Goal: Task Accomplishment & Management: Manage account settings

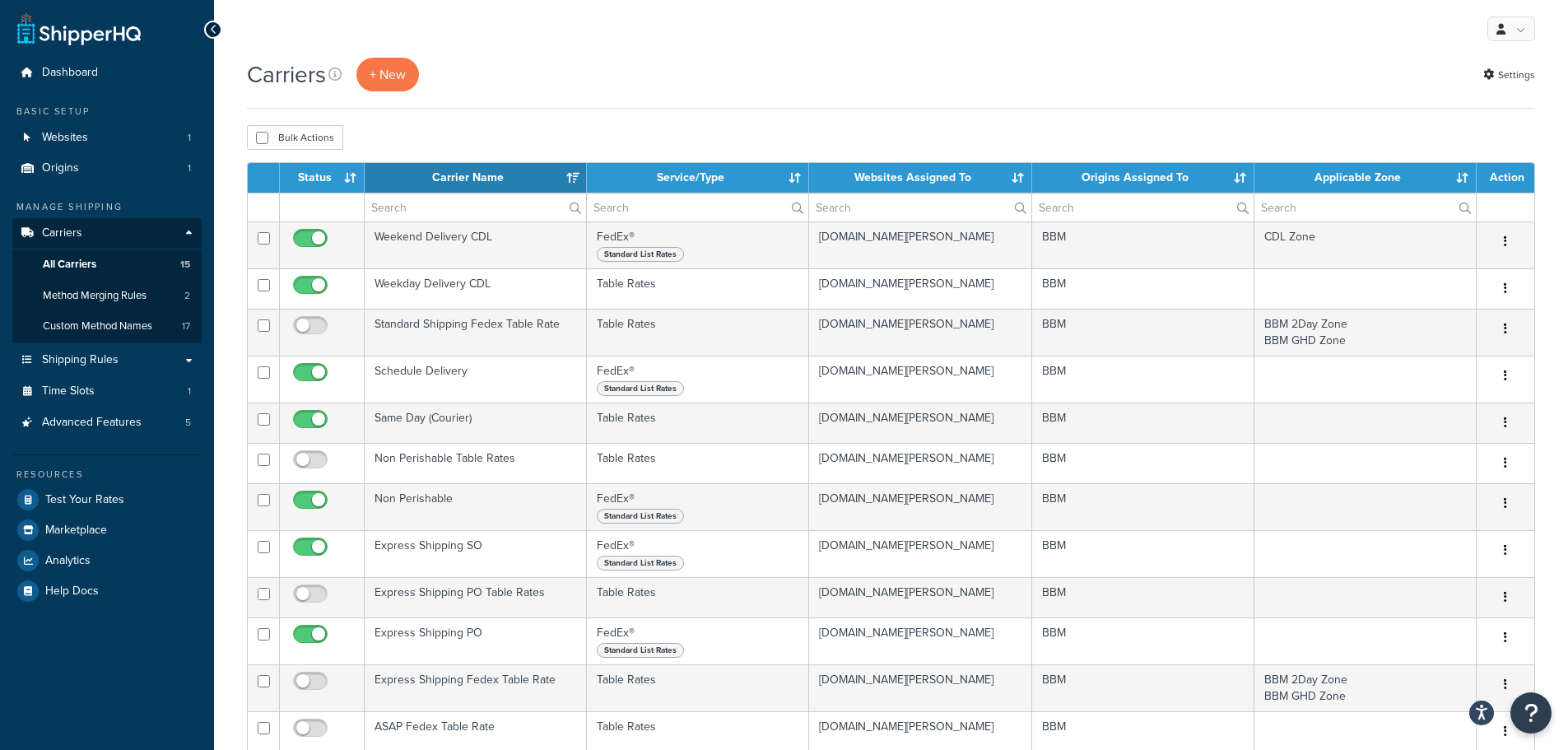
select select "15"
click at [54, 75] on span "Dashboard" at bounding box center [69, 73] width 56 height 14
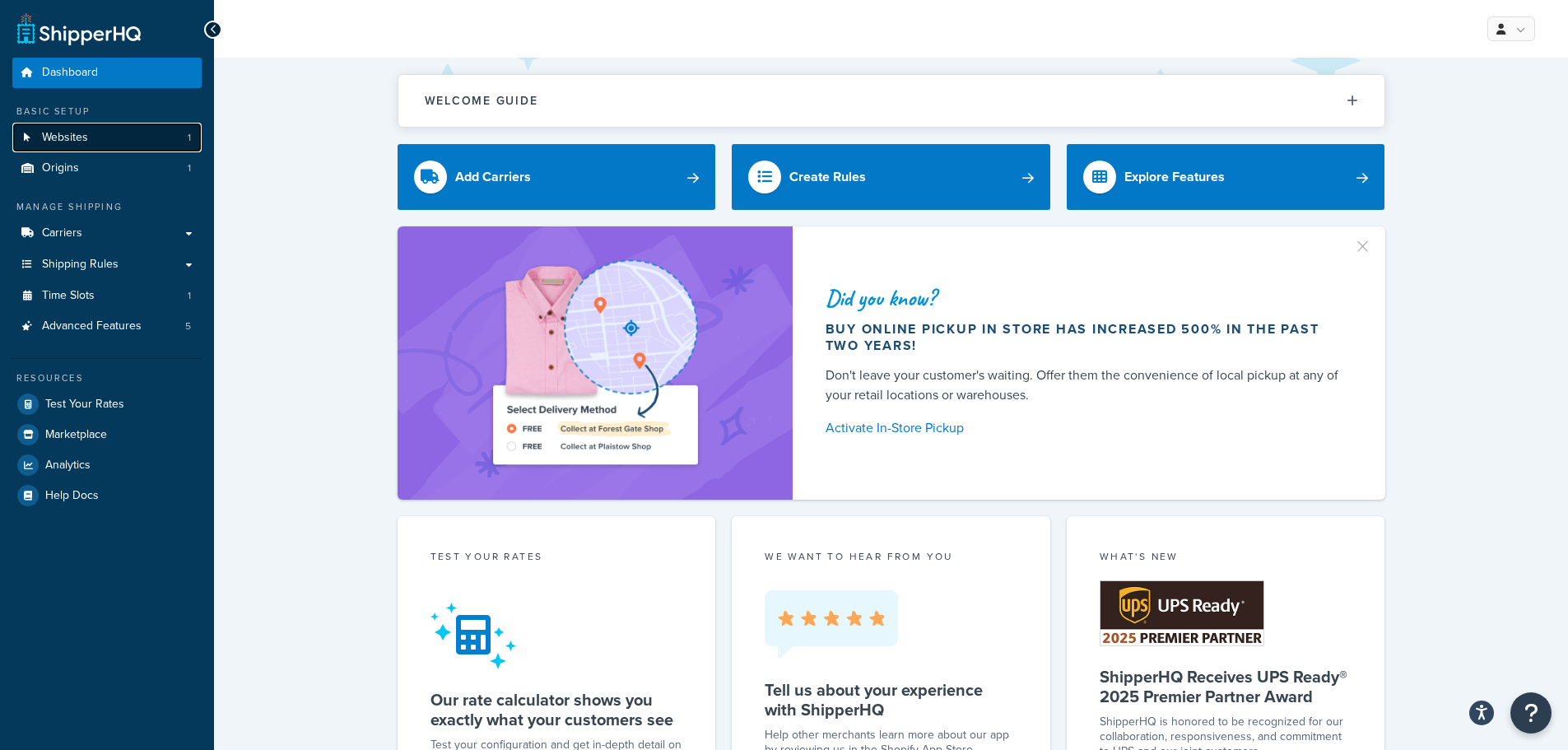
click at [76, 137] on span "Websites" at bounding box center [64, 137] width 46 height 14
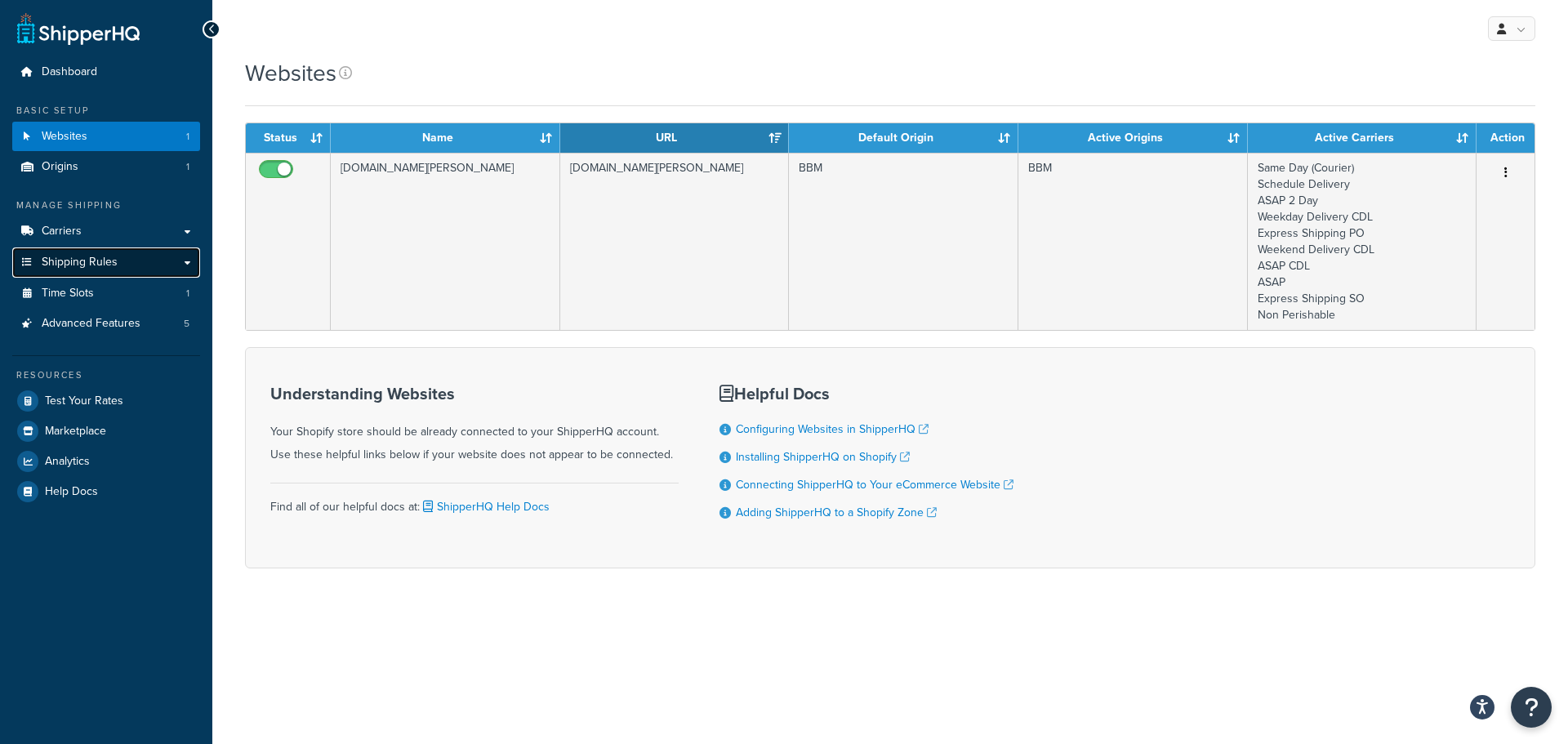
click at [102, 271] on link "Shipping Rules" at bounding box center [106, 262] width 187 height 30
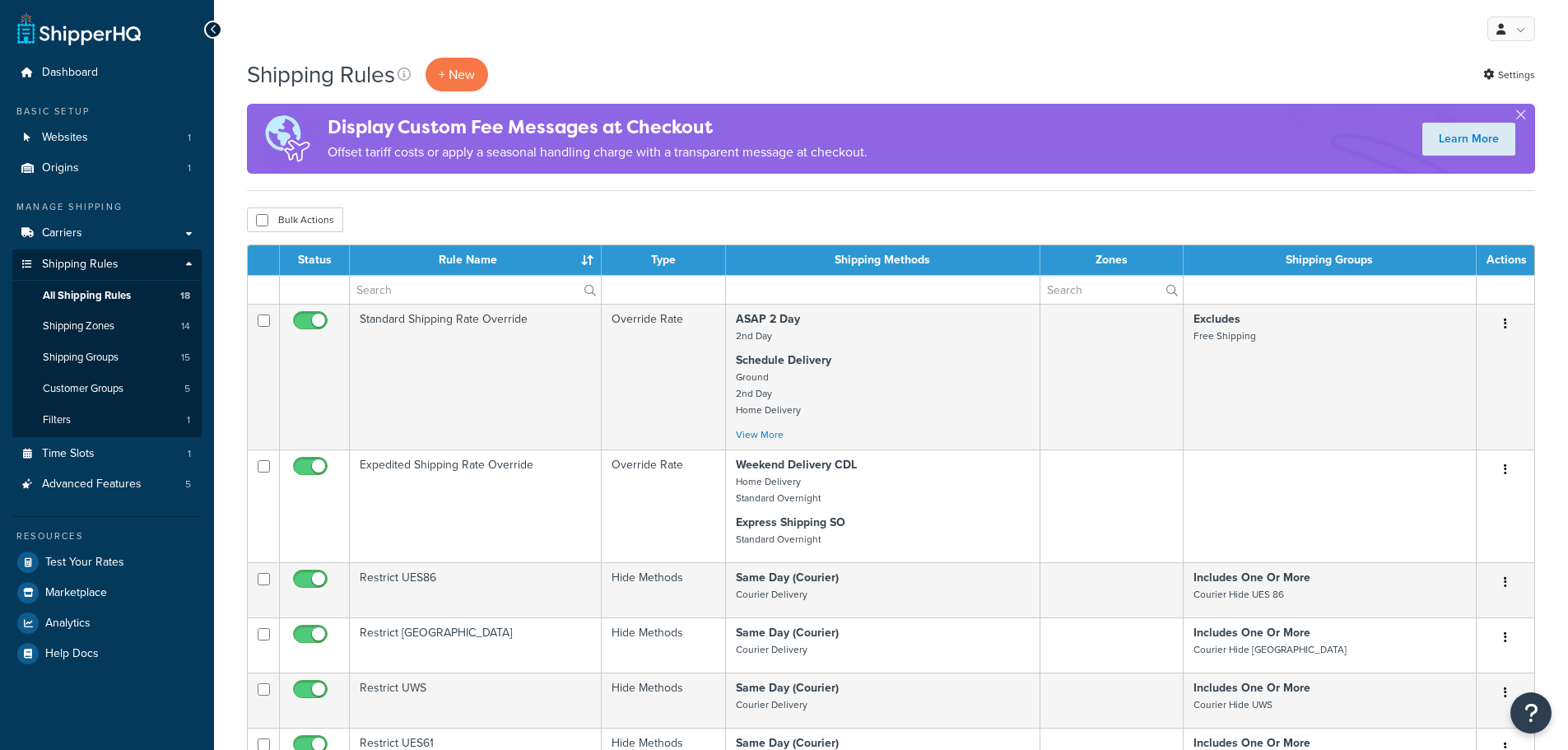
select select "25"
click at [74, 172] on span "Origins" at bounding box center [60, 169] width 37 height 14
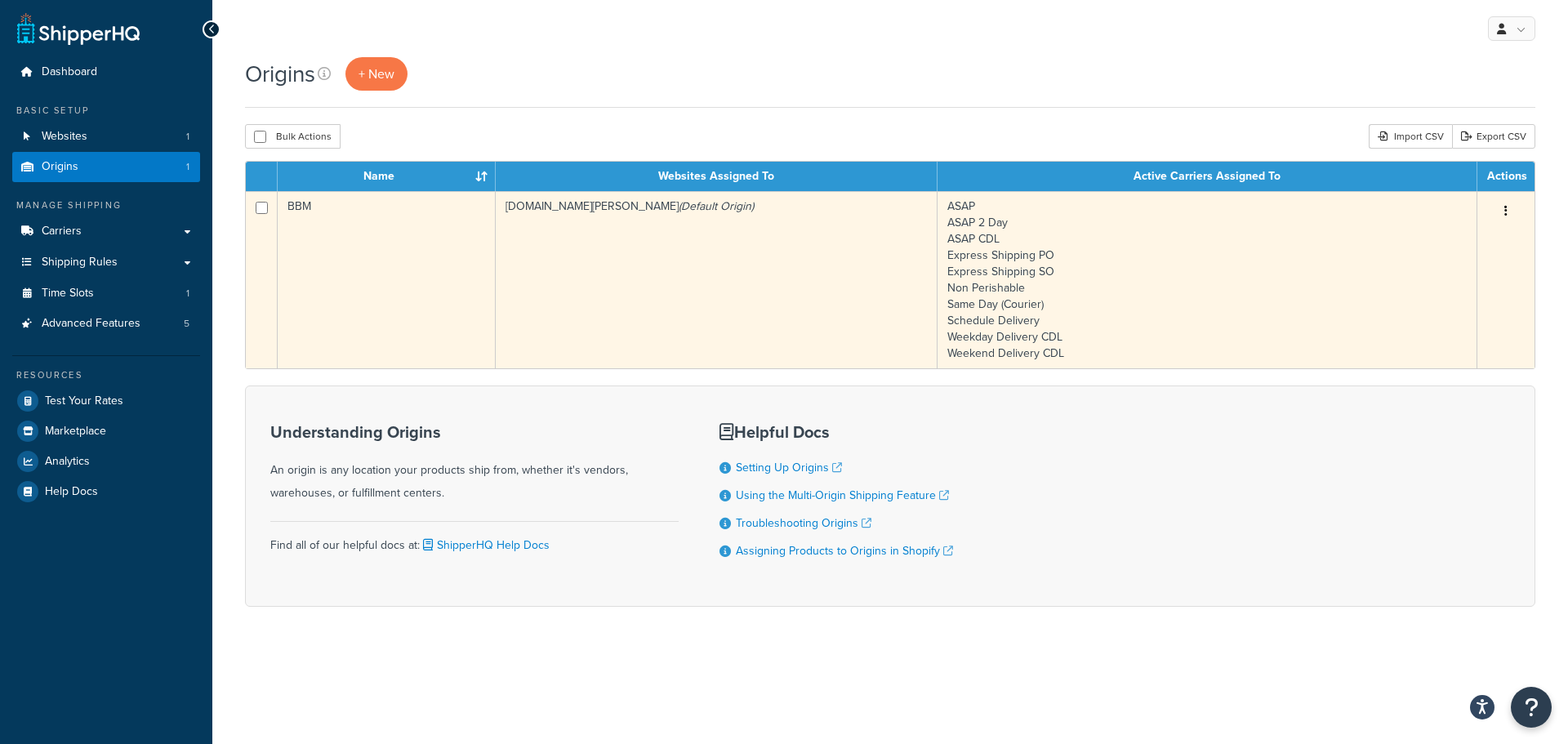
click at [462, 276] on td "BBM" at bounding box center [386, 279] width 218 height 177
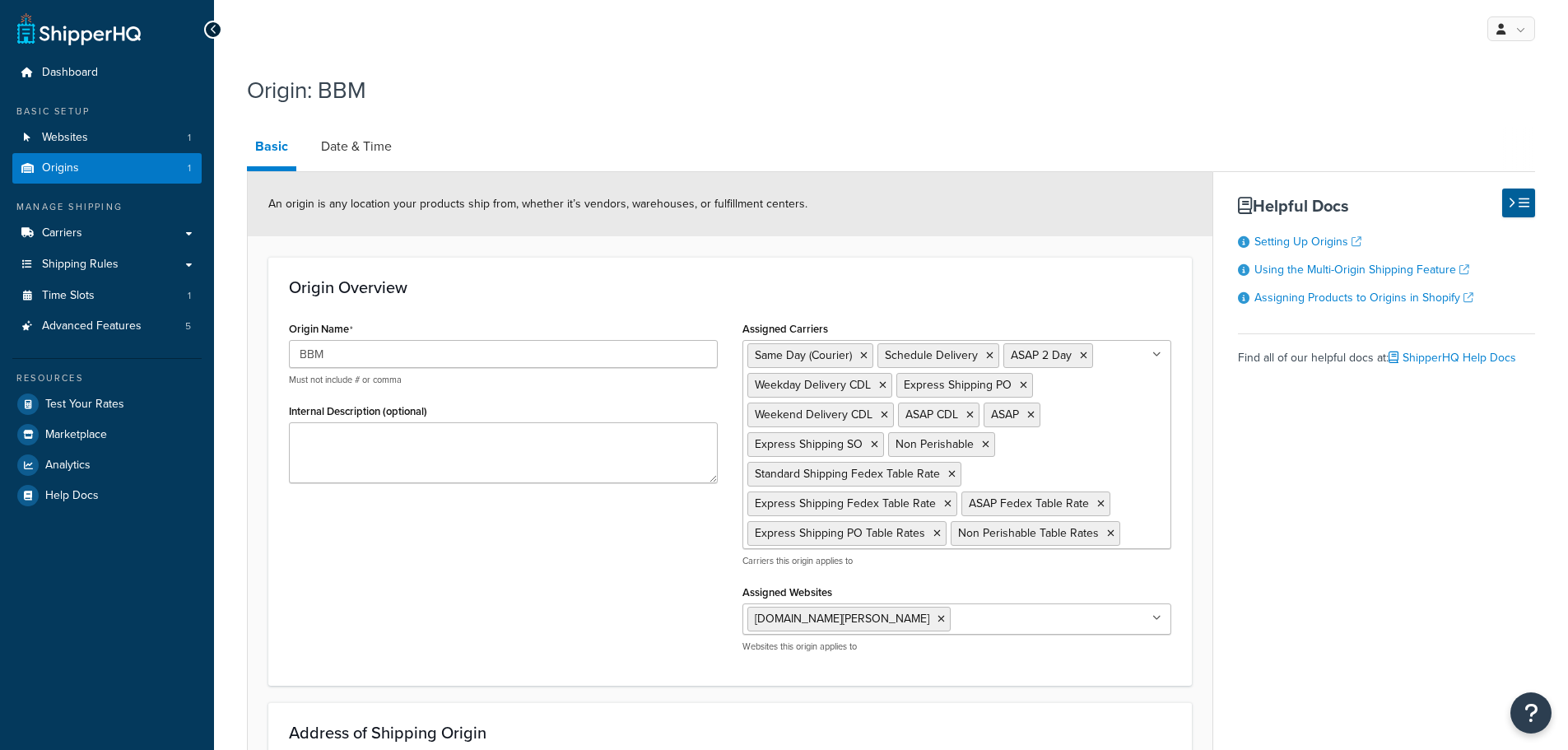
select select "30"
click at [375, 157] on link "Date & Time" at bounding box center [356, 146] width 88 height 40
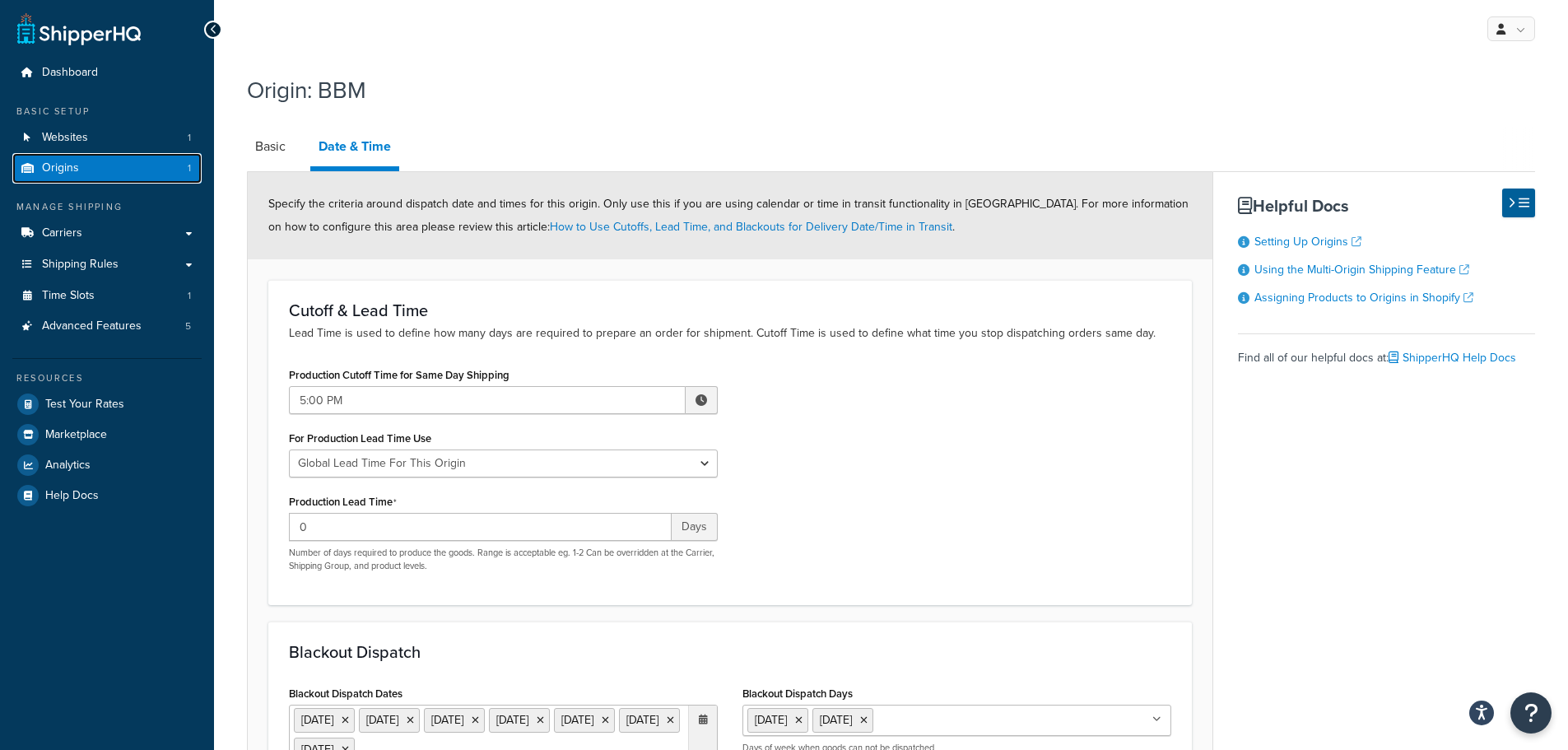
click at [84, 169] on link "Origins 1" at bounding box center [107, 168] width 189 height 30
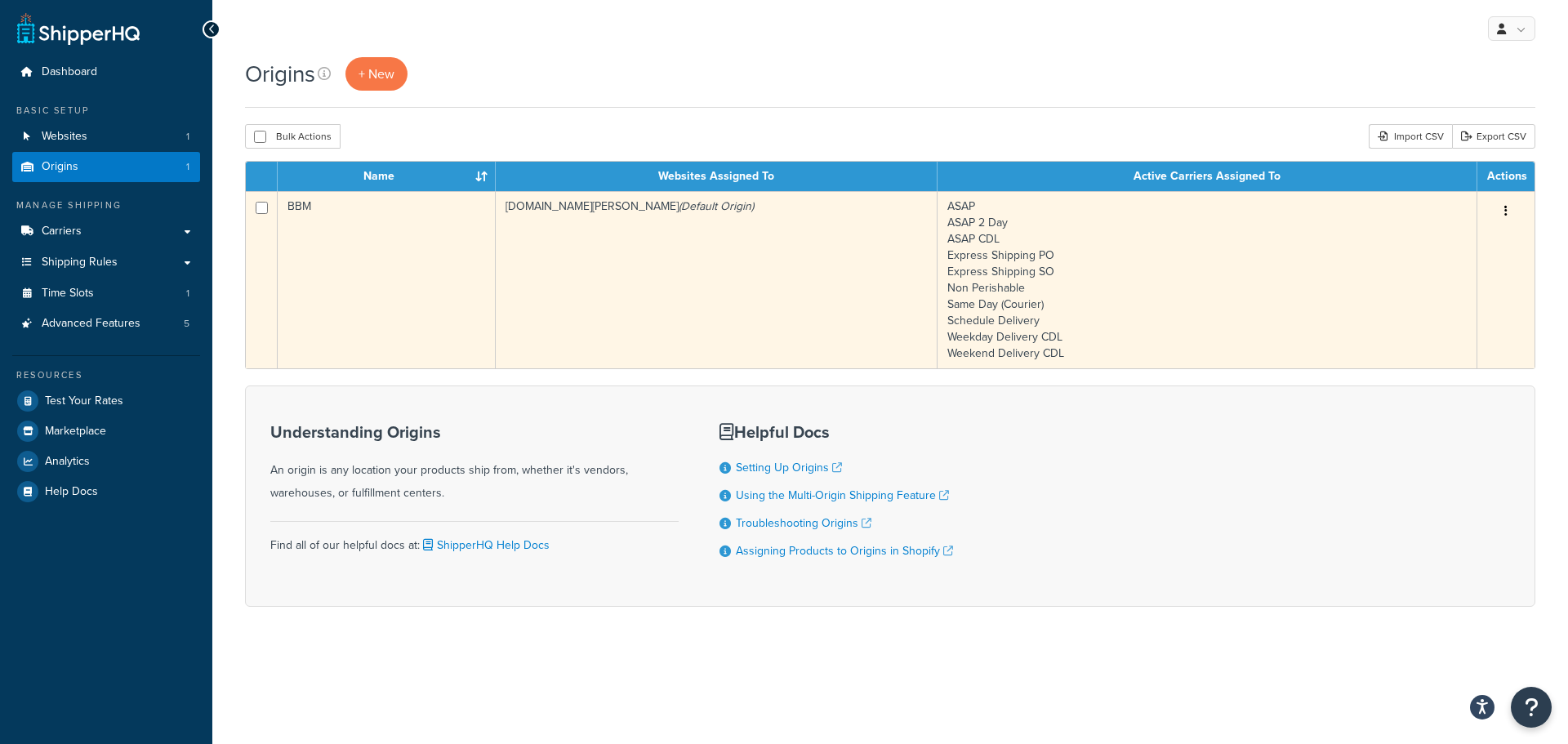
click at [619, 238] on td "[DOMAIN_NAME][PERSON_NAME] (Default Origin)" at bounding box center [716, 279] width 442 height 177
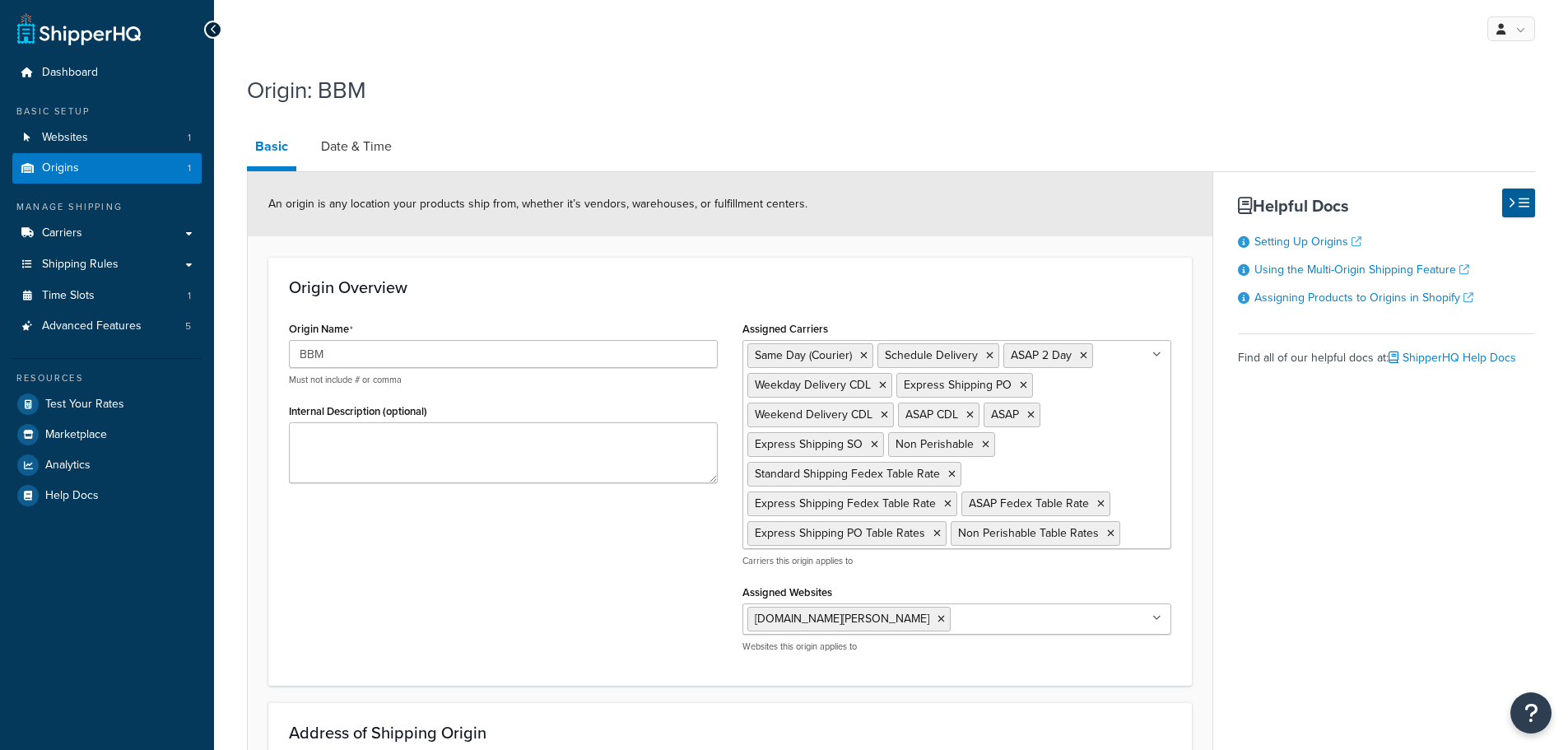
select select "30"
click at [355, 137] on link "Date & Time" at bounding box center [356, 146] width 88 height 40
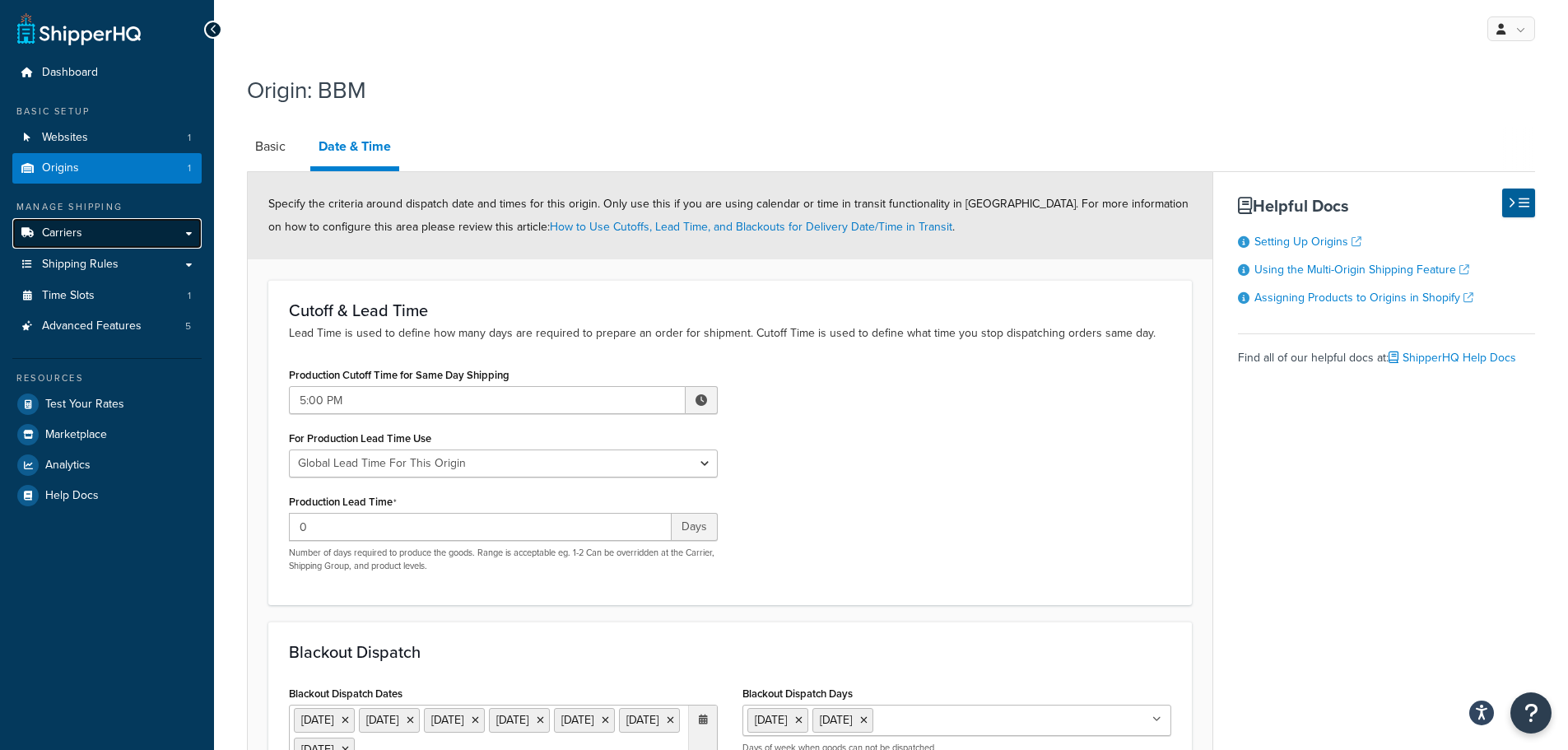
click at [74, 226] on span "Carriers" at bounding box center [61, 233] width 40 height 14
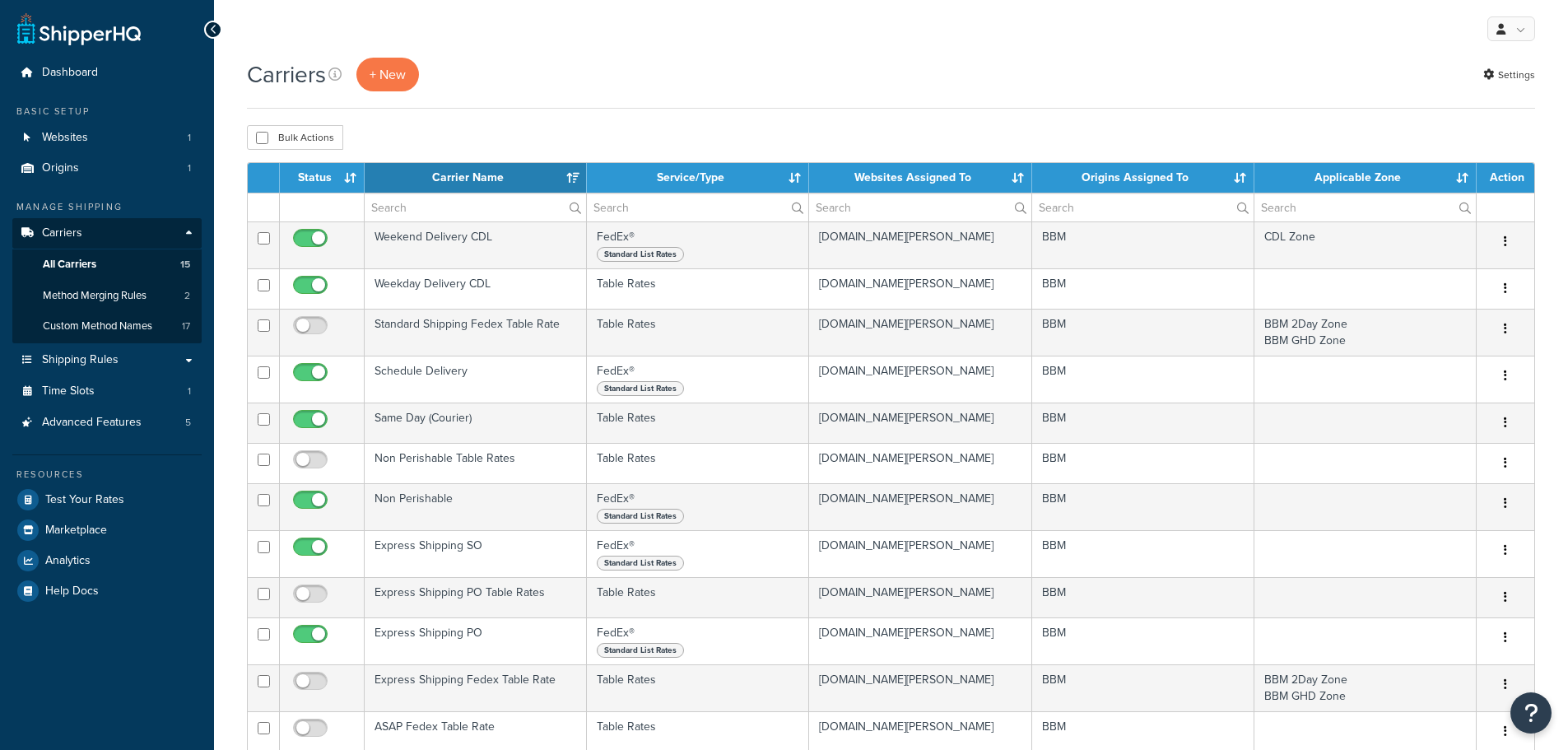
select select "15"
click at [128, 364] on link "Shipping Rules" at bounding box center [107, 359] width 189 height 30
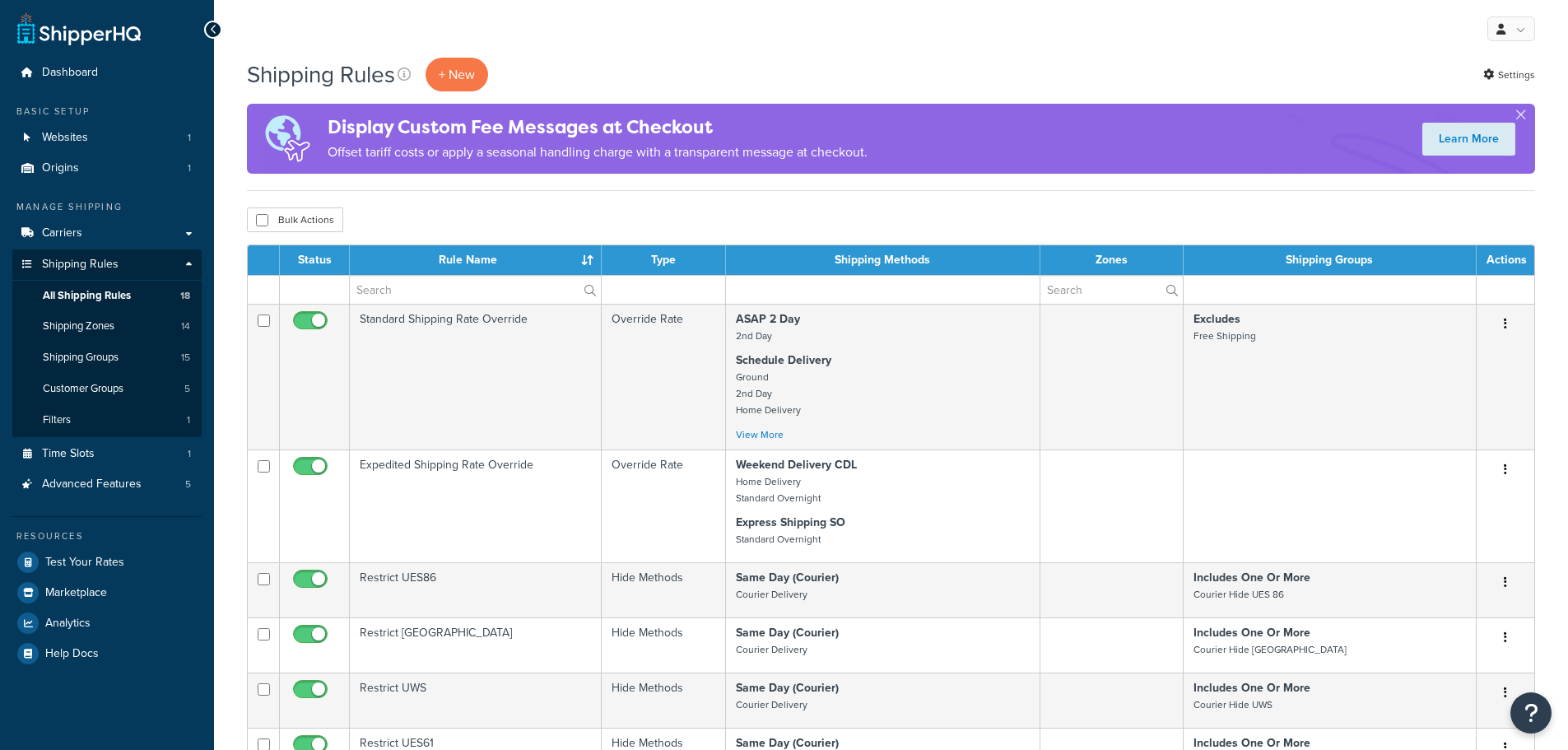
select select "25"
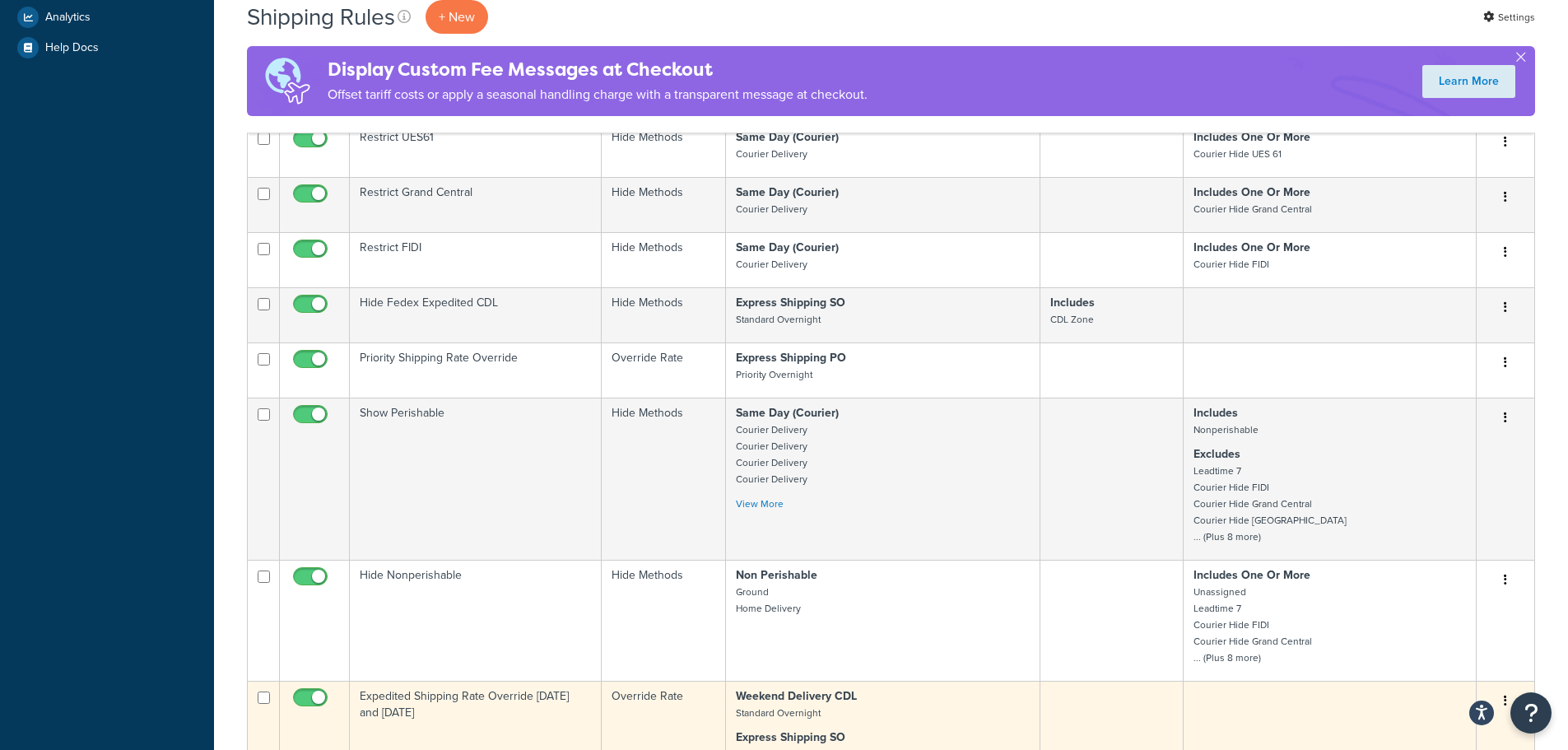
scroll to position [577, 0]
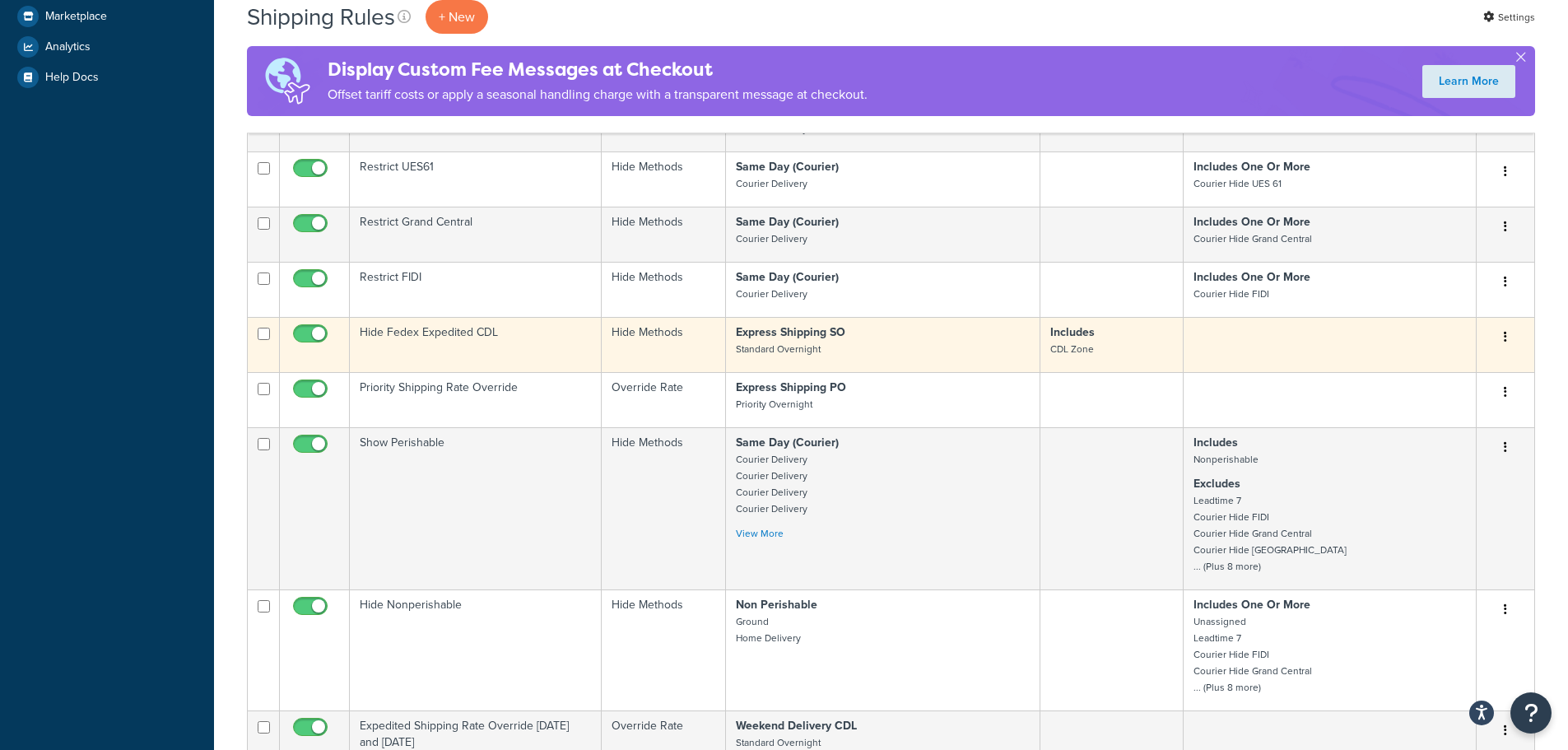
click at [433, 332] on td "Hide Fedex Expedited CDL" at bounding box center [475, 344] width 252 height 56
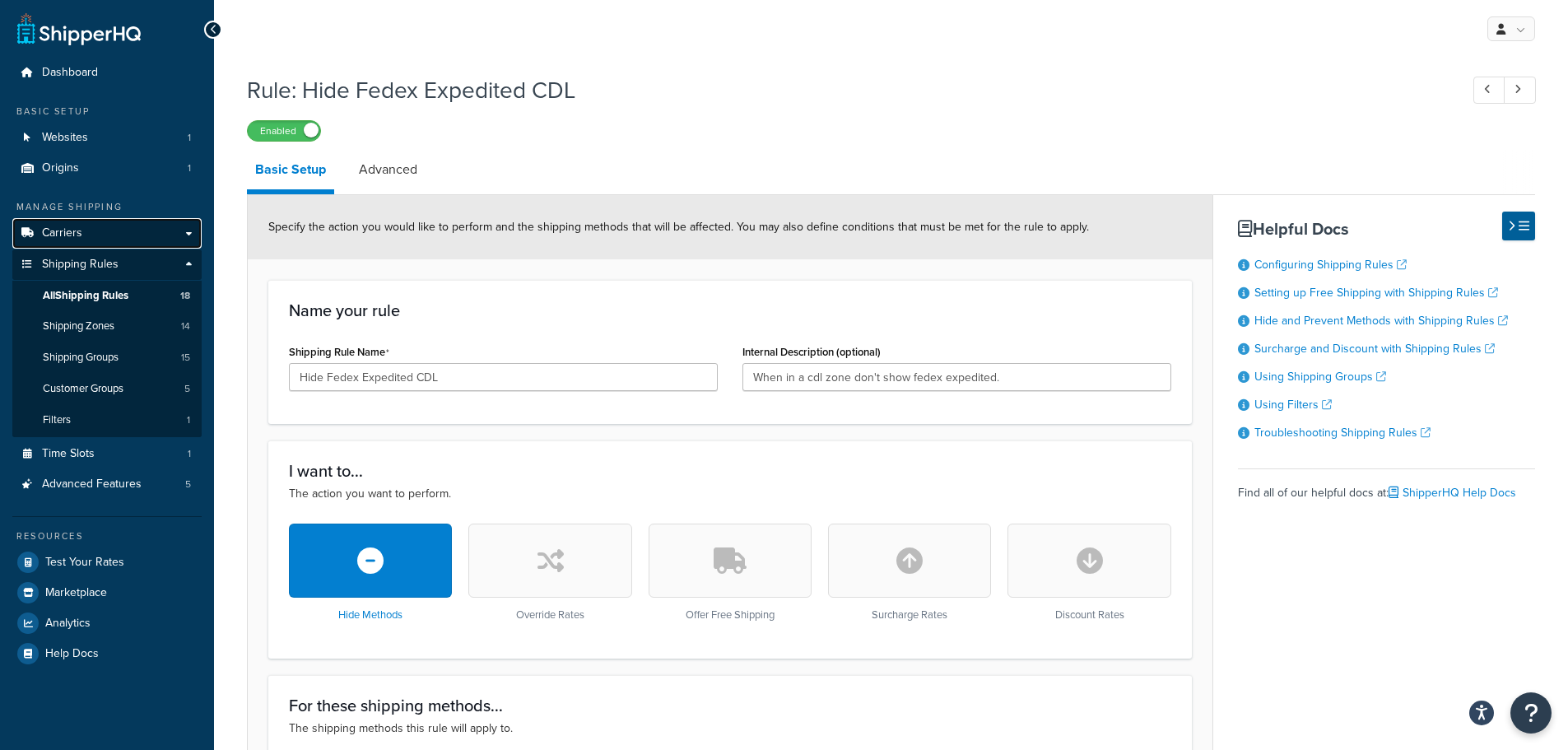
click at [76, 231] on span "Carriers" at bounding box center [61, 233] width 40 height 14
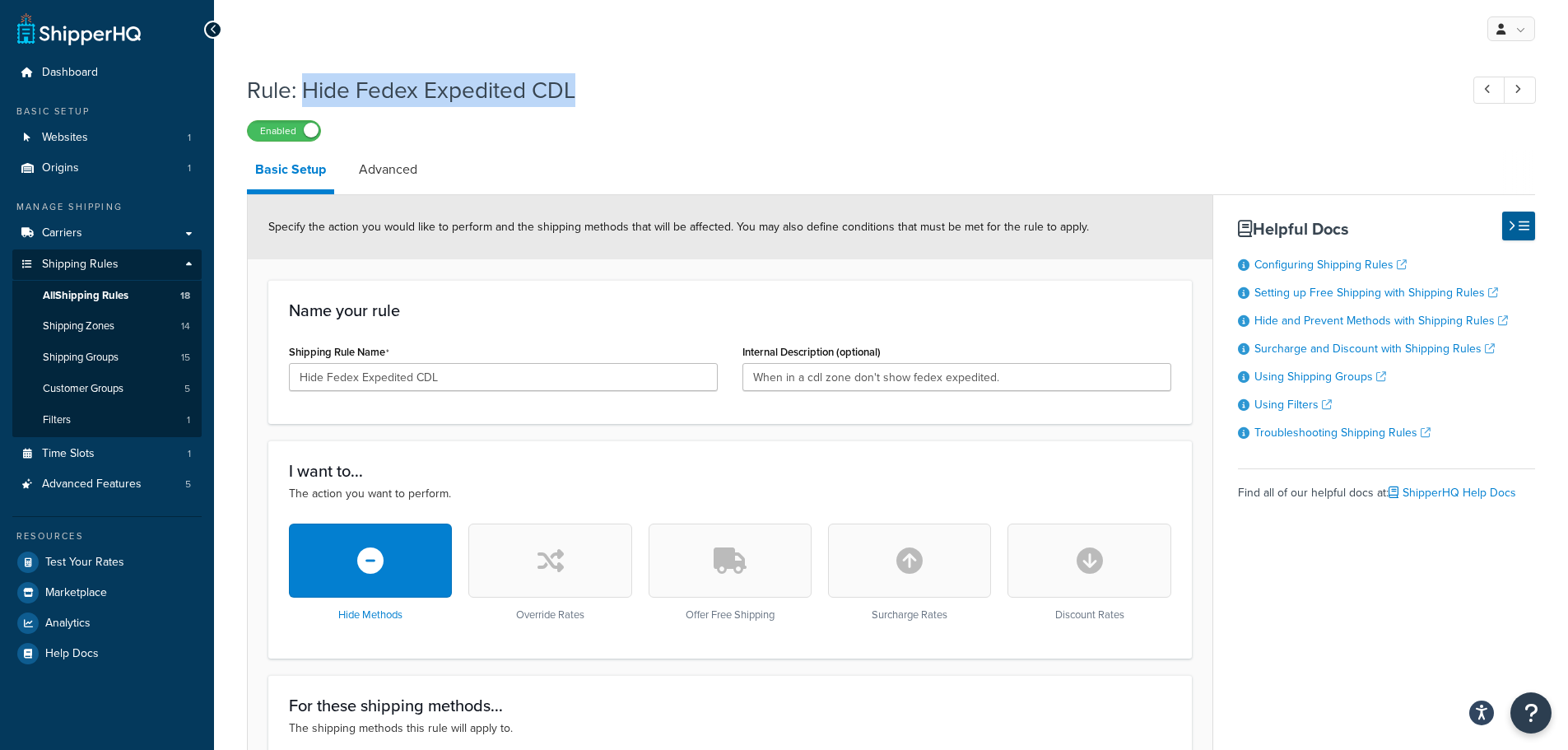
drag, startPoint x: 606, startPoint y: 93, endPoint x: 310, endPoint y: 88, distance: 296.0
click at [310, 88] on h1 "Rule: Hide Fedex Expedited CDL" at bounding box center [845, 90] width 1196 height 32
copy h1 "Hide Fedex Expedited CDL"
click at [105, 236] on link "Carriers" at bounding box center [107, 233] width 189 height 30
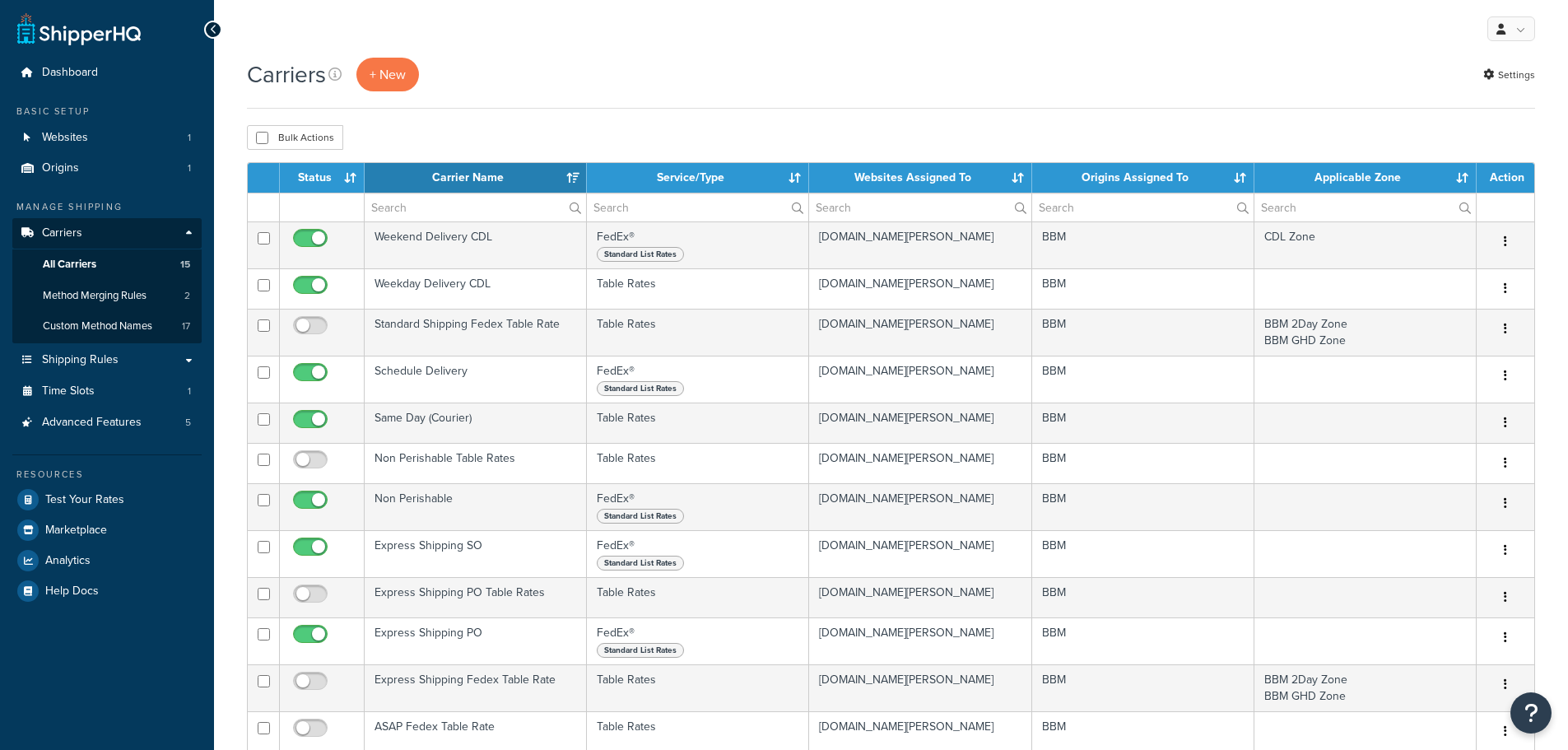
select select "15"
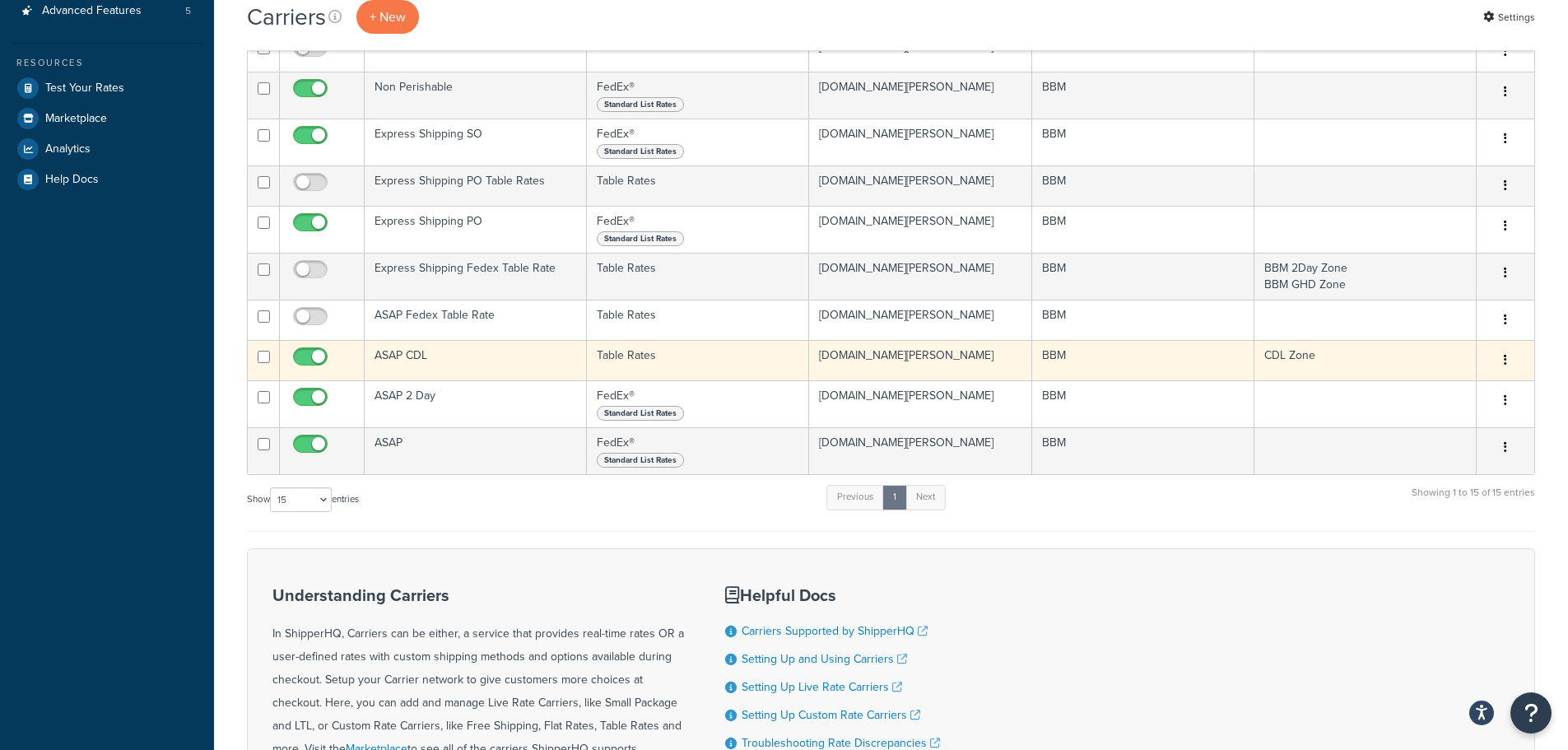
click at [416, 360] on td "ASAP CDL" at bounding box center [475, 359] width 222 height 40
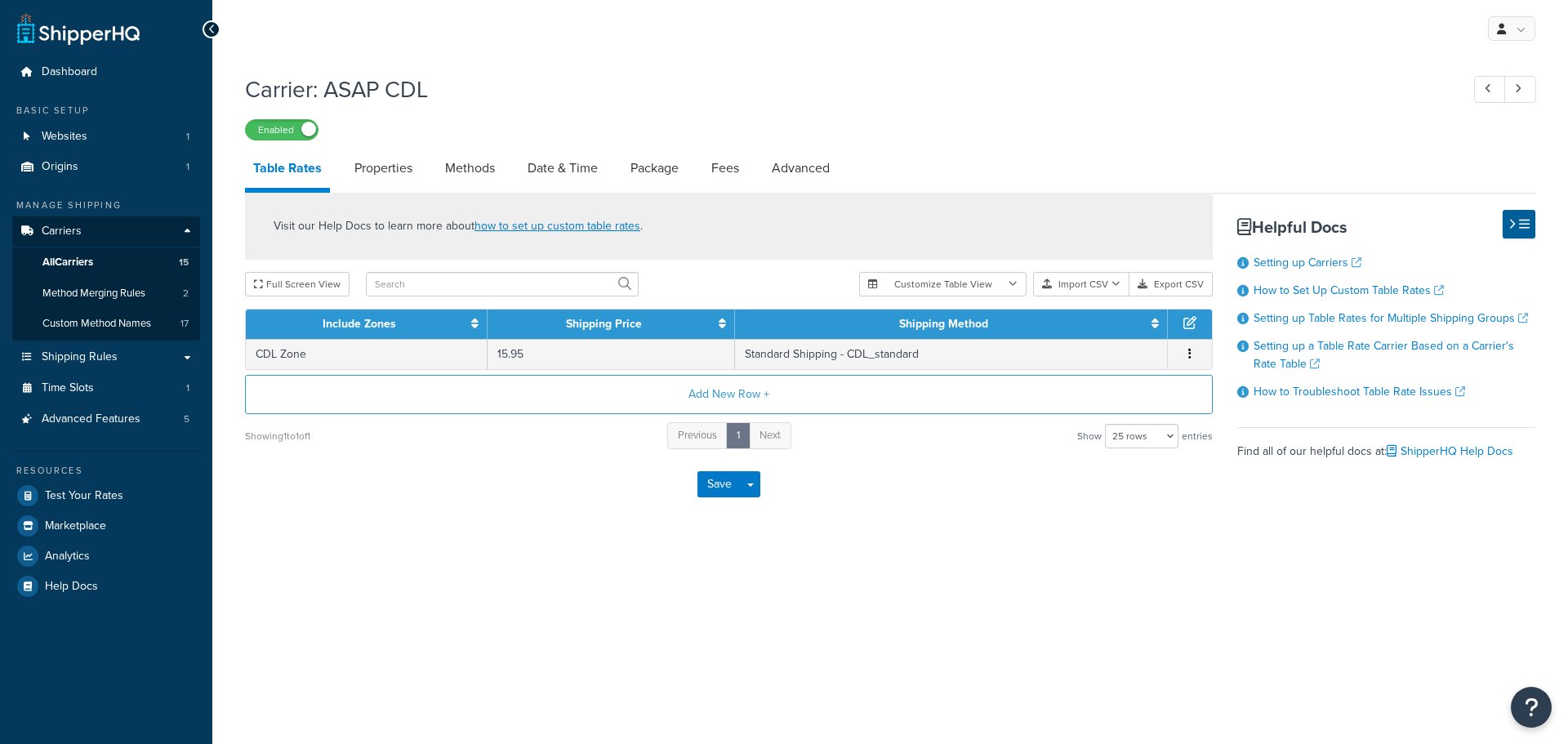
select select "25"
click at [808, 175] on link "Advanced" at bounding box center [800, 168] width 74 height 40
select select "false"
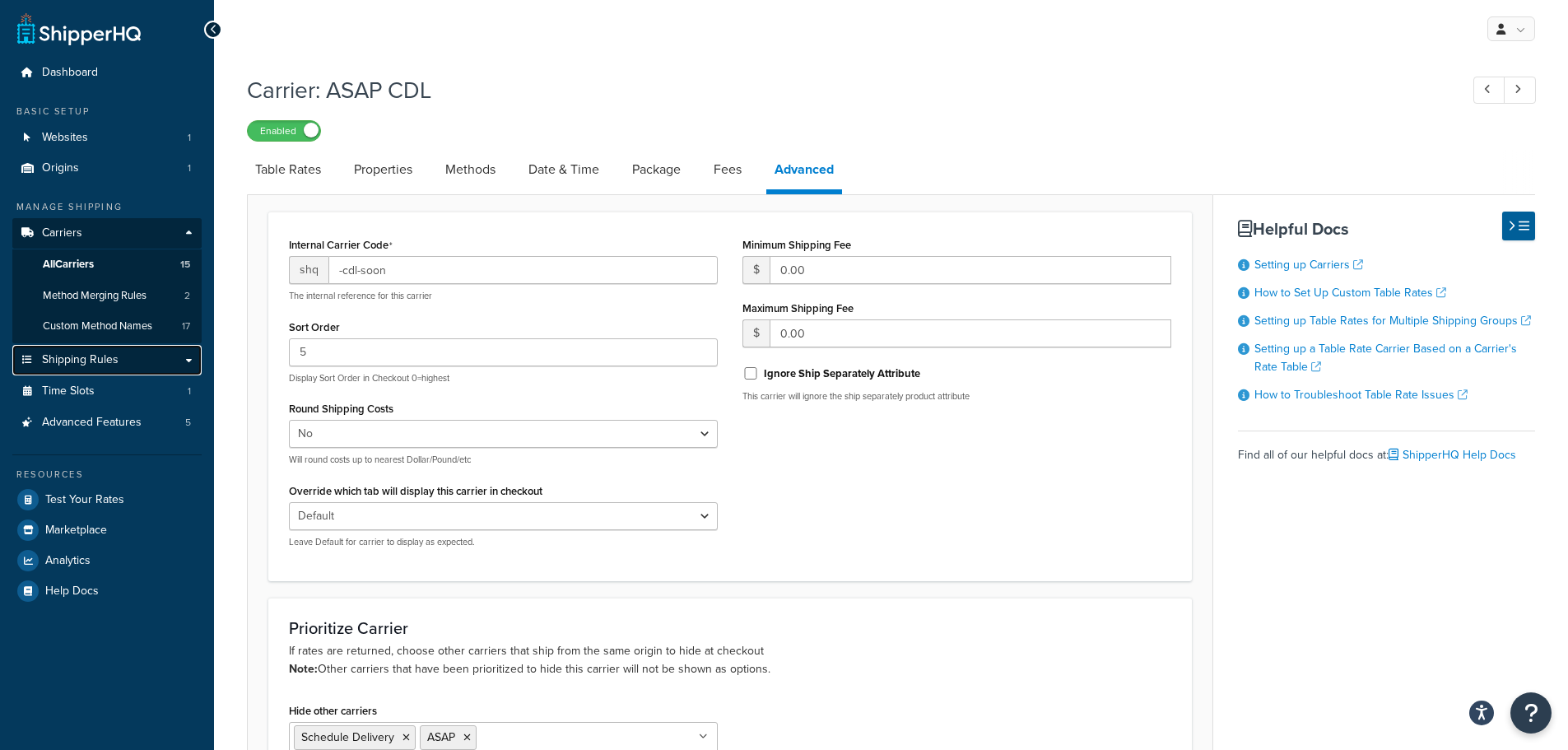
click at [95, 354] on span "Shipping Rules" at bounding box center [80, 360] width 77 height 14
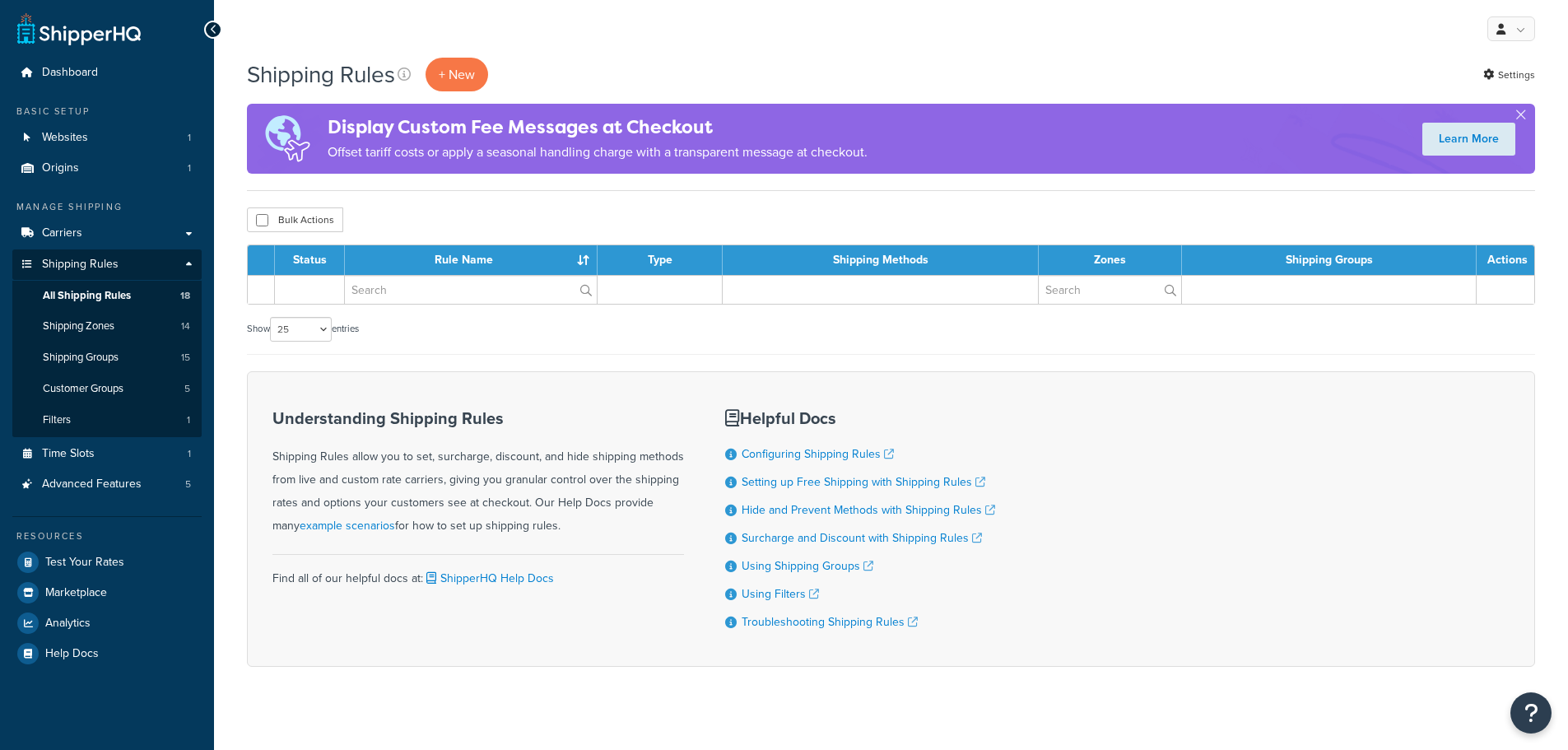
select select "25"
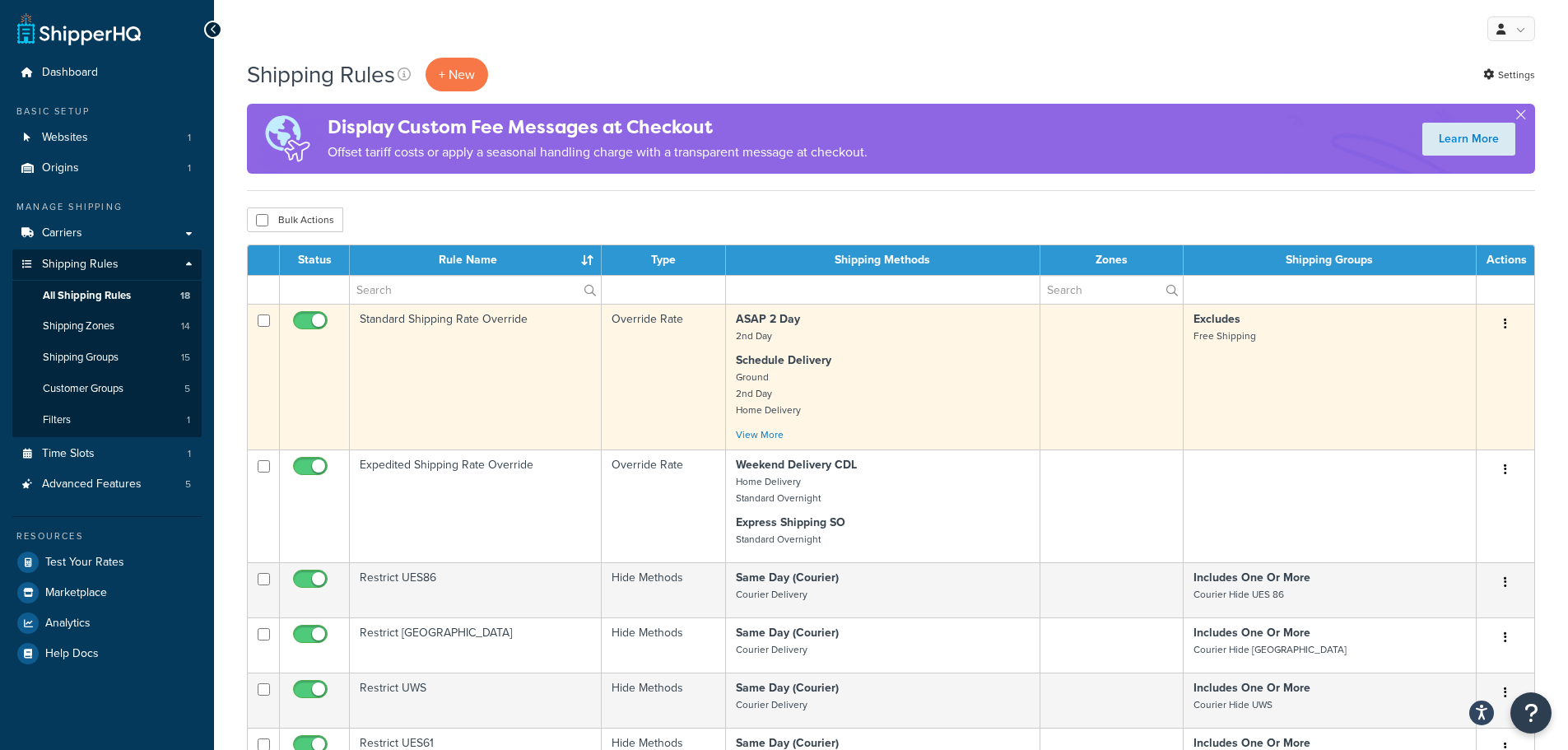
click at [454, 313] on td "Standard Shipping Rate Override" at bounding box center [475, 377] width 252 height 146
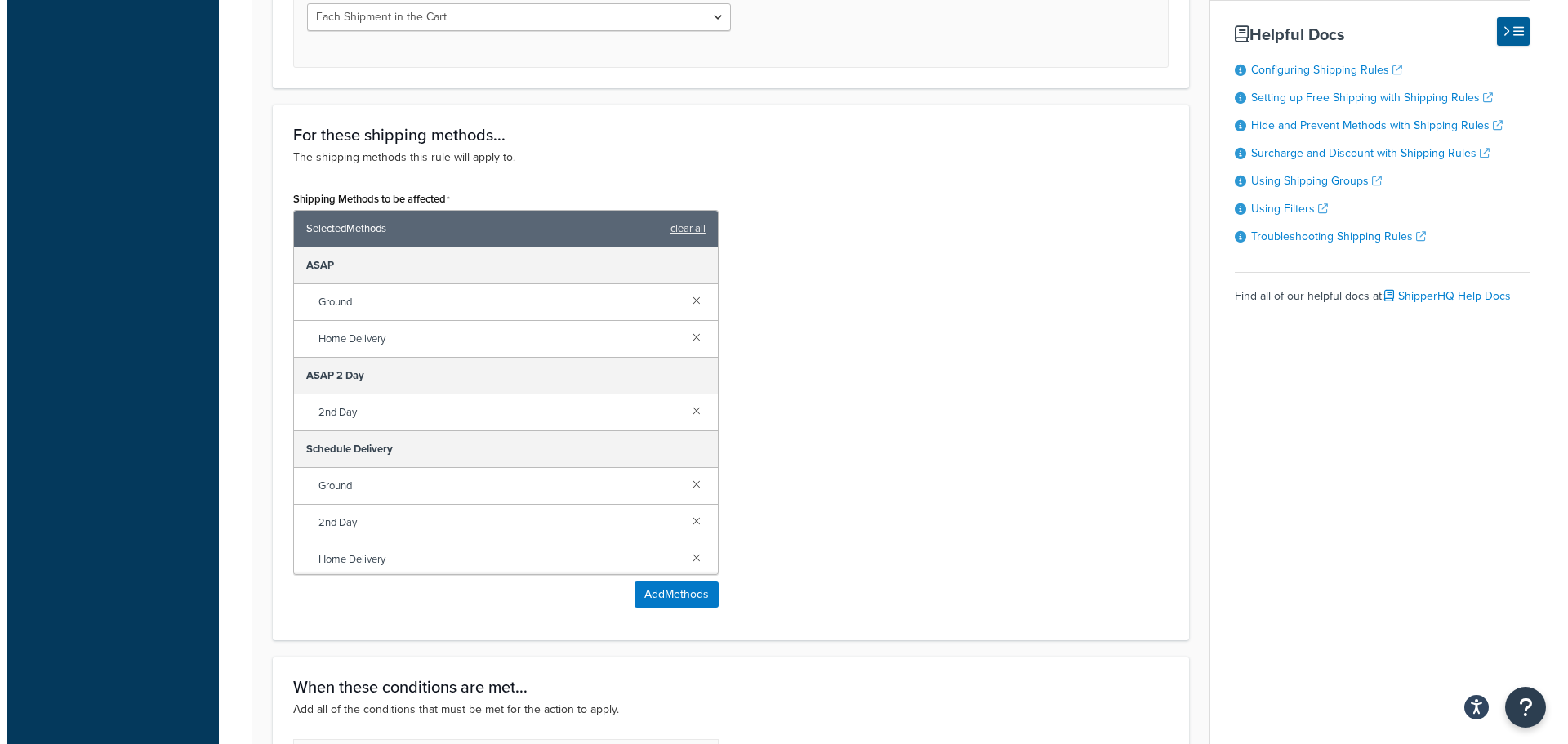
scroll to position [816, 0]
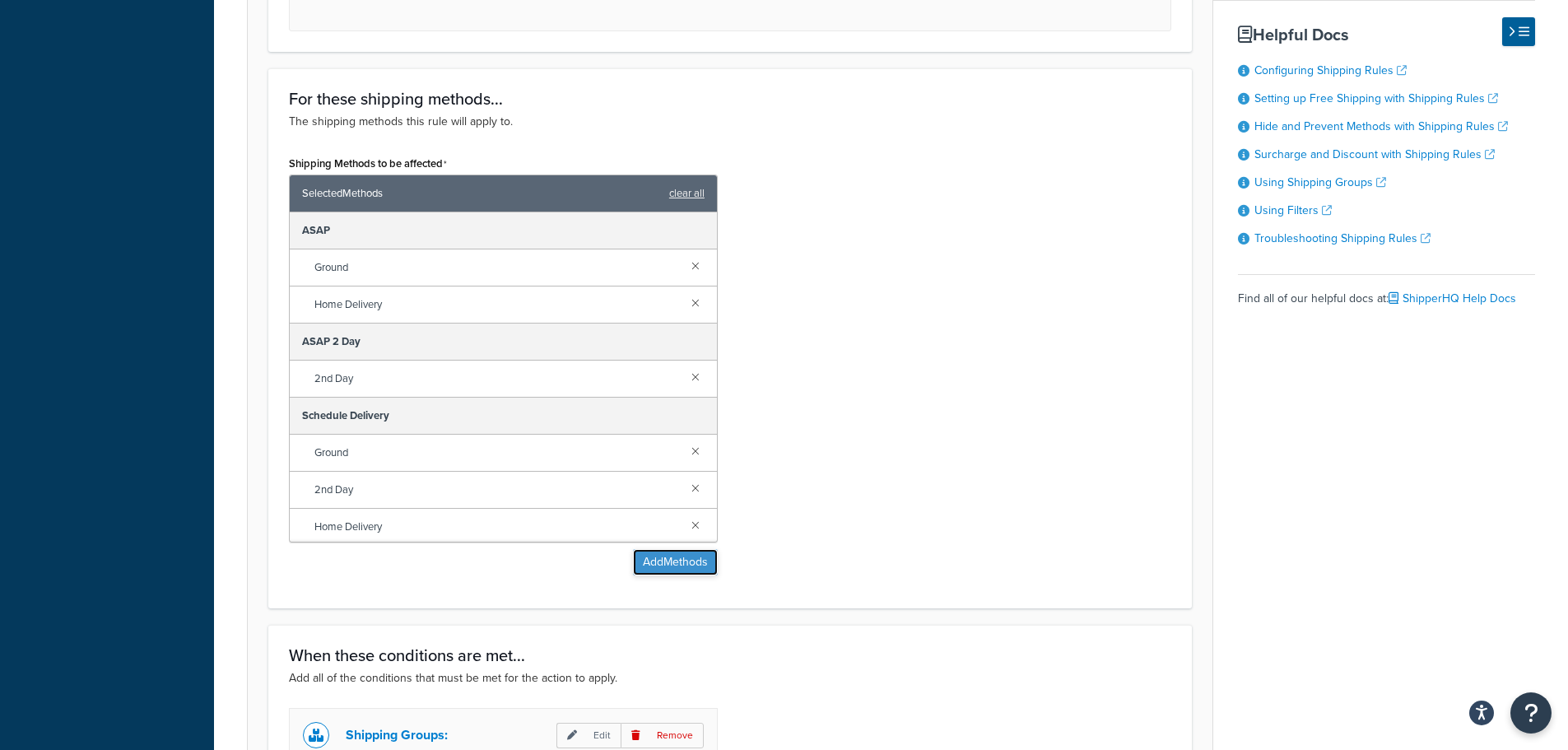
click at [682, 563] on button "Add Methods" at bounding box center [675, 562] width 85 height 26
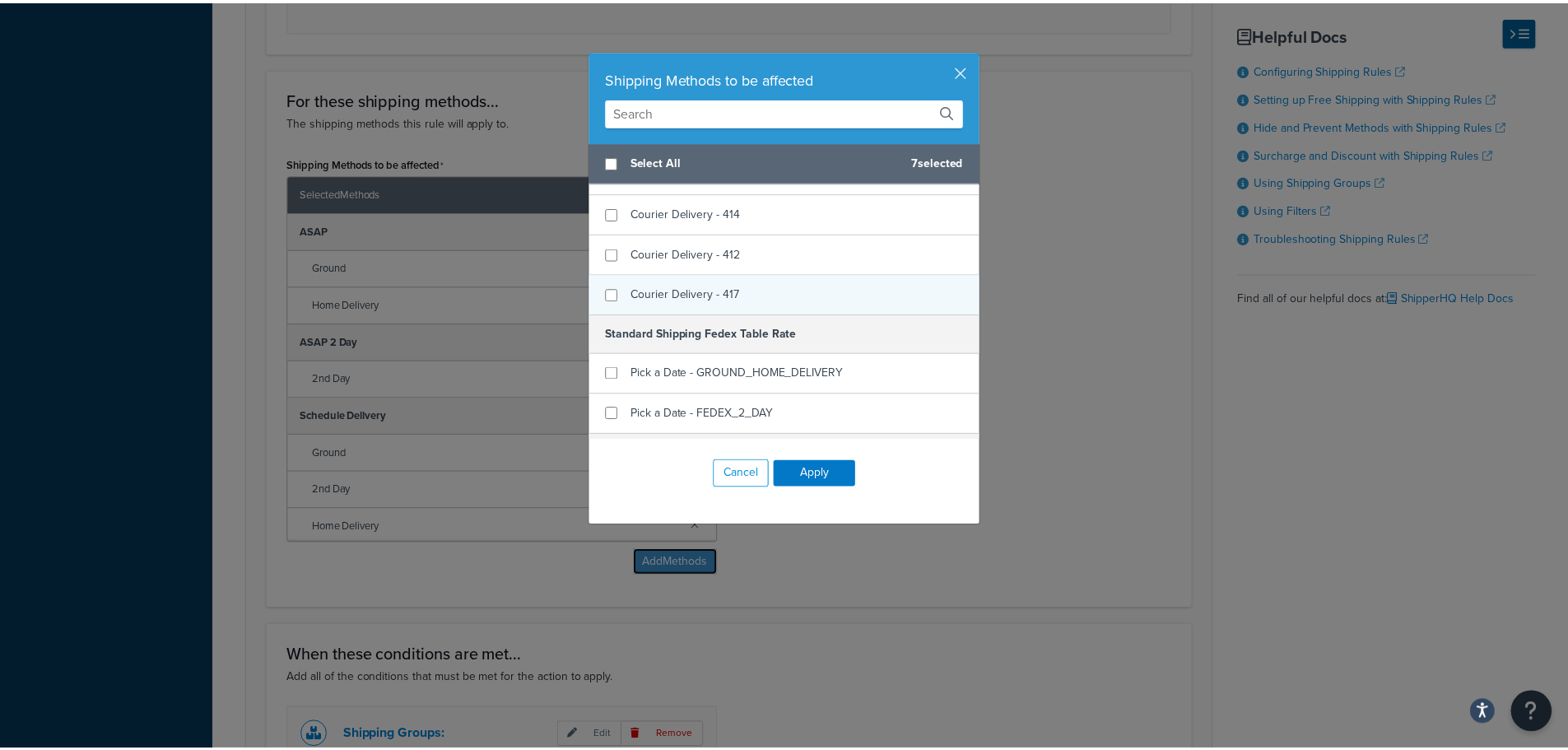
scroll to position [1070, 0]
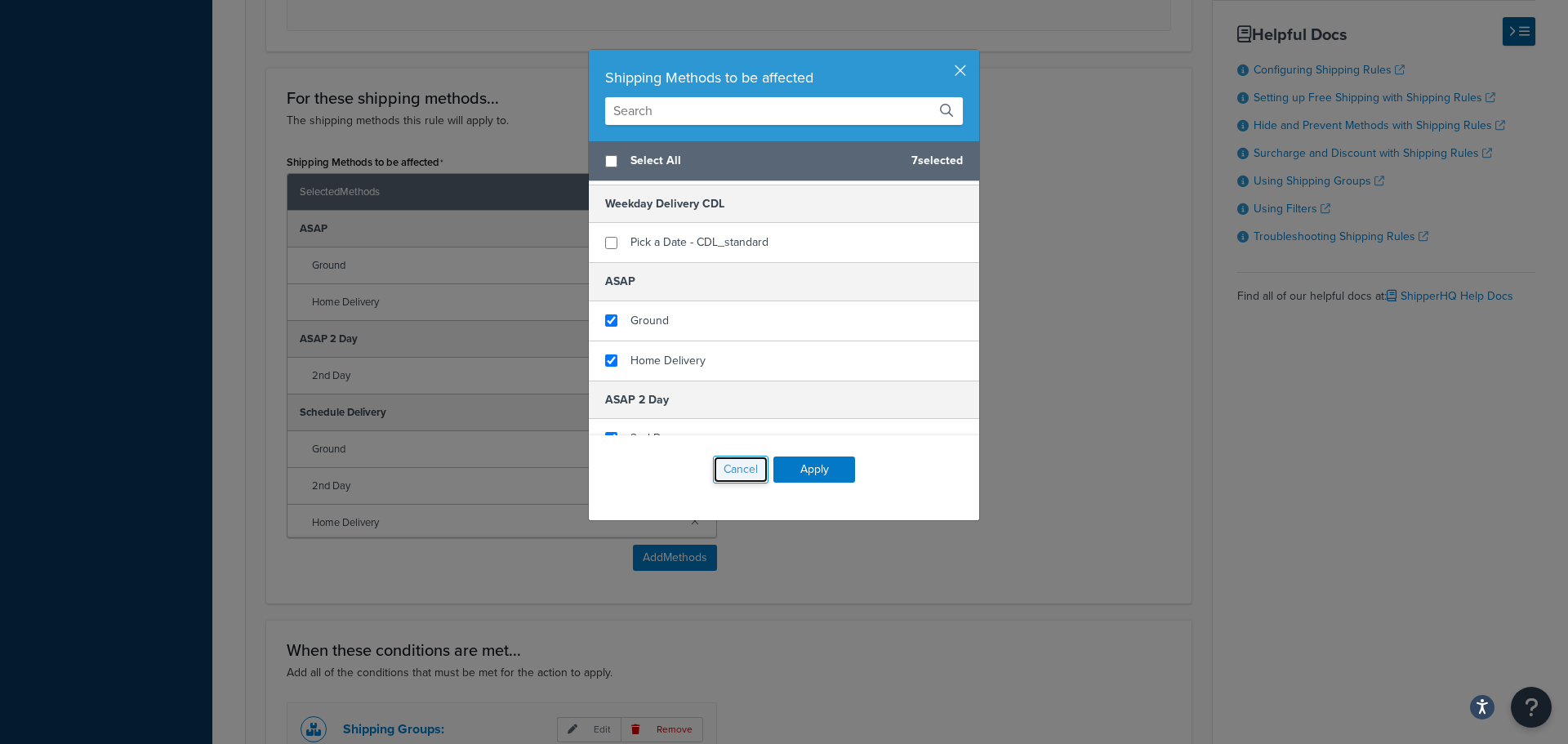
click at [724, 468] on button "Cancel" at bounding box center [740, 470] width 55 height 28
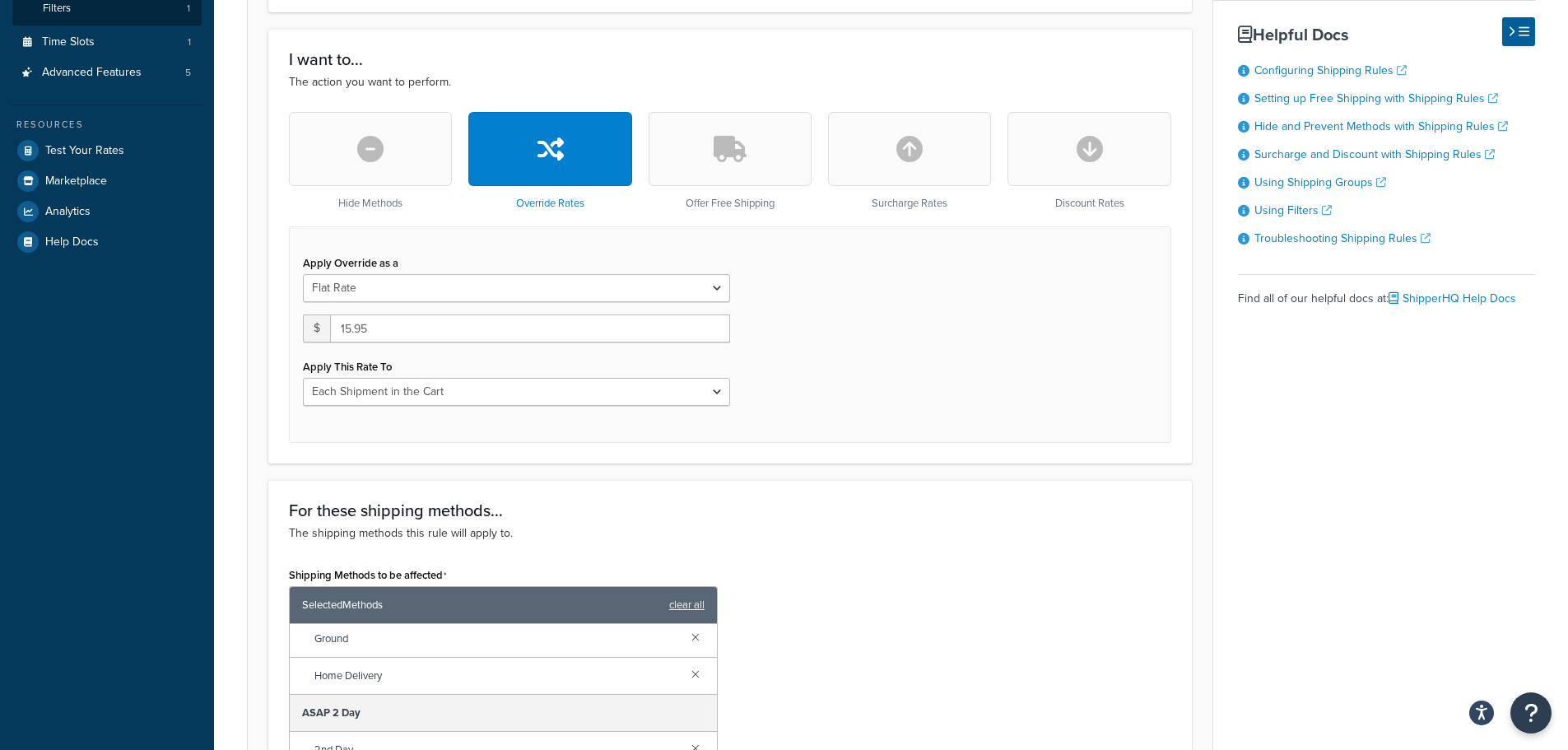
scroll to position [0, 0]
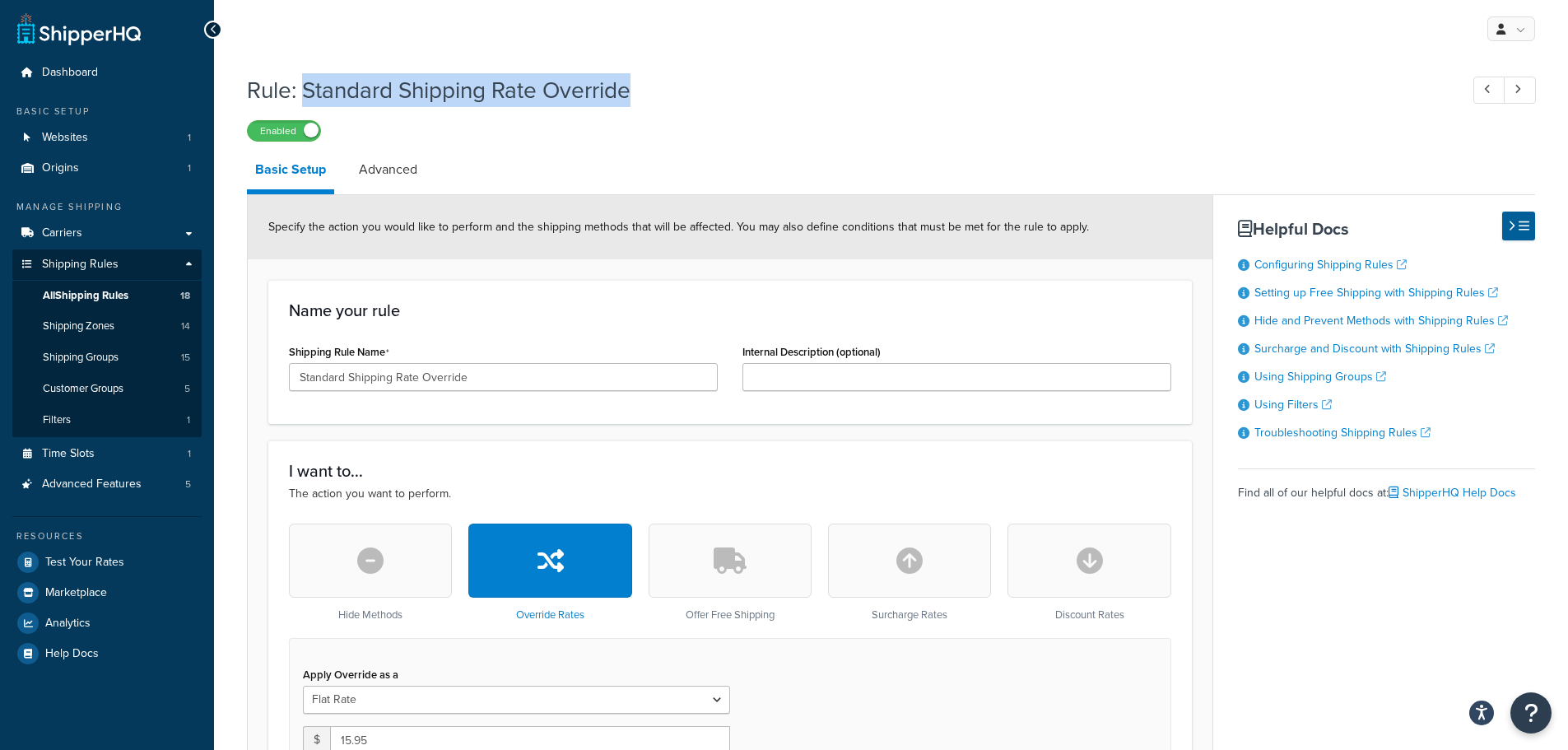
drag, startPoint x: 648, startPoint y: 84, endPoint x: 309, endPoint y: 96, distance: 339.2
click at [309, 96] on h1 "Rule: Standard Shipping Rate Override" at bounding box center [845, 90] width 1196 height 32
copy h1 "Standard Shipping Rate Override"
click at [119, 295] on span "All Shipping Rules" at bounding box center [86, 296] width 86 height 14
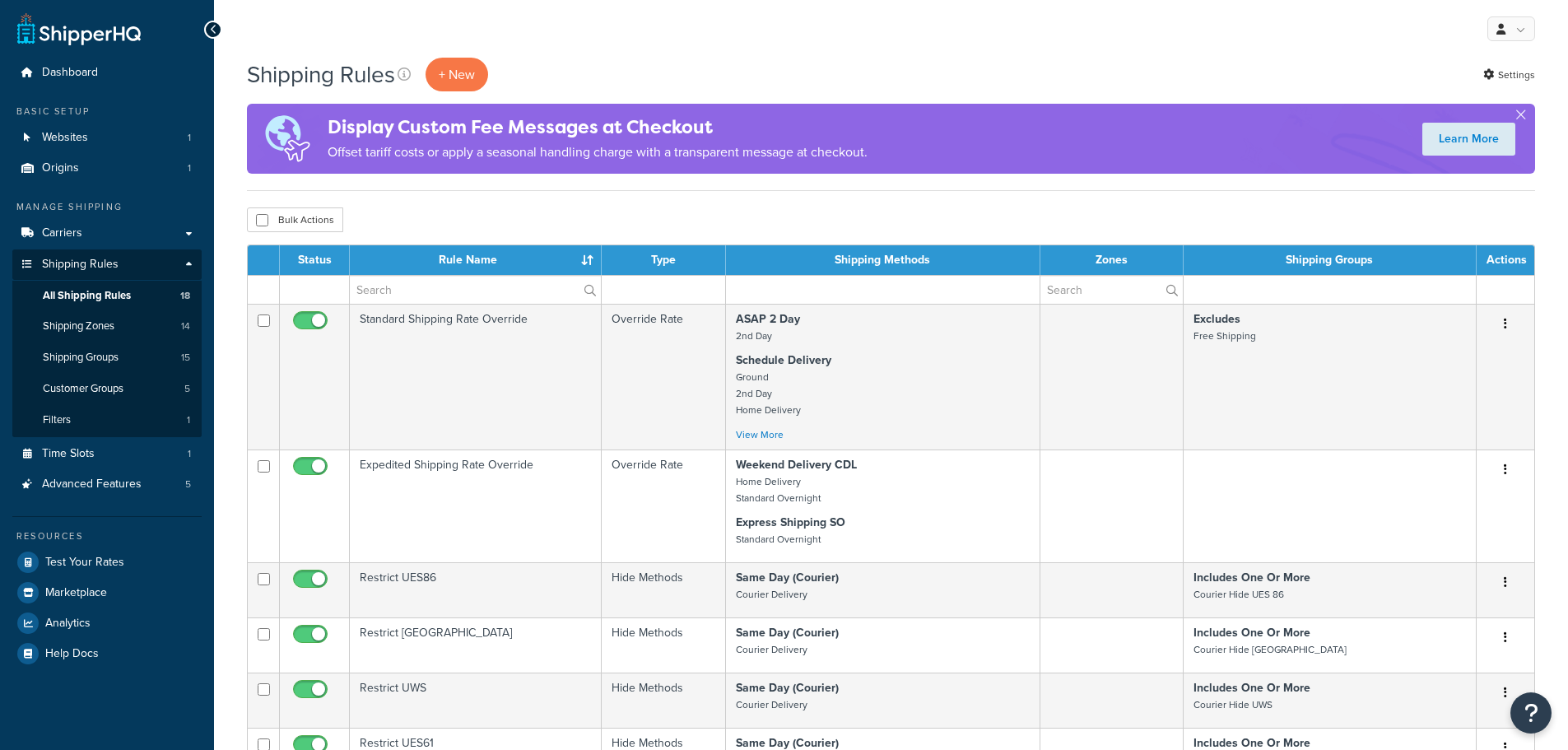
select select "25"
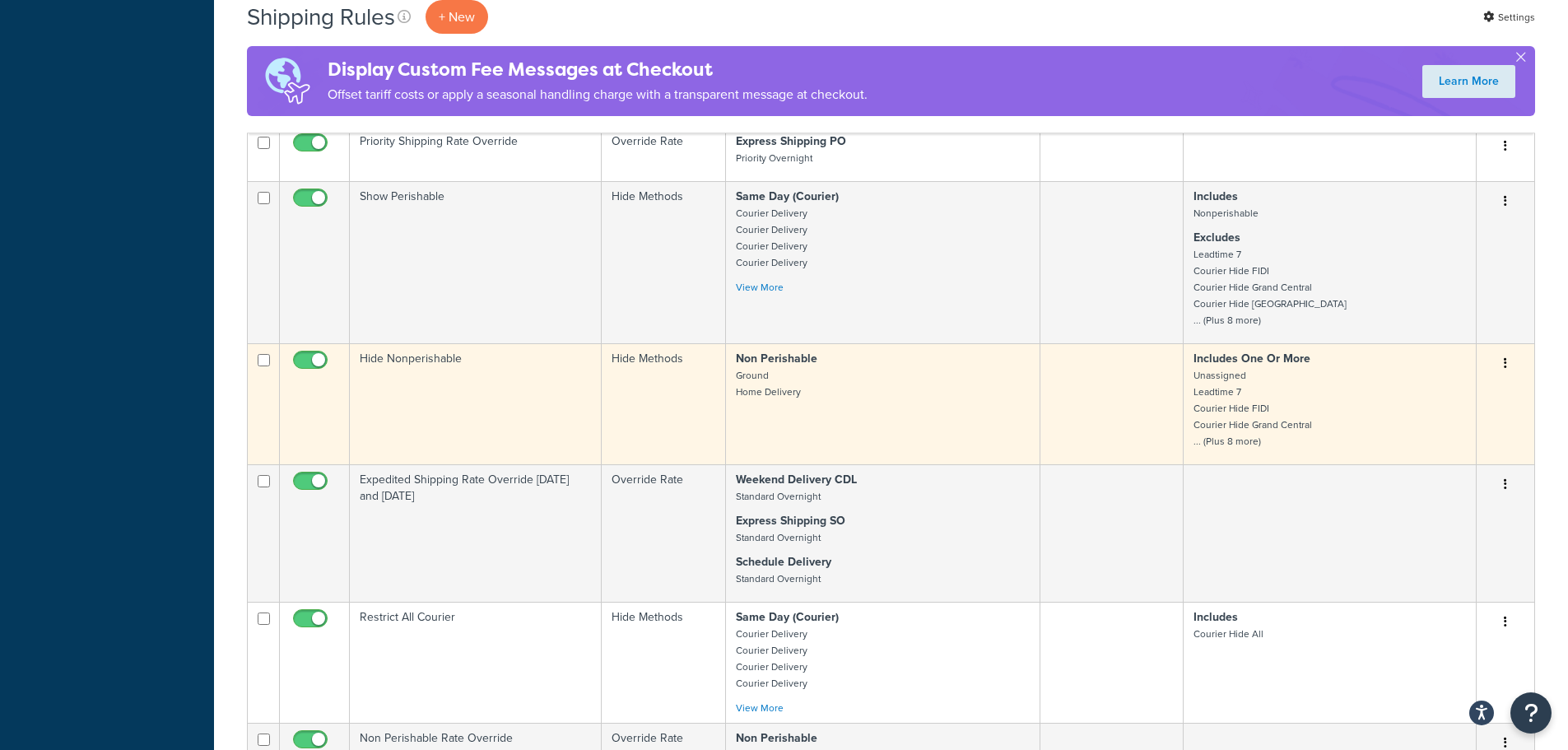
scroll to position [823, 0]
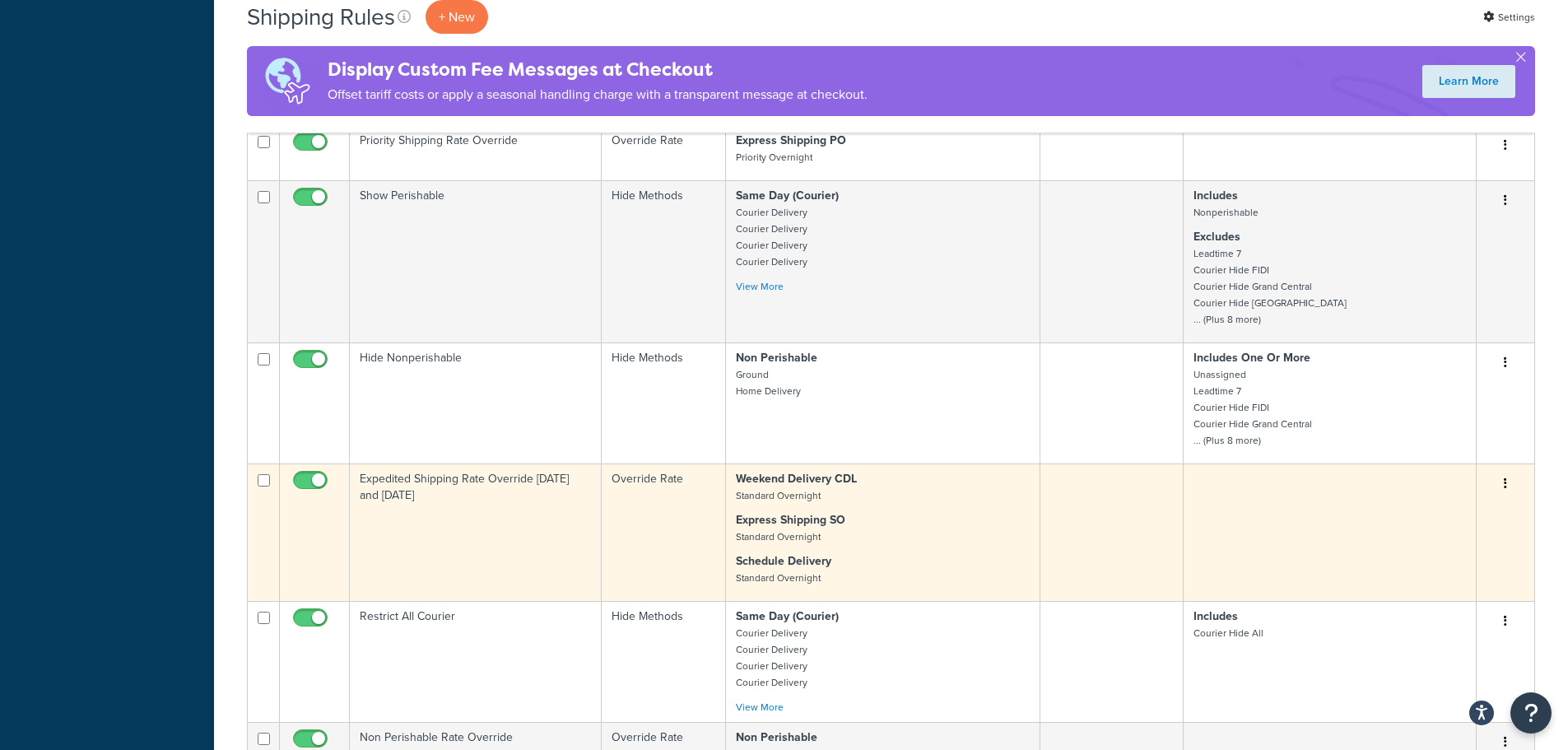
click at [438, 490] on td "Expedited Shipping Rate Override [DATE] and [DATE]" at bounding box center [475, 532] width 252 height 137
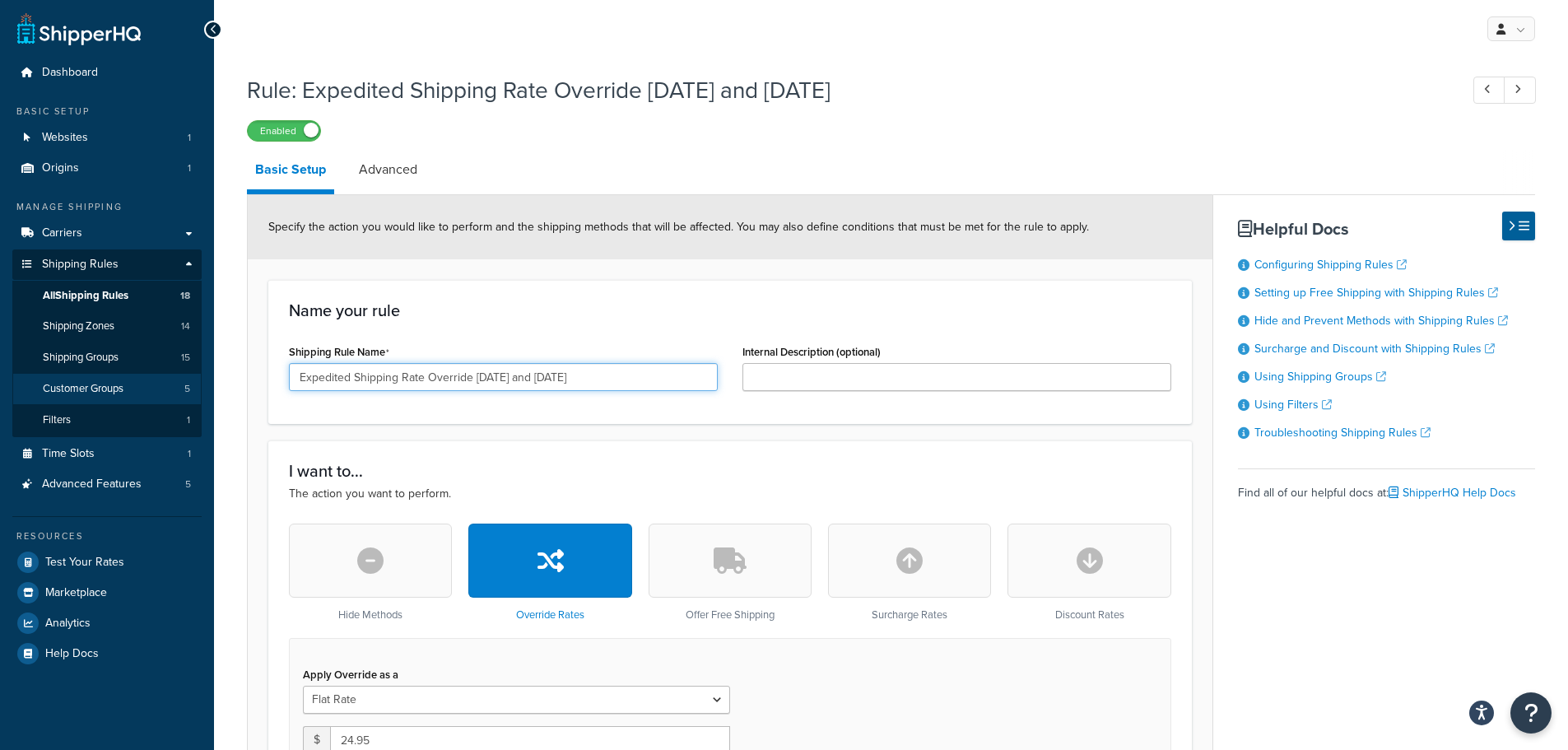
drag, startPoint x: 593, startPoint y: 383, endPoint x: 133, endPoint y: 382, distance: 460.0
click at [125, 295] on span "All Shipping Rules" at bounding box center [86, 296] width 86 height 14
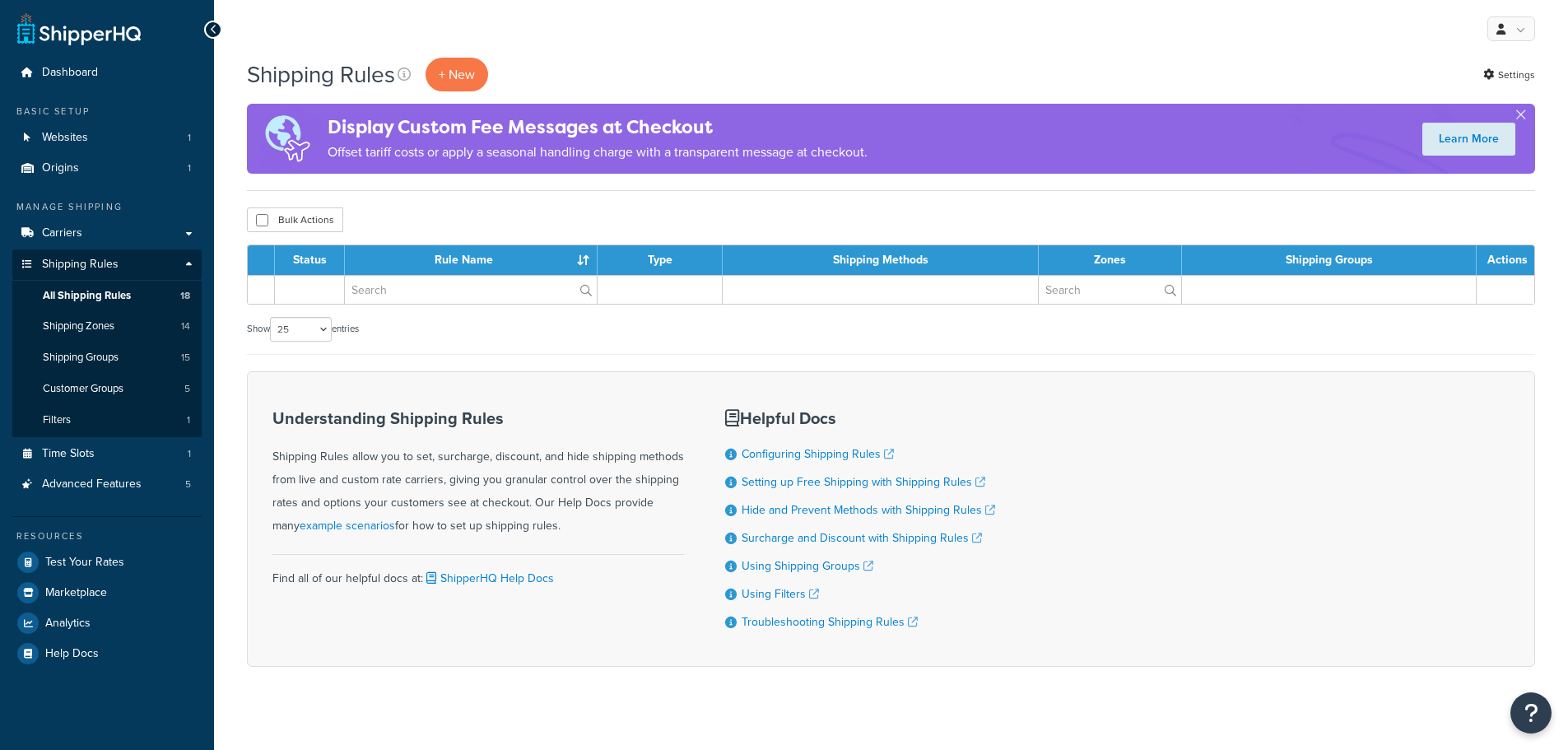
select select "25"
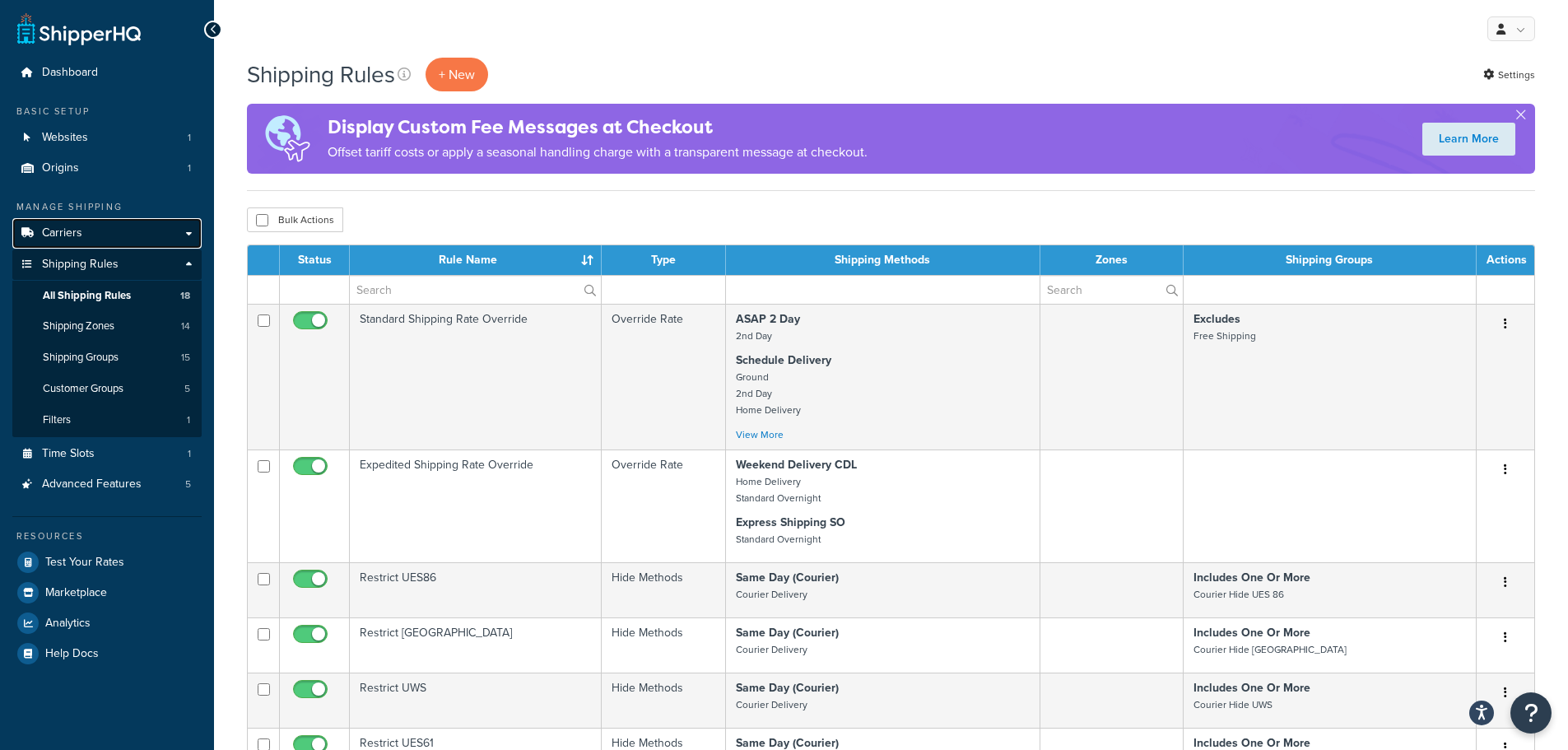
click at [77, 236] on span "Carriers" at bounding box center [61, 233] width 40 height 14
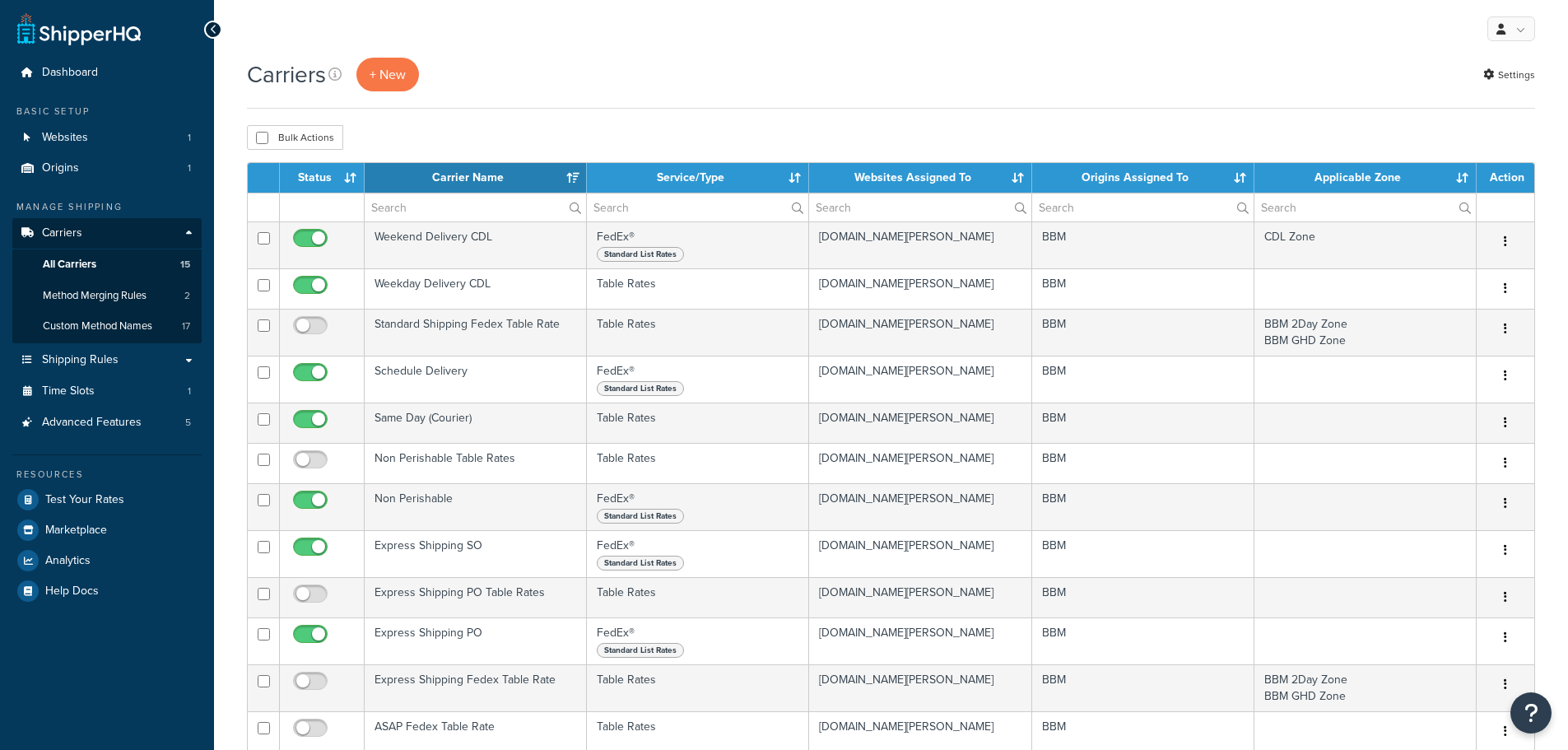
select select "15"
click at [406, 79] on button "+ New" at bounding box center [388, 74] width 62 height 34
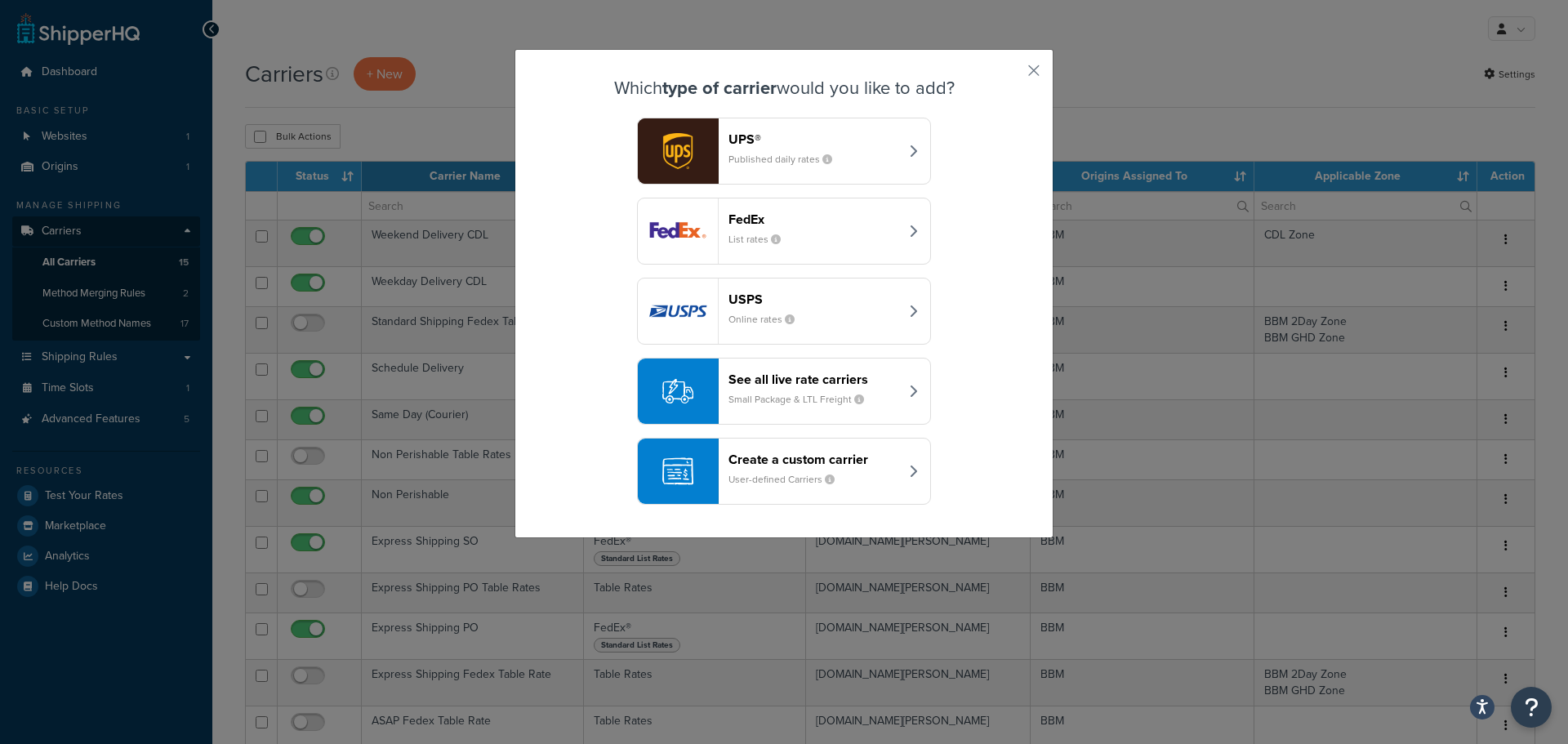
click at [845, 467] on header "Create a custom carrier" at bounding box center [813, 459] width 171 height 15
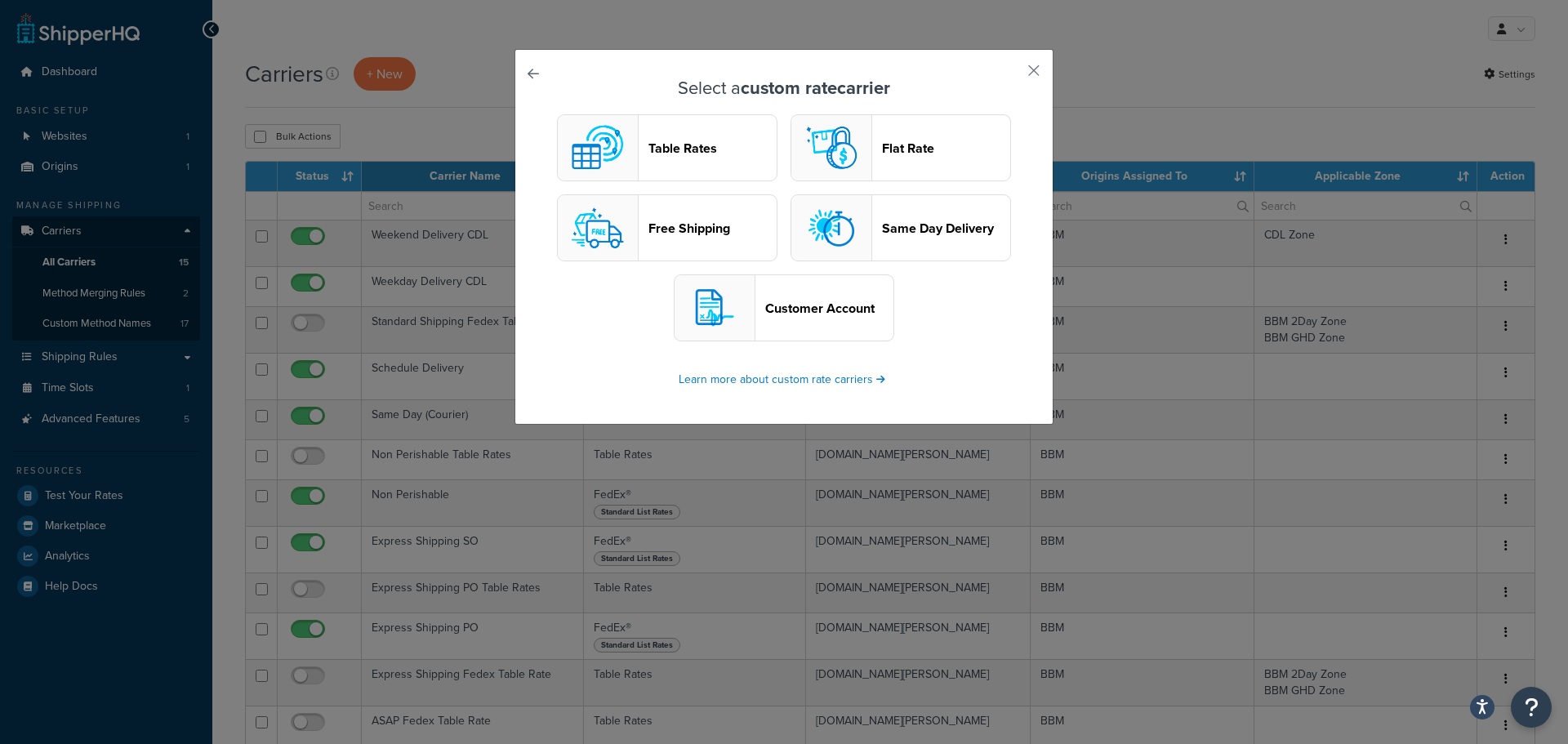
click at [688, 140] on header "Table Rates" at bounding box center [712, 148] width 128 height 15
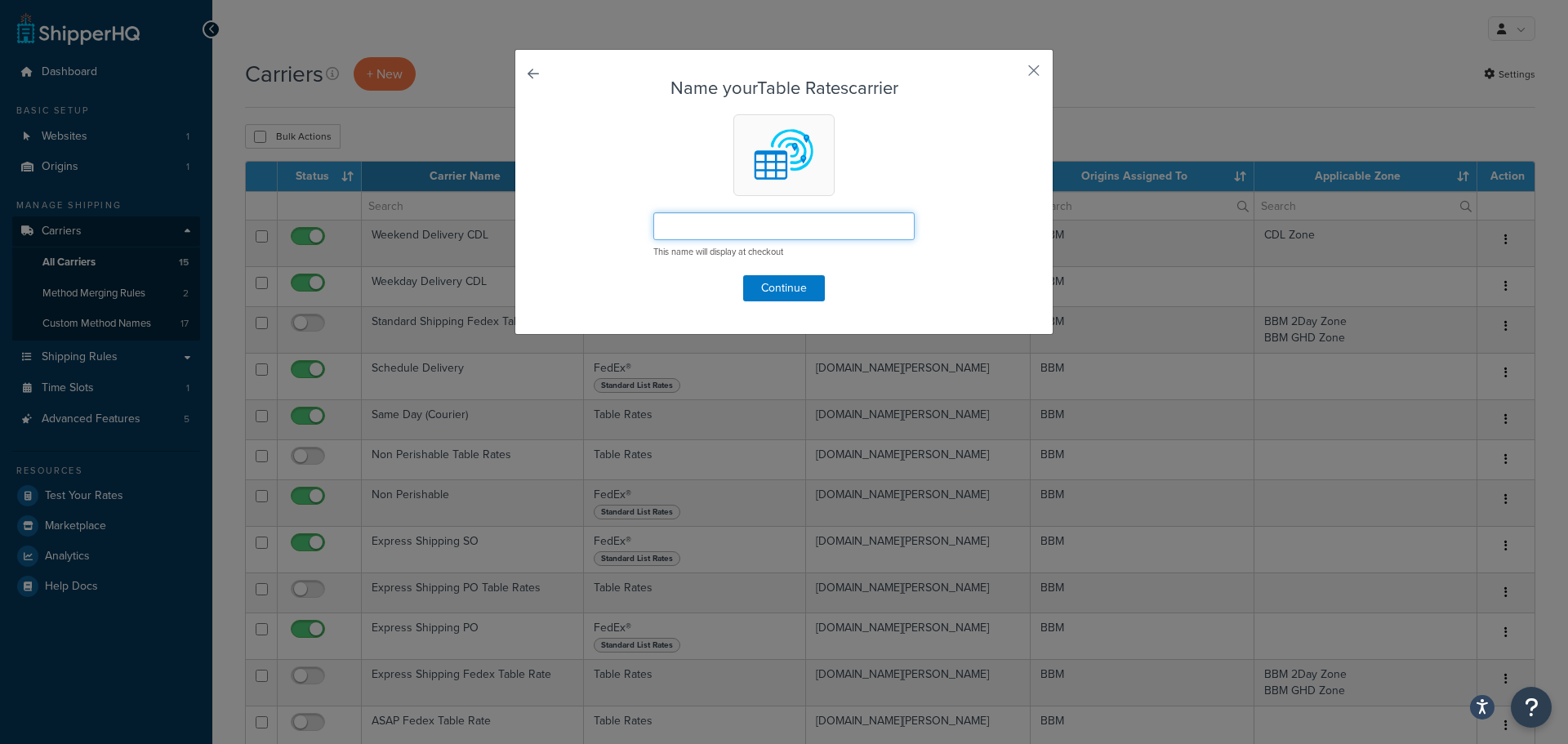
click at [678, 229] on input "text" at bounding box center [784, 226] width 261 height 28
paste input "Weekend Delivery"
type input "Weekend Delivery"
click at [786, 285] on button "Continue" at bounding box center [784, 288] width 82 height 26
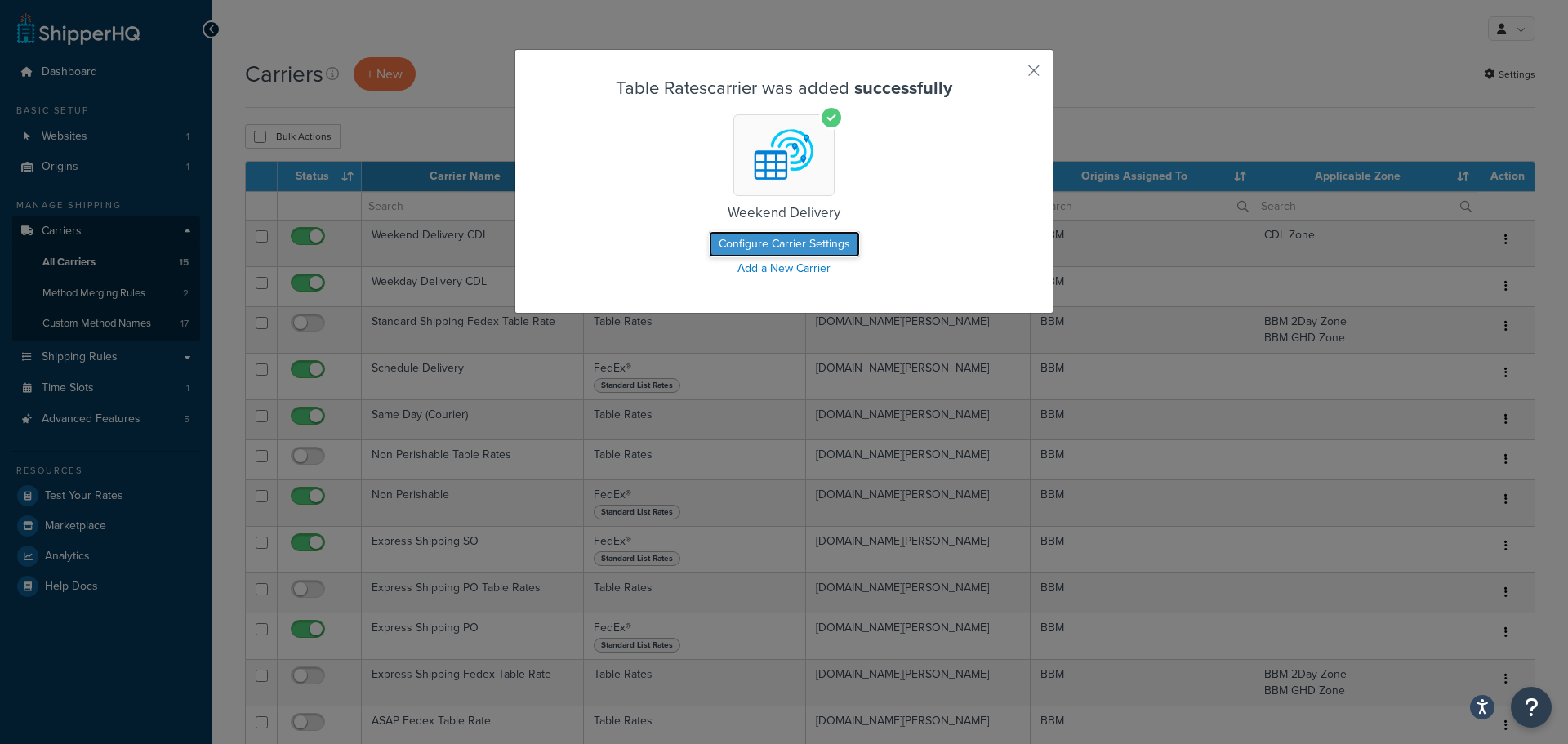
click at [788, 245] on button "Configure Carrier Settings" at bounding box center [784, 243] width 151 height 26
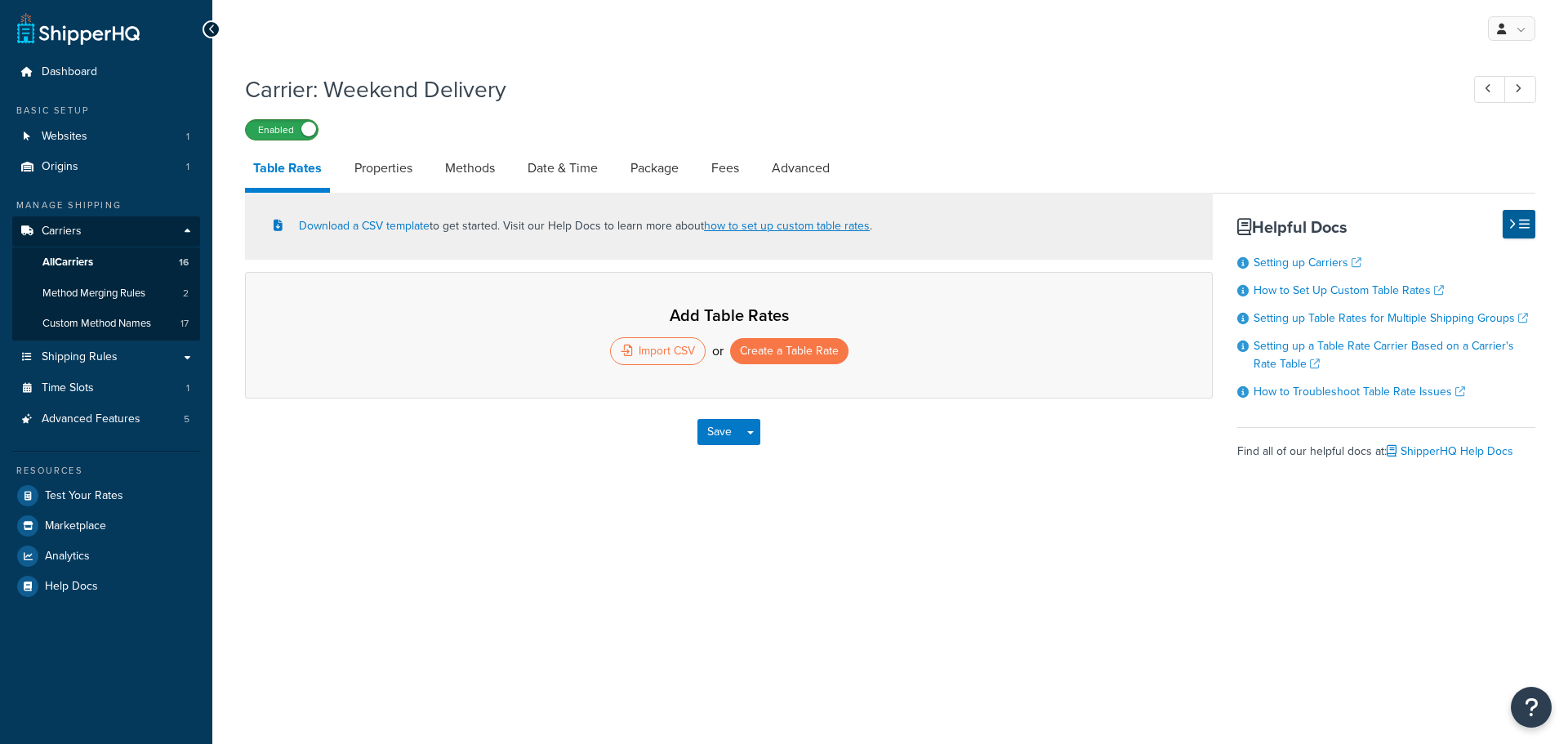
click at [271, 138] on label "Enabled" at bounding box center [281, 129] width 71 height 19
click at [395, 169] on link "Properties" at bounding box center [383, 168] width 74 height 40
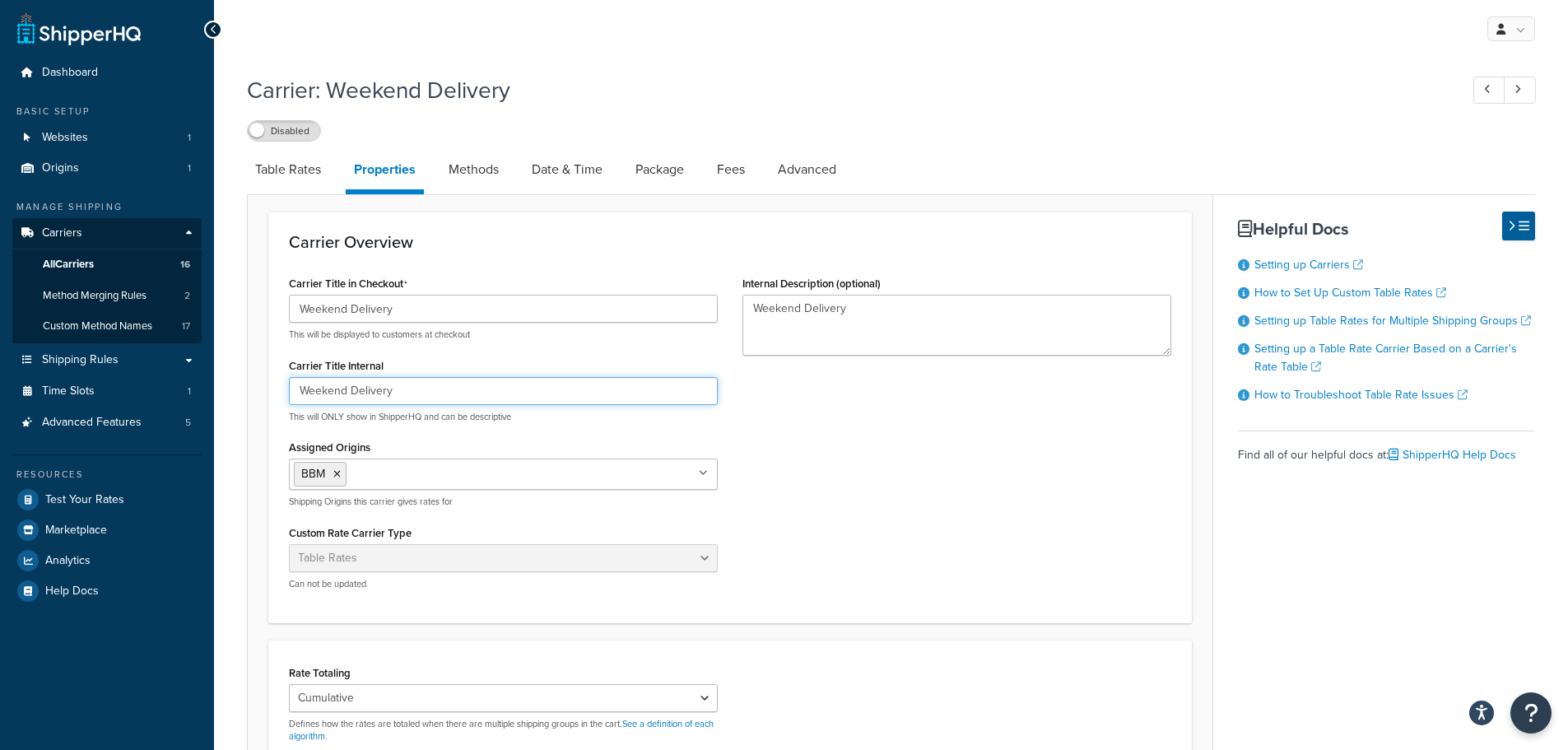
drag, startPoint x: 263, startPoint y: 391, endPoint x: 304, endPoint y: 389, distance: 41.0
click at [220, 391] on div "Carrier: Weekend Delivery Disabled Table Rates Properties Methods Date & Time P…" at bounding box center [891, 572] width 1354 height 1011
paste input "Weekend Delivery CDL"
type input "Weekend Delivery CDL"
drag, startPoint x: 860, startPoint y: 306, endPoint x: 644, endPoint y: 307, distance: 216.0
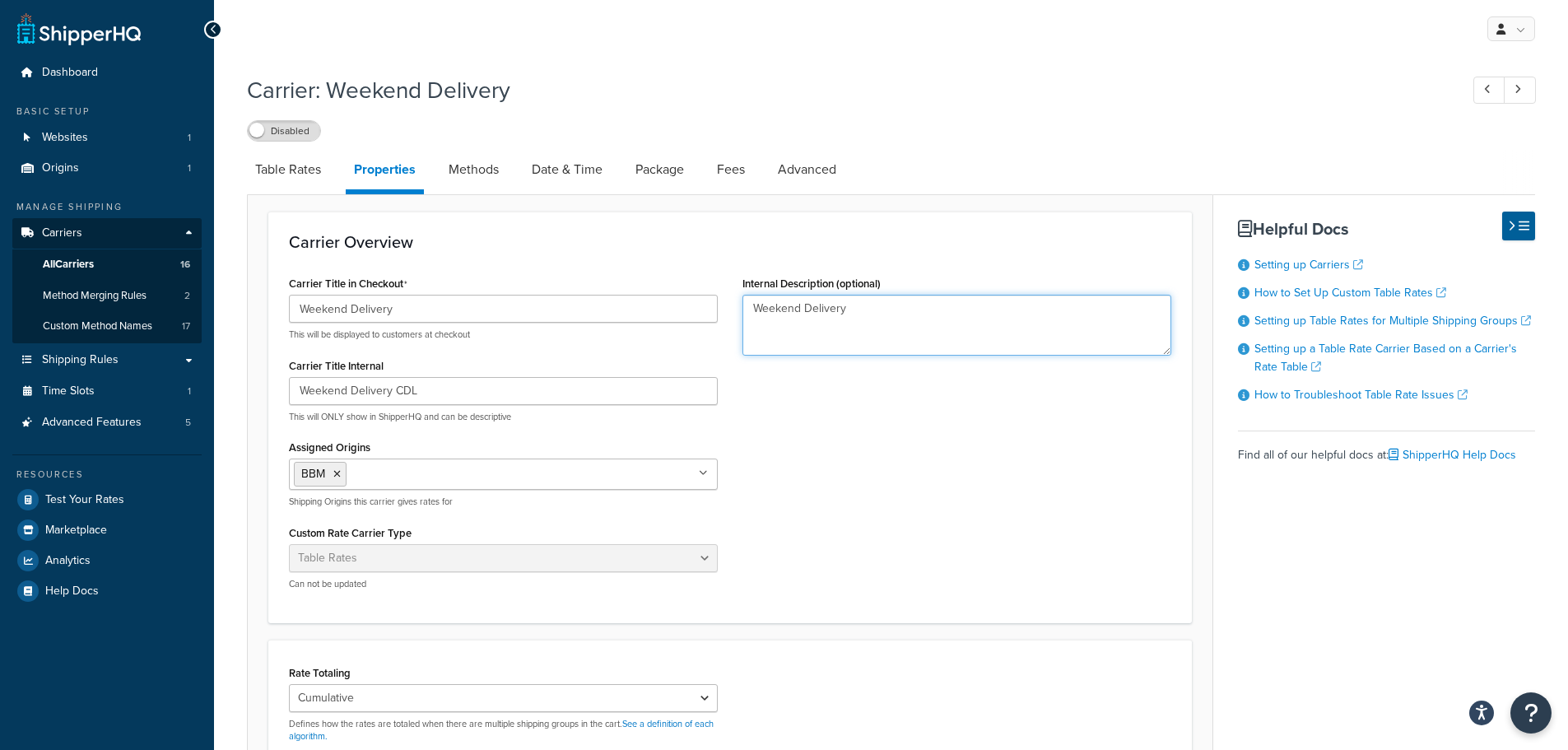
click at [666, 306] on div "Carrier Title in Checkout Weekend Delivery This will be displayed to customers …" at bounding box center [729, 437] width 907 height 331
paste textarea "Weekend Delivery CDL"
type textarea "Weekend Delivery CDL"
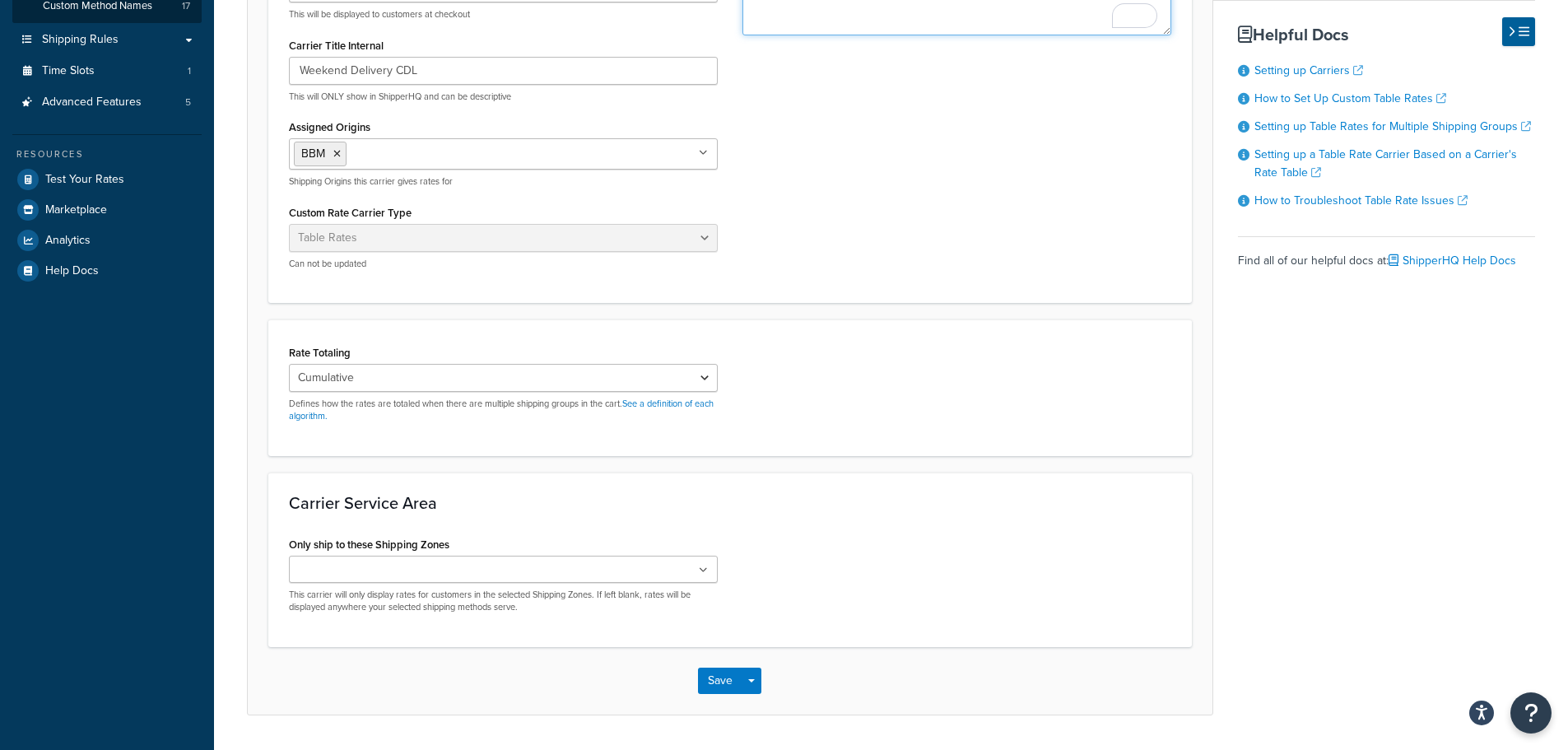
scroll to position [329, 0]
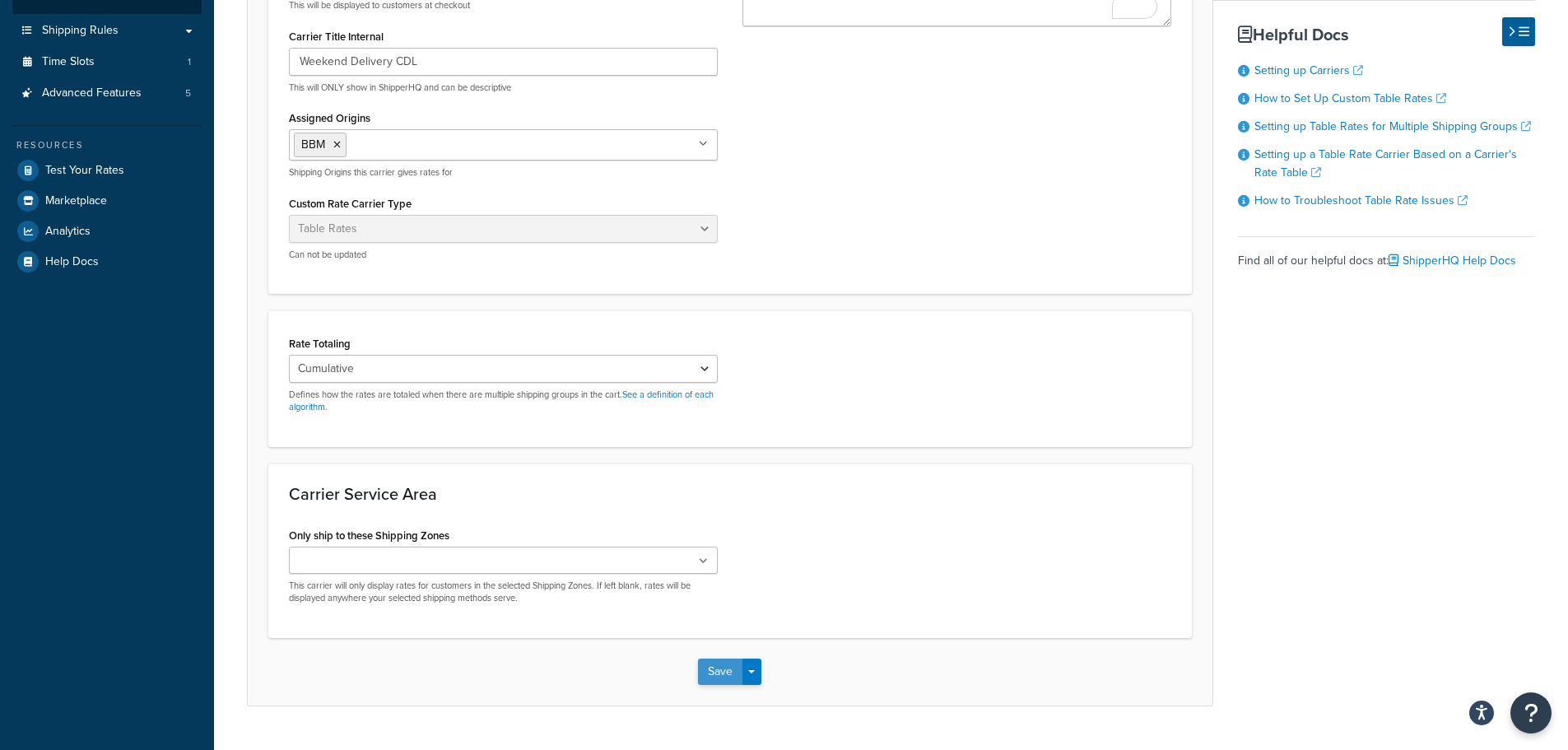
click at [715, 670] on button "Save" at bounding box center [721, 671] width 45 height 26
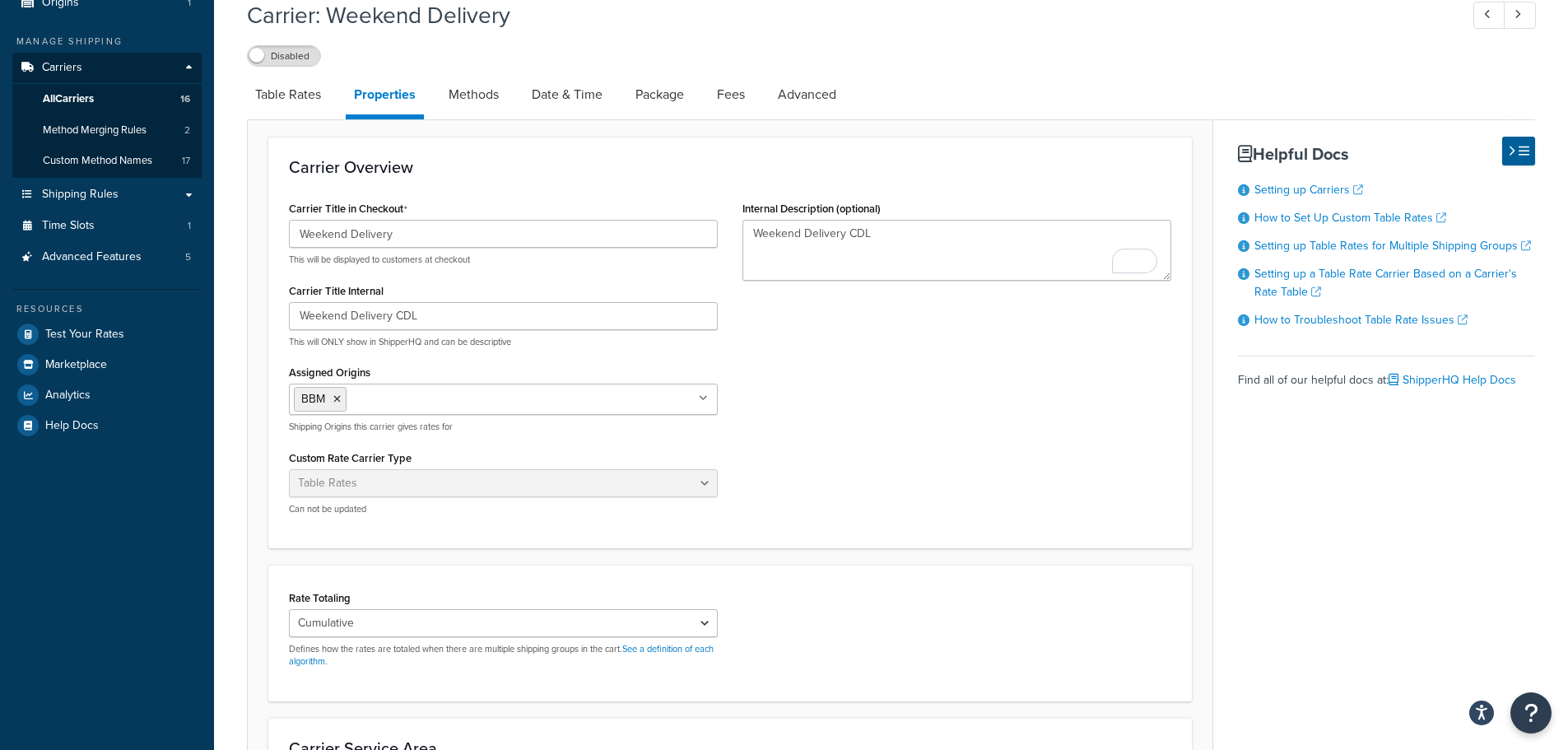
scroll to position [0, 0]
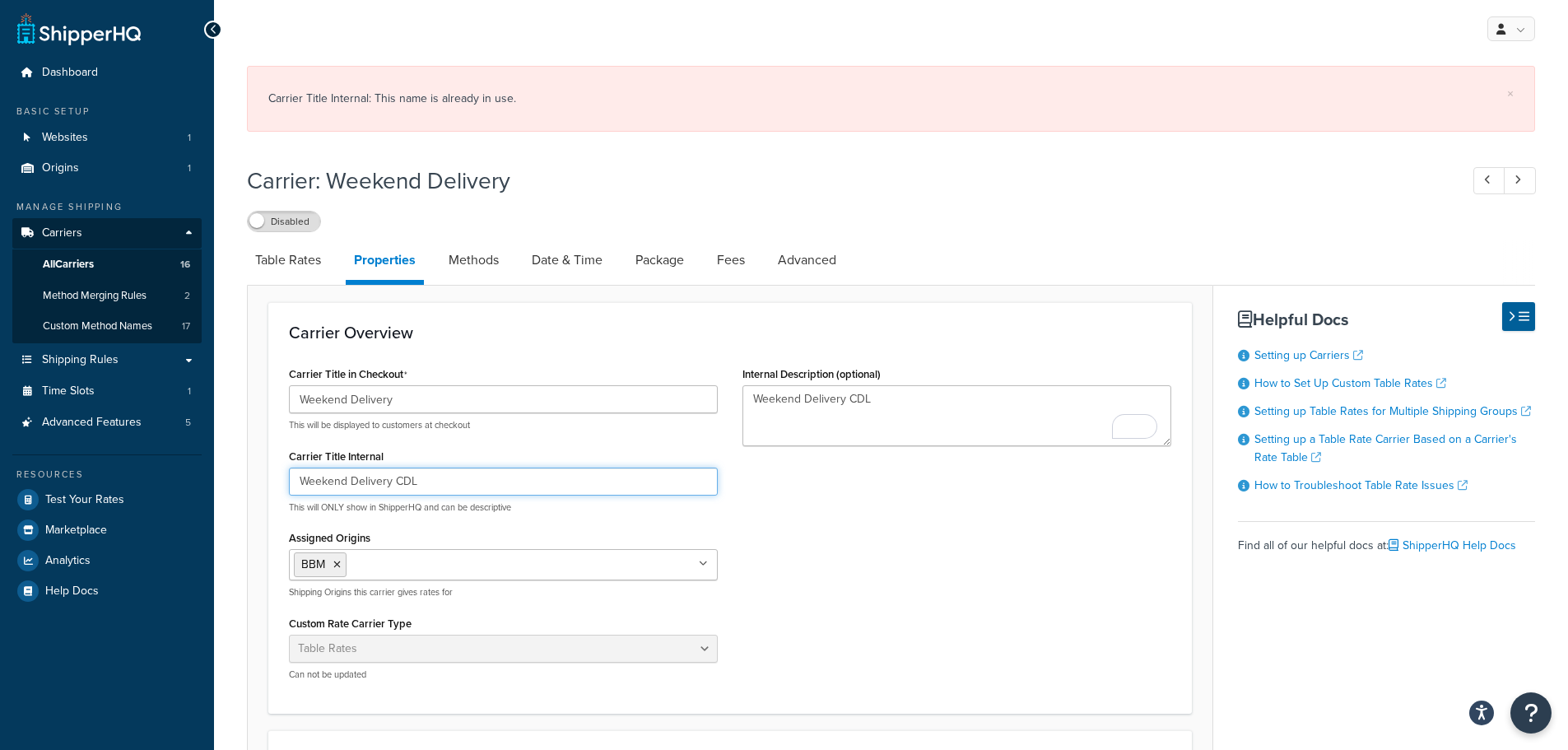
click at [481, 482] on input "Weekend Delivery CDL" at bounding box center [504, 481] width 429 height 28
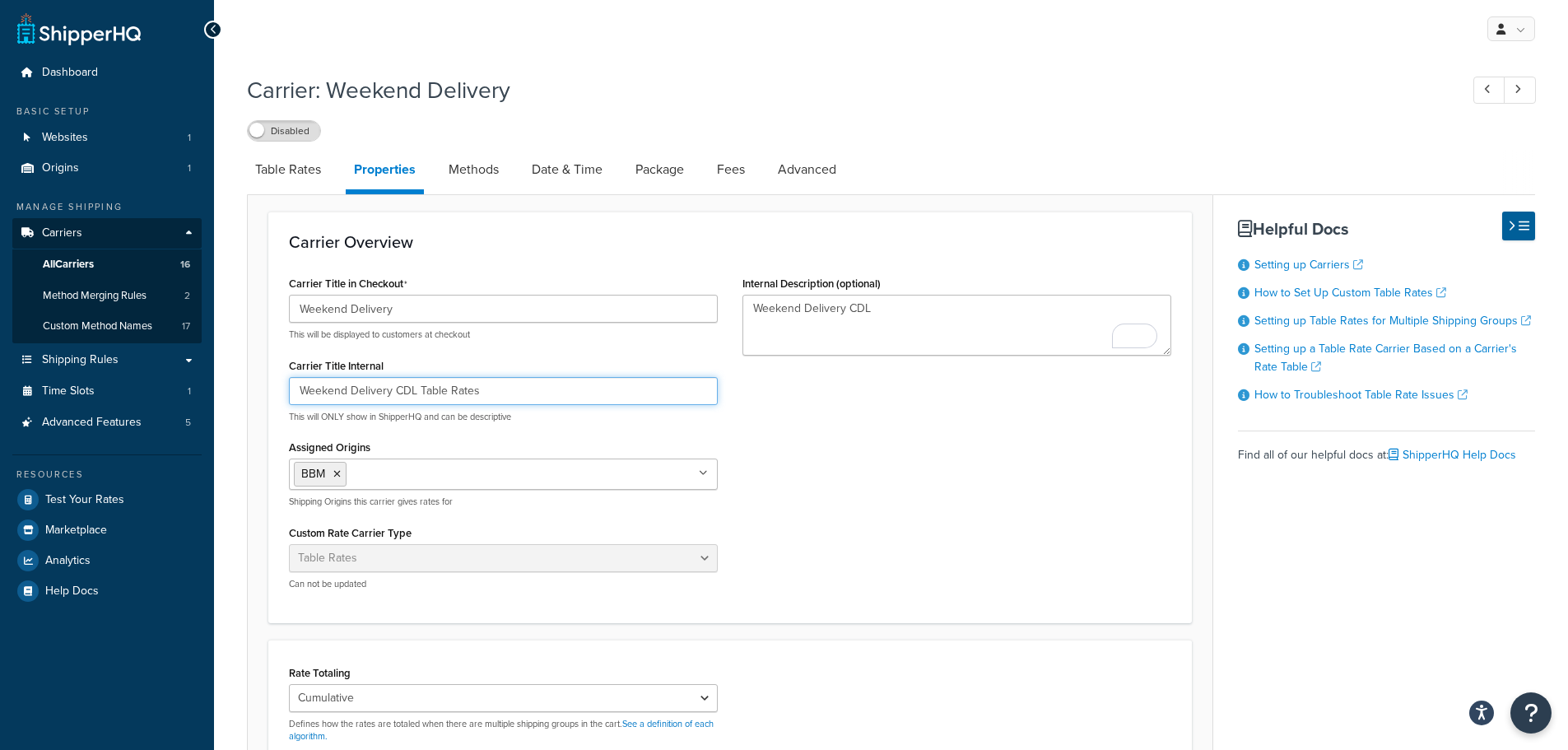
drag, startPoint x: 493, startPoint y: 386, endPoint x: -164, endPoint y: 391, distance: 657.0
click at [0, 391] on html "Accessibility Screen-Reader Guide, Feedback, and Issue Reporting | New window S…" at bounding box center [784, 559] width 1568 height 1118
type input "Weekend Delivery CDL Table Rates"
drag, startPoint x: 896, startPoint y: 311, endPoint x: 504, endPoint y: 301, distance: 392.1
click at [504, 302] on div "Carrier Title in Checkout Weekend Delivery This will be displayed to customers …" at bounding box center [729, 437] width 907 height 331
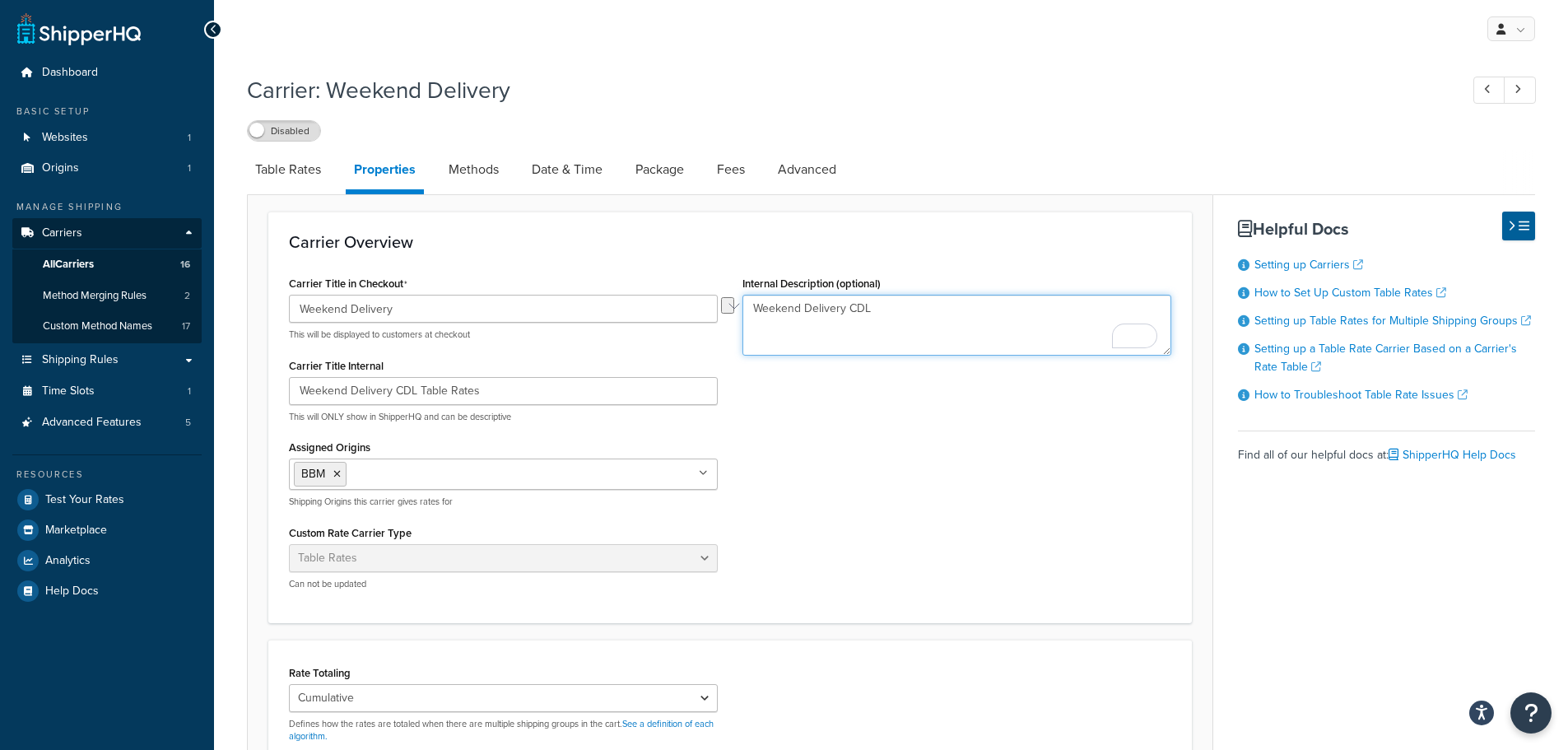
paste textarea "Table Rates"
type textarea "Weekend Delivery CDL Table Rates"
click at [811, 162] on link "Advanced" at bounding box center [806, 169] width 75 height 40
select select "false"
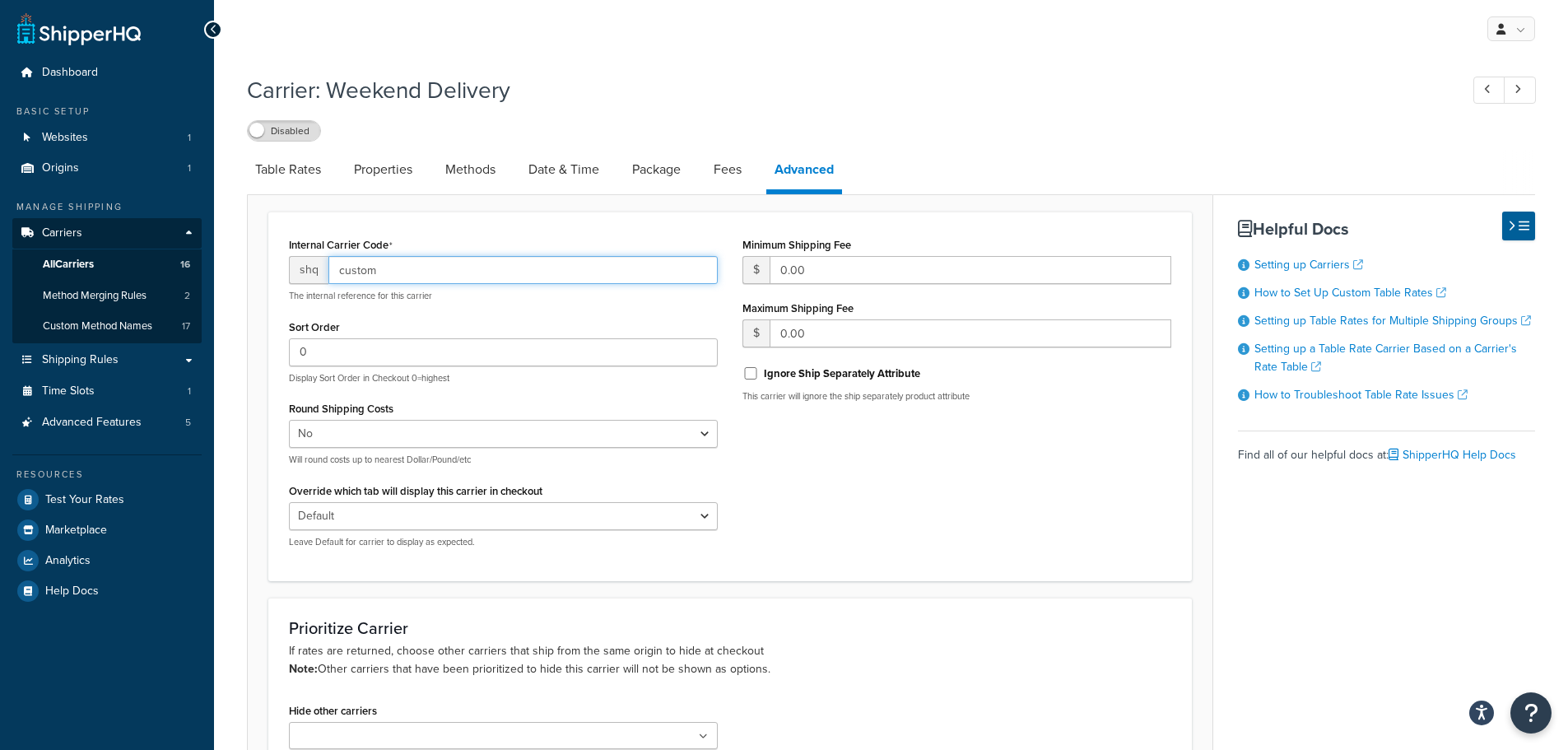
drag, startPoint x: 296, startPoint y: 274, endPoint x: 120, endPoint y: 273, distance: 176.0
click at [121, 274] on div "Dashboard Basic Setup Websites 1 Origins 1 Manage Shipping Carriers Carriers Al…" at bounding box center [784, 567] width 1568 height 1134
click at [451, 279] on input "custom" at bounding box center [523, 270] width 390 height 28
drag, startPoint x: 437, startPoint y: 276, endPoint x: 178, endPoint y: 267, distance: 259.2
click at [183, 268] on div "Dashboard Basic Setup Websites 1 Origins 1 Manage Shipping Carriers Carriers Al…" at bounding box center [784, 567] width 1568 height 1134
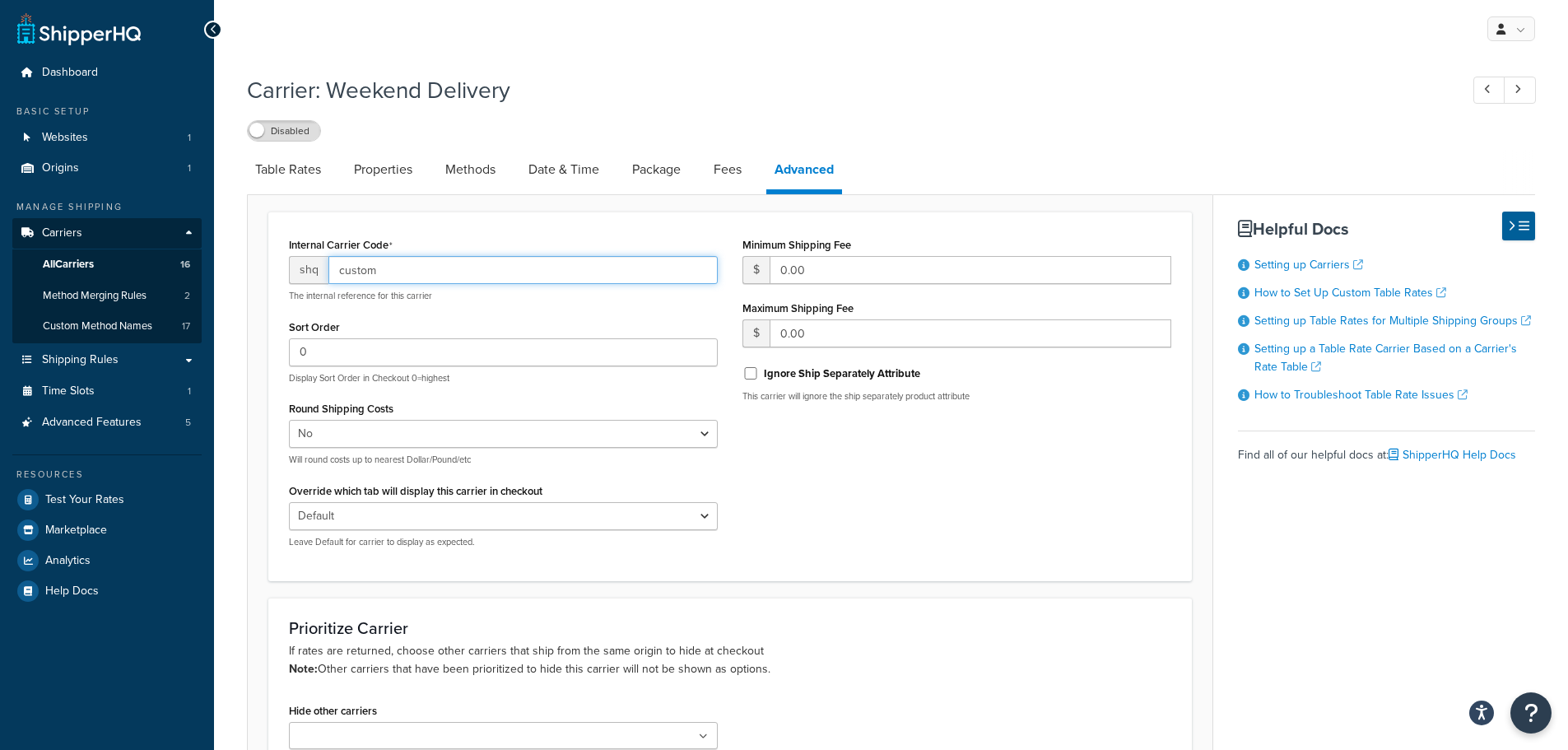
paste input "-fedex-weekendstable"
type input "-fedex-weekendstable"
click at [572, 172] on link "Date & Time" at bounding box center [564, 169] width 88 height 40
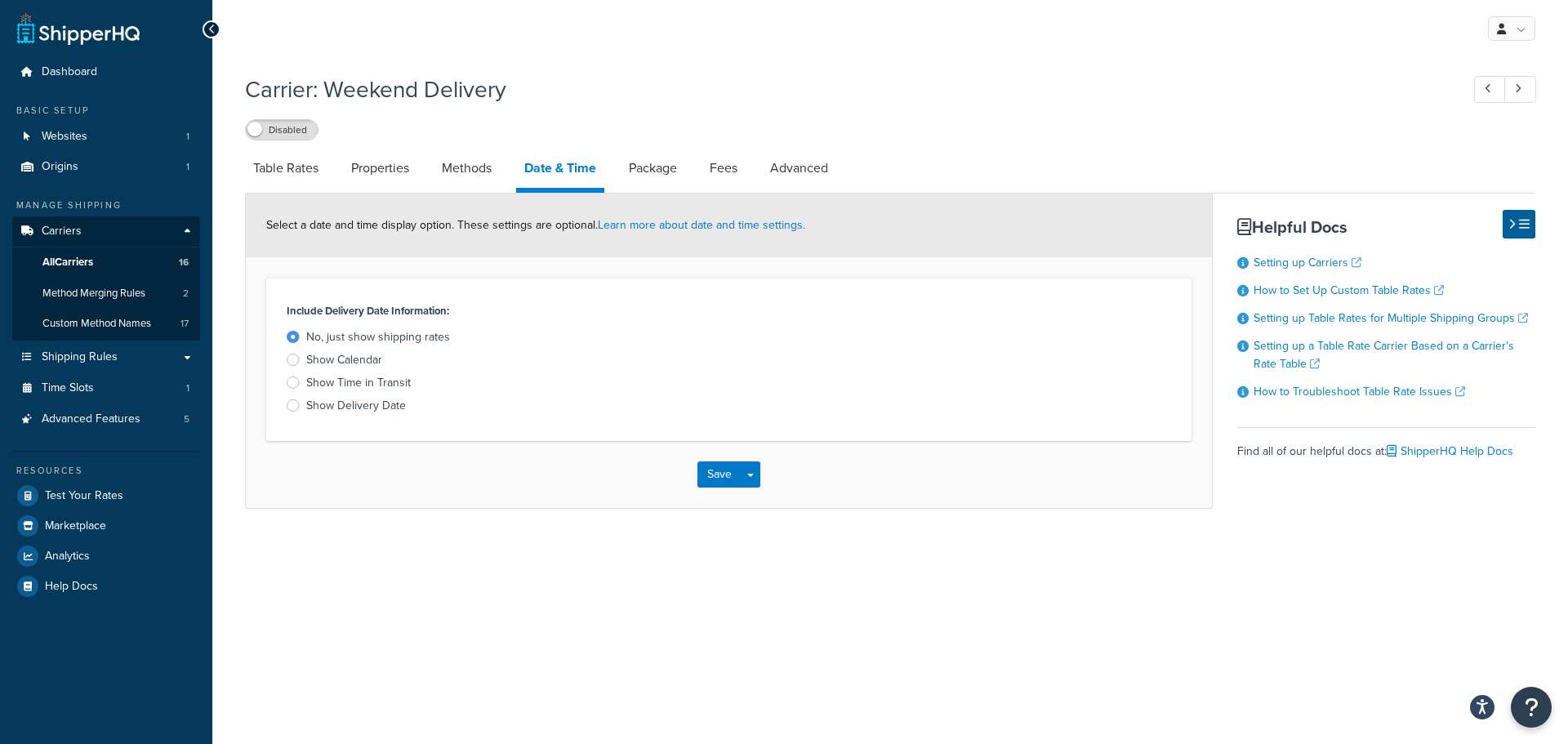
click at [324, 360] on div "Show Calendar" at bounding box center [344, 359] width 76 height 16
click at [0, 0] on input "Show Calendar" at bounding box center [0, 0] width 0 height 0
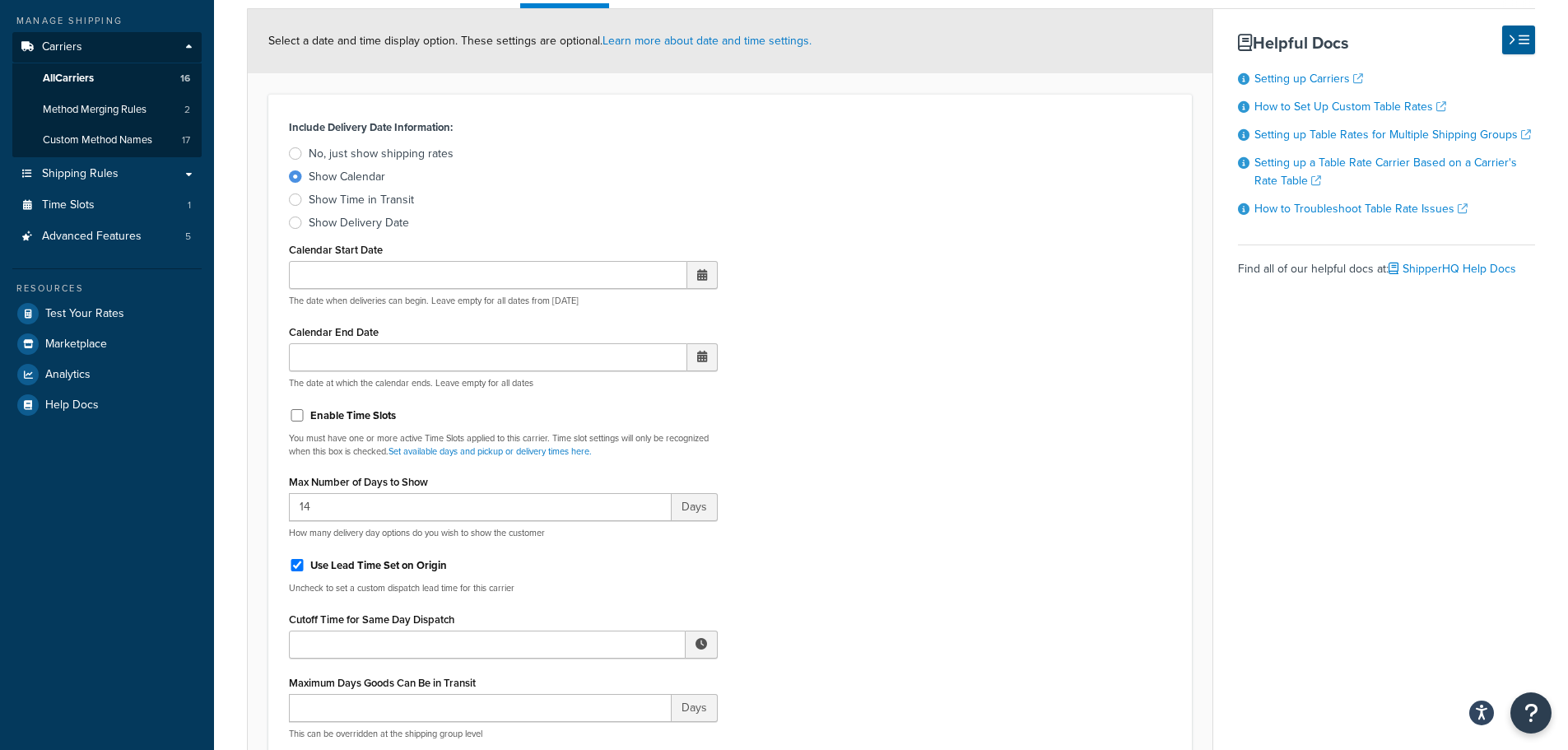
scroll to position [247, 0]
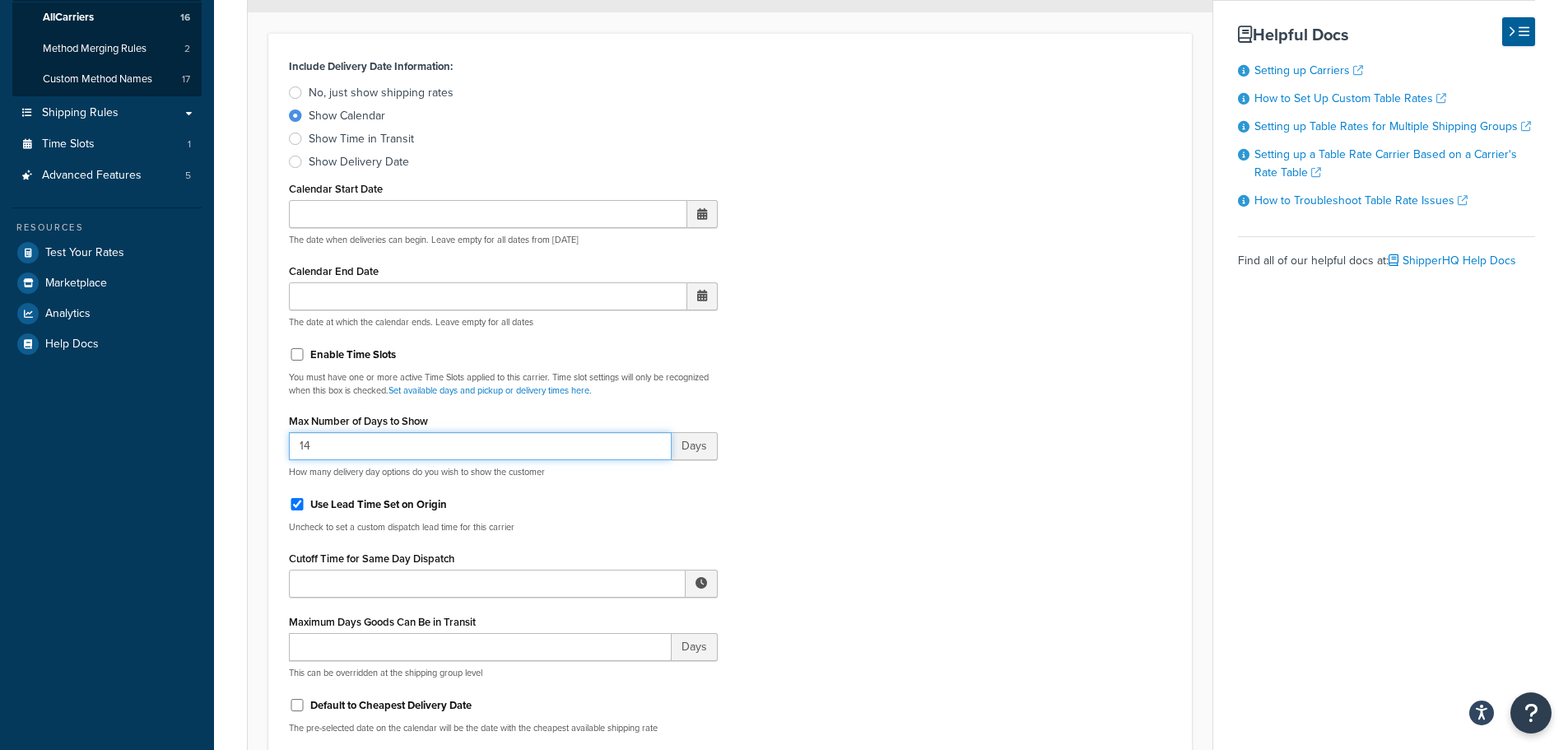
drag, startPoint x: 323, startPoint y: 444, endPoint x: 252, endPoint y: 444, distance: 71.0
type input "45"
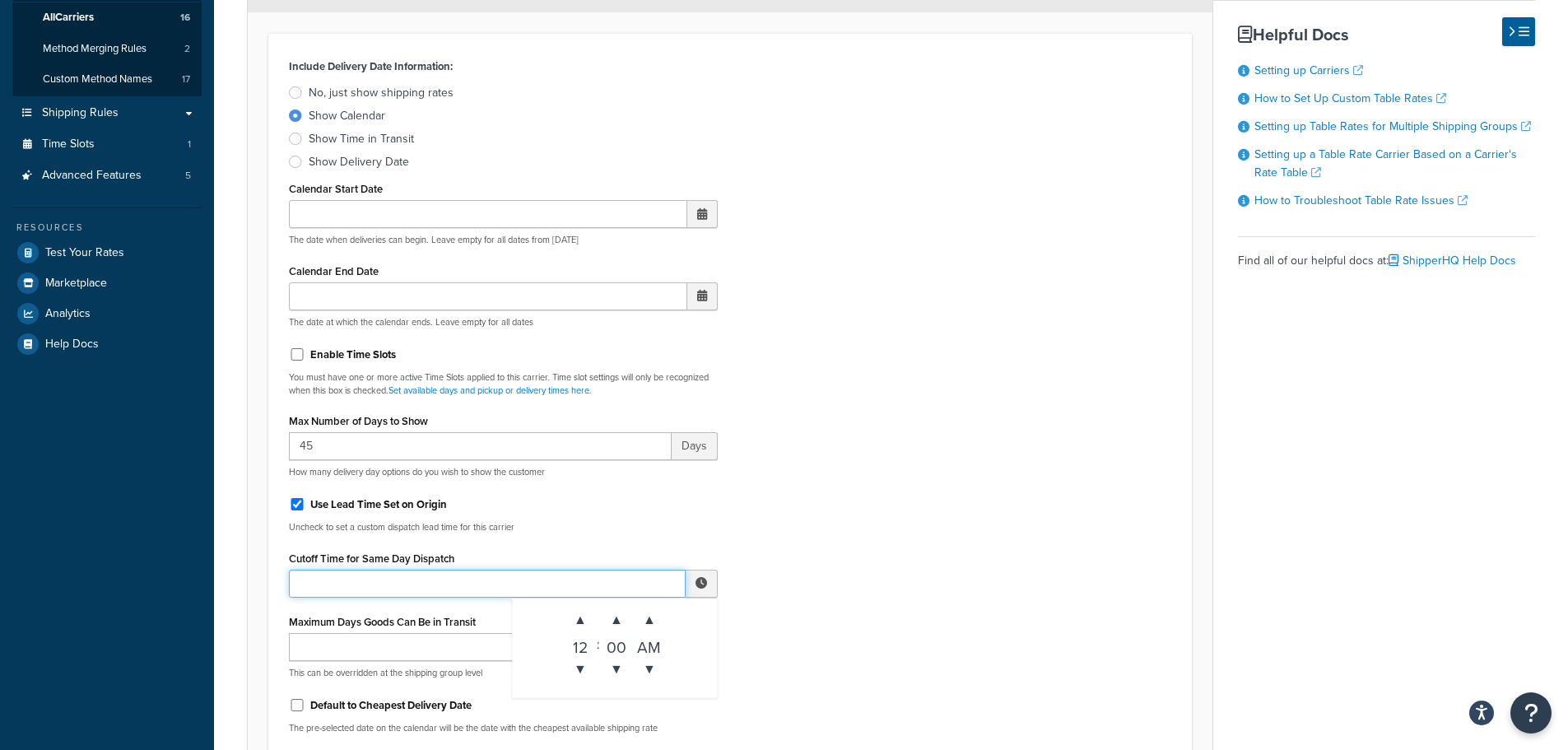
click at [335, 584] on input "Cutoff Time for Same Day Dispatch" at bounding box center [487, 583] width 396 height 28
click at [582, 667] on span "▼" at bounding box center [580, 669] width 33 height 33
click at [583, 624] on span "▲" at bounding box center [580, 619] width 33 height 33
click at [582, 624] on span "▲" at bounding box center [580, 619] width 33 height 33
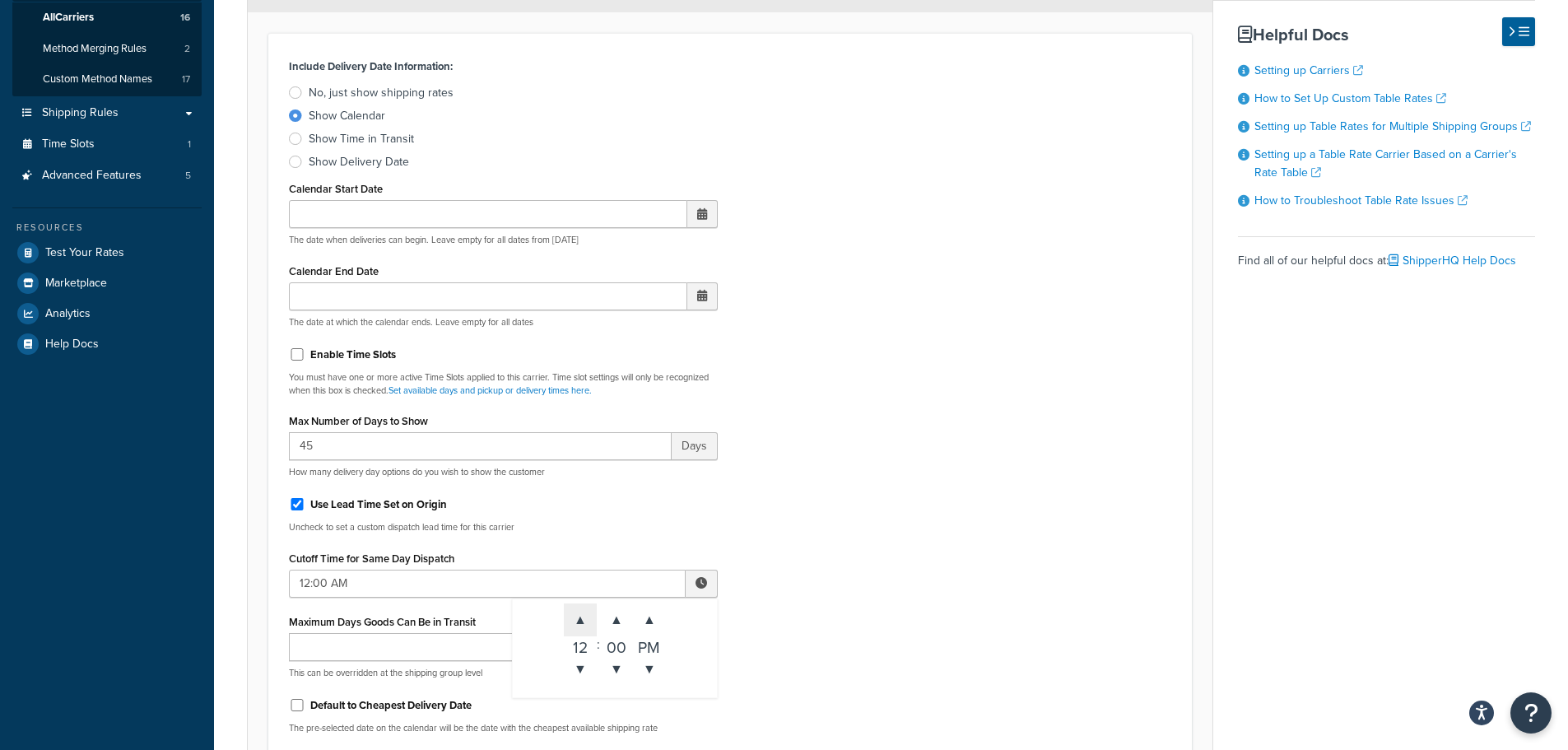
click at [582, 624] on span "▲" at bounding box center [580, 619] width 33 height 33
click at [653, 625] on span "▲" at bounding box center [650, 619] width 33 height 33
type input "2:00 PM"
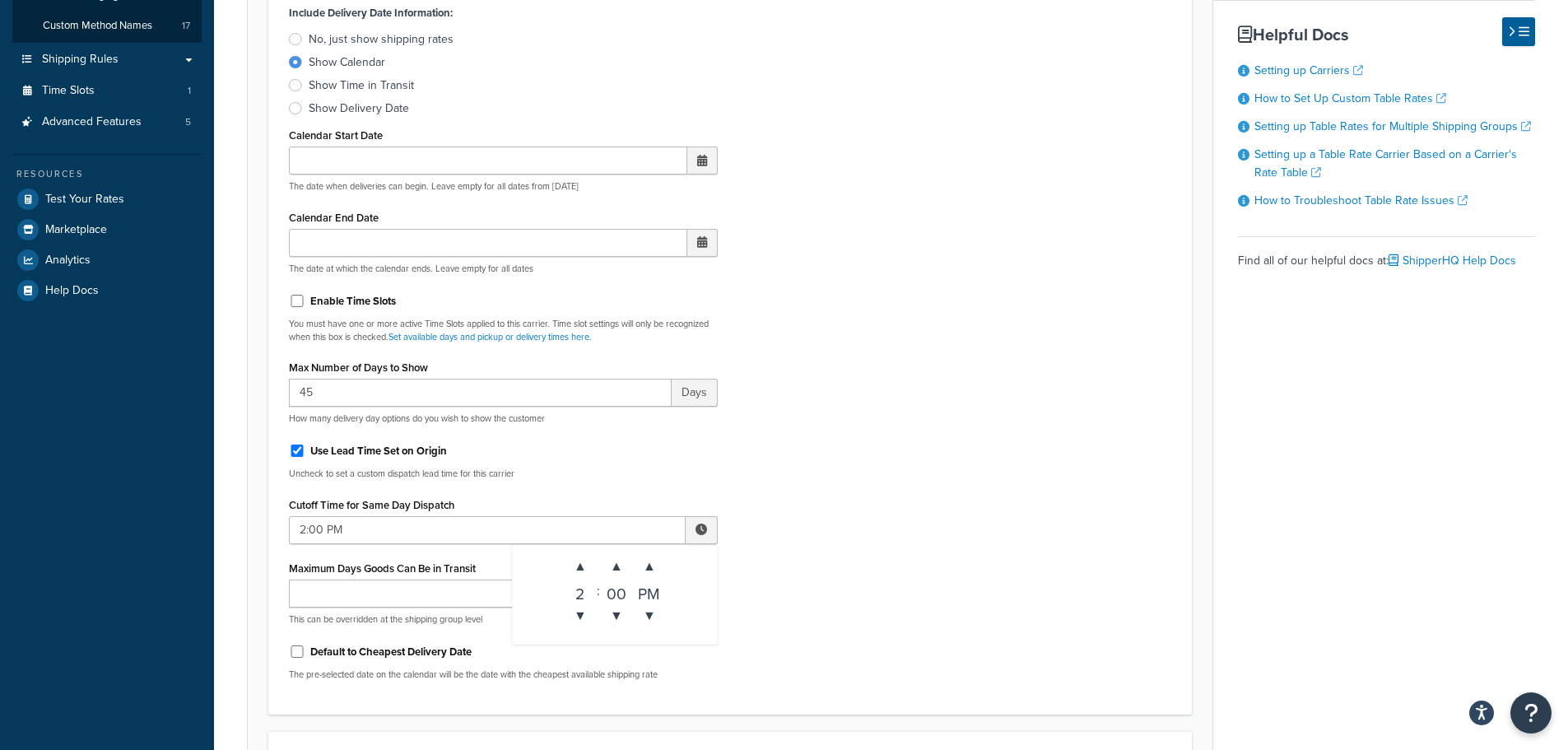
scroll to position [329, 0]
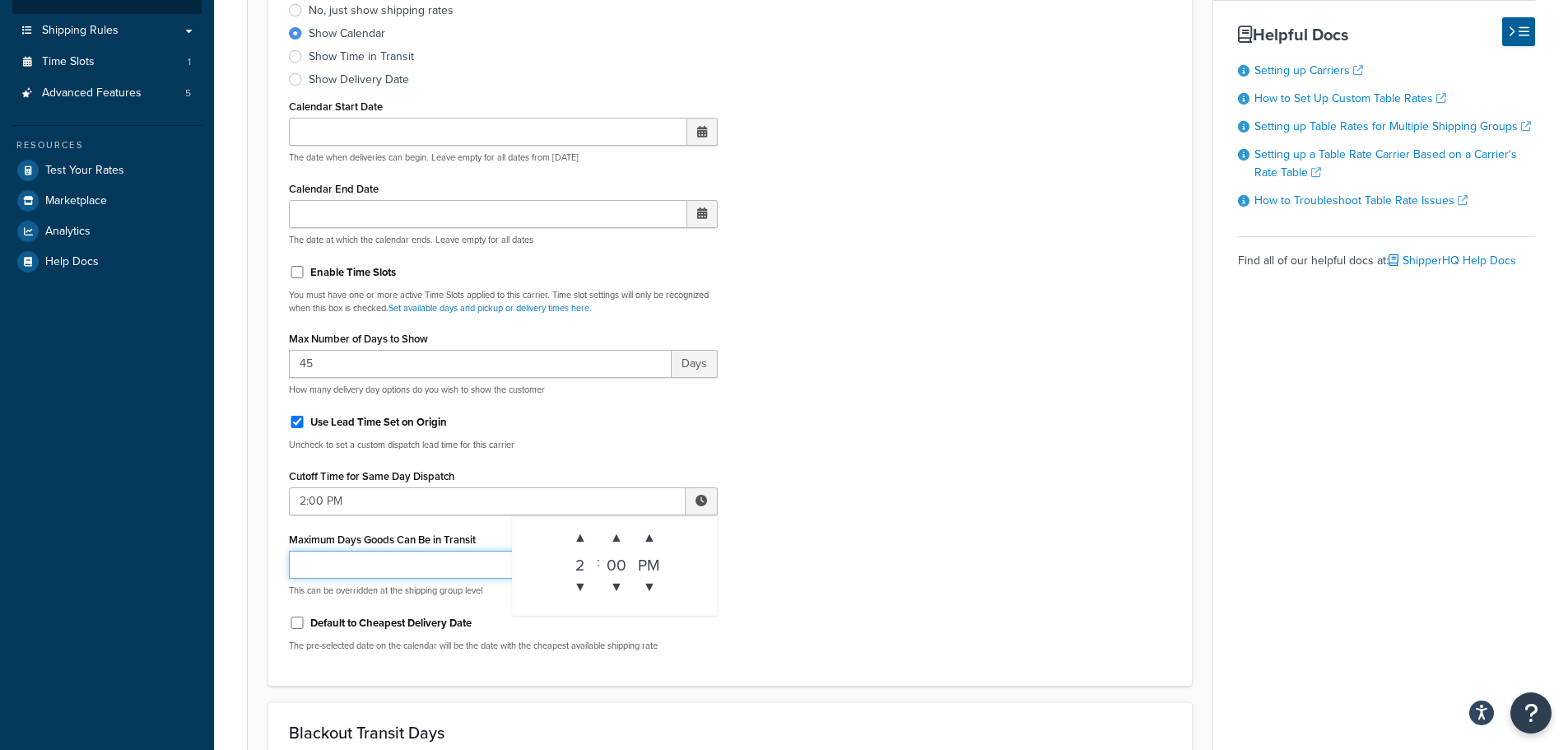
click at [362, 566] on input "Maximum Days Goods Can Be in Transit" at bounding box center [480, 564] width 383 height 28
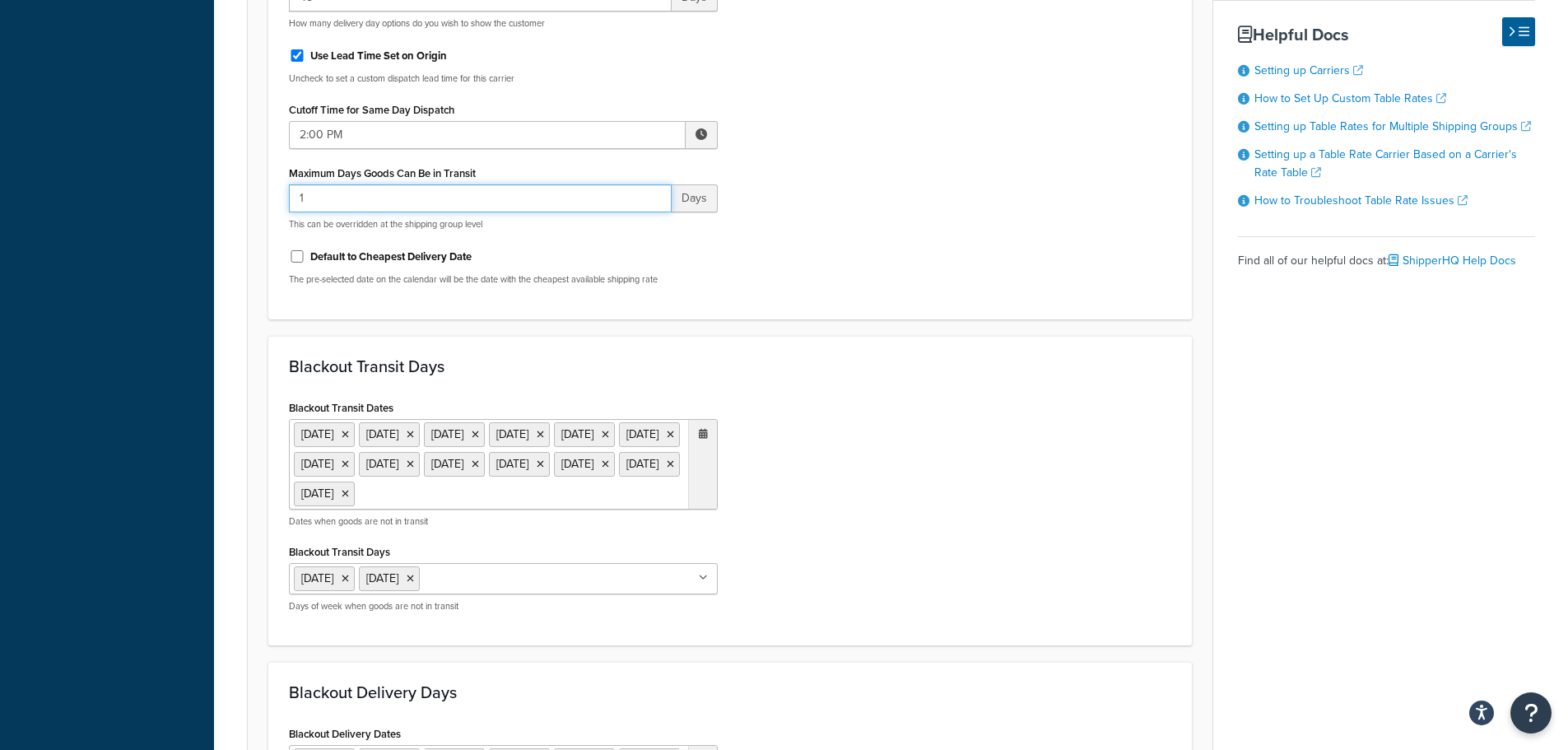
scroll to position [741, 0]
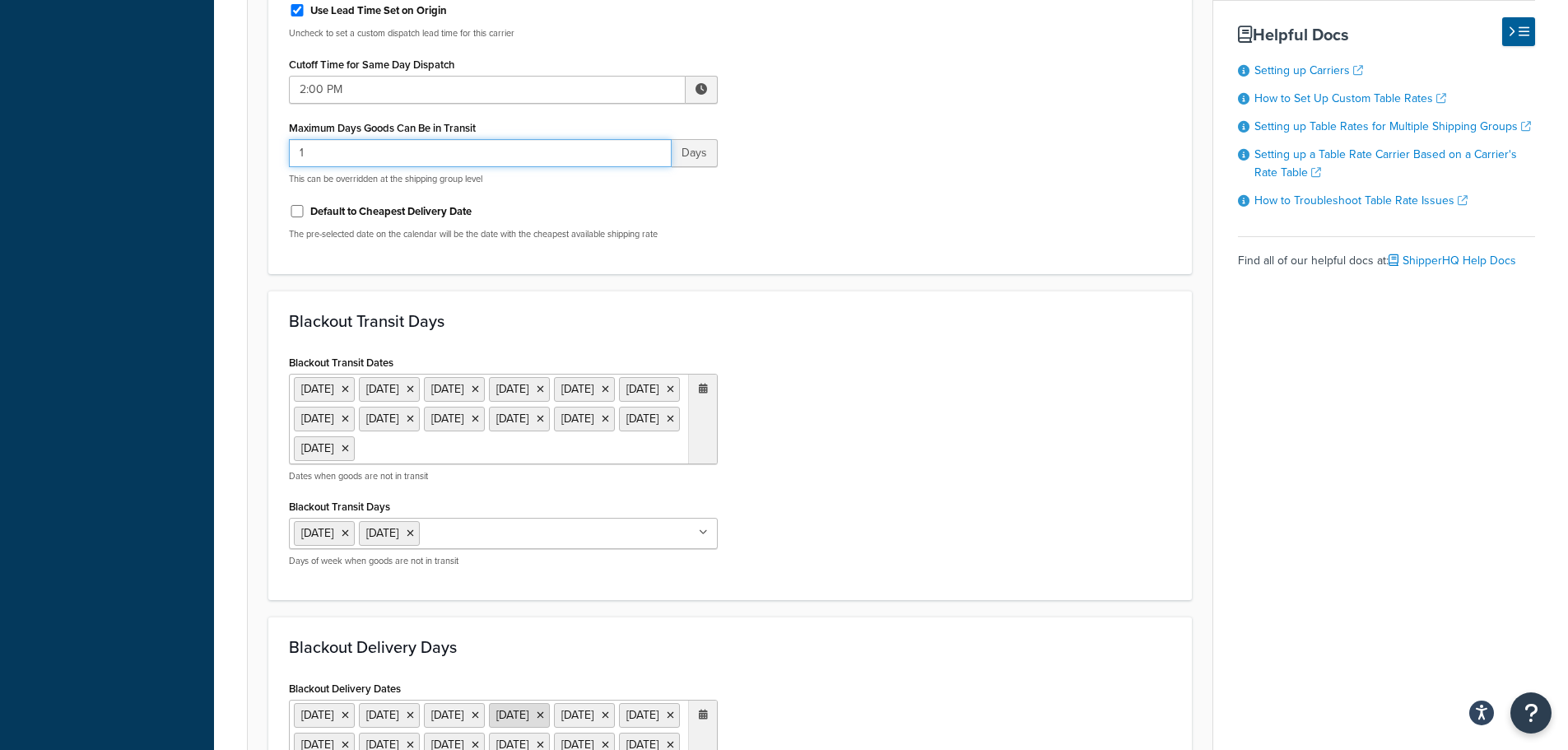
type input "1"
click at [414, 539] on icon at bounding box center [411, 534] width 8 height 10
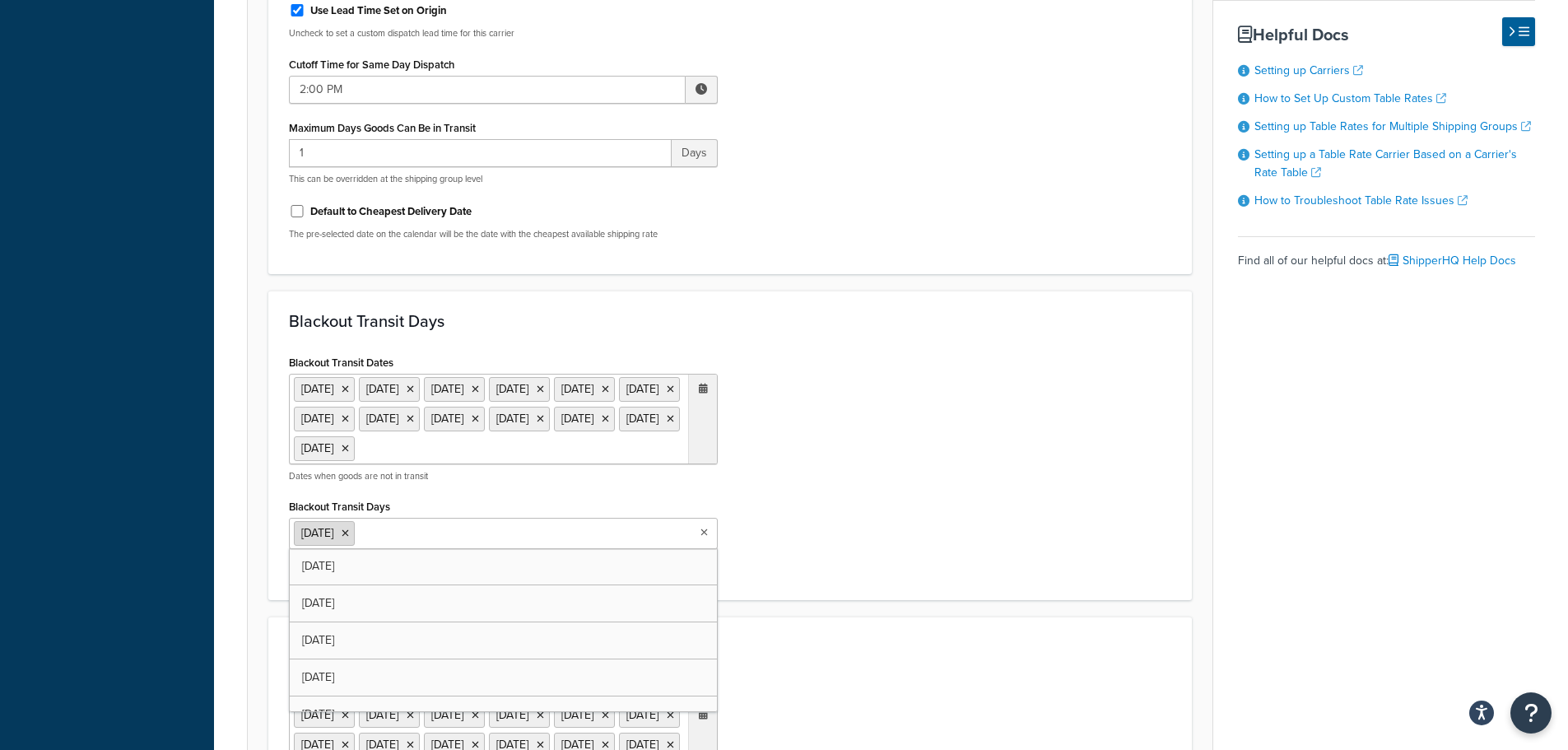
click at [349, 539] on icon at bounding box center [346, 534] width 8 height 10
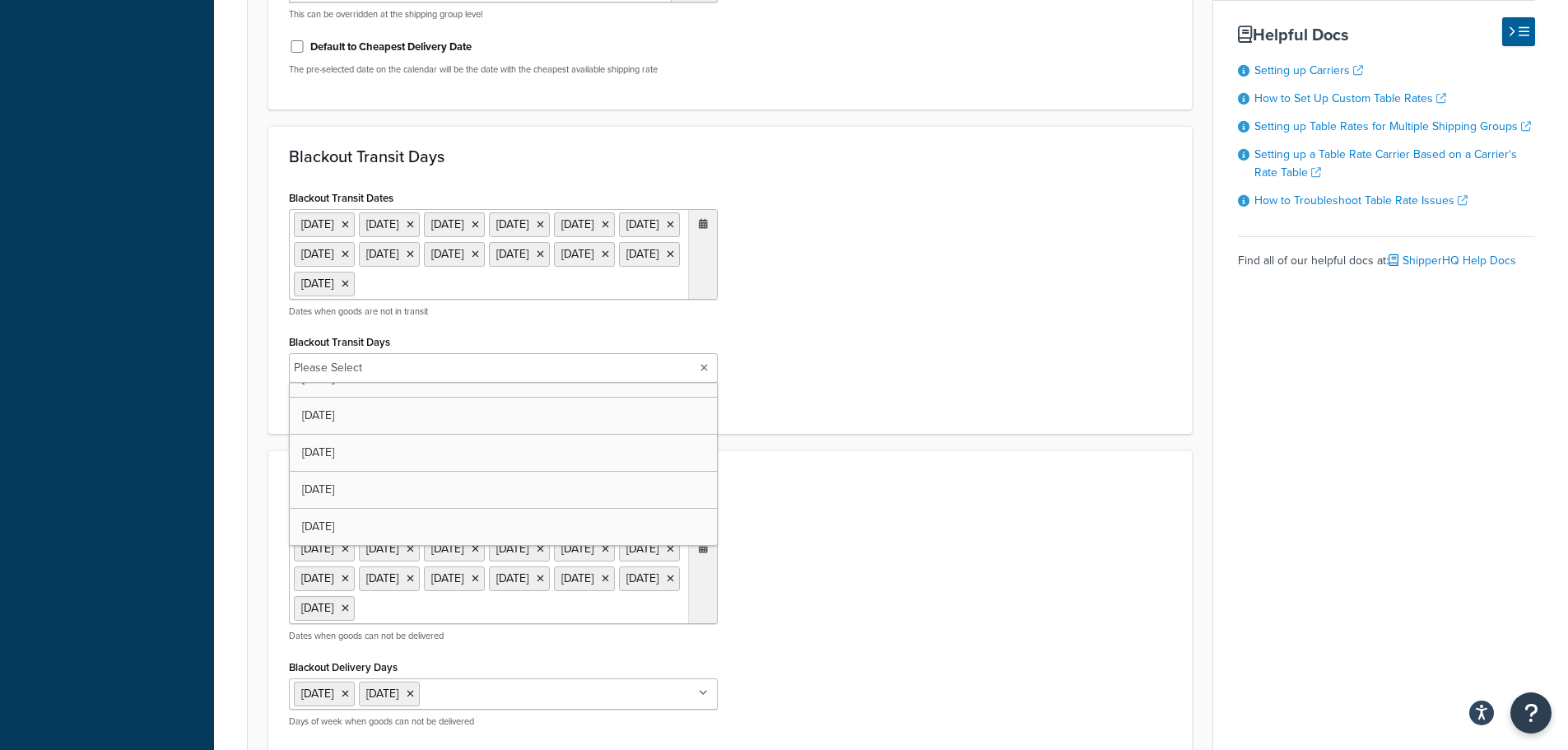
scroll to position [1152, 0]
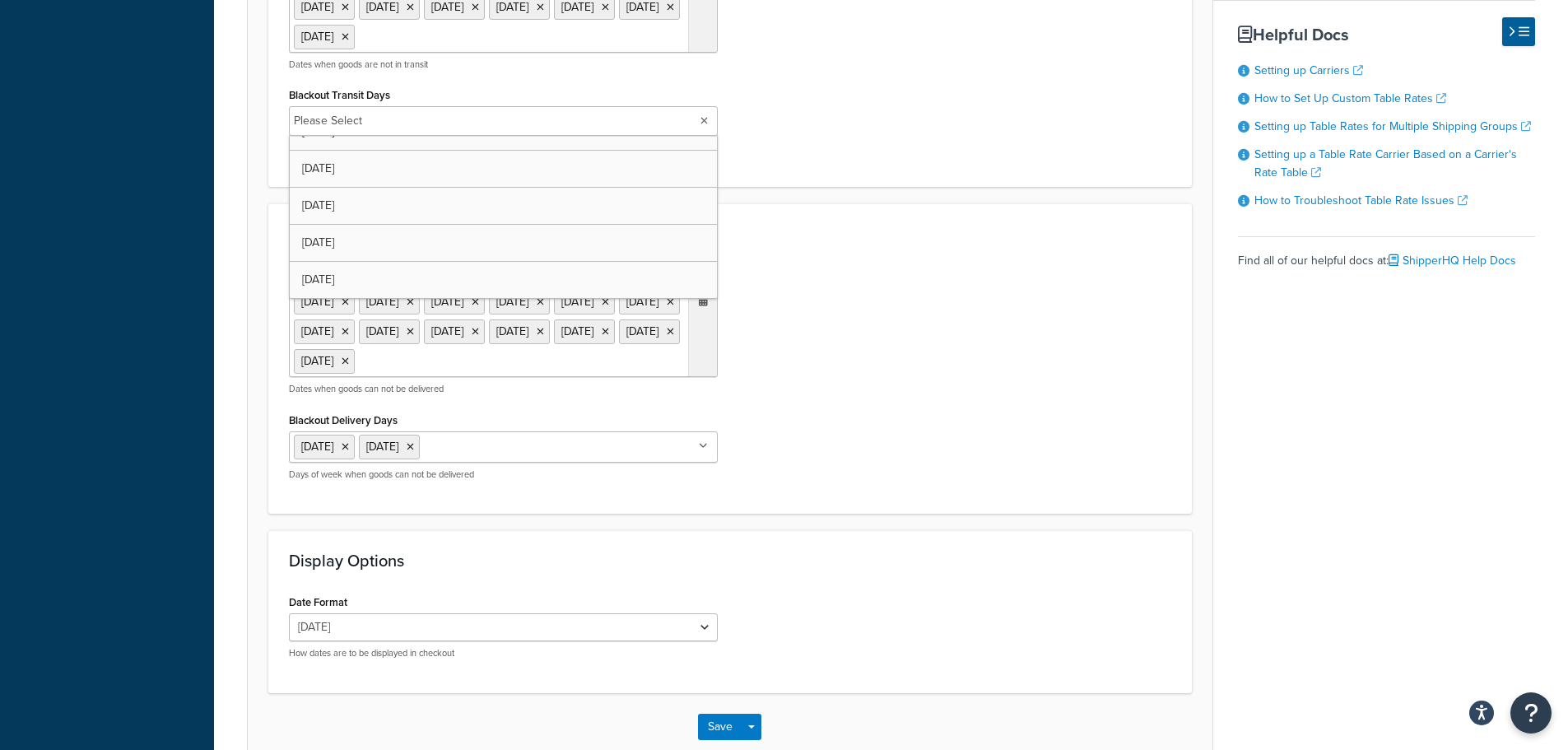
click at [414, 452] on icon at bounding box center [411, 447] width 8 height 10
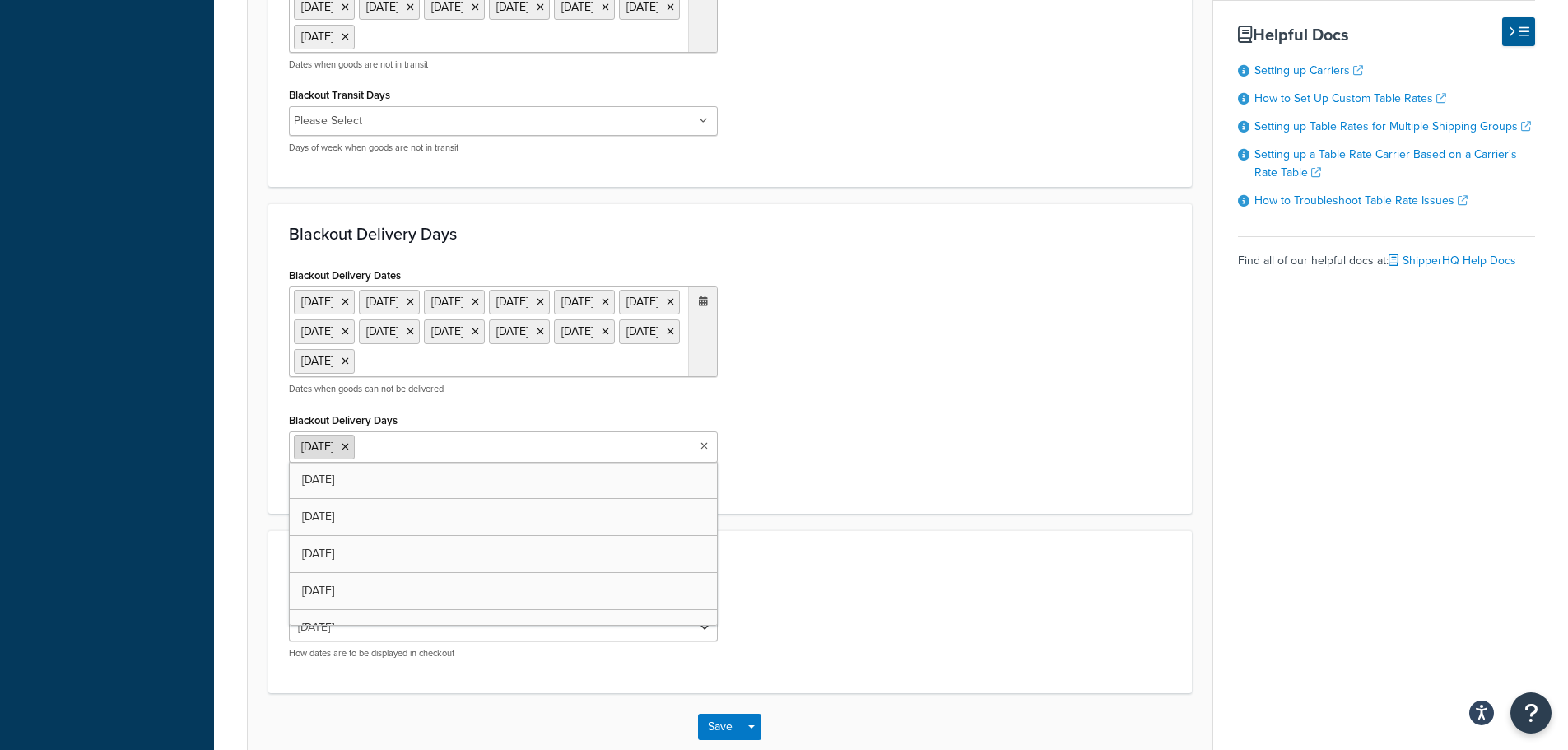
click at [349, 452] on icon at bounding box center [346, 447] width 8 height 10
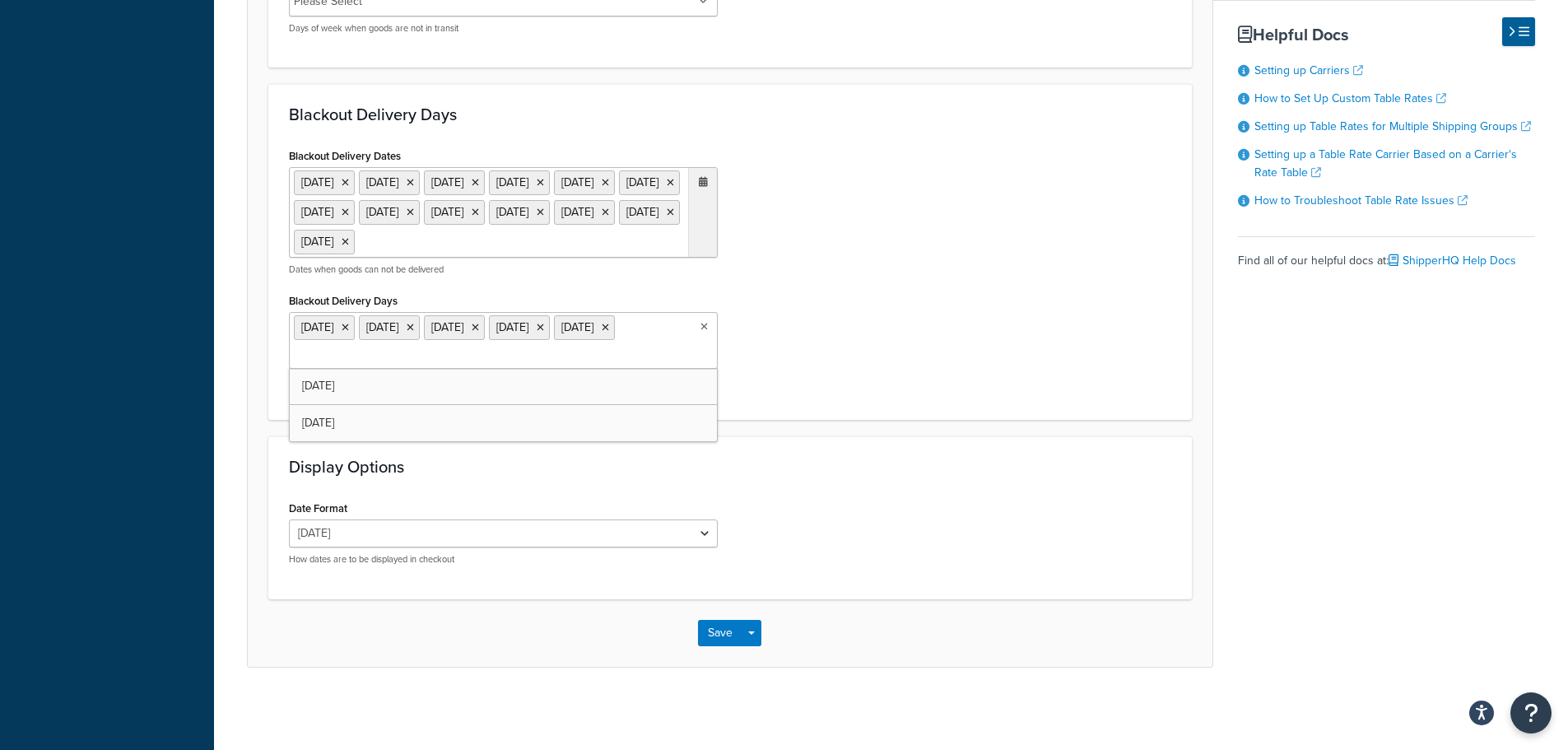
scroll to position [1333, 0]
click at [702, 638] on button "Save" at bounding box center [721, 632] width 45 height 26
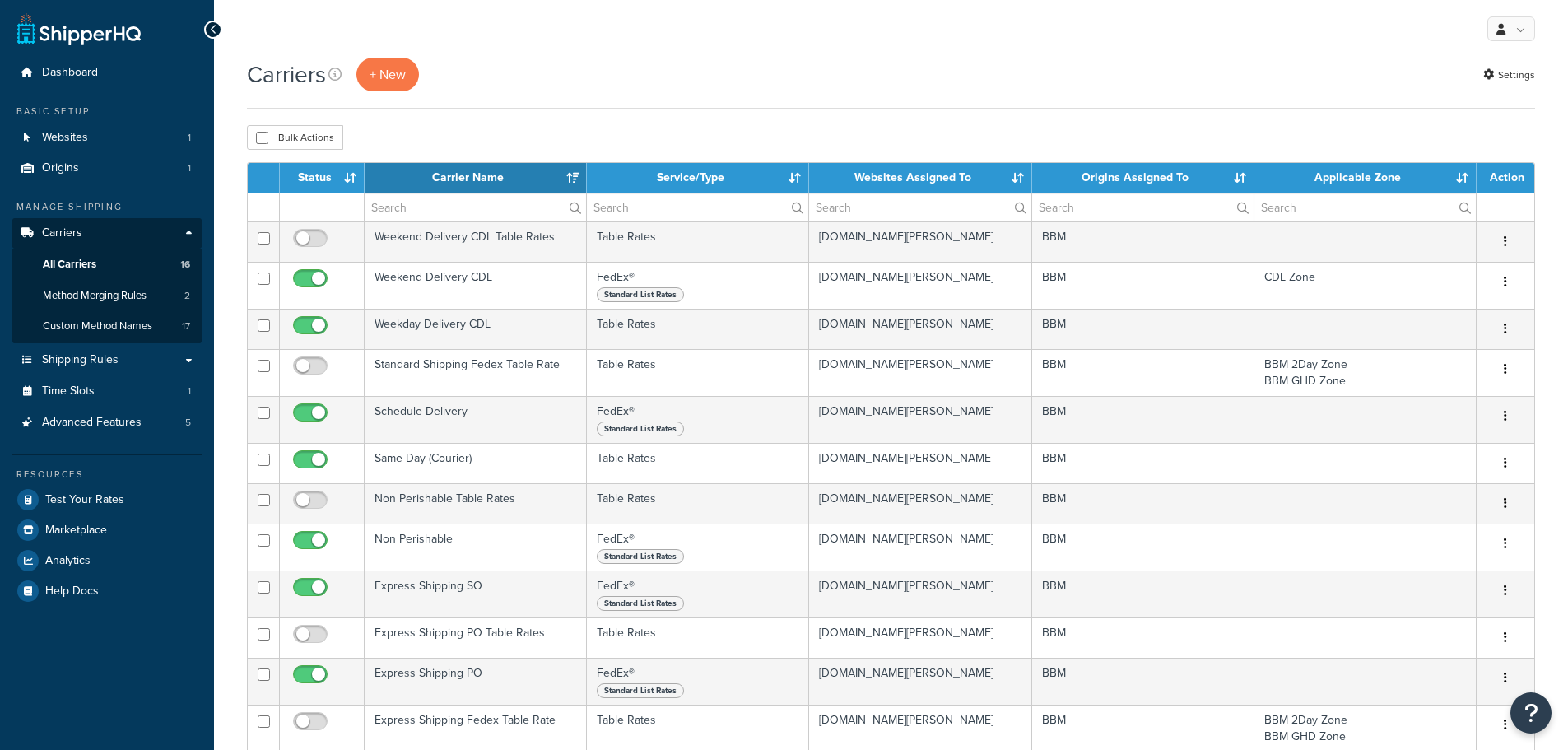
select select "15"
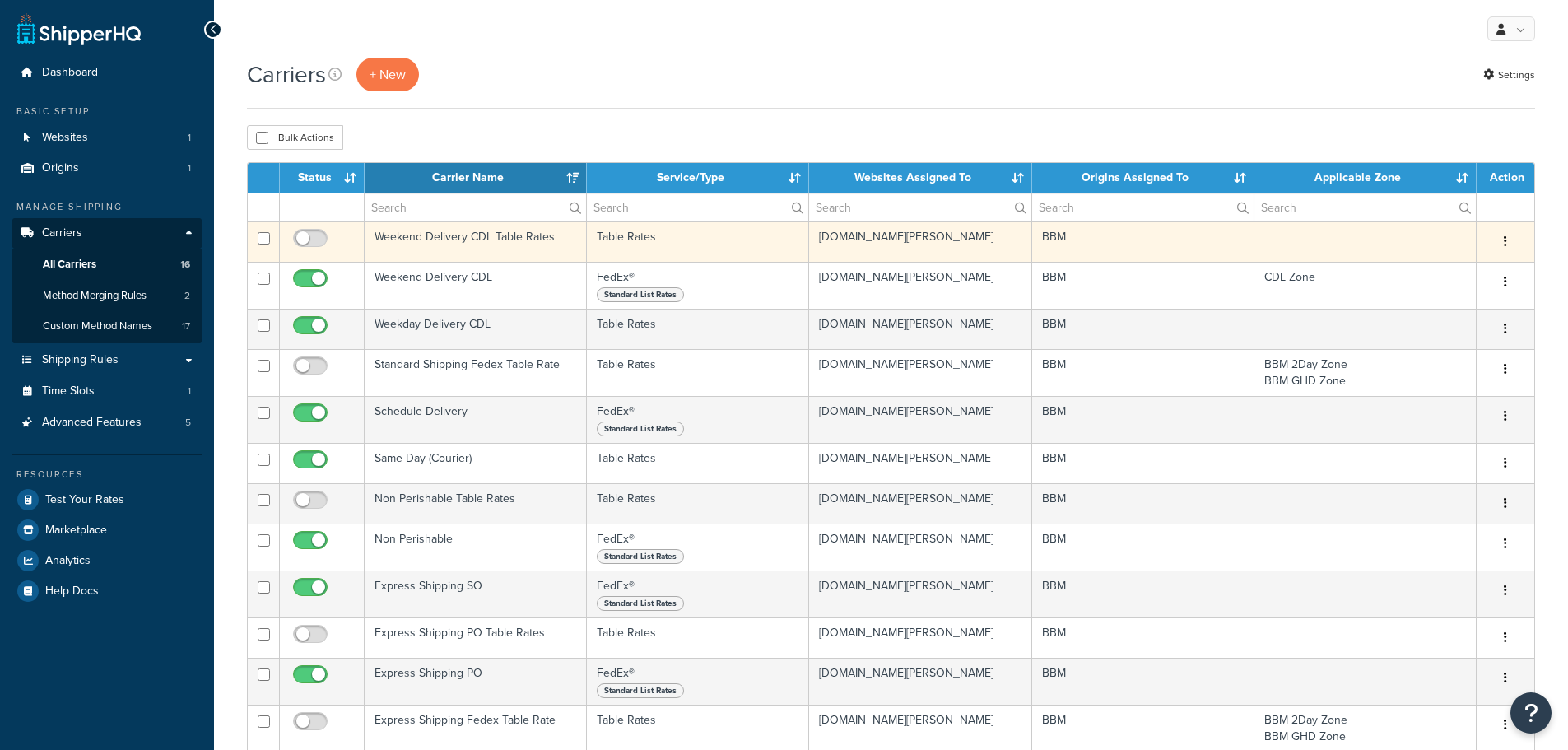
click at [482, 240] on td "Weekend Delivery CDL Table Rates" at bounding box center [475, 241] width 222 height 40
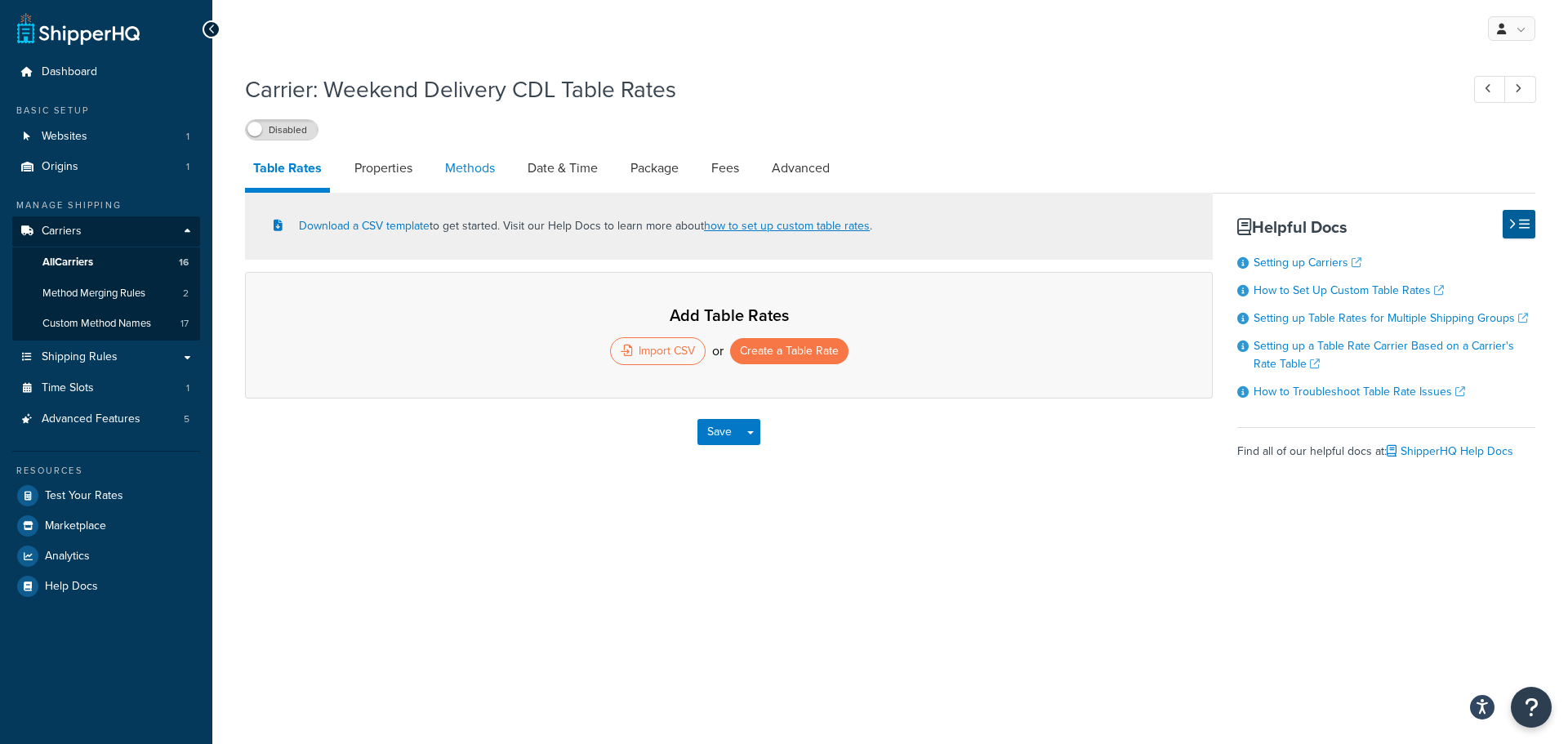
click at [476, 169] on link "Methods" at bounding box center [470, 168] width 66 height 40
select select "25"
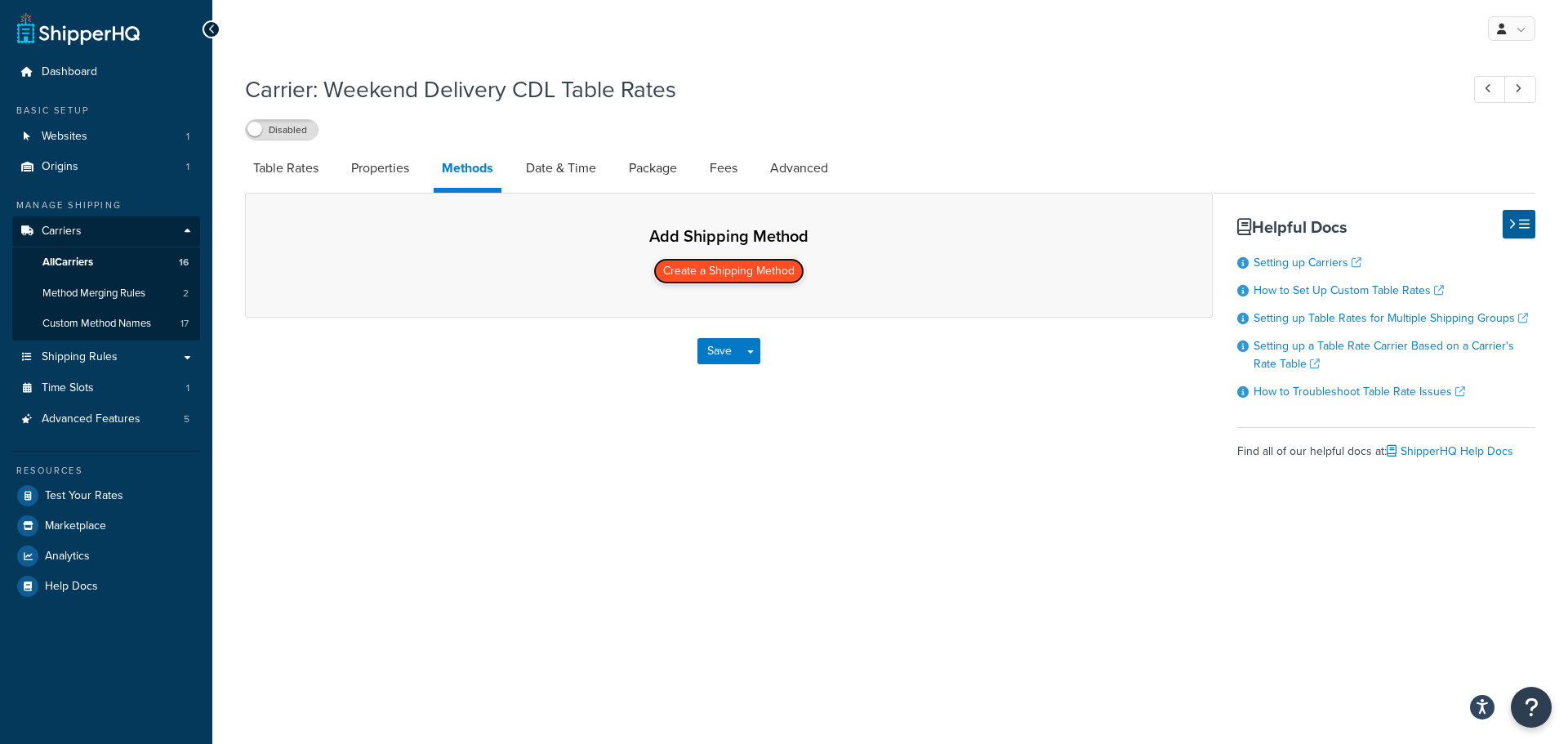
click at [725, 274] on button "Create a Shipping Method" at bounding box center [728, 271] width 151 height 26
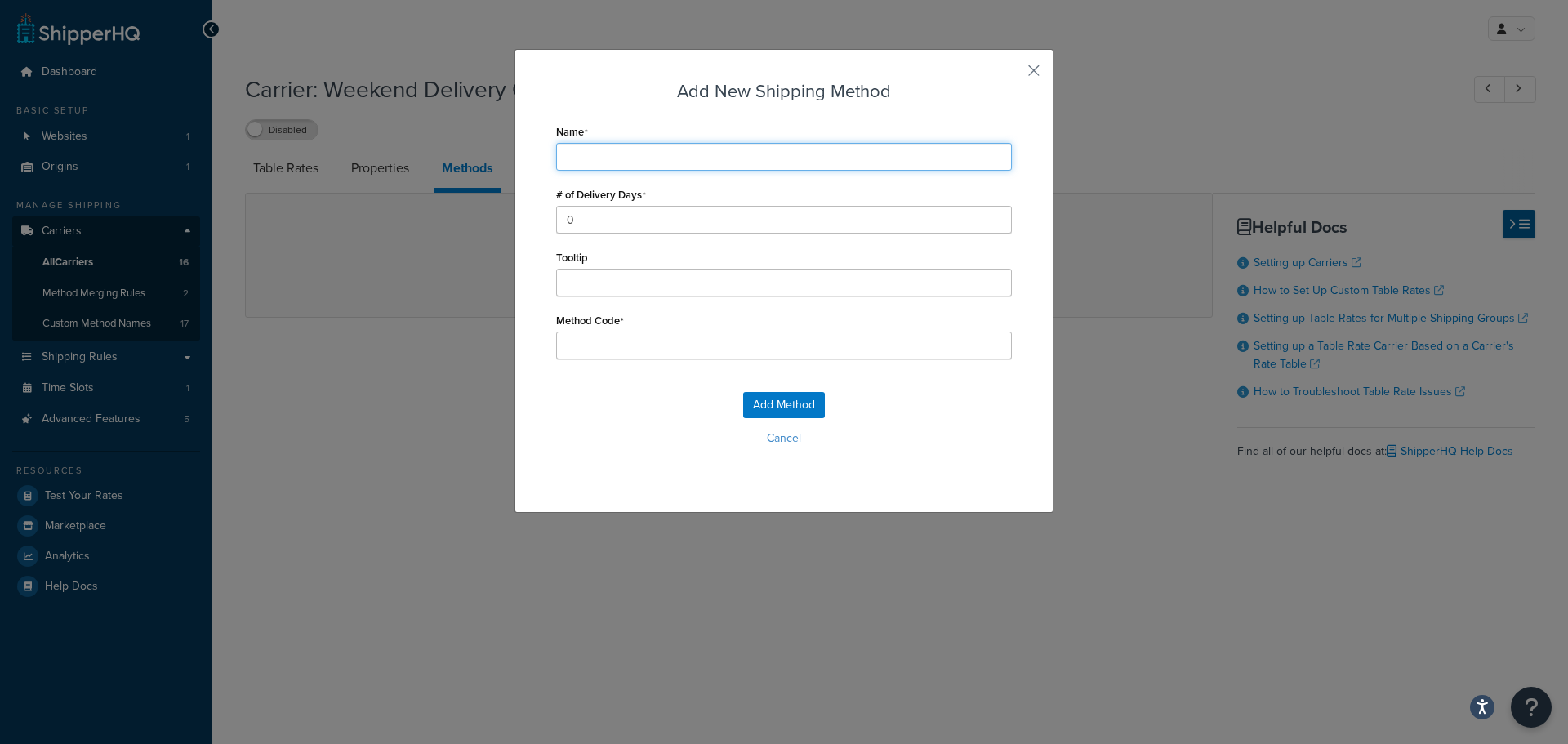
click at [587, 159] on input "Name" at bounding box center [784, 157] width 456 height 28
type input "Pick a Date"
type input "Pick_a_Date"
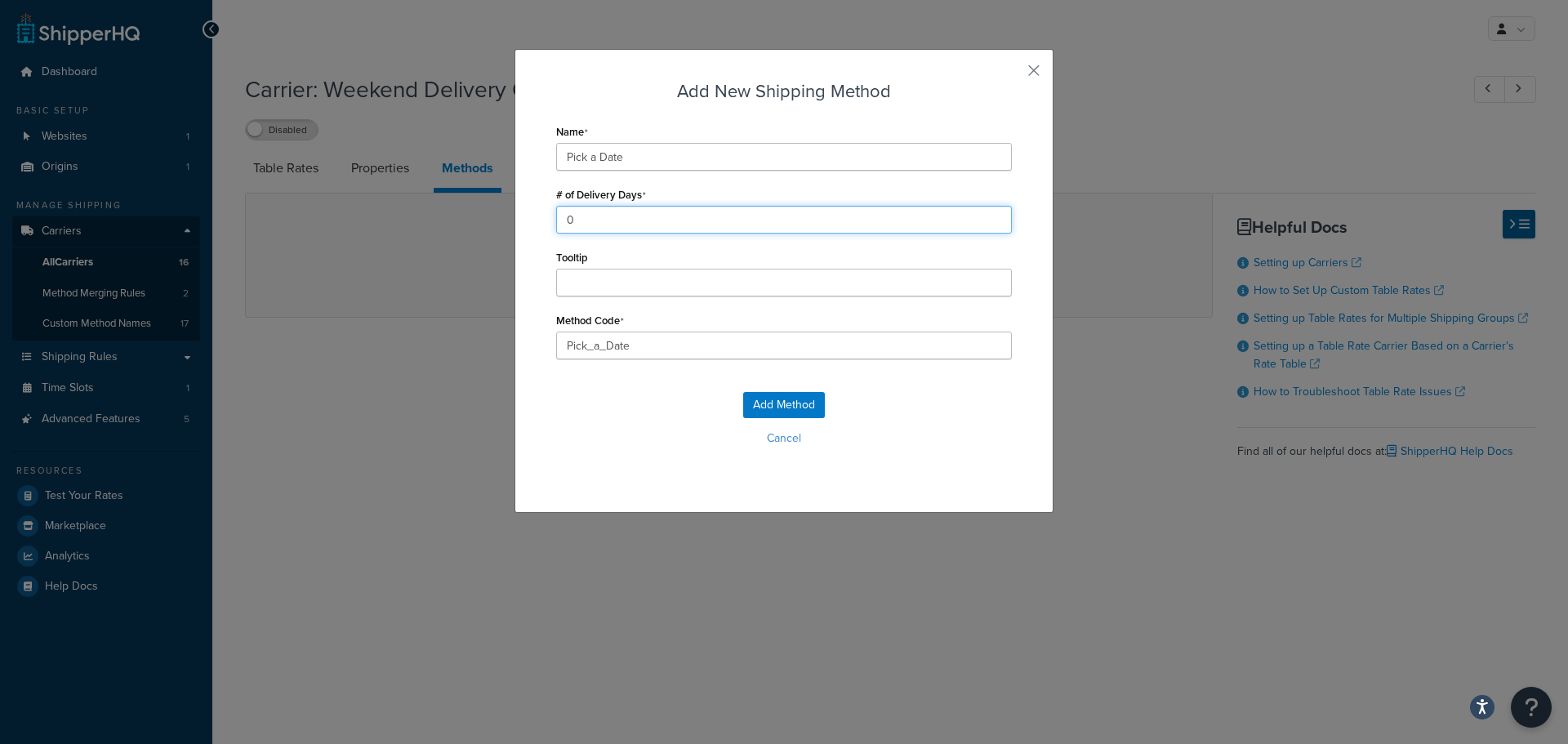
drag, startPoint x: 607, startPoint y: 225, endPoint x: 368, endPoint y: 223, distance: 239.0
click at [369, 224] on div "Add New Shipping Method Name Pick a Date # of Delivery Days 0 Tooltip Method Co…" at bounding box center [784, 372] width 1568 height 744
type input "1"
drag, startPoint x: 670, startPoint y: 351, endPoint x: 481, endPoint y: 351, distance: 189.0
click at [481, 351] on div "Add New Shipping Method Name Pick a Date # of Delivery Days 1 Tooltip Method Co…" at bounding box center [784, 372] width 1568 height 744
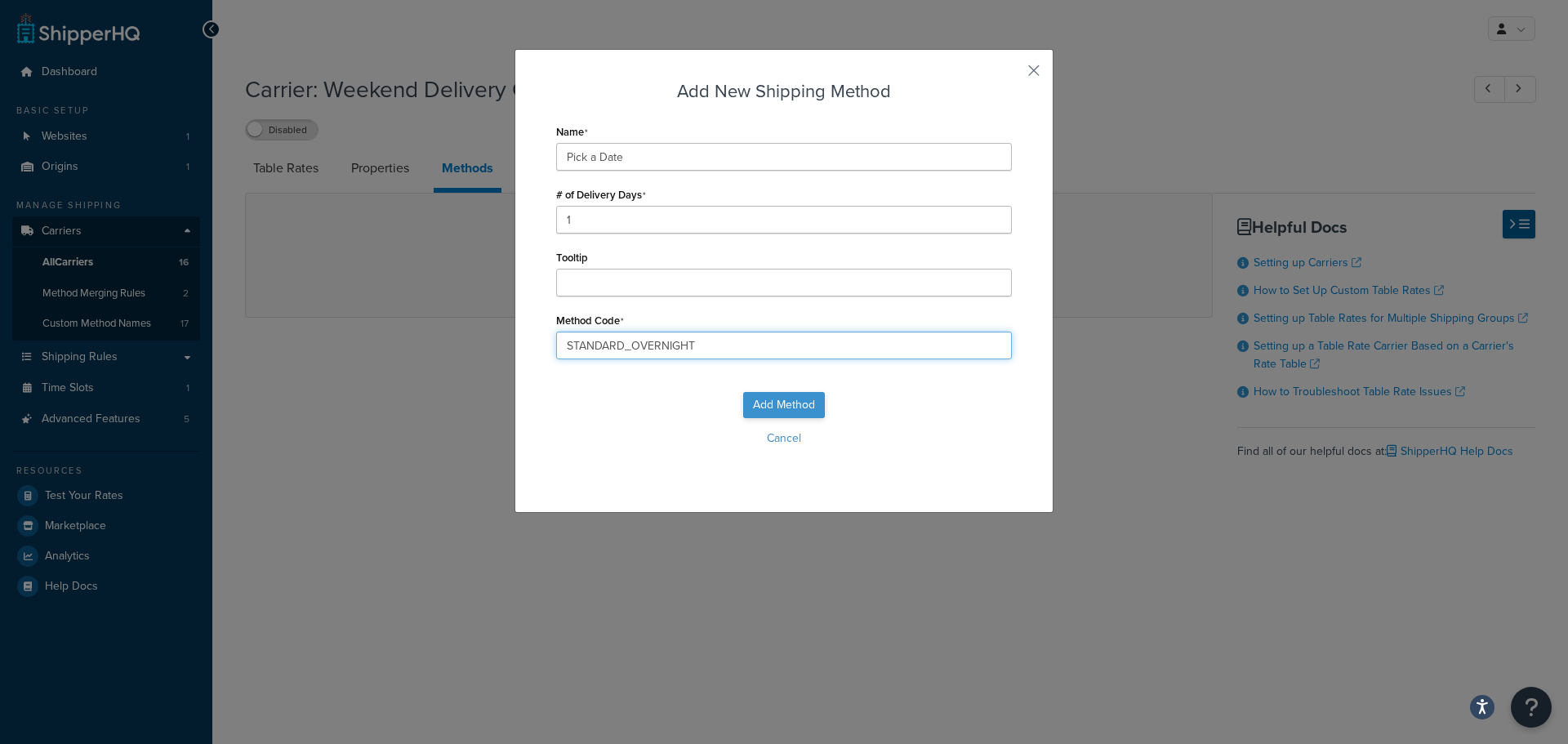
type input "STANDARD_OVERNIGHT"
click at [760, 399] on button "Add Method" at bounding box center [784, 405] width 82 height 26
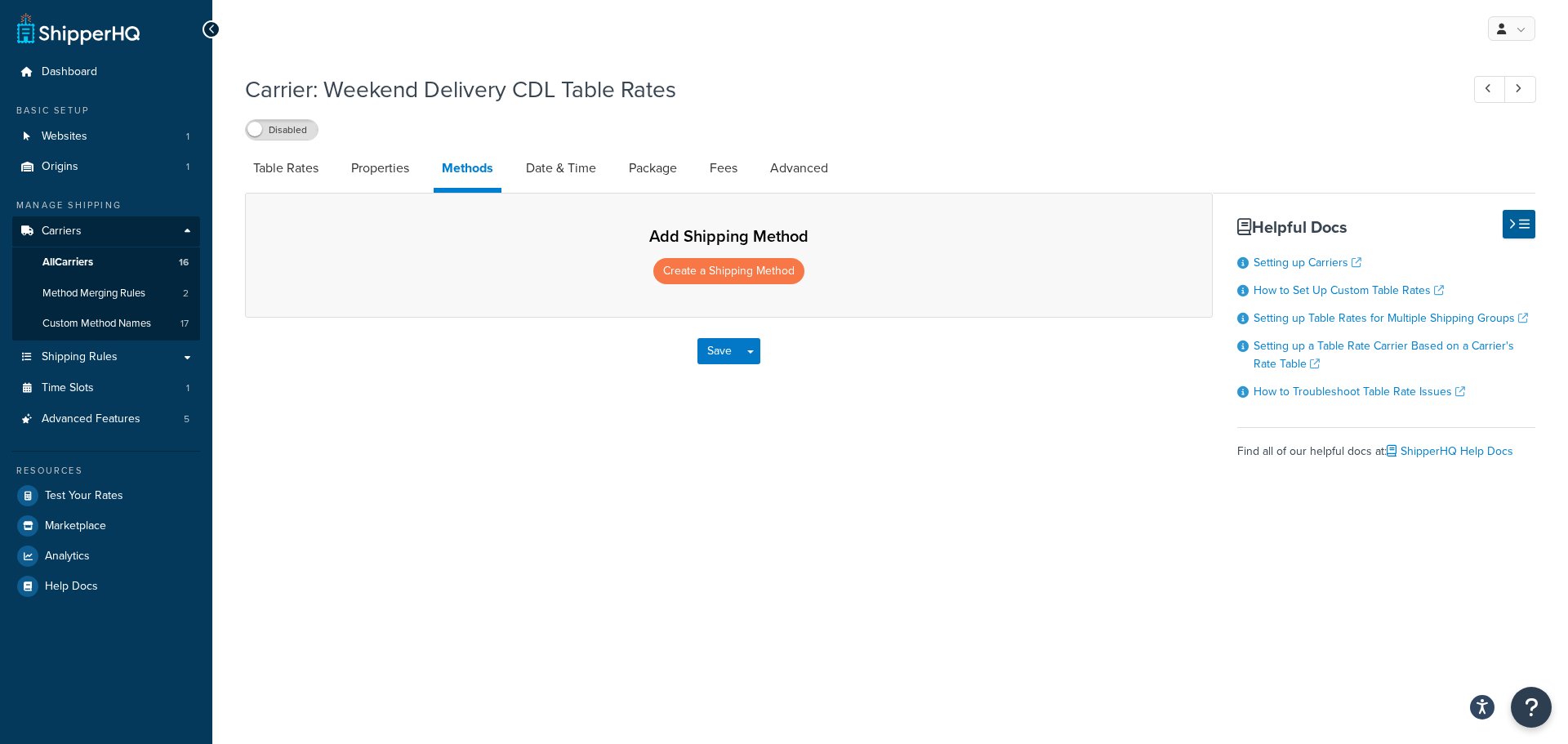
select select "25"
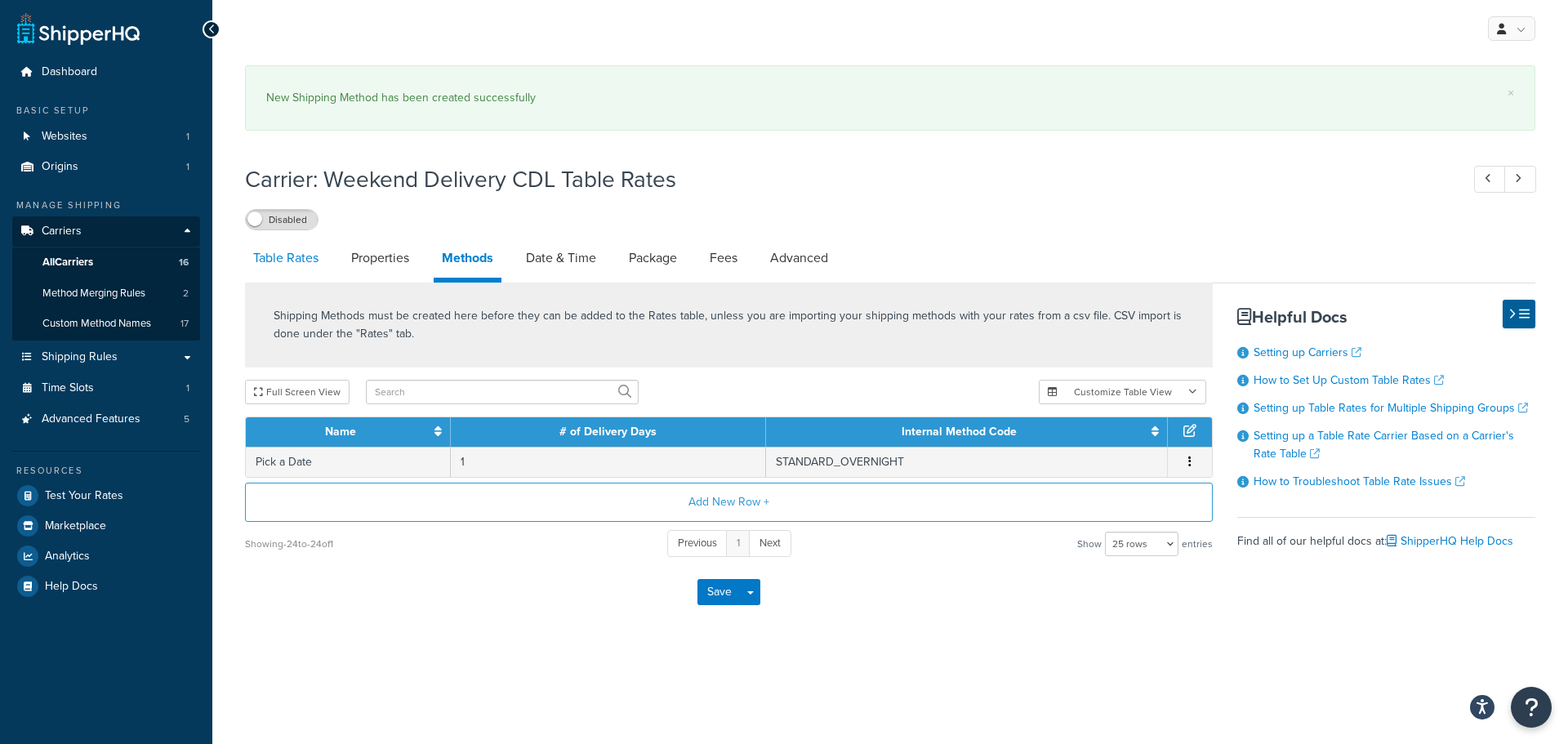
click at [306, 239] on link "Table Rates" at bounding box center [286, 258] width 82 height 40
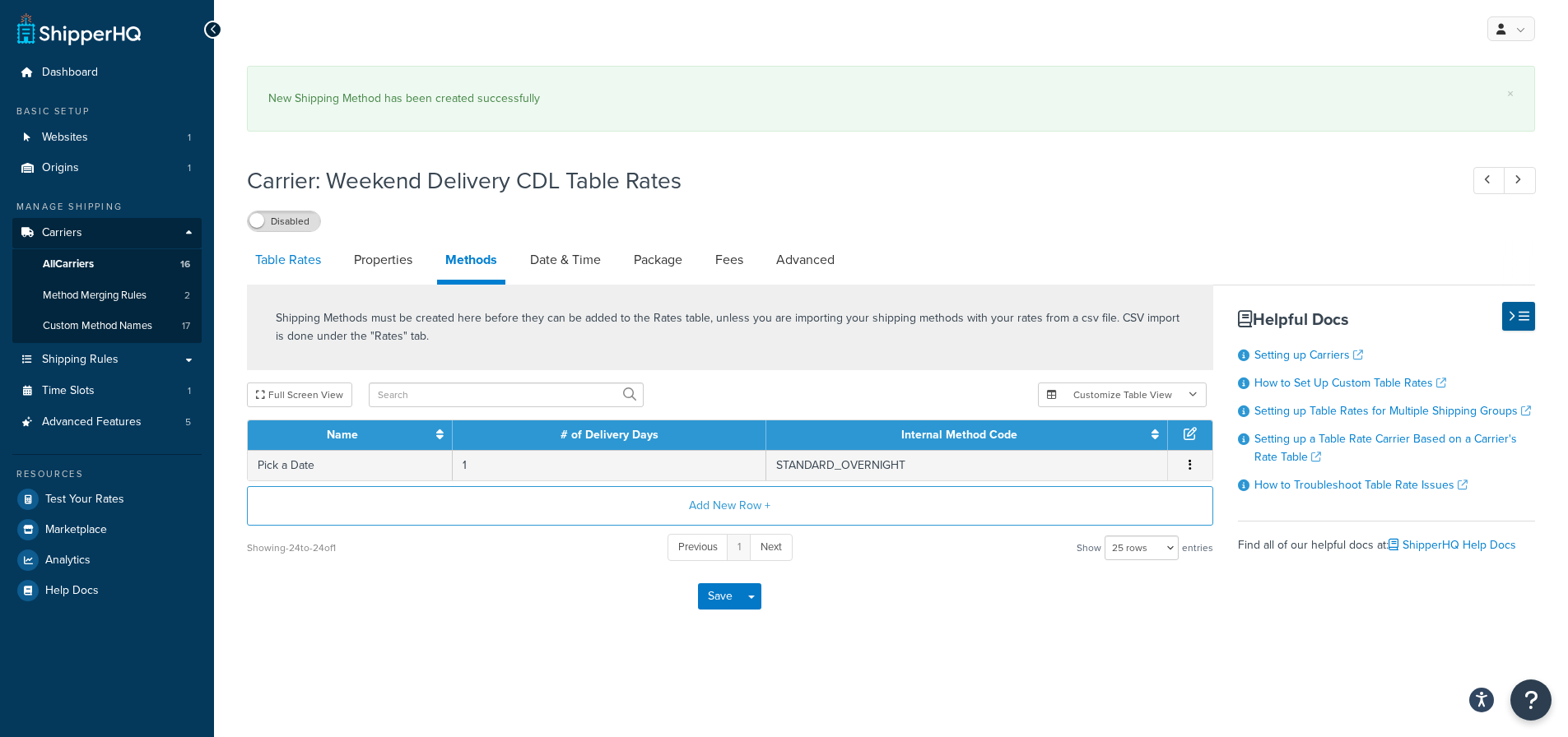
select select "25"
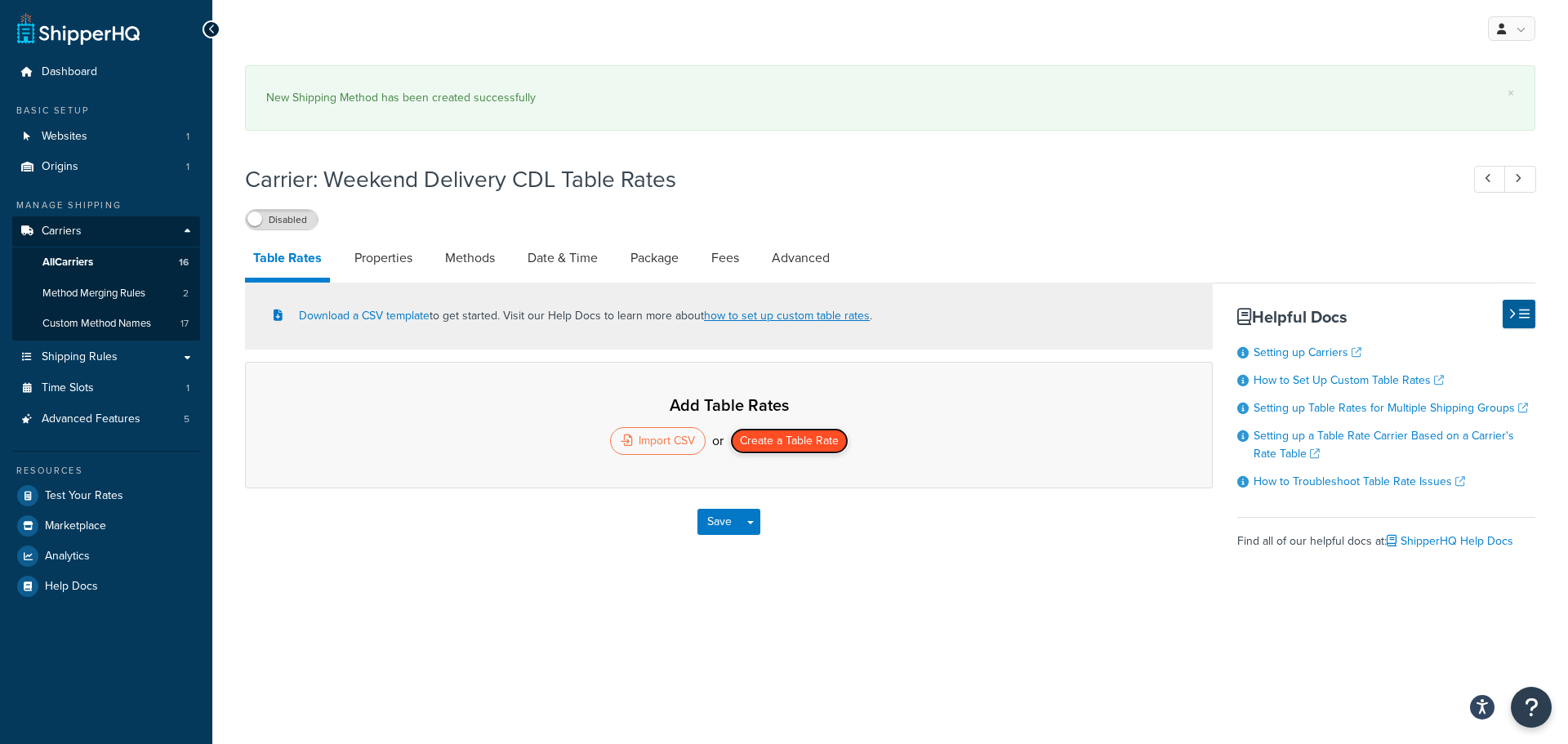
click at [778, 438] on button "Create a Table Rate" at bounding box center [789, 441] width 119 height 26
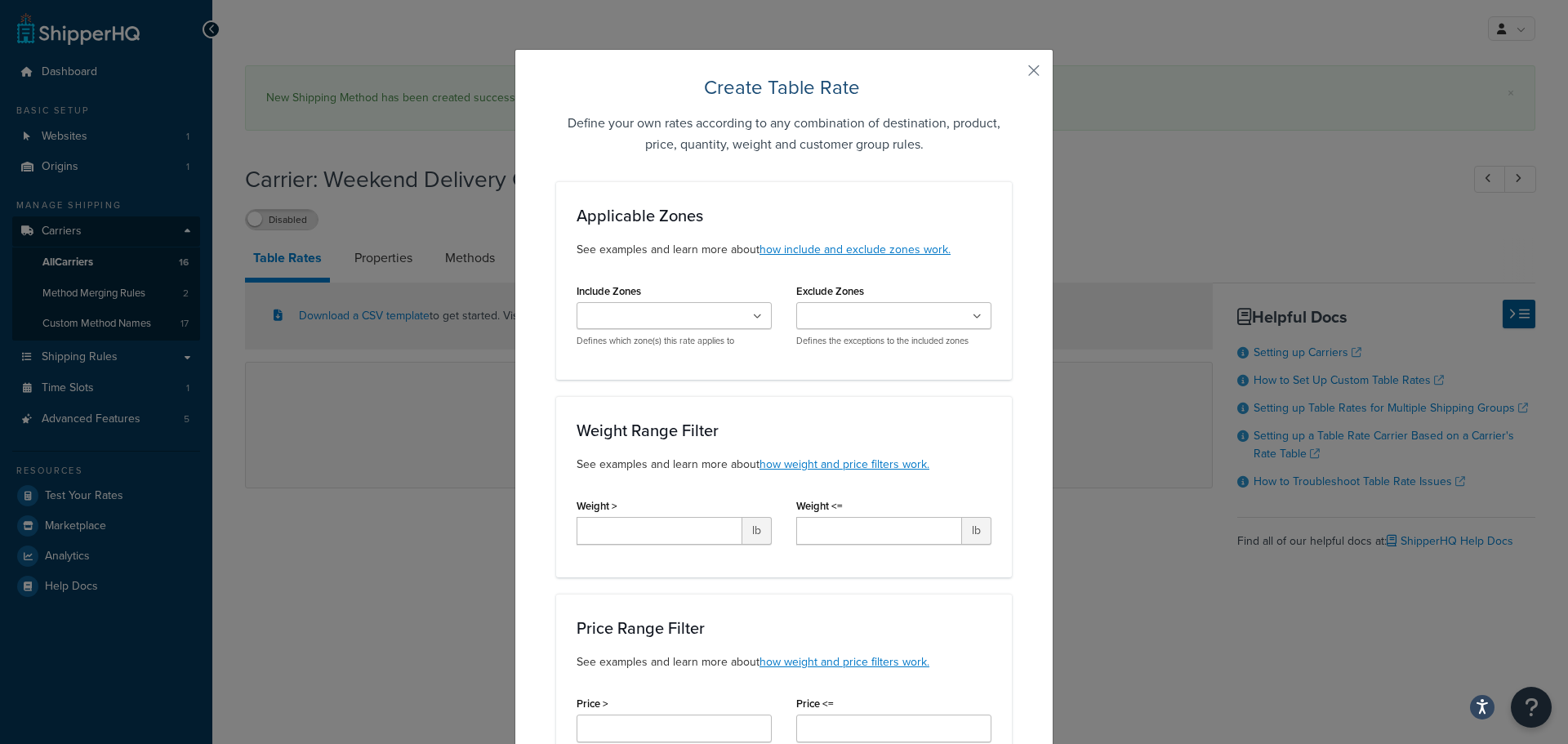
click at [747, 320] on ul at bounding box center [674, 316] width 195 height 27
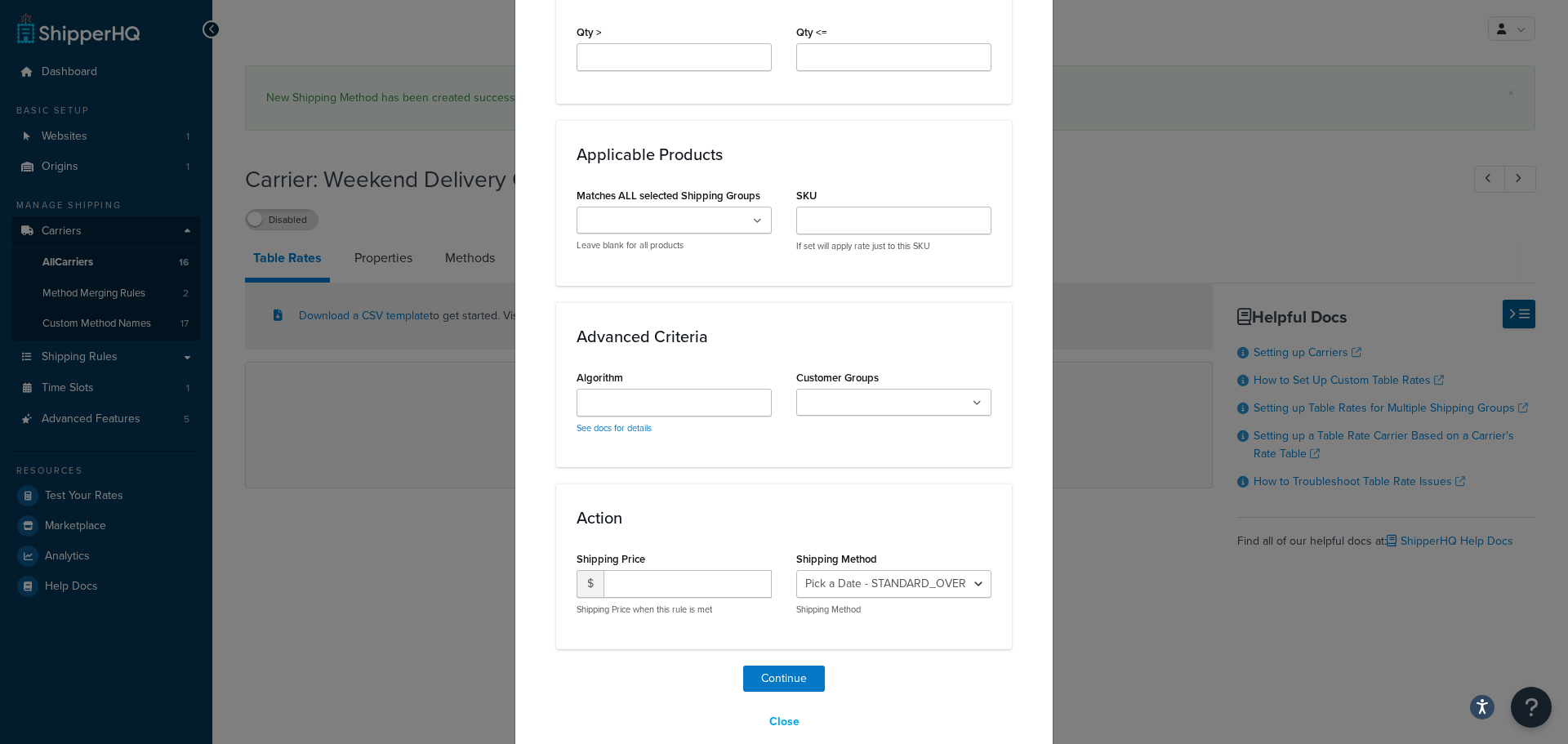
scroll to position [889, 0]
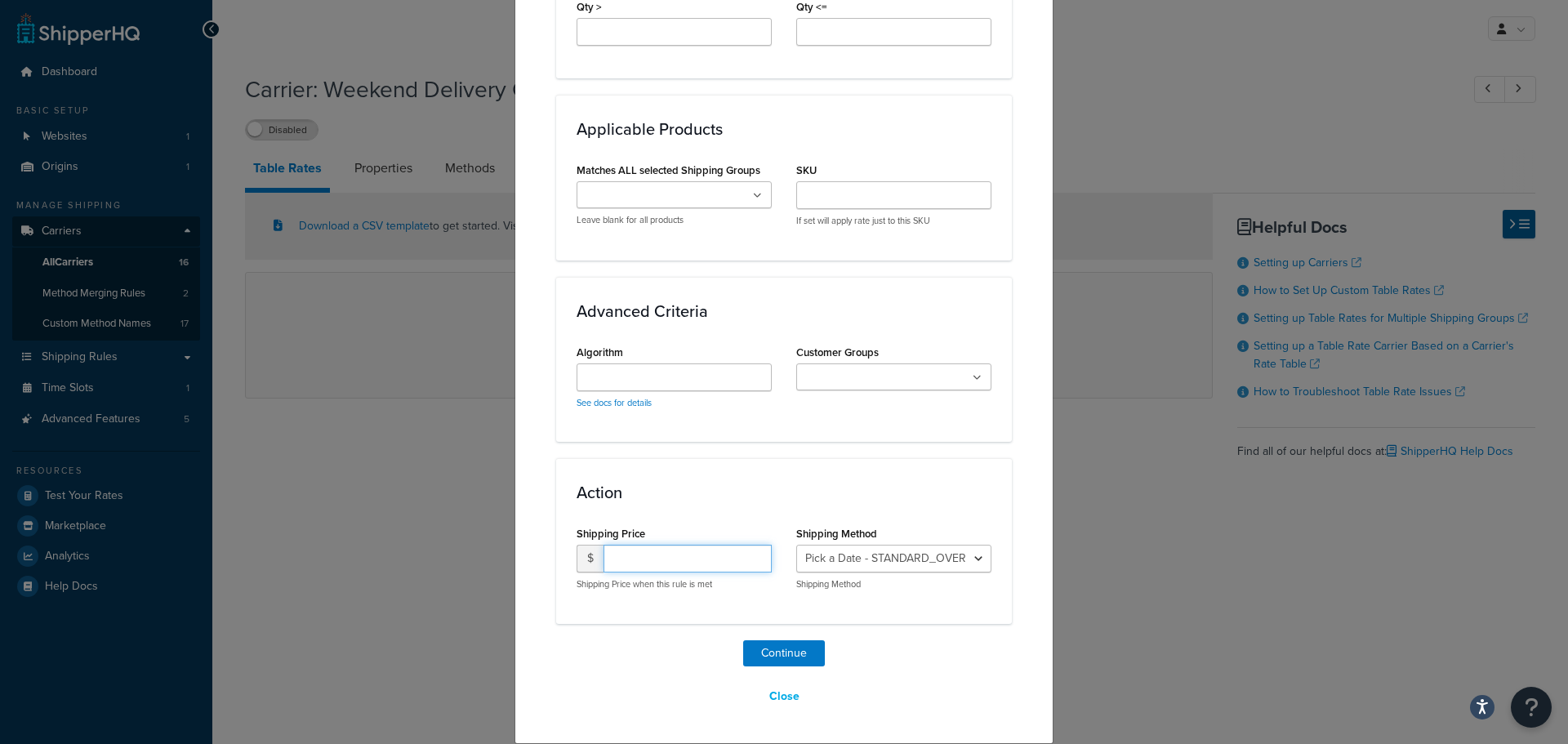
click at [637, 559] on input "number" at bounding box center [688, 558] width 168 height 28
type input "24.95"
click at [762, 647] on button "Continue" at bounding box center [784, 653] width 82 height 26
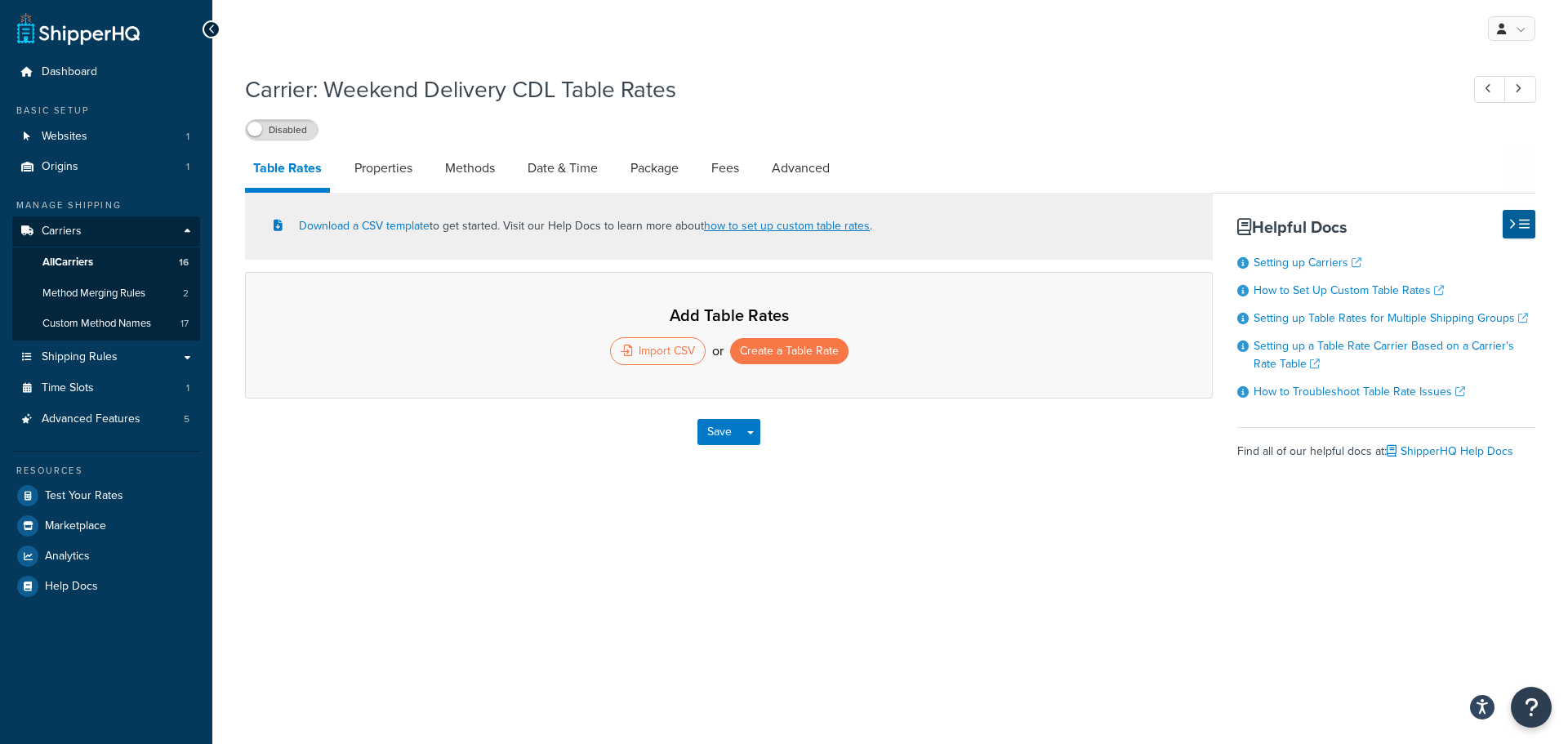
select select "25"
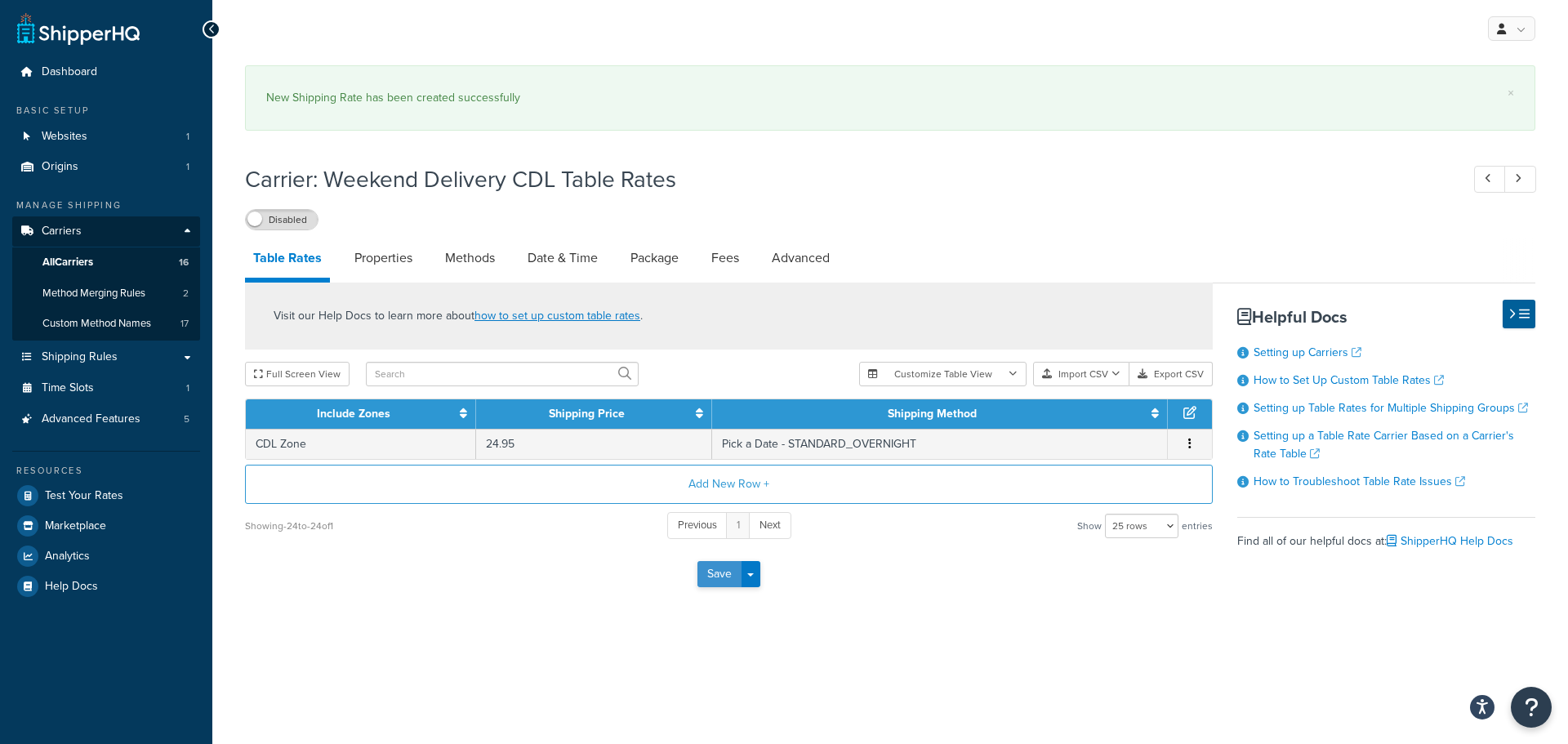
click at [721, 572] on button "Save" at bounding box center [720, 574] width 44 height 26
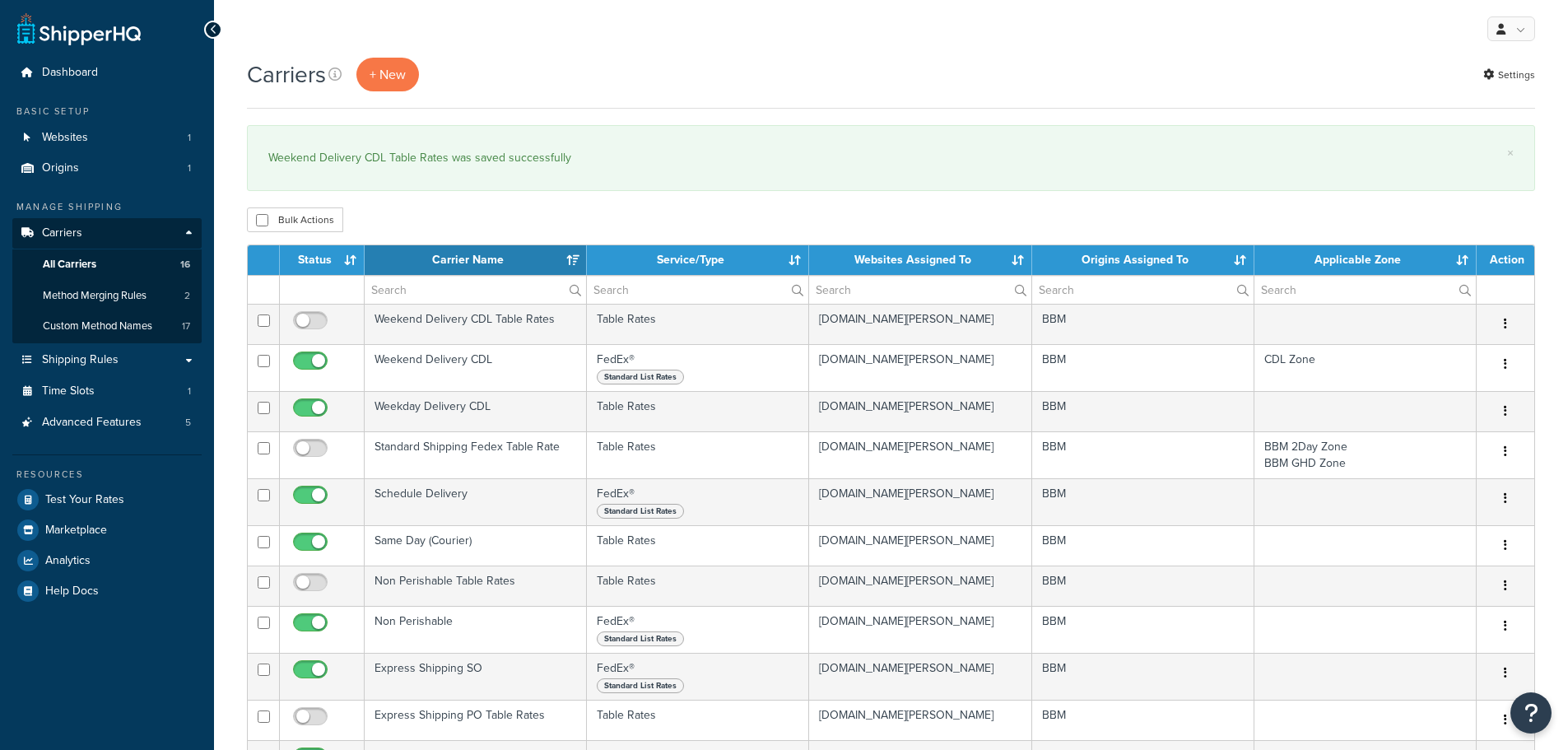
select select "15"
click at [77, 258] on span "All Carriers" at bounding box center [69, 265] width 54 height 14
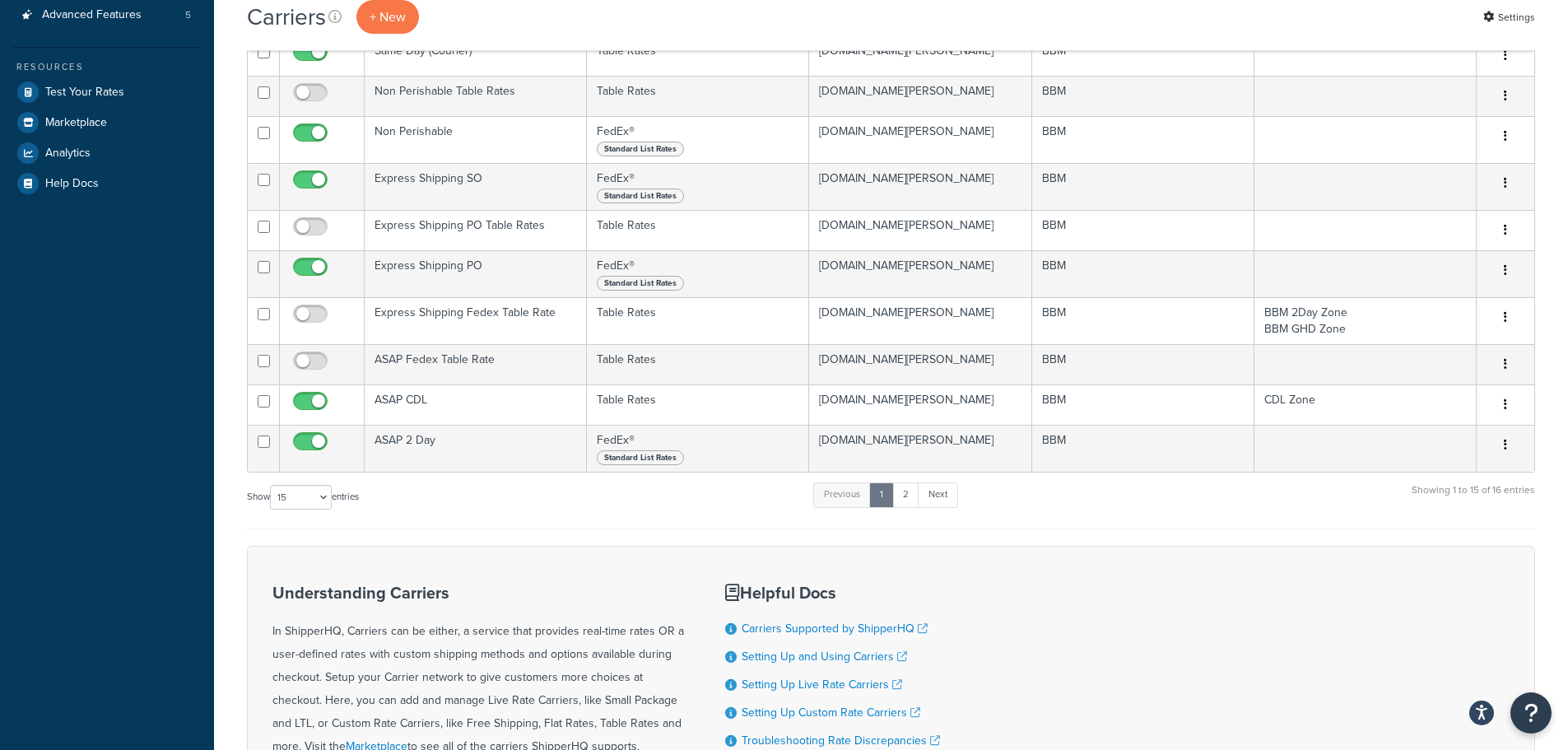
scroll to position [412, 0]
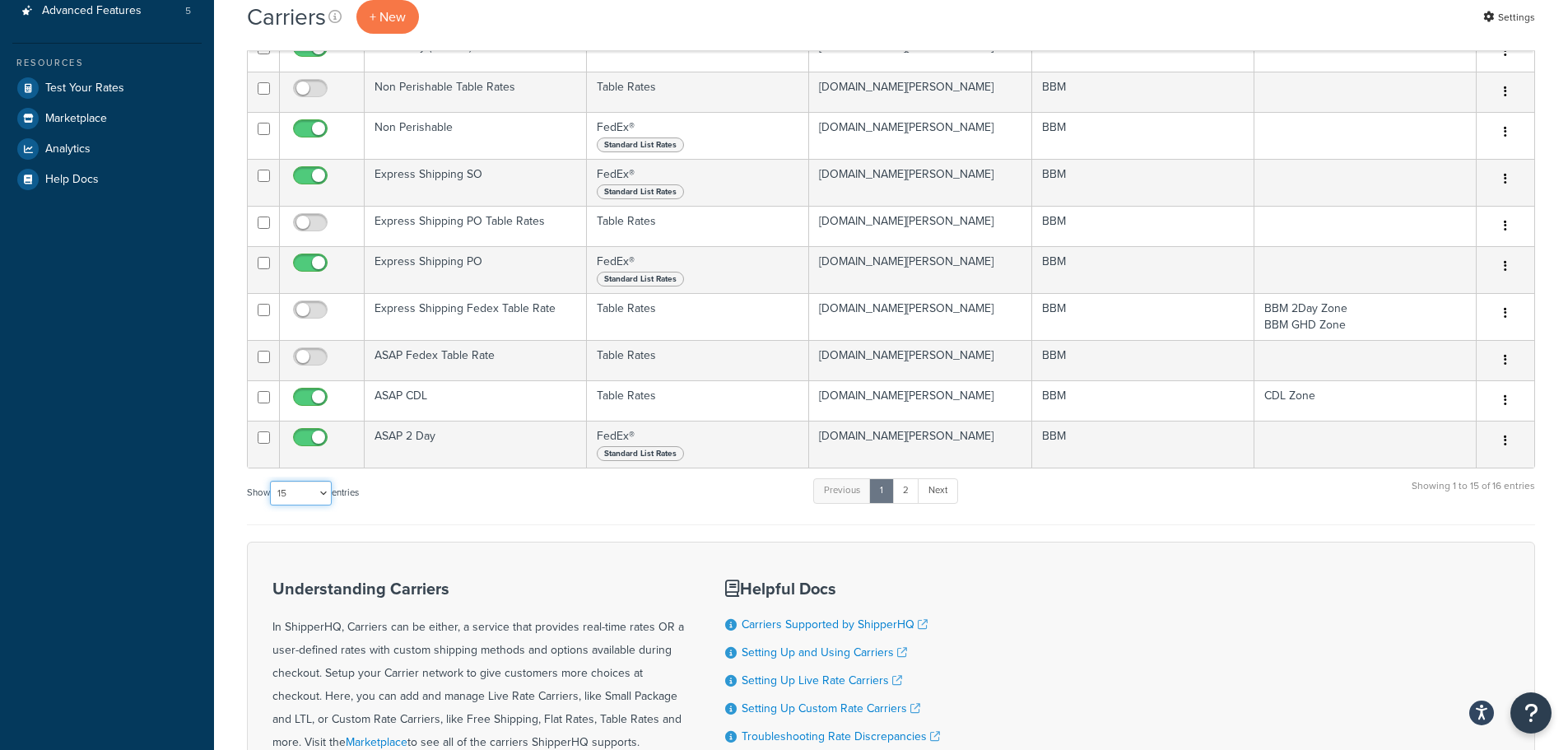
click at [317, 502] on select "10 15 25 50 100" at bounding box center [300, 493] width 61 height 24
select select "25"
click at [272, 506] on select "10 15 25 50 100" at bounding box center [300, 493] width 61 height 24
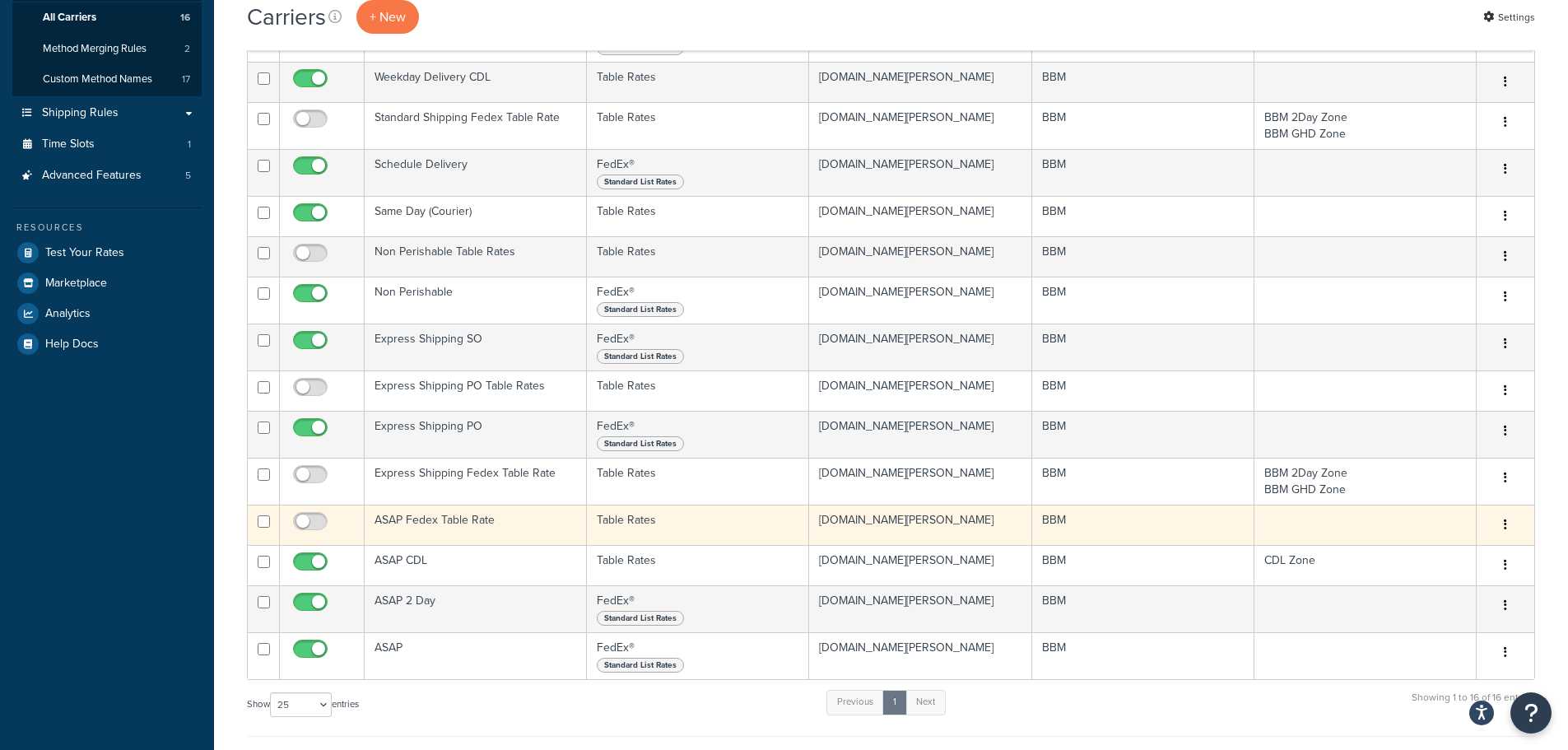
scroll to position [165, 0]
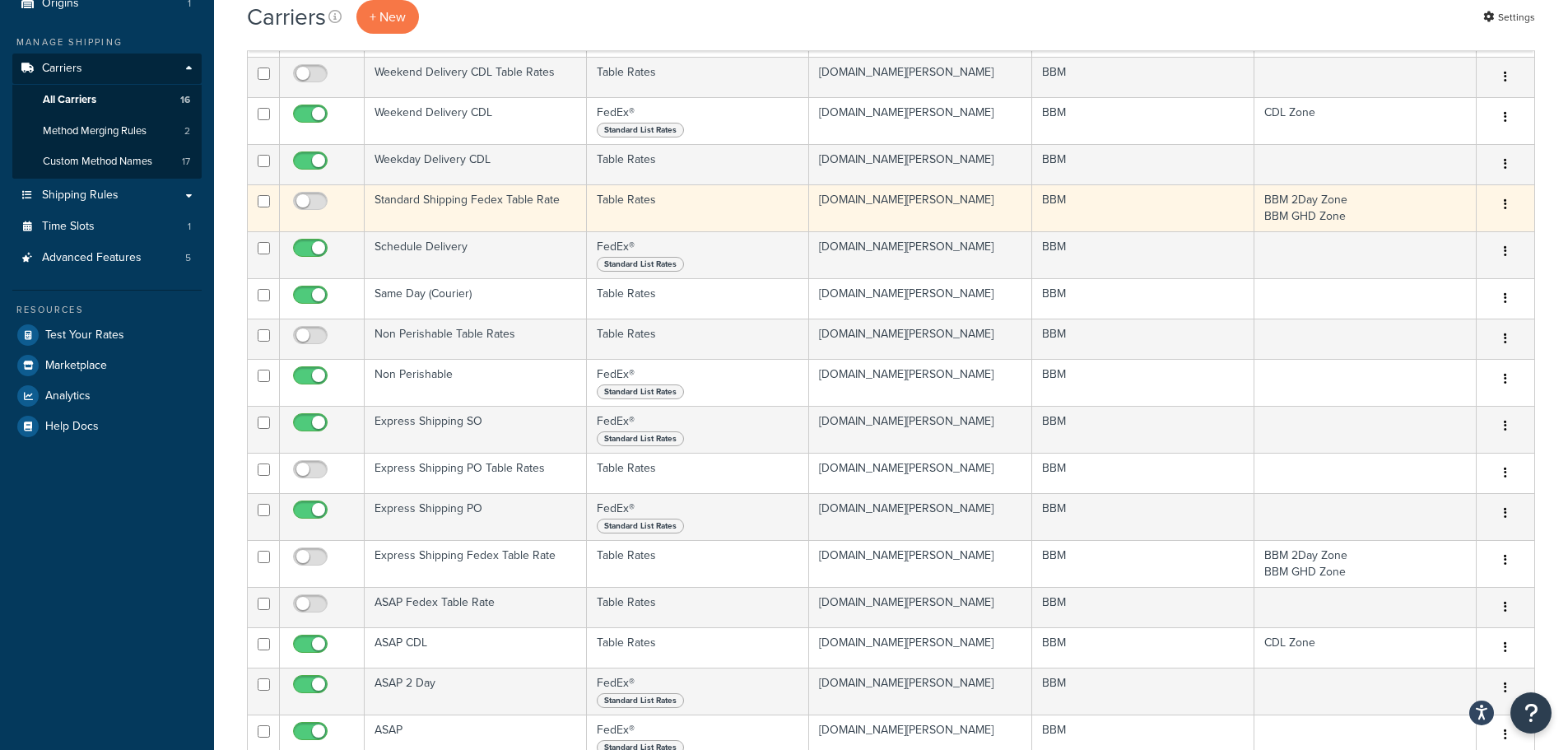
click at [483, 200] on td "Standard Shipping Fedex Table Rate" at bounding box center [475, 207] width 222 height 47
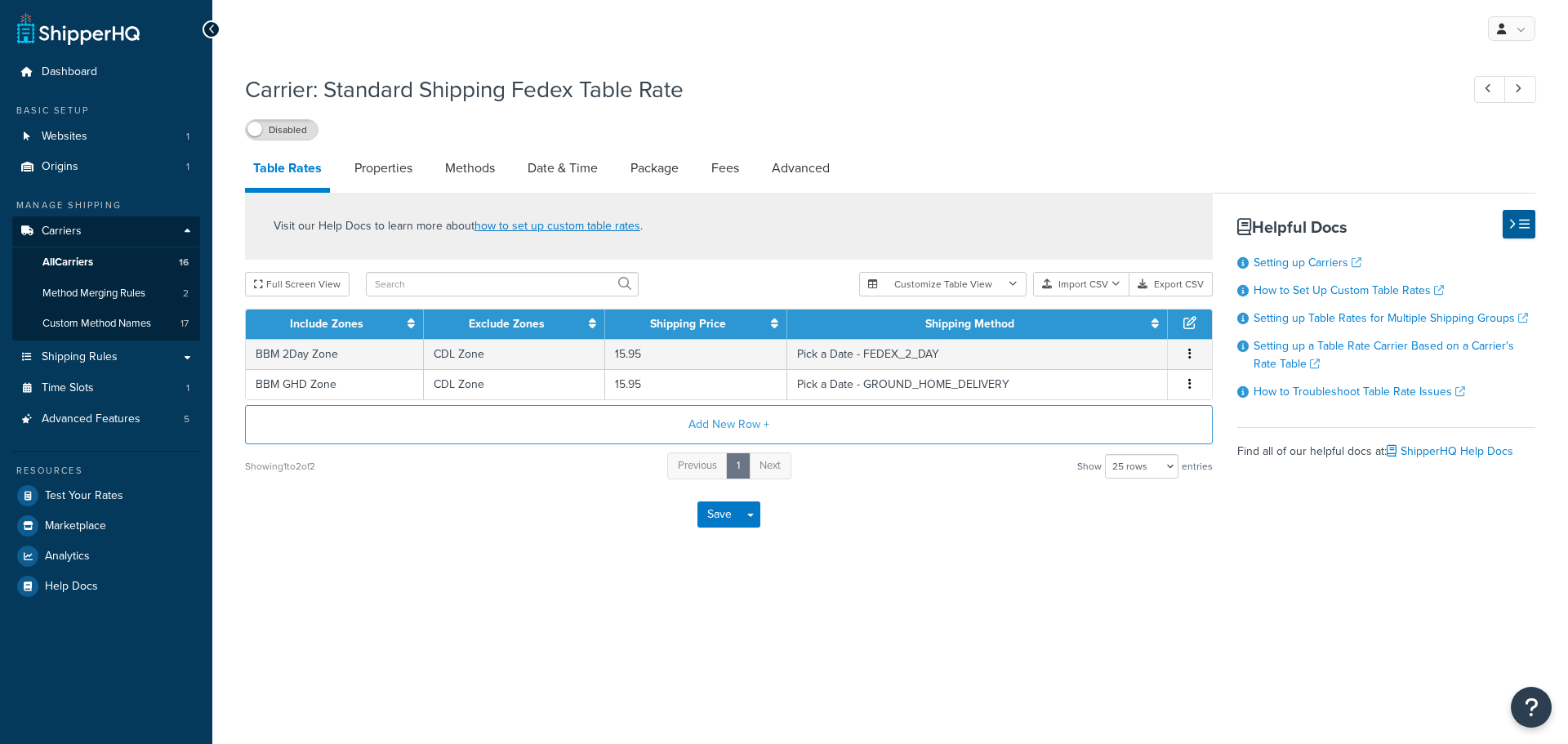
select select "25"
click at [389, 172] on link "Properties" at bounding box center [383, 168] width 74 height 40
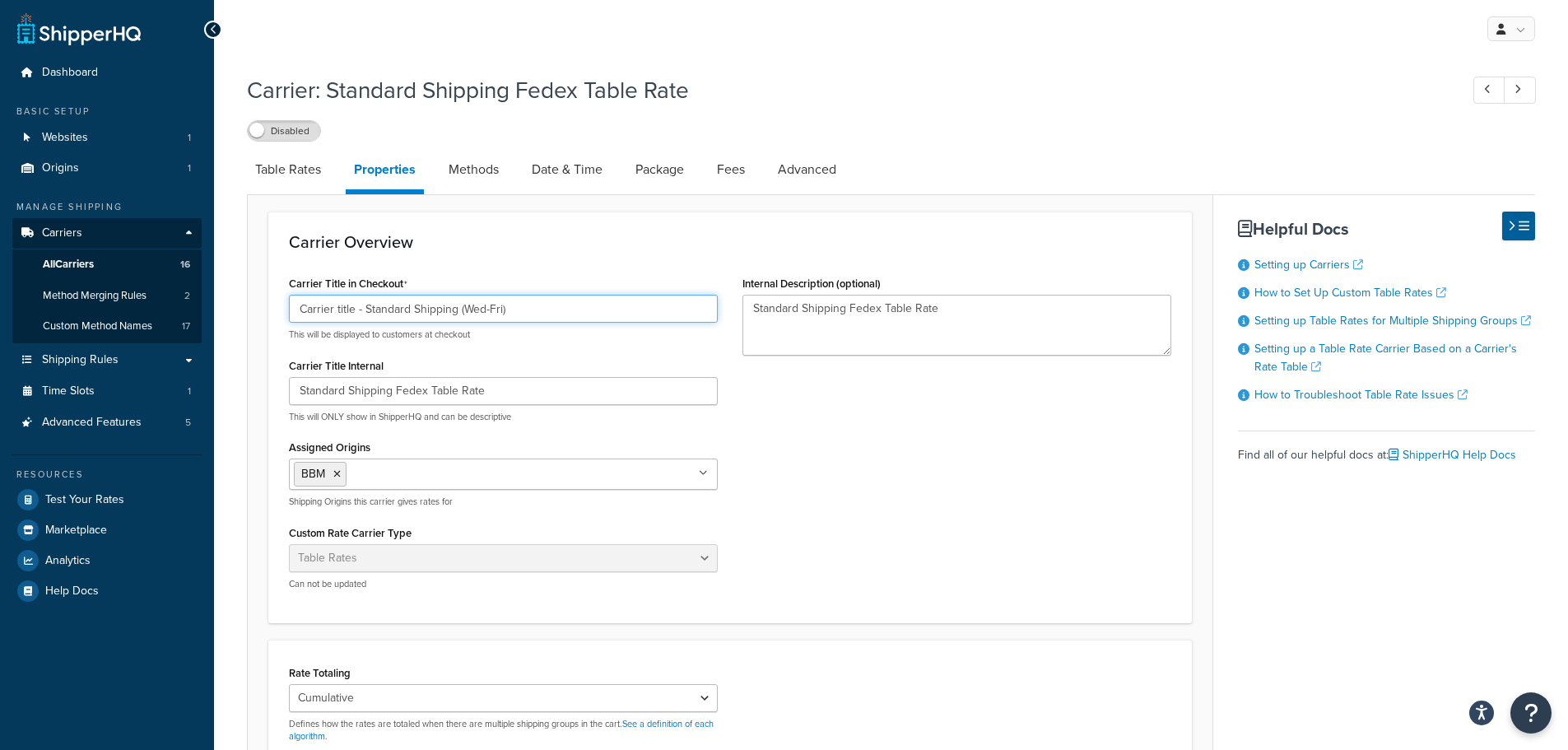
drag, startPoint x: 366, startPoint y: 311, endPoint x: 247, endPoint y: 309, distance: 119.0
click at [260, 313] on form "Carrier Overview Carrier Title in Checkout Carrier title - Standard Shipping (W…" at bounding box center [729, 624] width 965 height 827
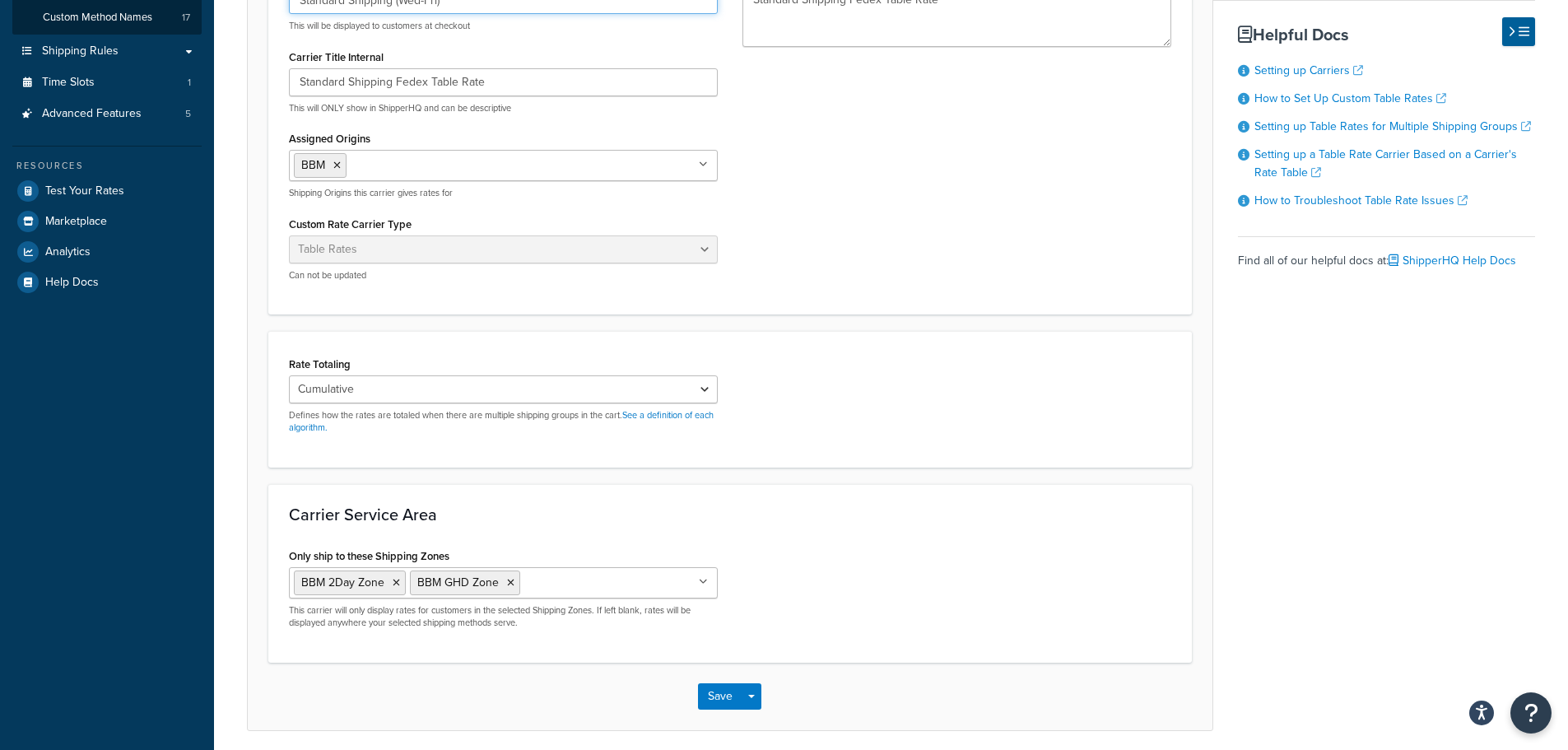
scroll to position [329, 0]
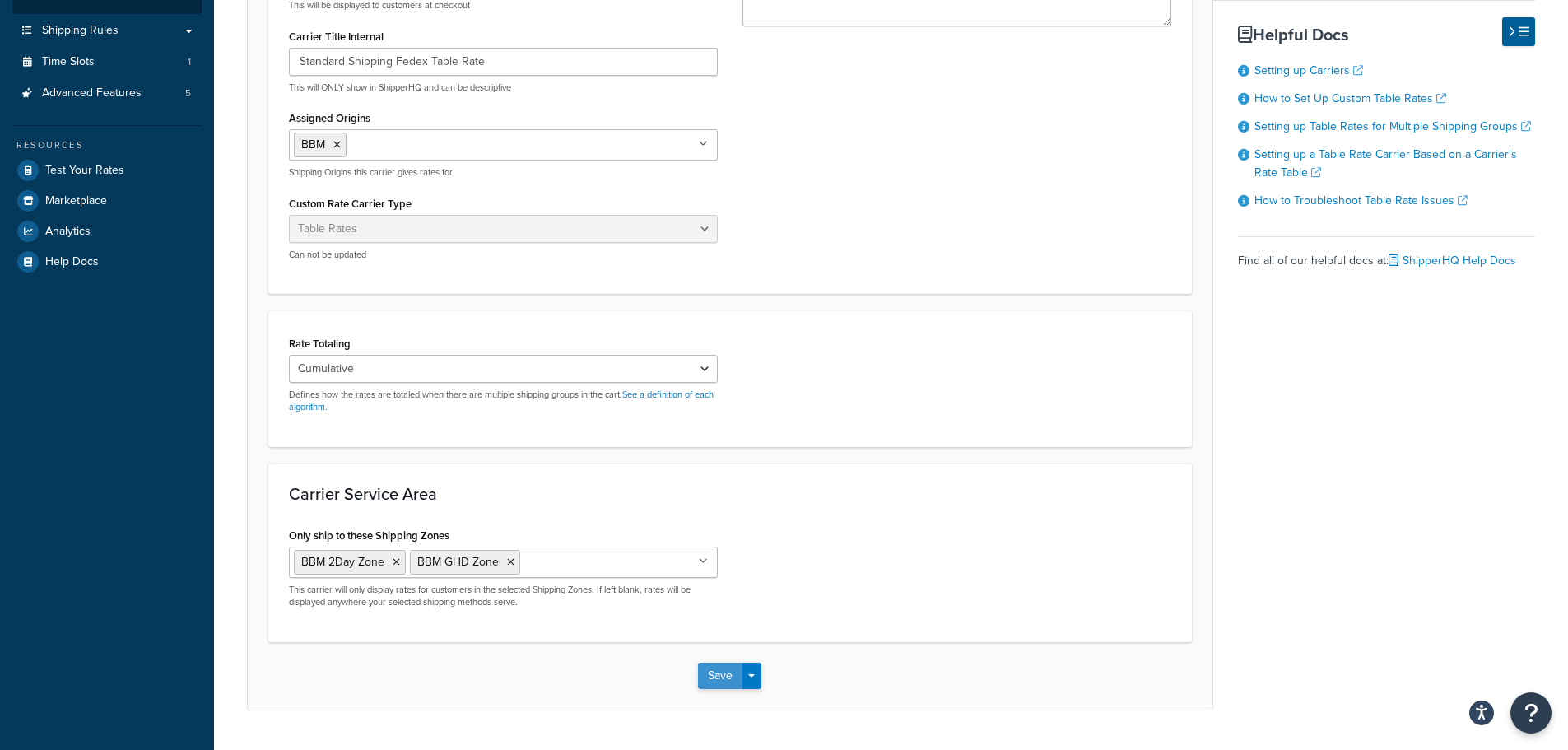
type input "Standard Shipping (Wed-Fri)"
click at [713, 687] on button "Save" at bounding box center [721, 675] width 45 height 26
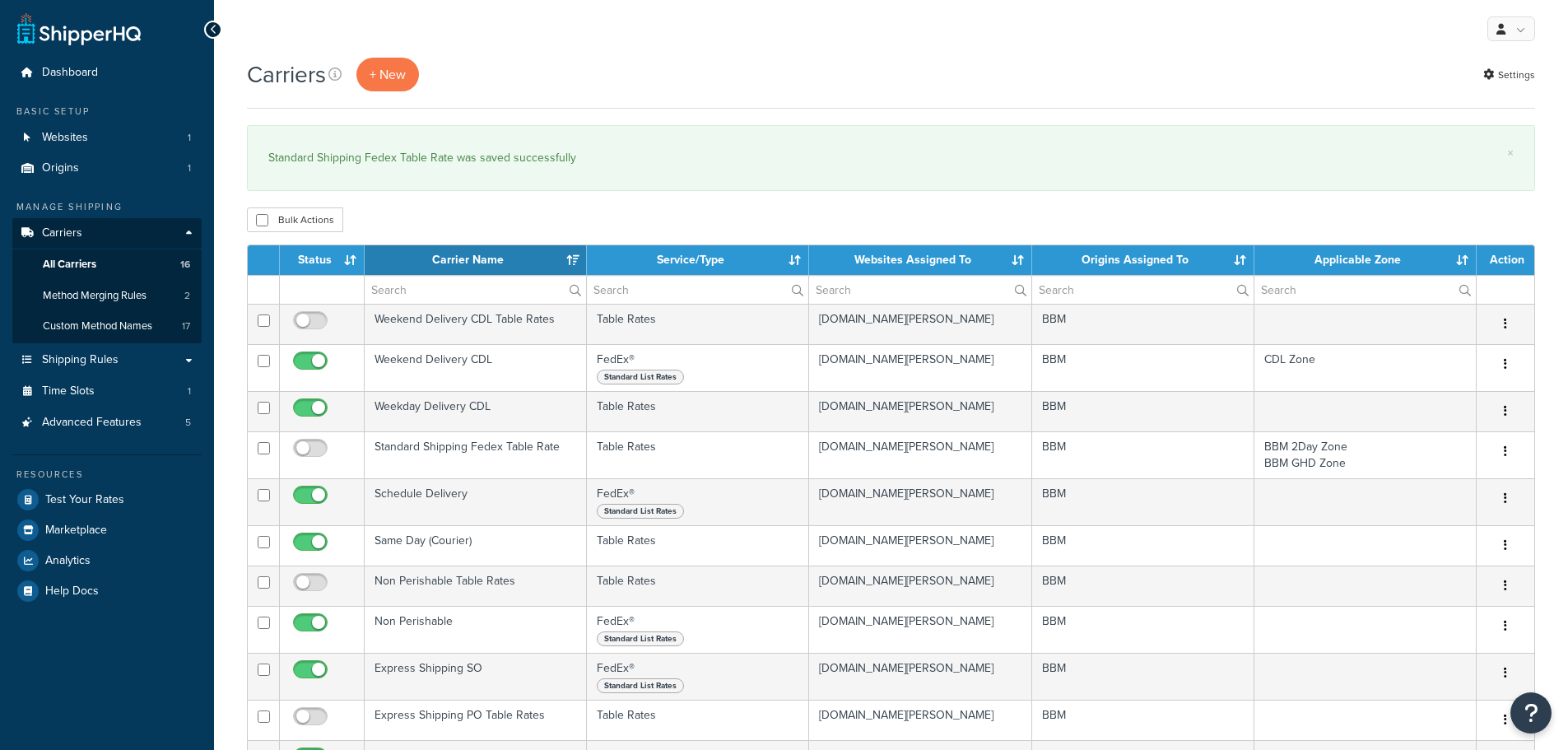
select select "15"
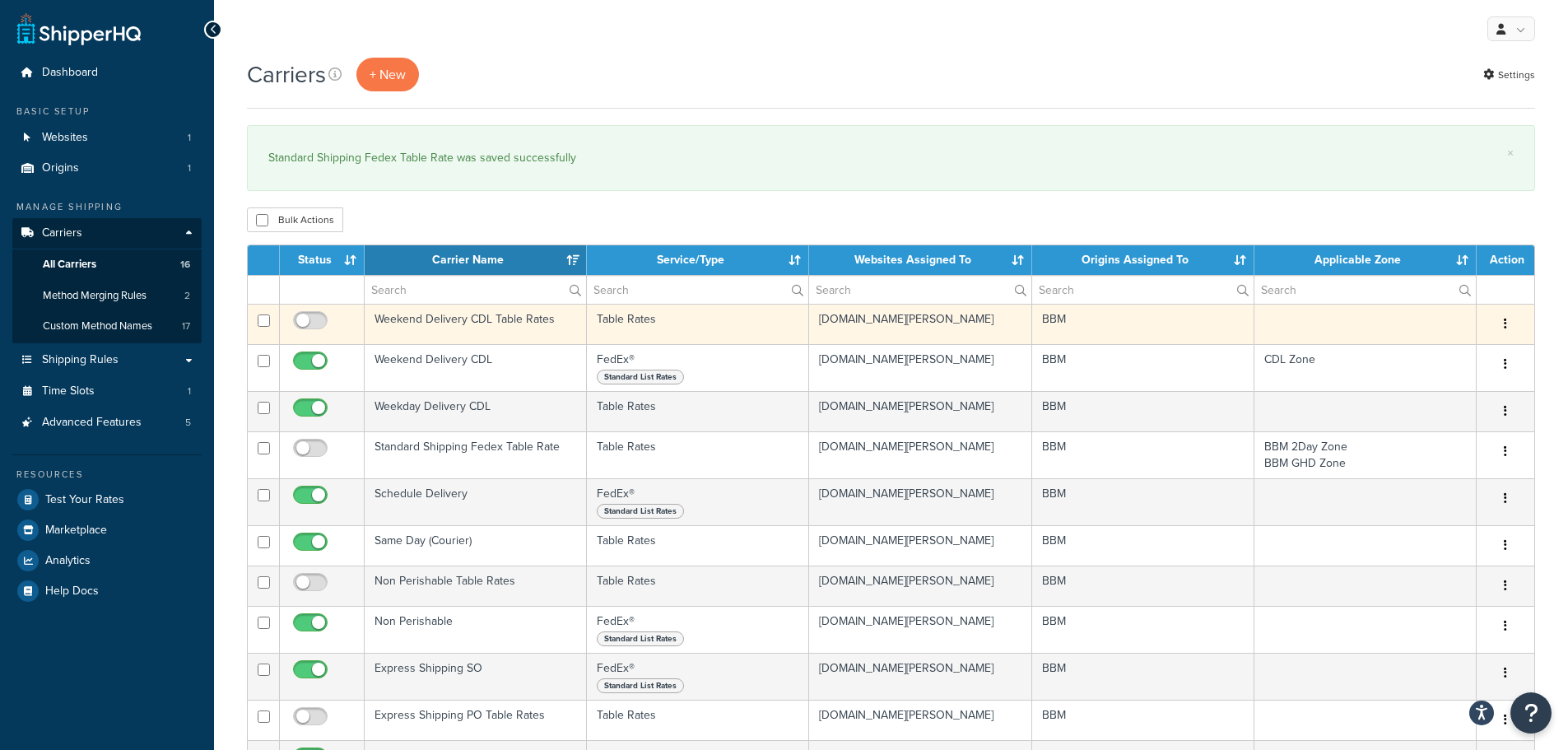
click at [430, 316] on td "Weekend Delivery CDL Table Rates" at bounding box center [475, 323] width 222 height 40
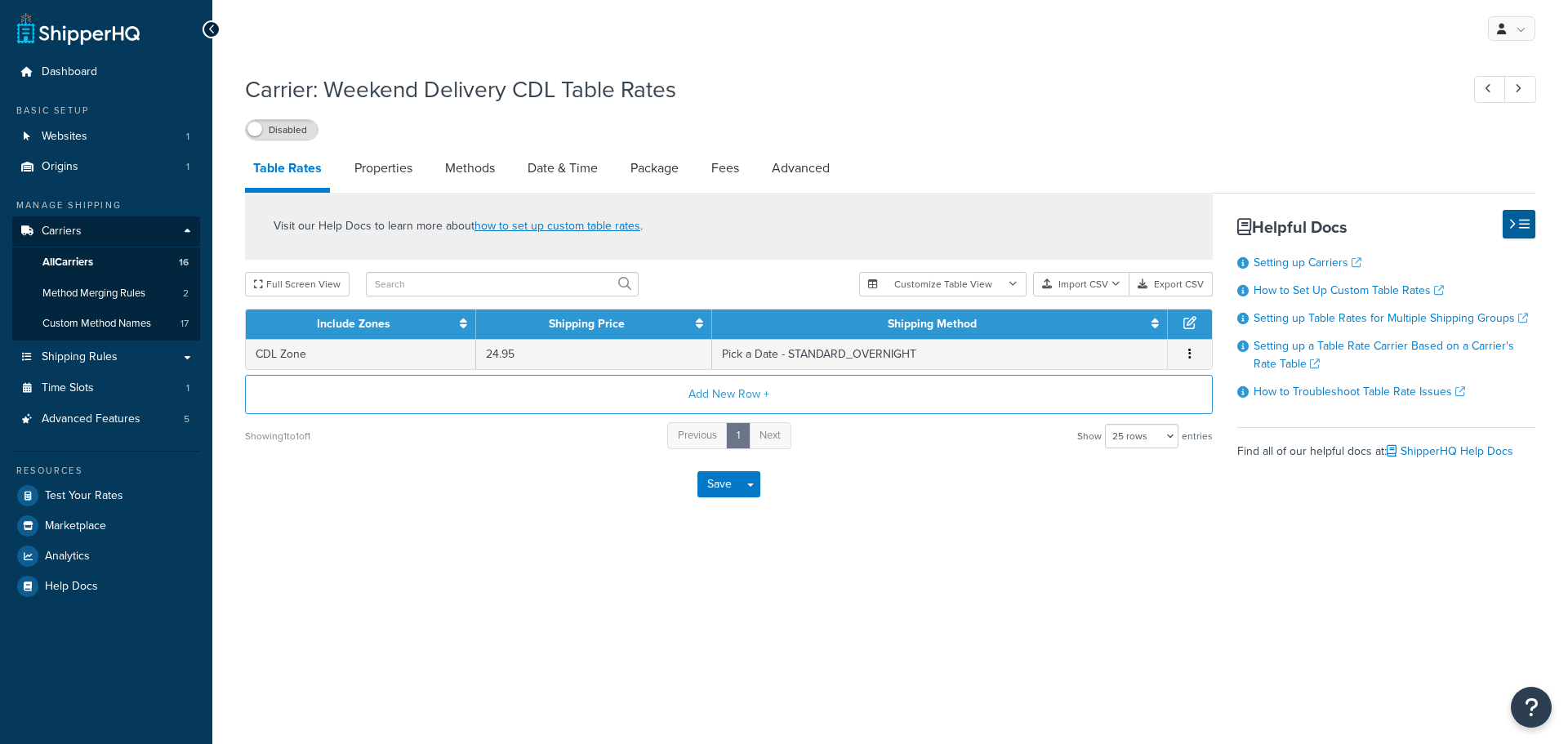
select select "25"
click at [385, 166] on link "Properties" at bounding box center [383, 168] width 74 height 40
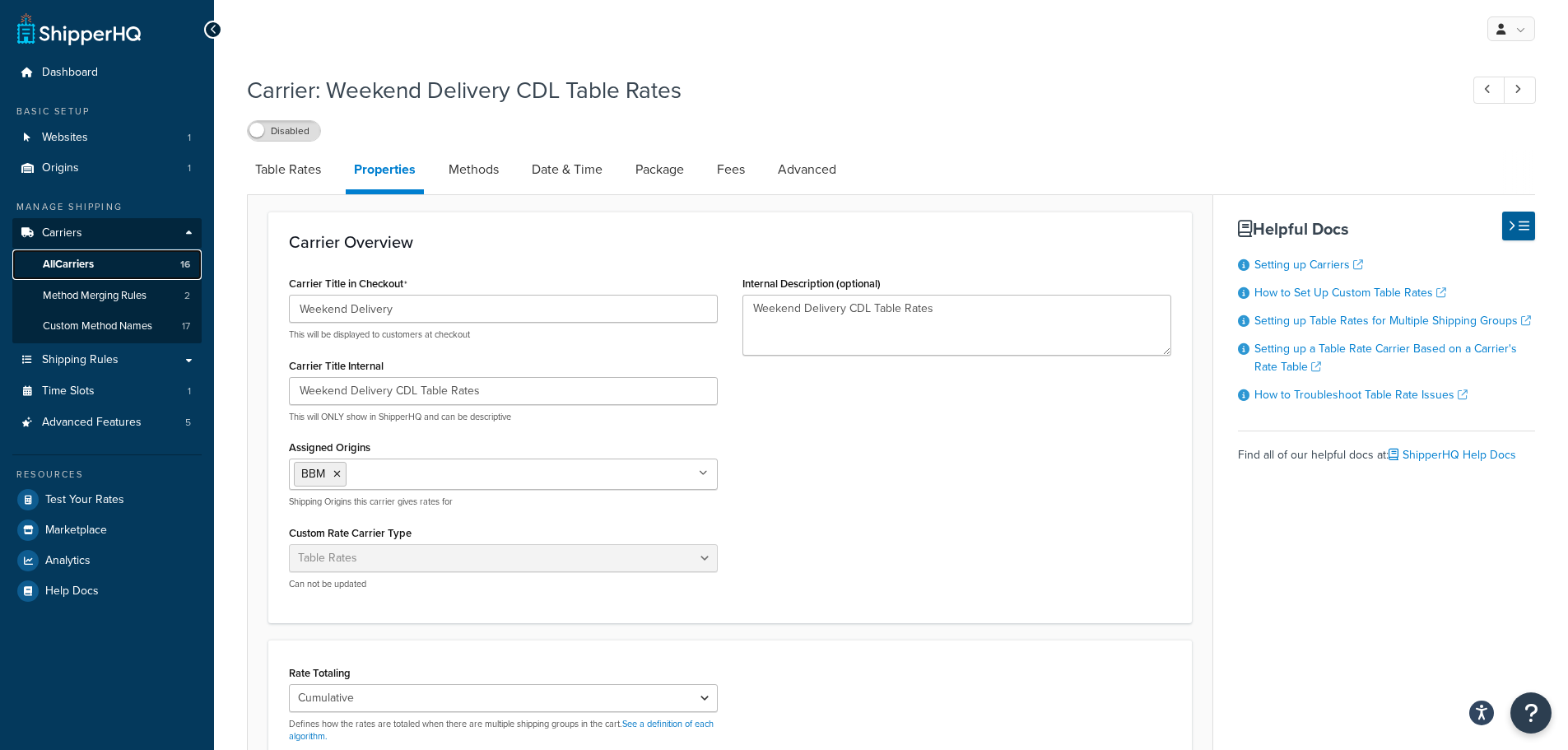
click at [103, 259] on link "All Carriers 16" at bounding box center [107, 264] width 189 height 30
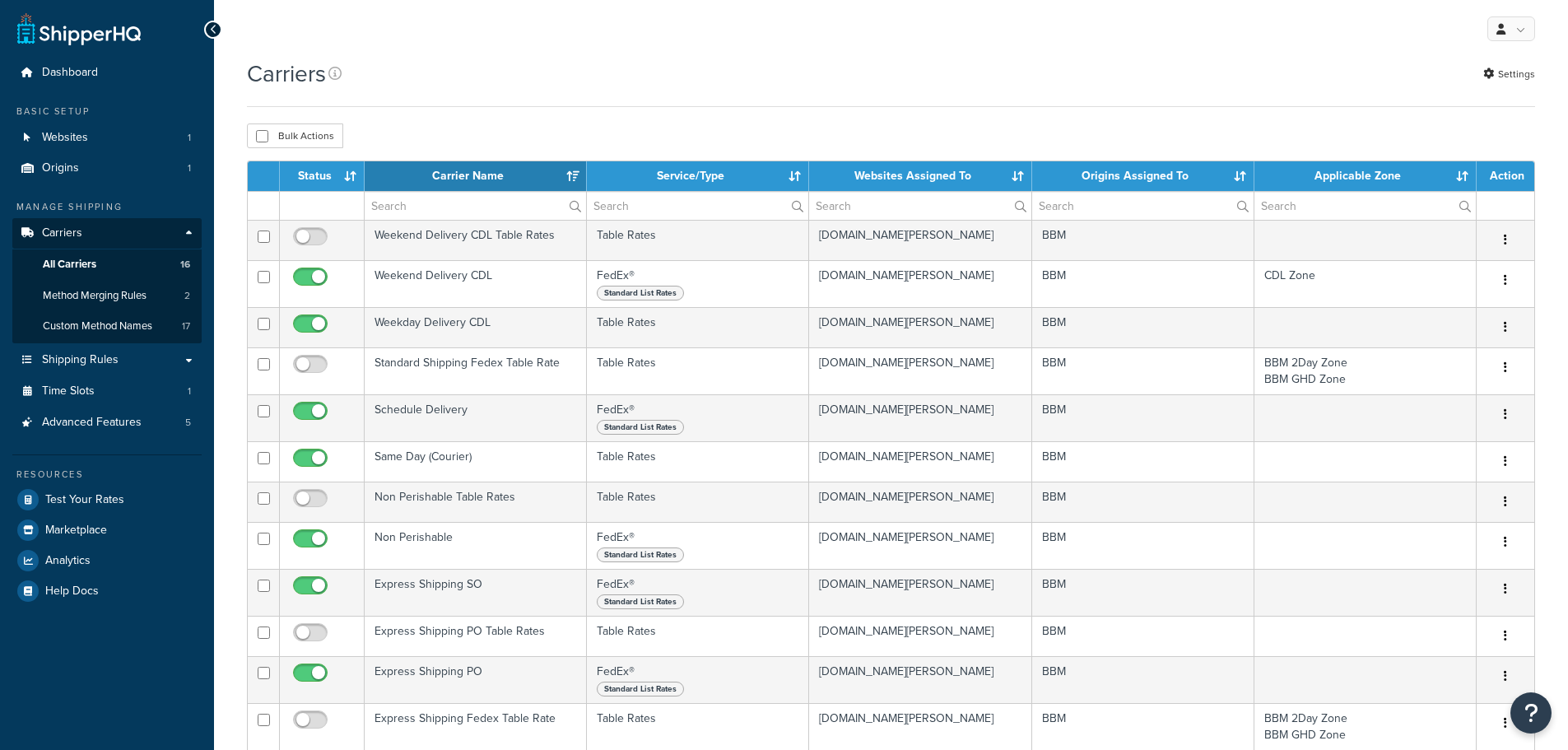
select select "15"
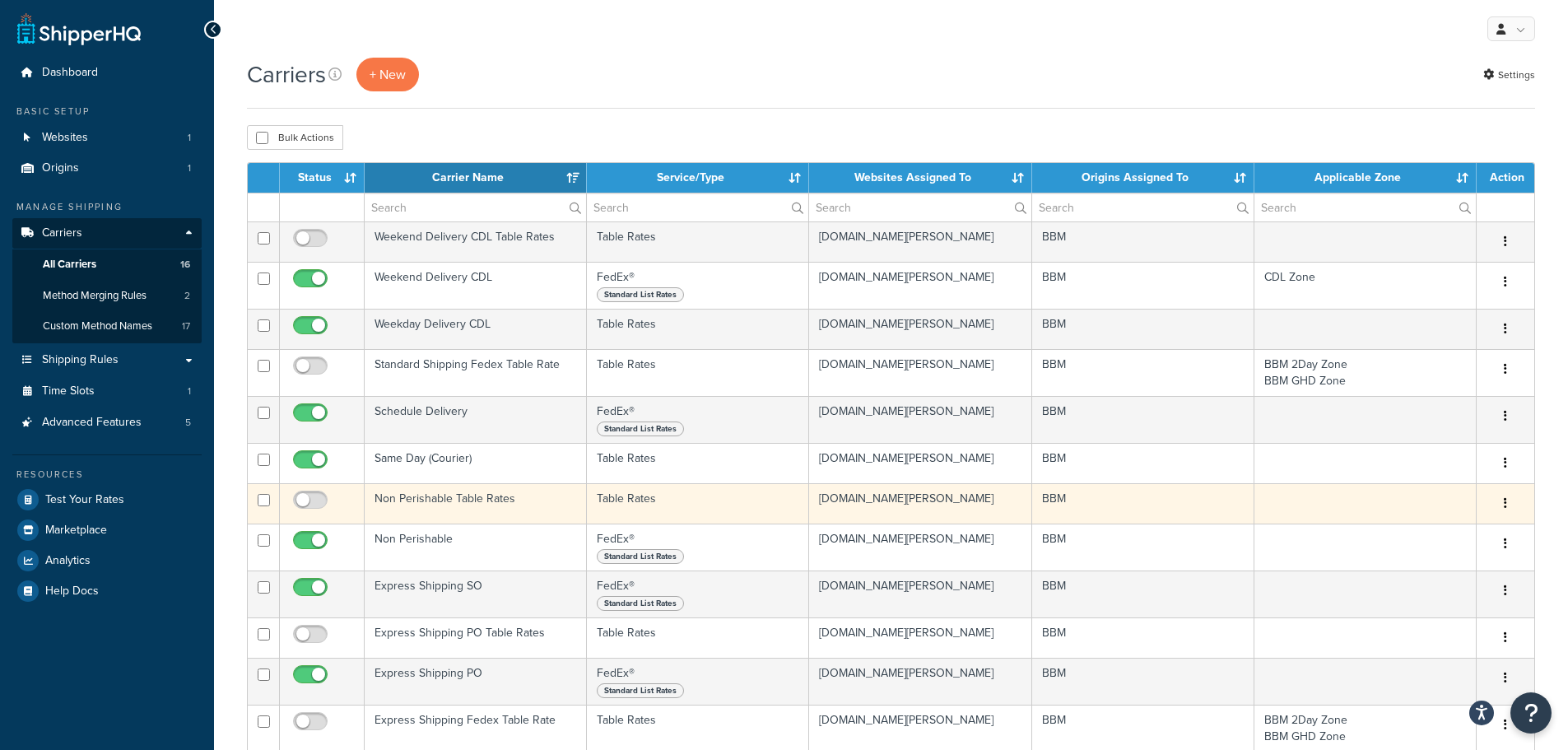
click at [429, 500] on td "Non Perishable Table Rates" at bounding box center [475, 503] width 222 height 40
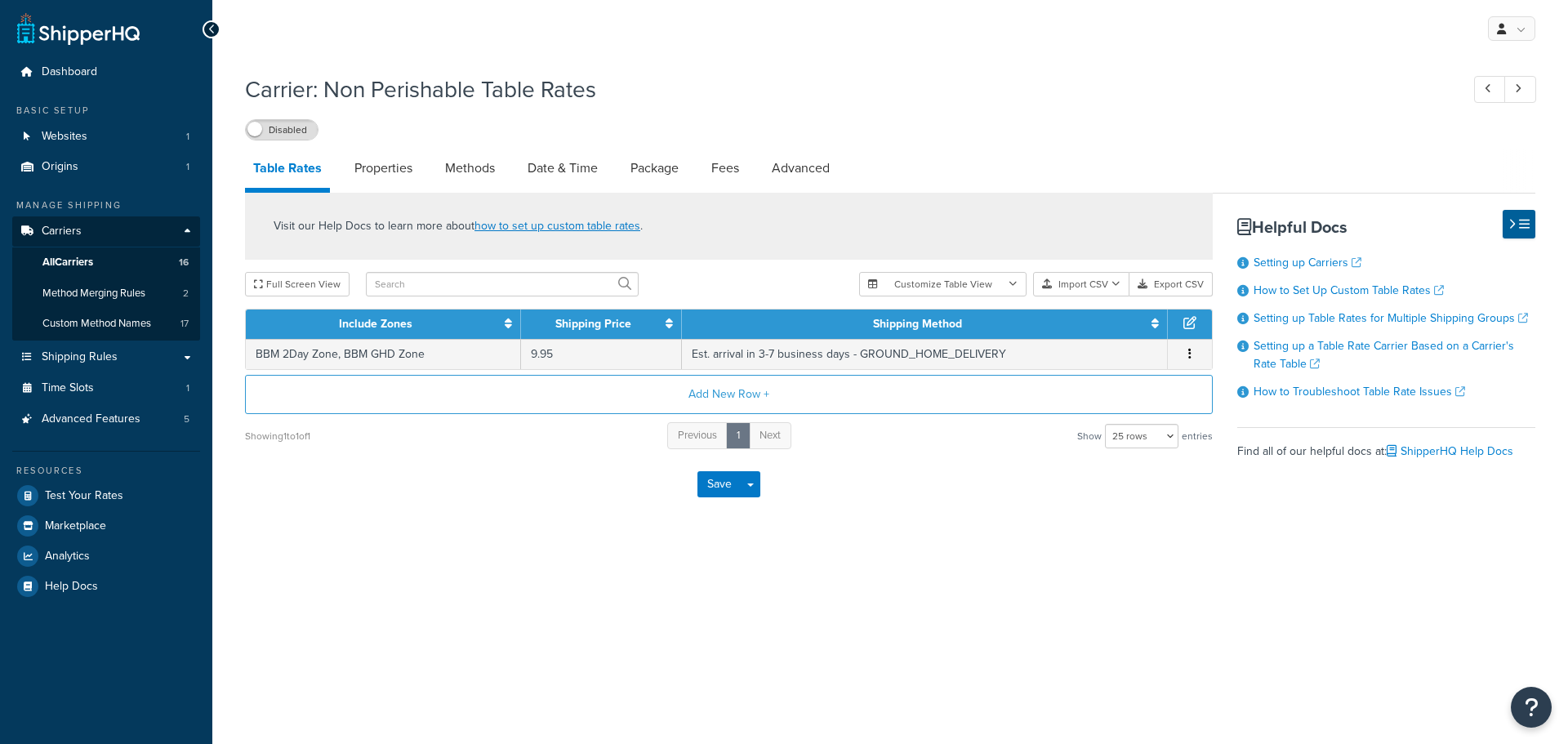
select select "25"
click at [390, 176] on link "Properties" at bounding box center [383, 168] width 74 height 40
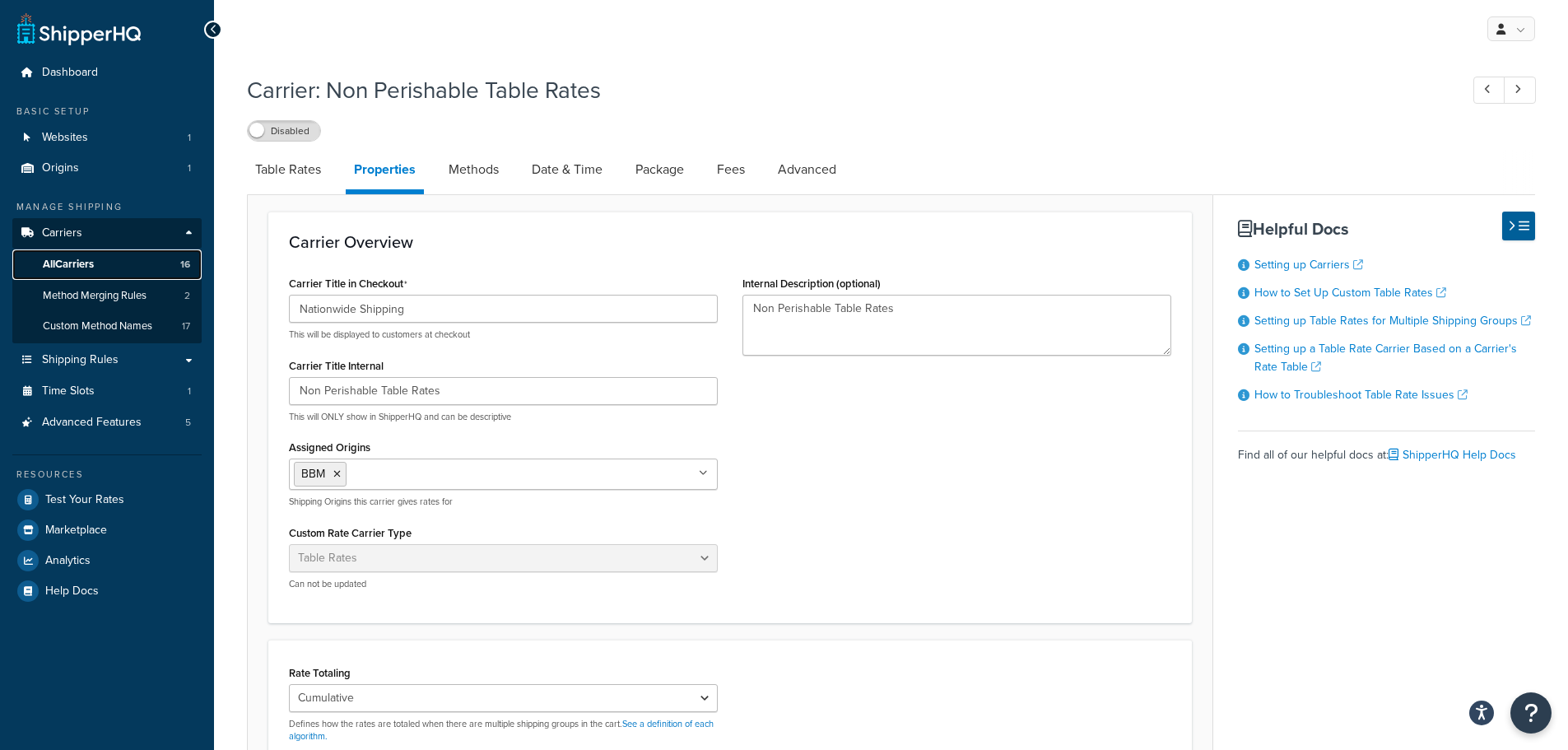
click at [91, 258] on span "All Carriers" at bounding box center [68, 265] width 51 height 14
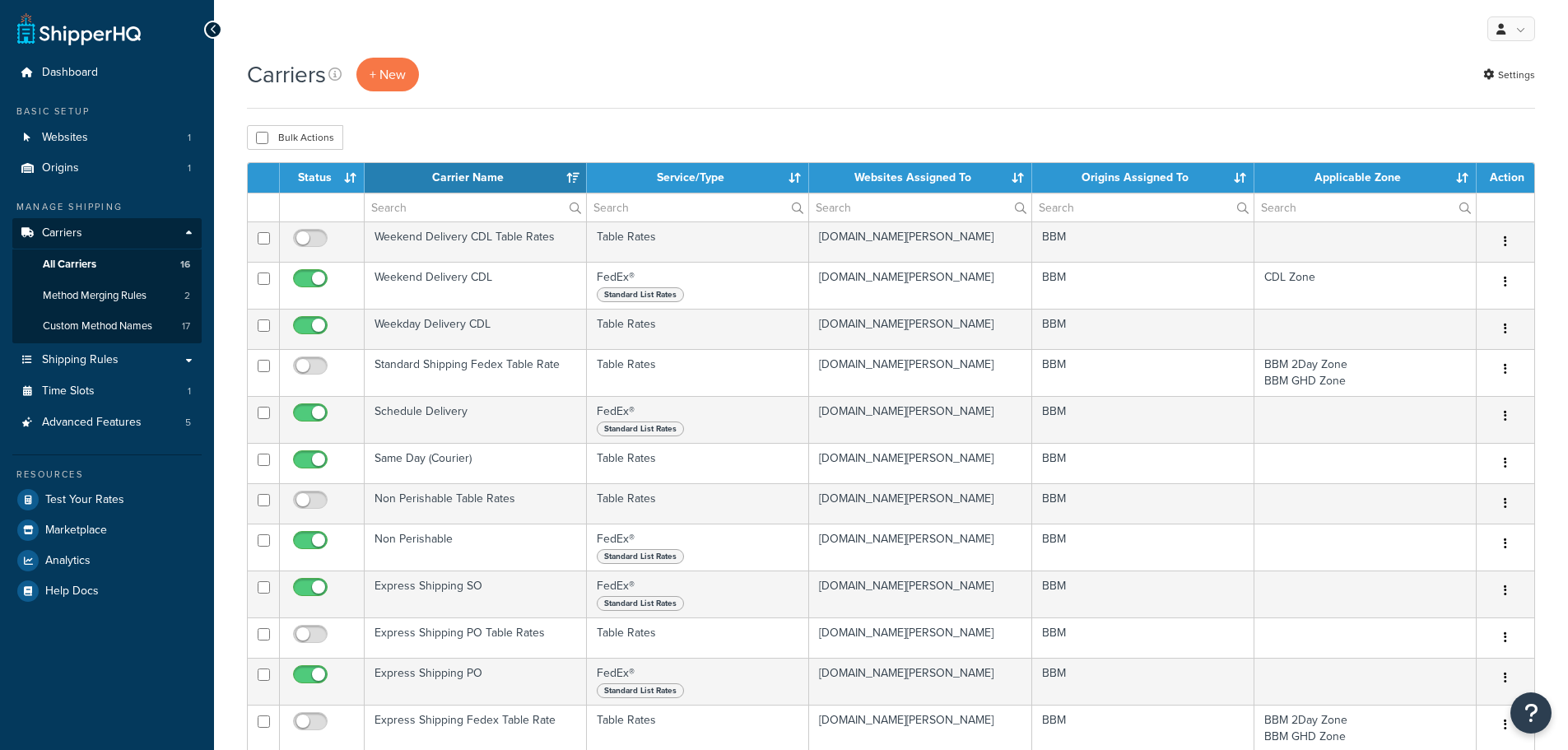
select select "15"
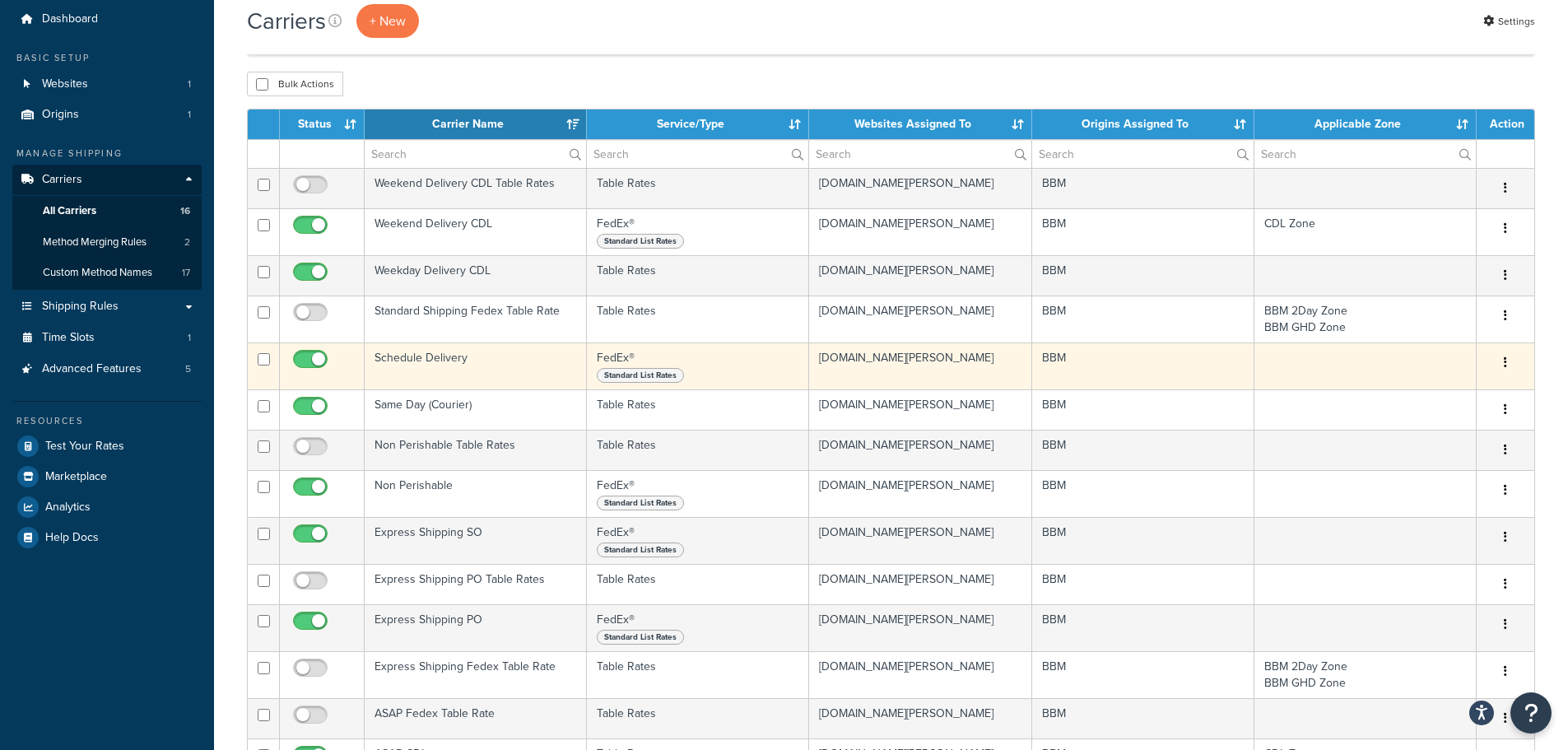
scroll to position [83, 0]
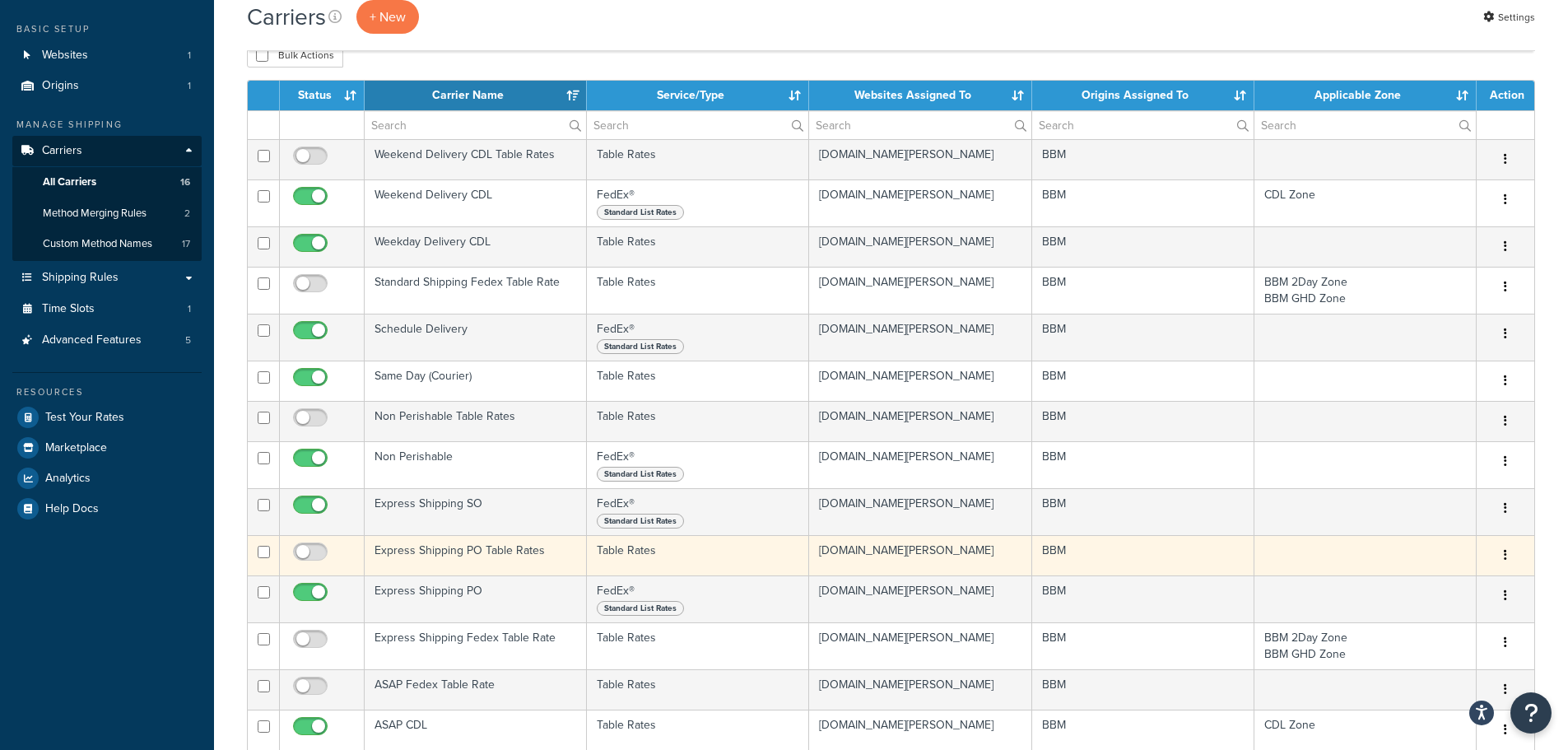
click at [438, 548] on td "Express Shipping PO Table Rates" at bounding box center [475, 554] width 222 height 40
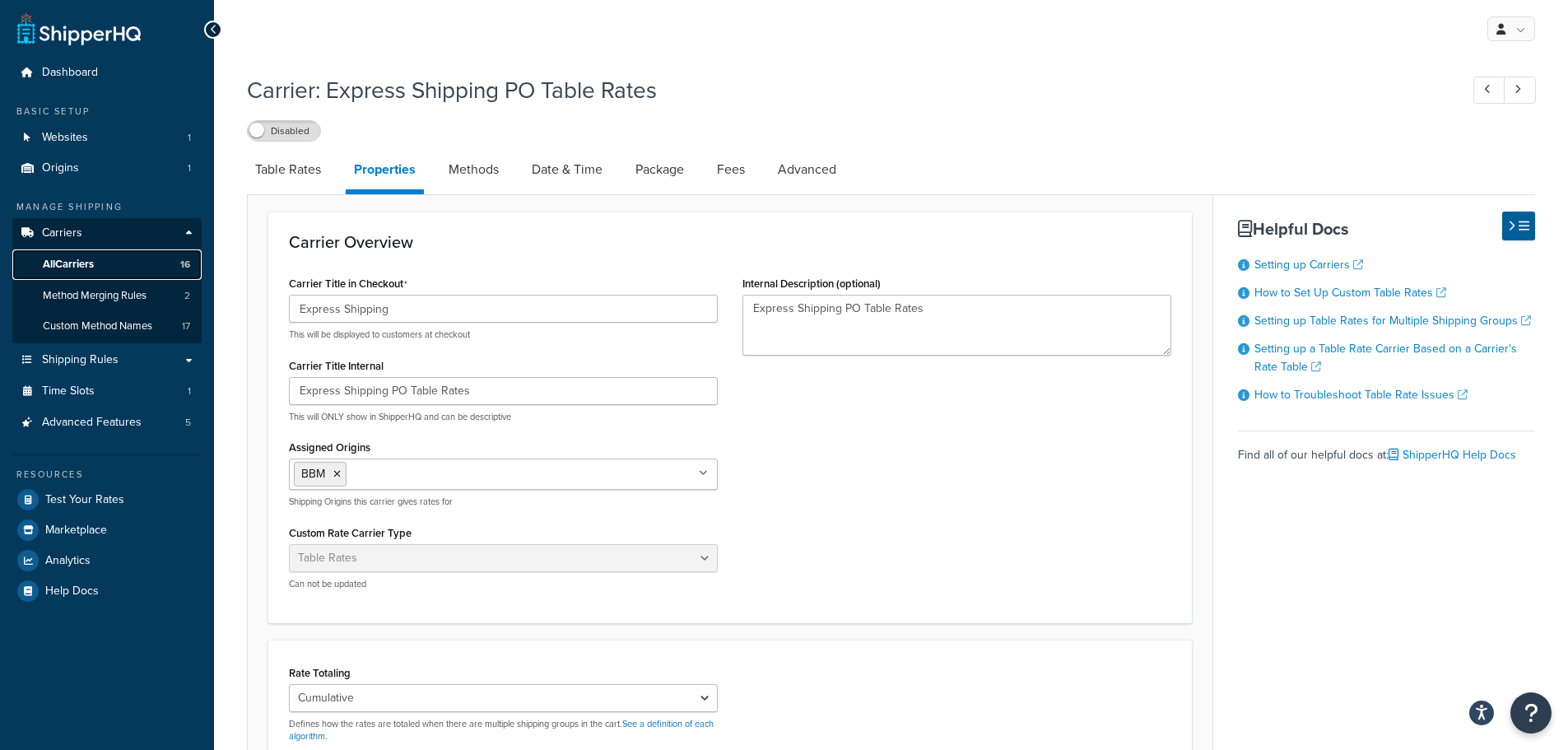
click at [75, 258] on span "All Carriers" at bounding box center [68, 265] width 51 height 14
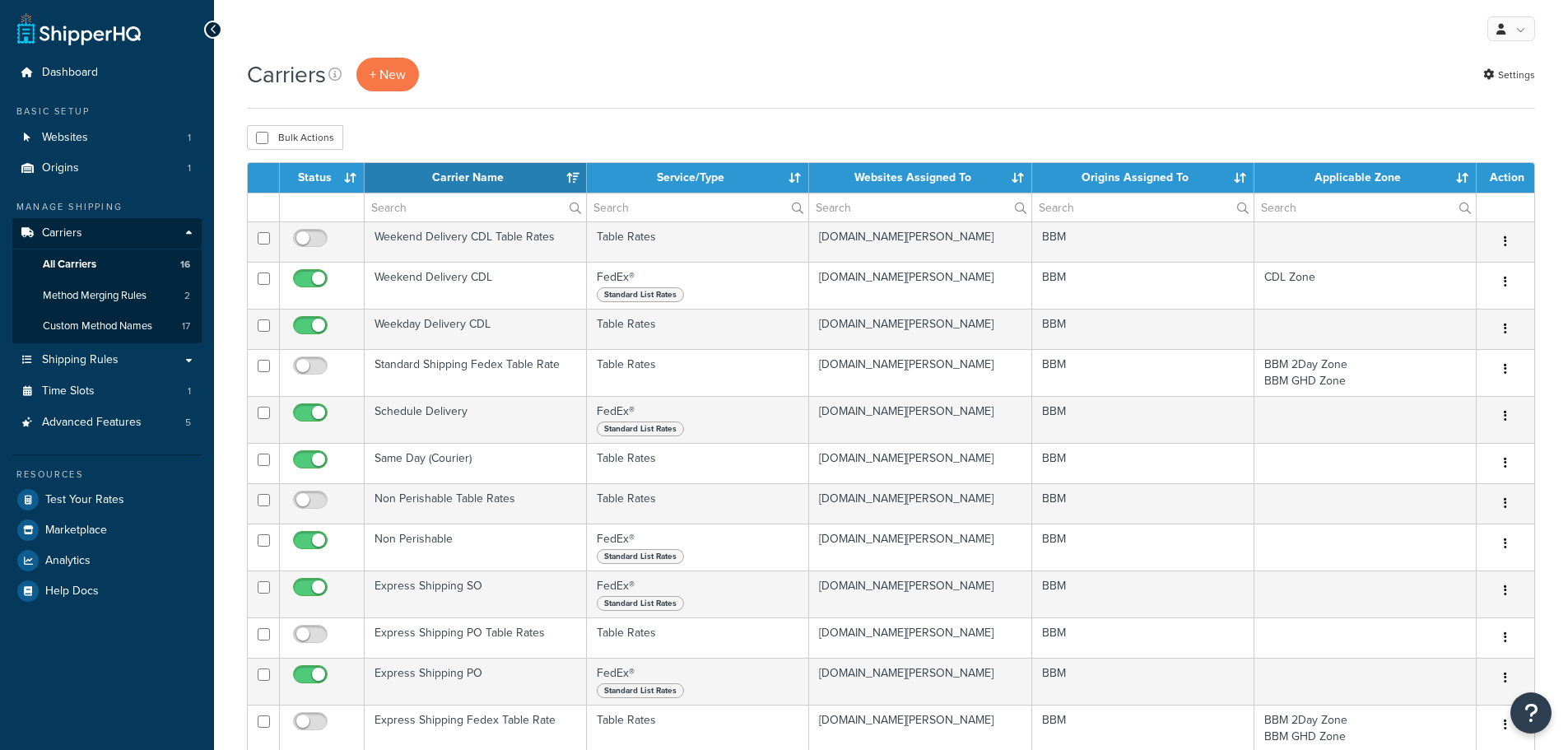
select select "15"
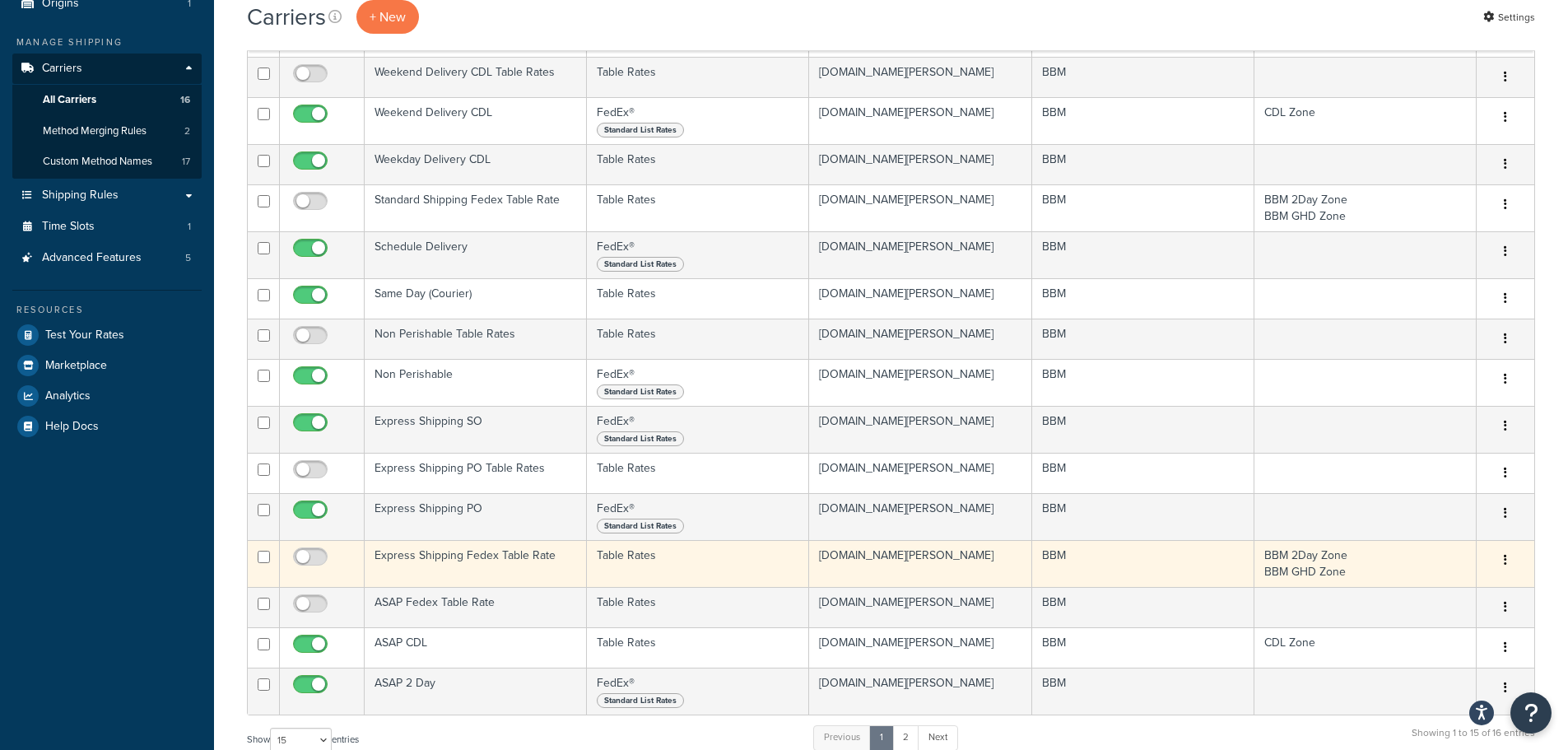
click at [449, 563] on td "Express Shipping Fedex Table Rate" at bounding box center [475, 563] width 222 height 47
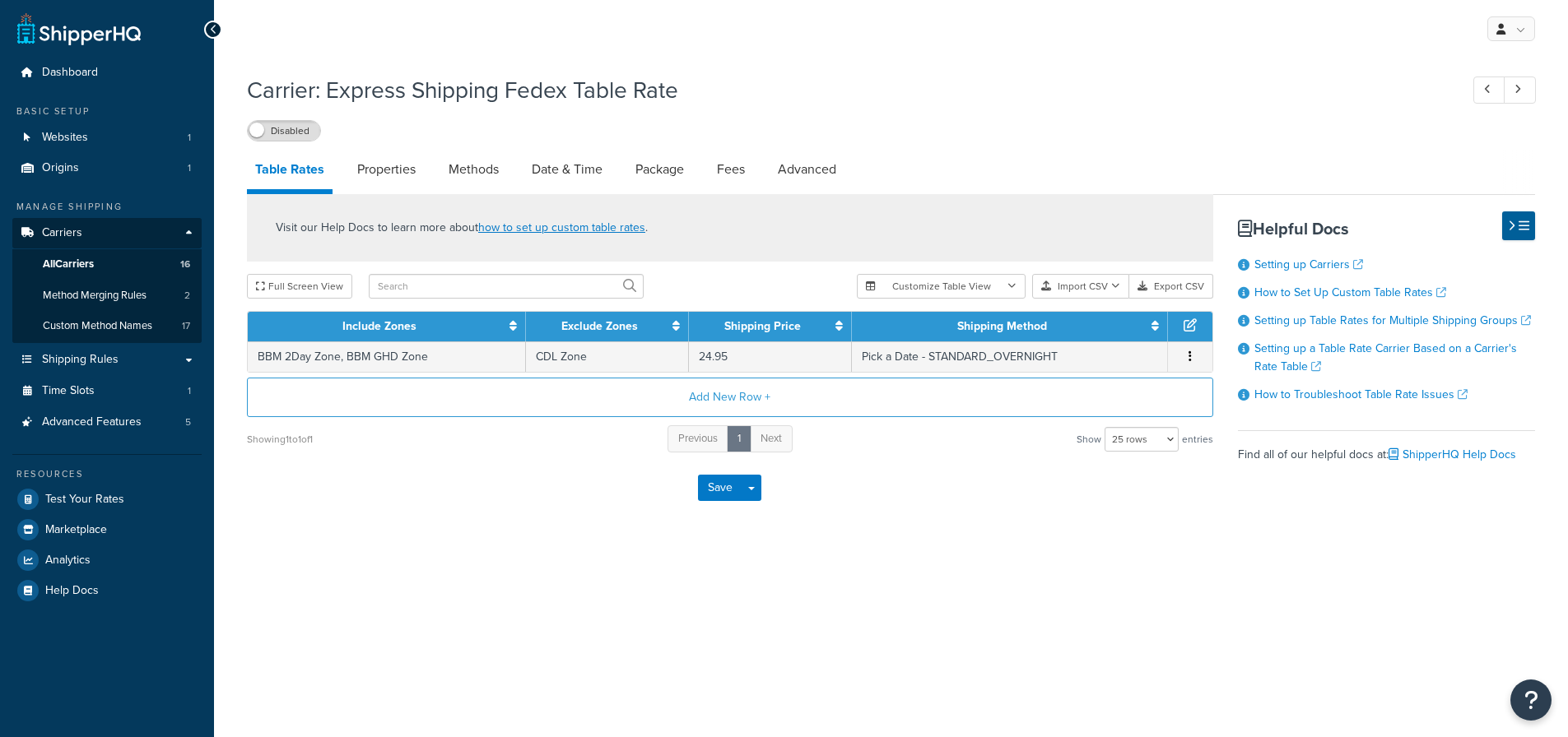
select select "25"
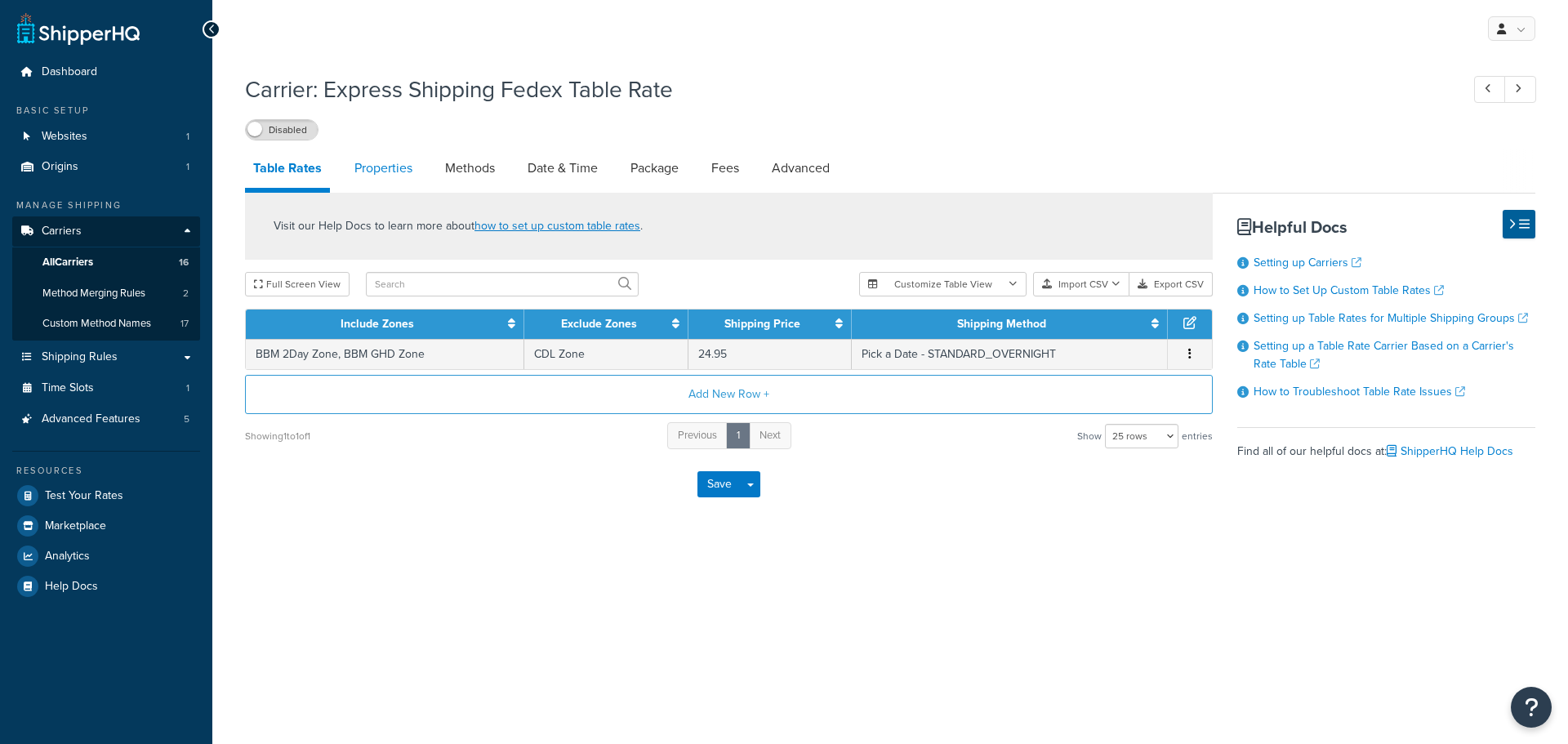
click at [380, 177] on link "Properties" at bounding box center [383, 168] width 74 height 40
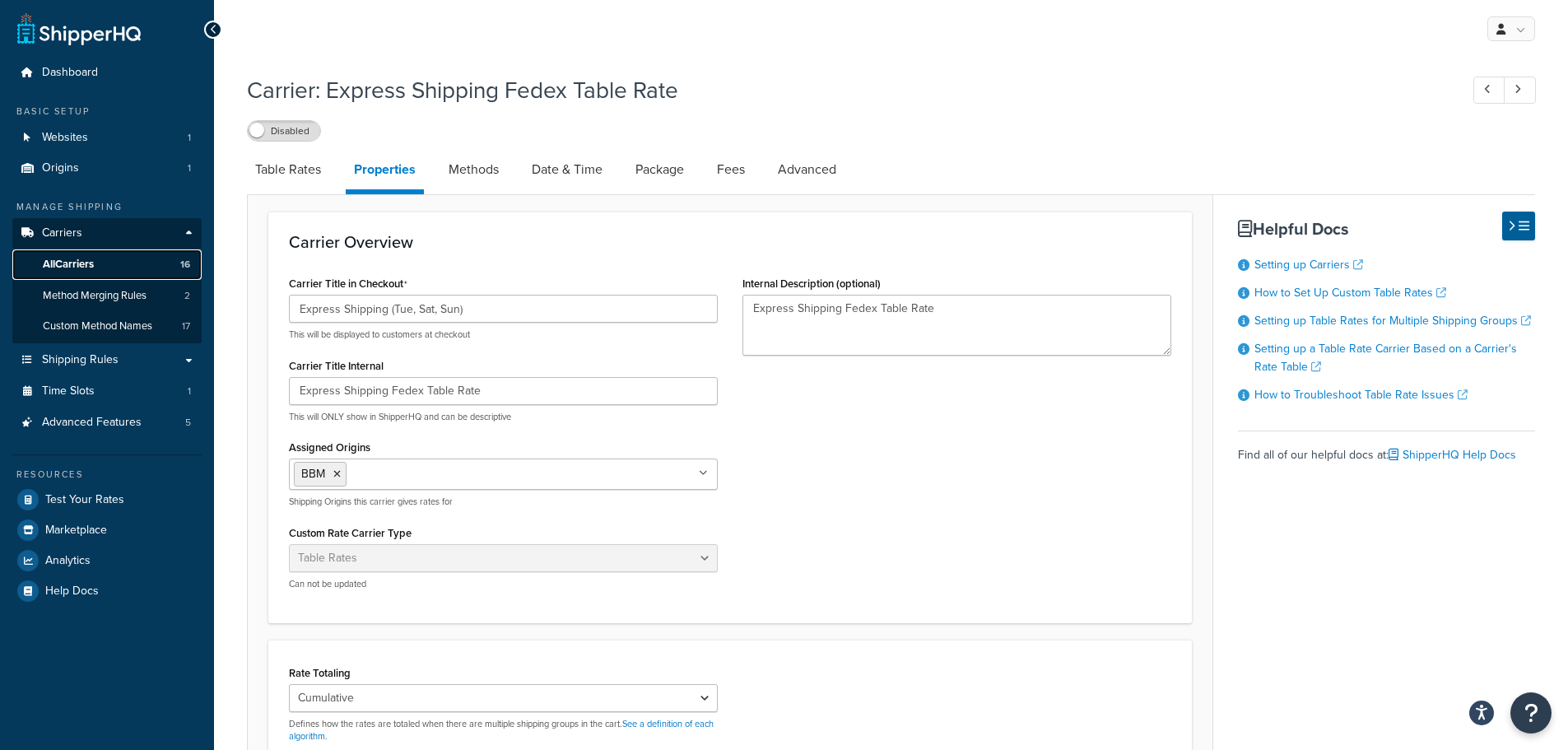
click at [81, 261] on span "All Carriers" at bounding box center [68, 265] width 51 height 14
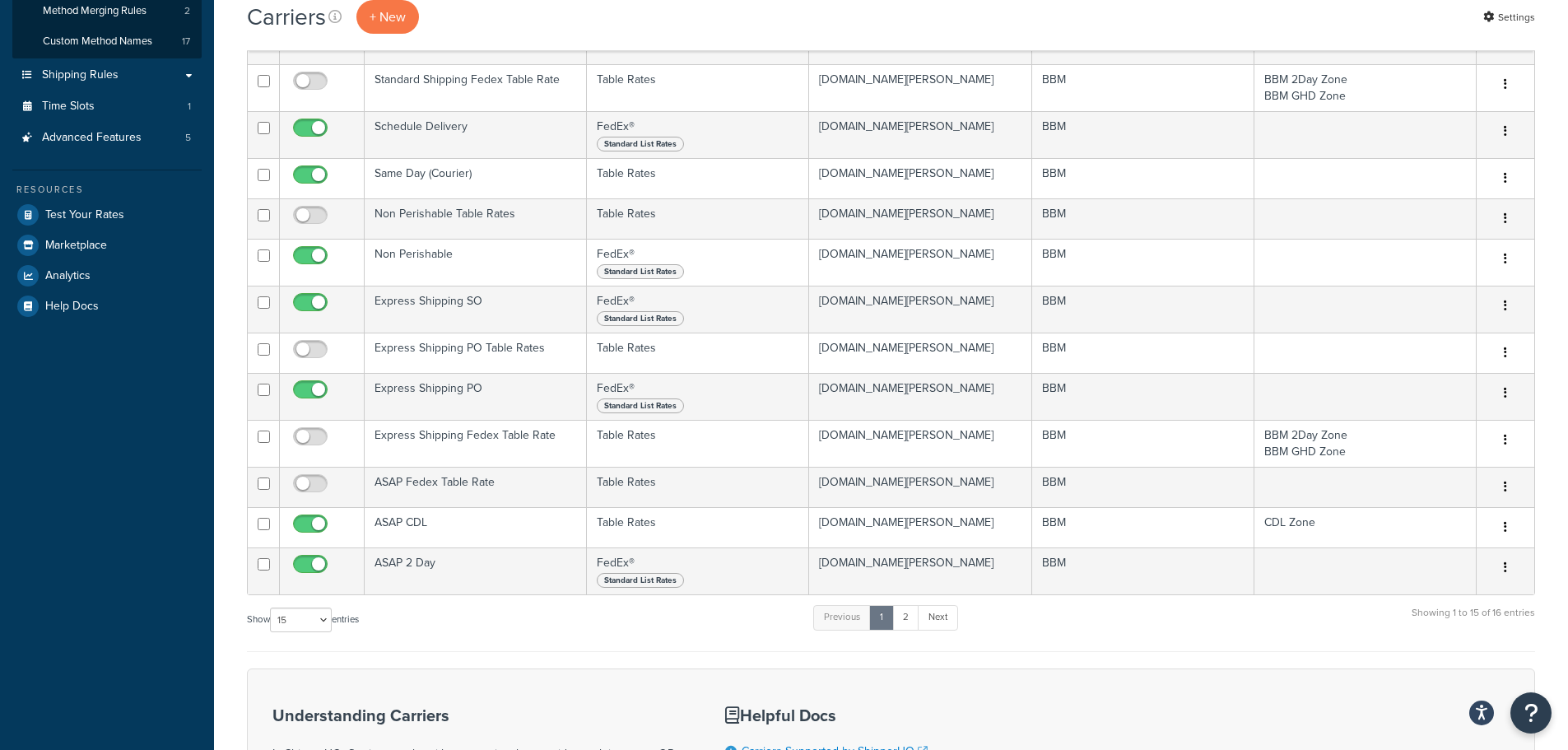
scroll to position [412, 0]
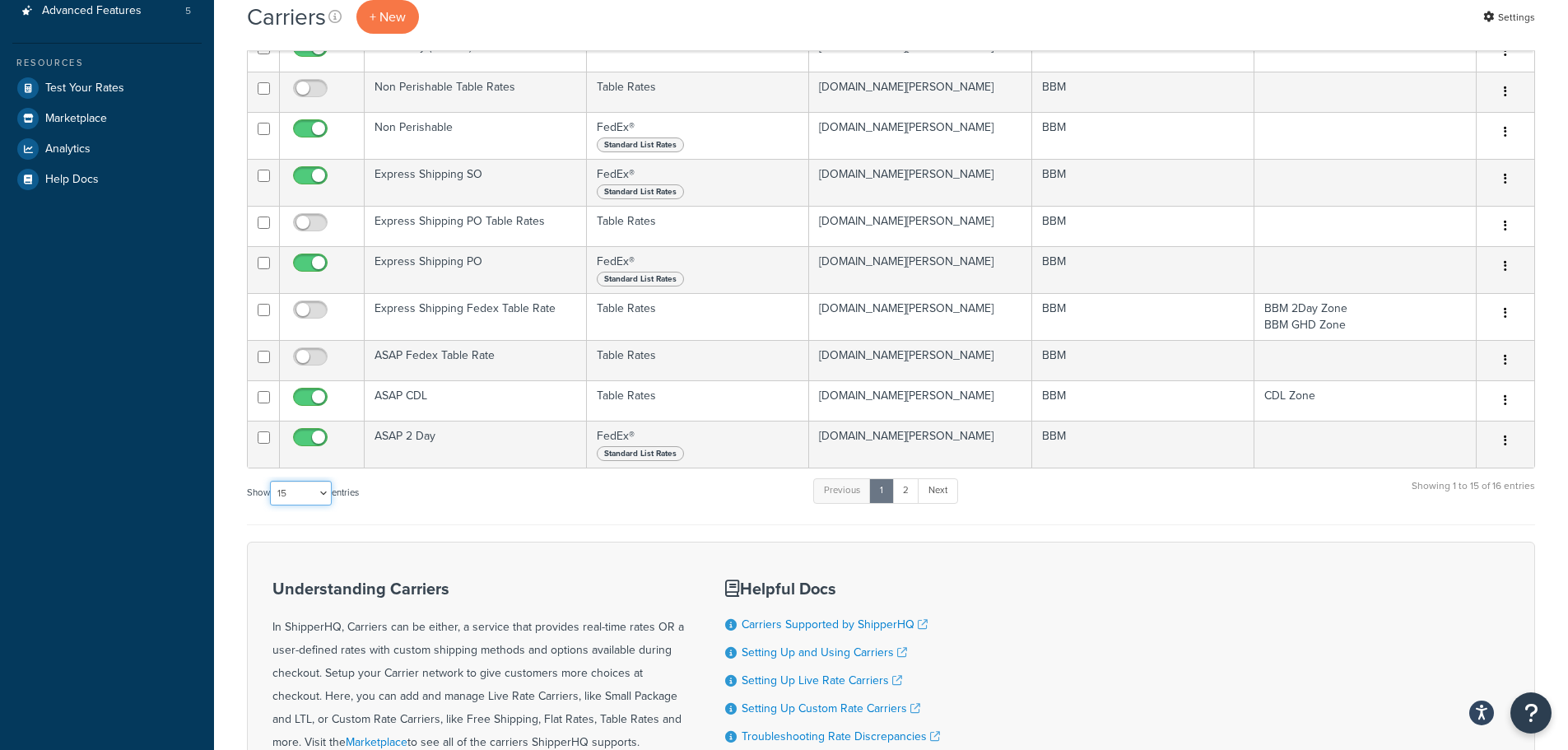
click at [321, 500] on select "10 15 25 50 100" at bounding box center [300, 493] width 61 height 24
select select "25"
click at [272, 506] on select "10 15 25 50 100" at bounding box center [300, 493] width 61 height 24
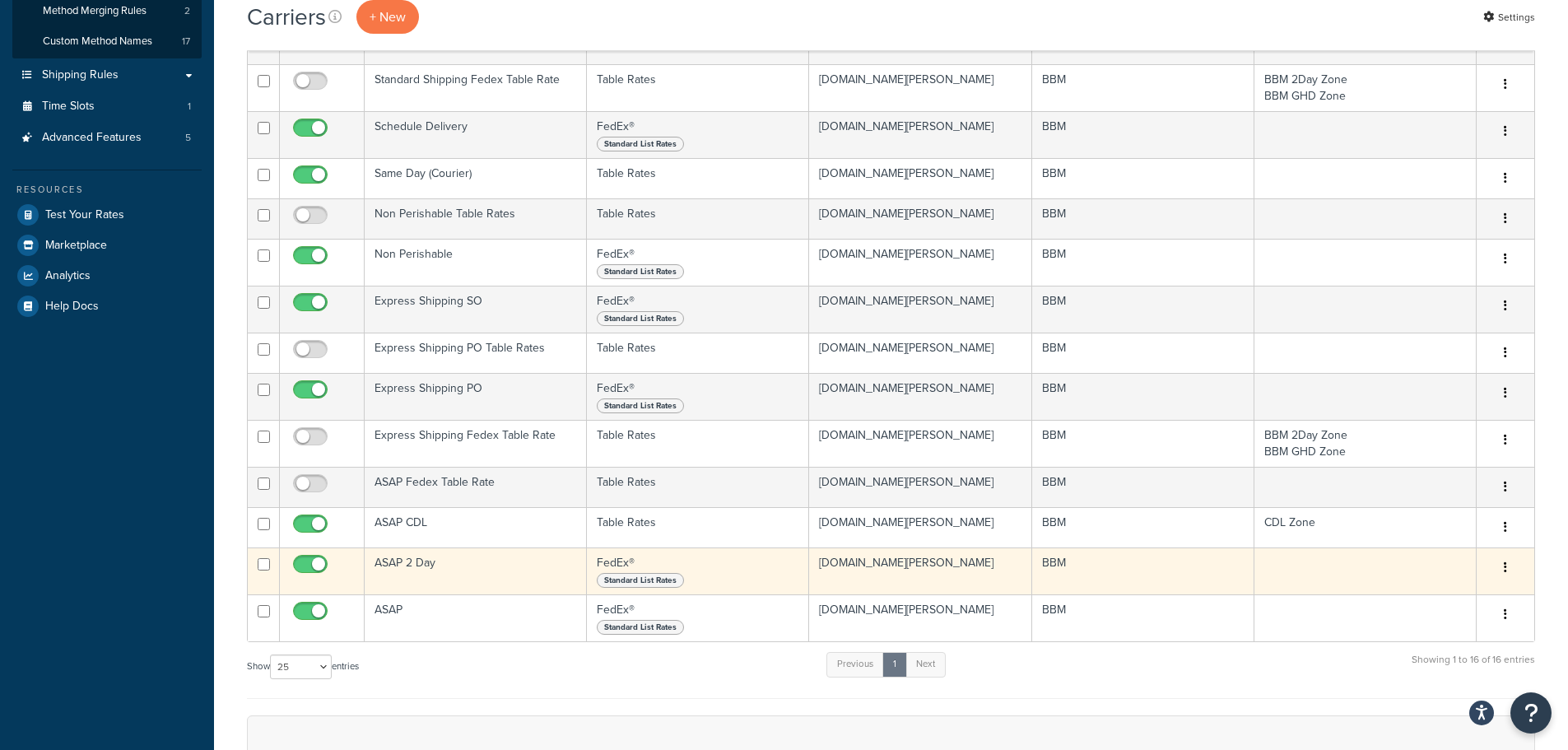
scroll to position [247, 0]
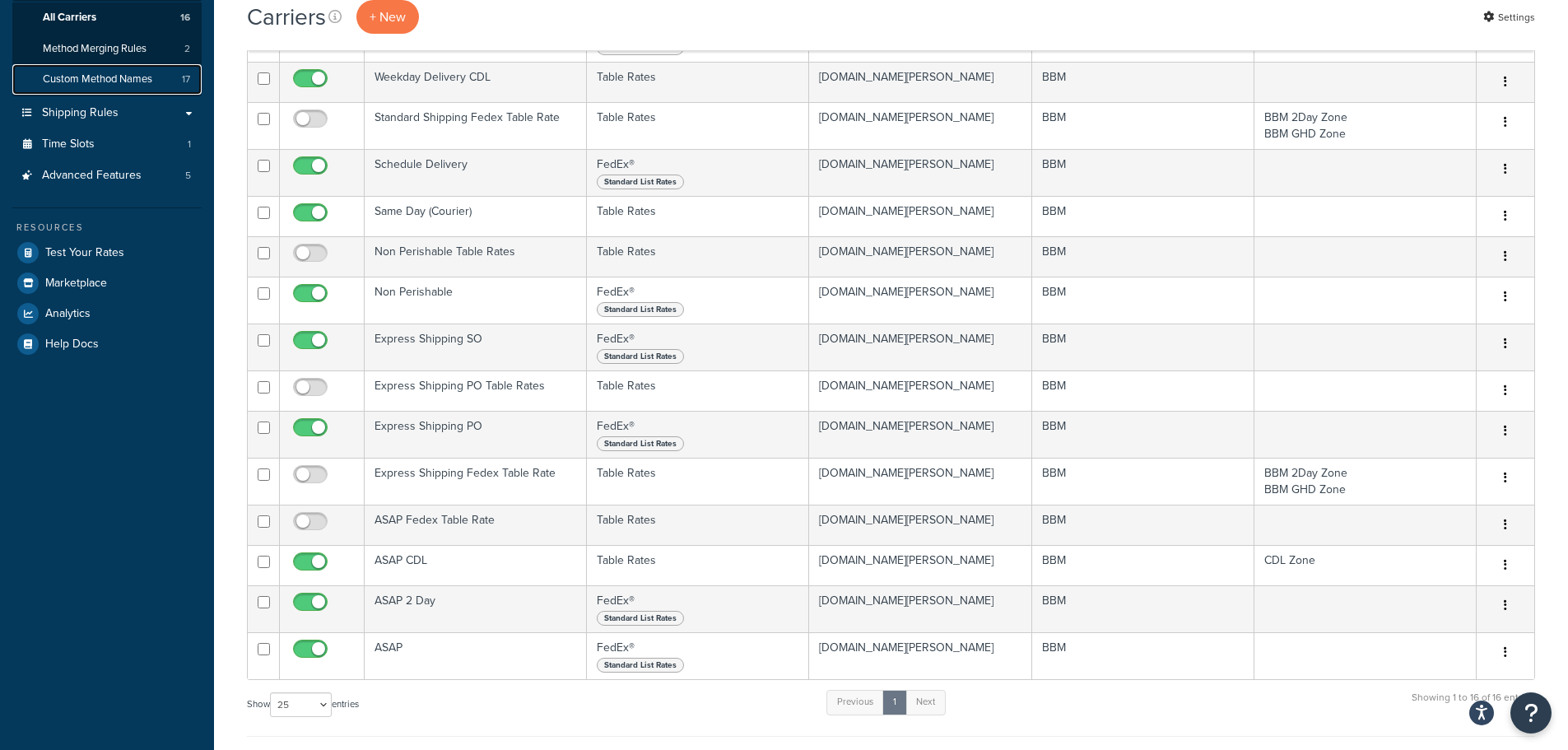
click at [141, 80] on span "Custom Method Names" at bounding box center [97, 79] width 109 height 14
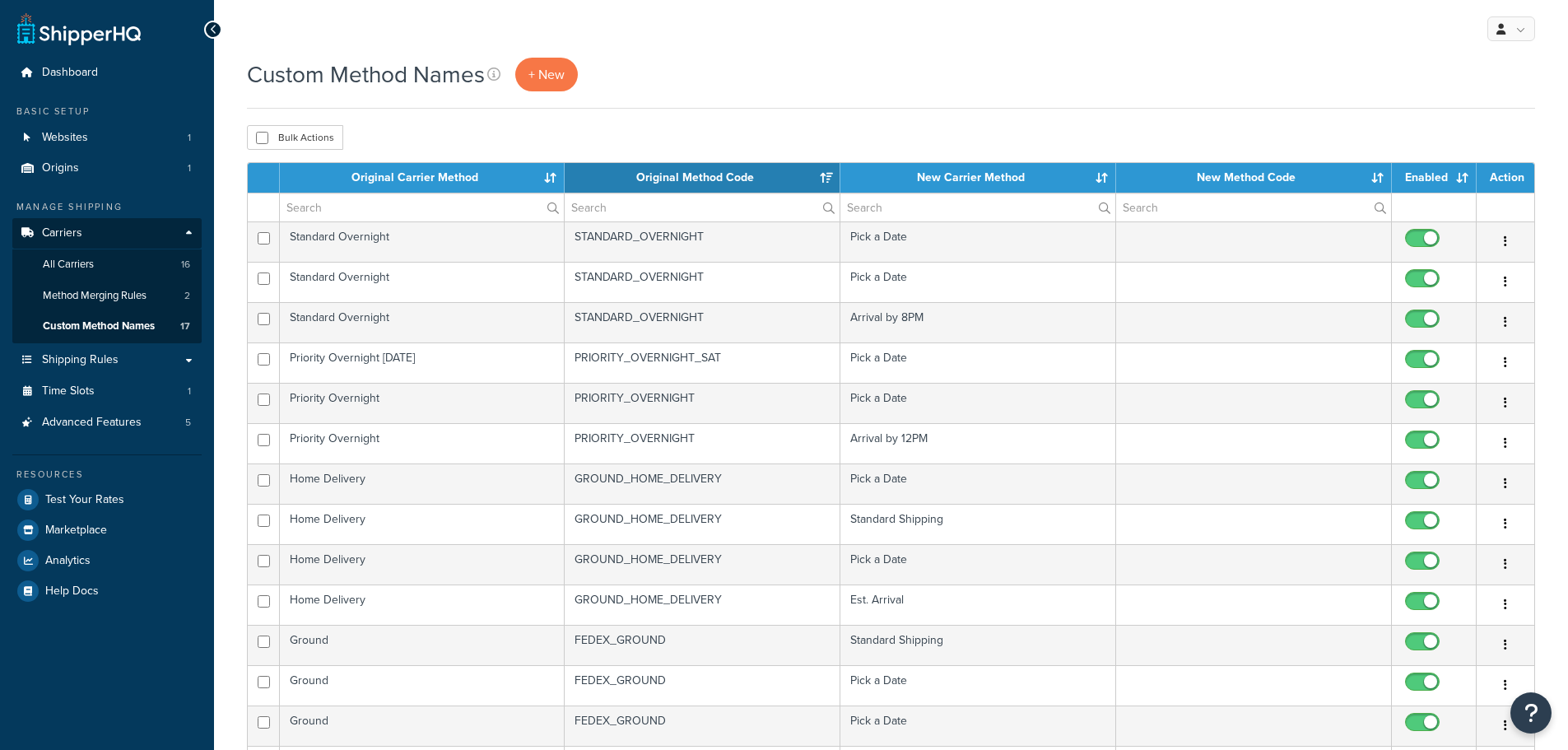
select select "15"
click at [140, 289] on span "Method Merging Rules" at bounding box center [94, 296] width 103 height 14
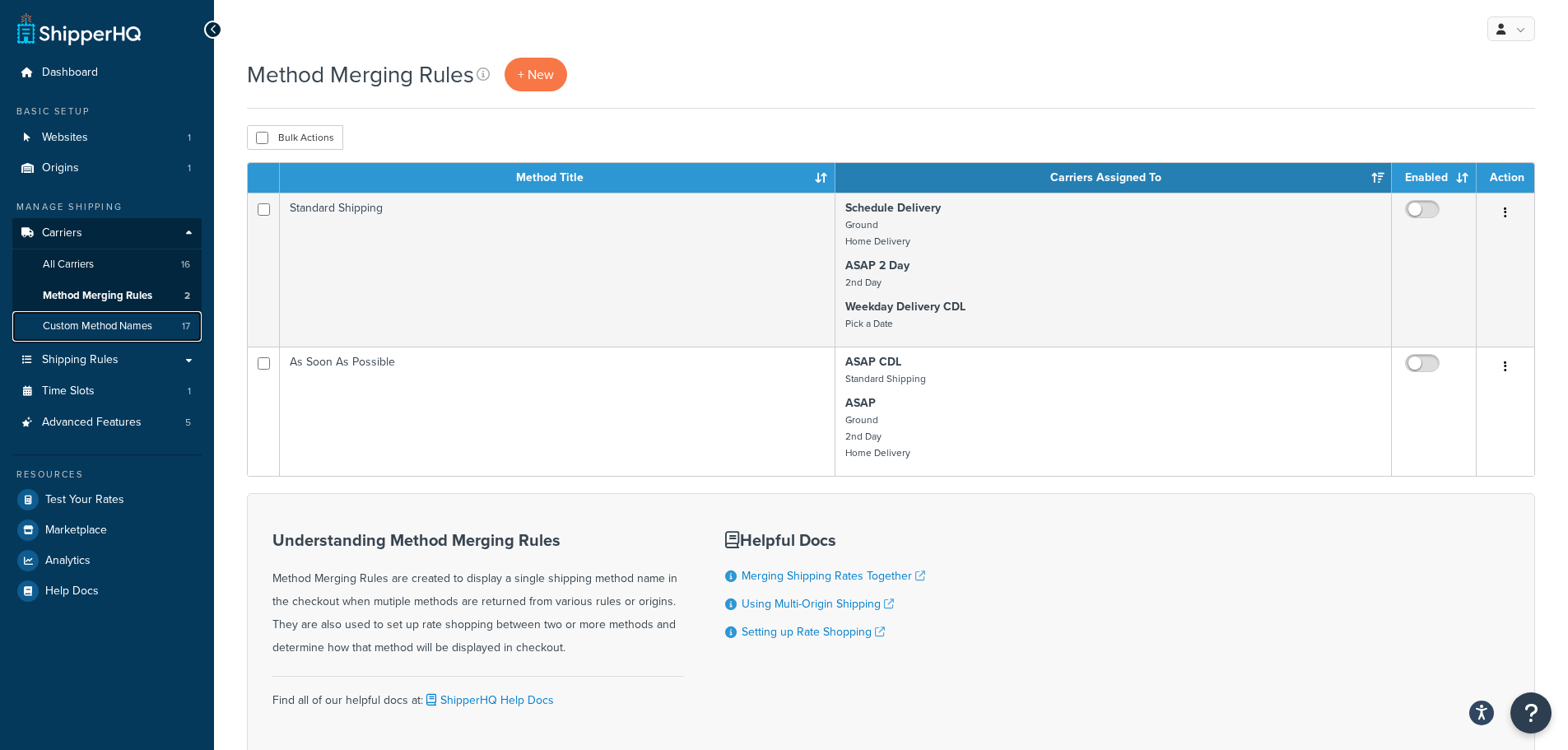
click at [123, 326] on span "Custom Method Names" at bounding box center [97, 326] width 109 height 14
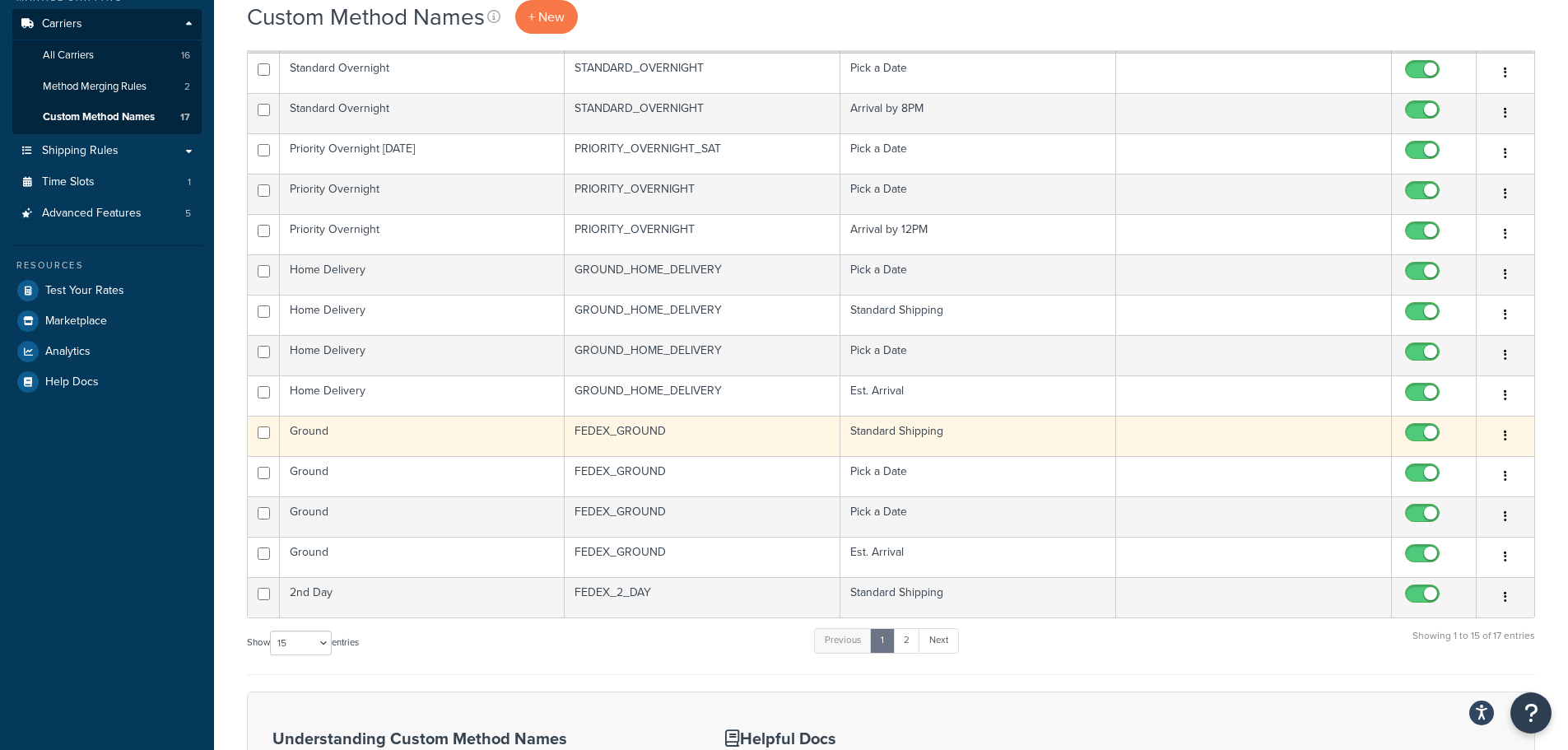
scroll to position [472, 0]
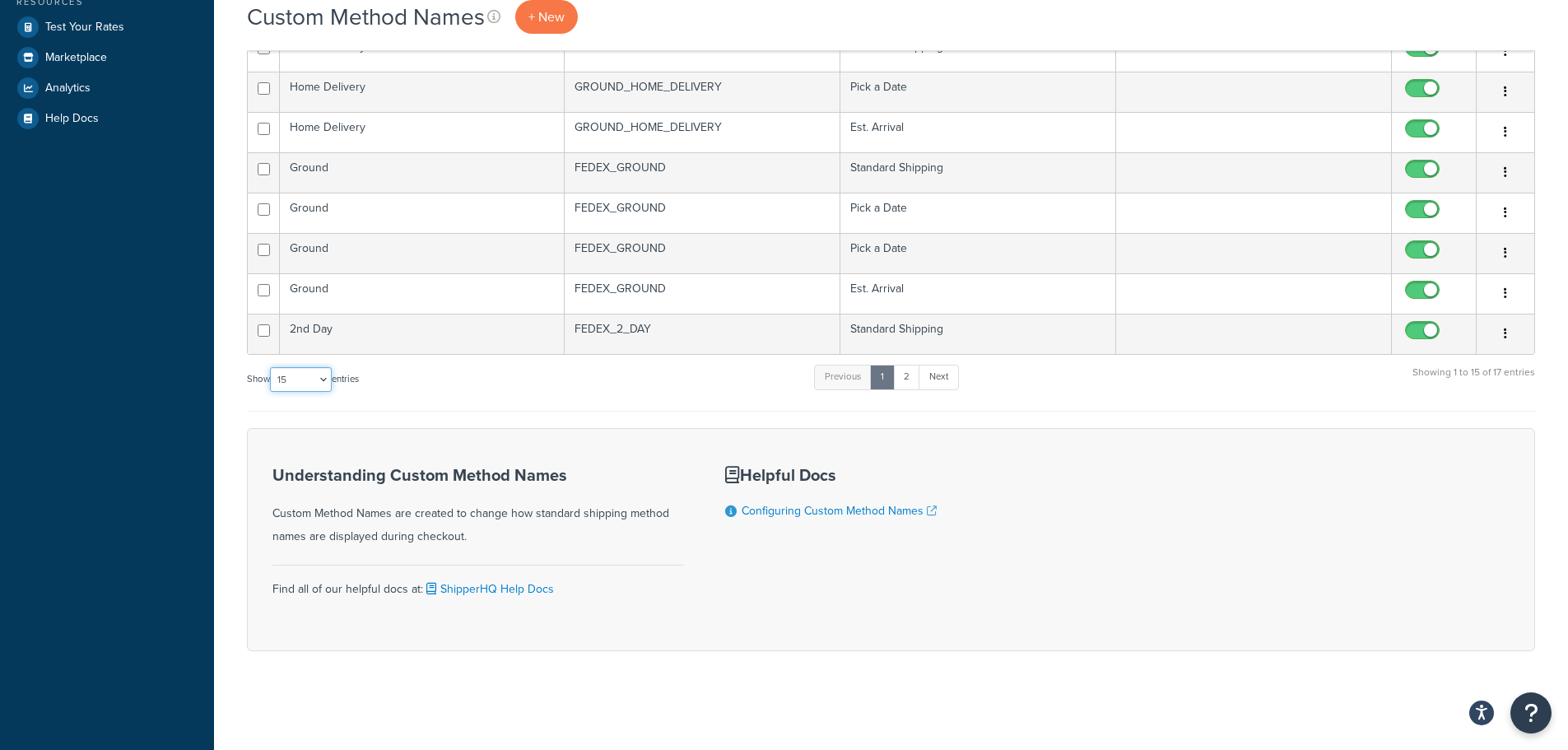
click at [311, 384] on select "10 15 25 50 100" at bounding box center [300, 379] width 61 height 24
select select "25"
click at [272, 392] on select "10 15 25 50 100" at bounding box center [300, 379] width 61 height 24
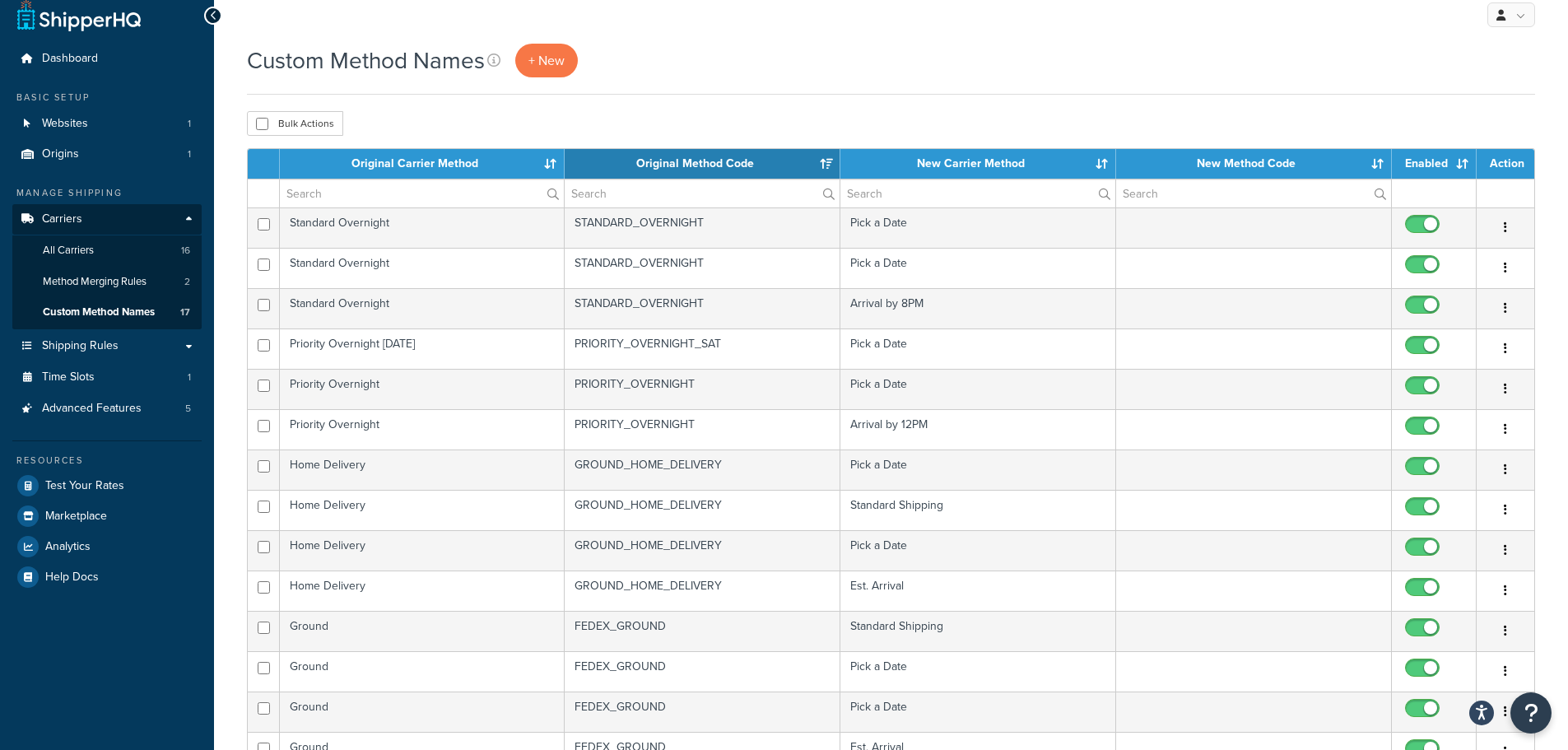
scroll to position [0, 0]
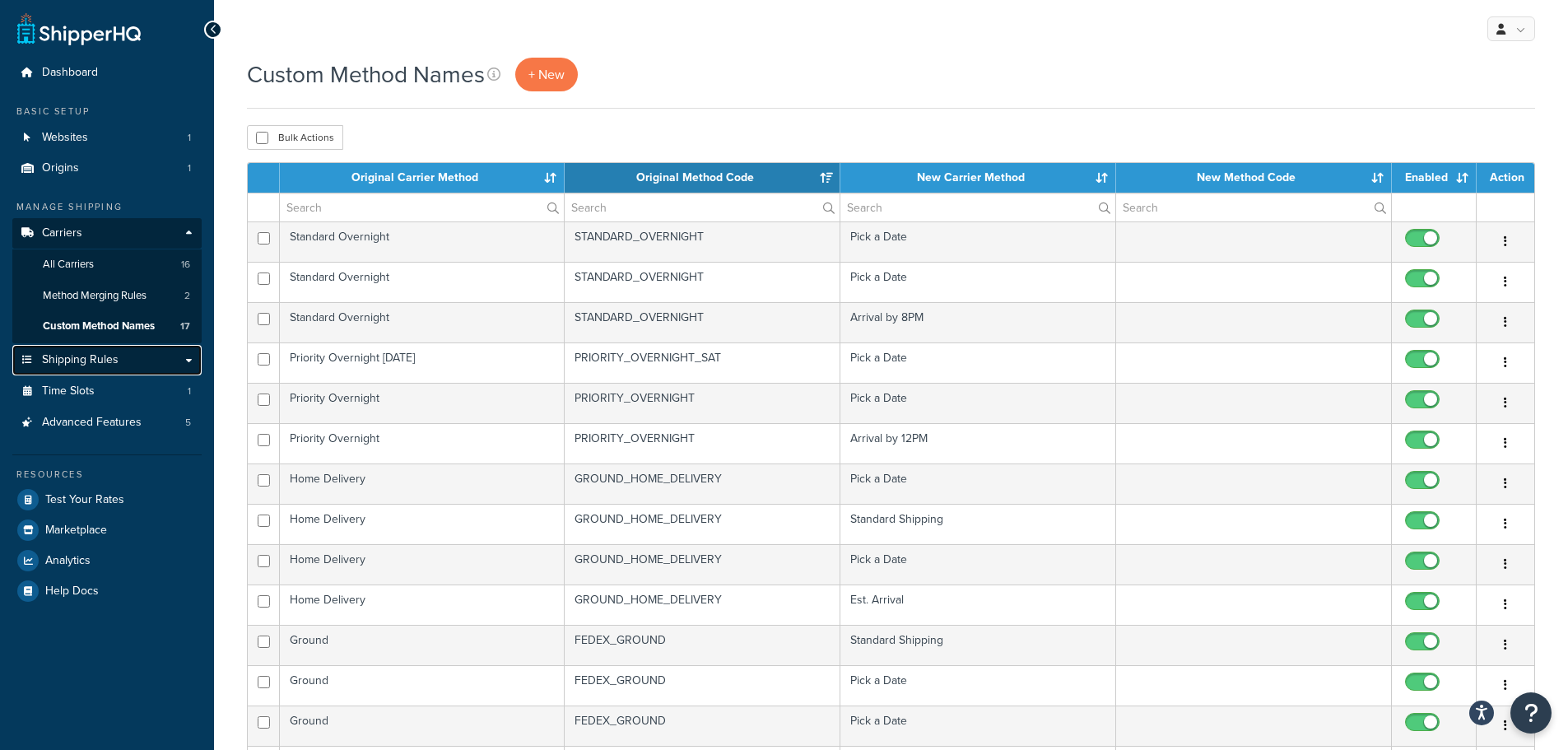
click at [120, 361] on link "Shipping Rules" at bounding box center [107, 359] width 189 height 30
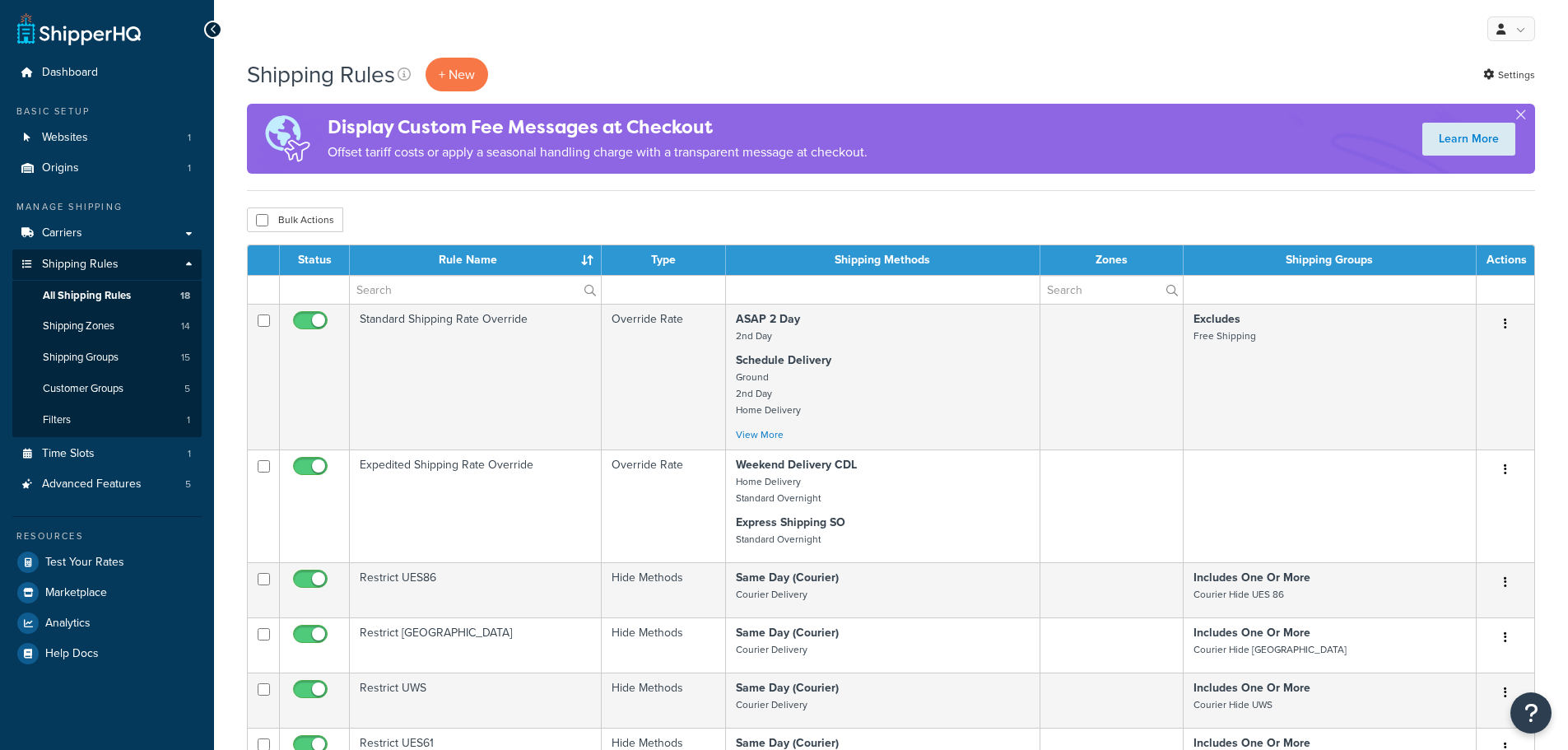
select select "25"
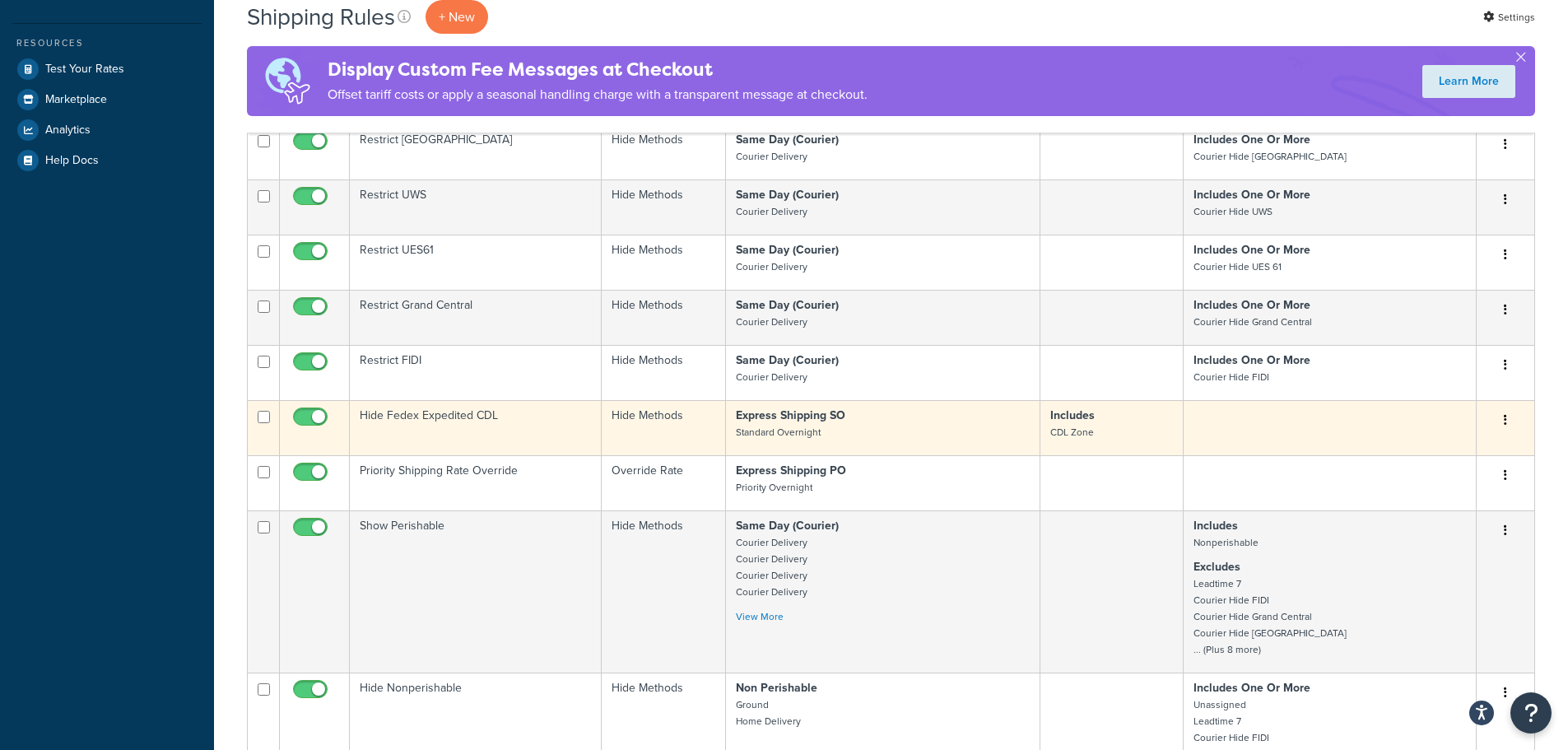
scroll to position [577, 0]
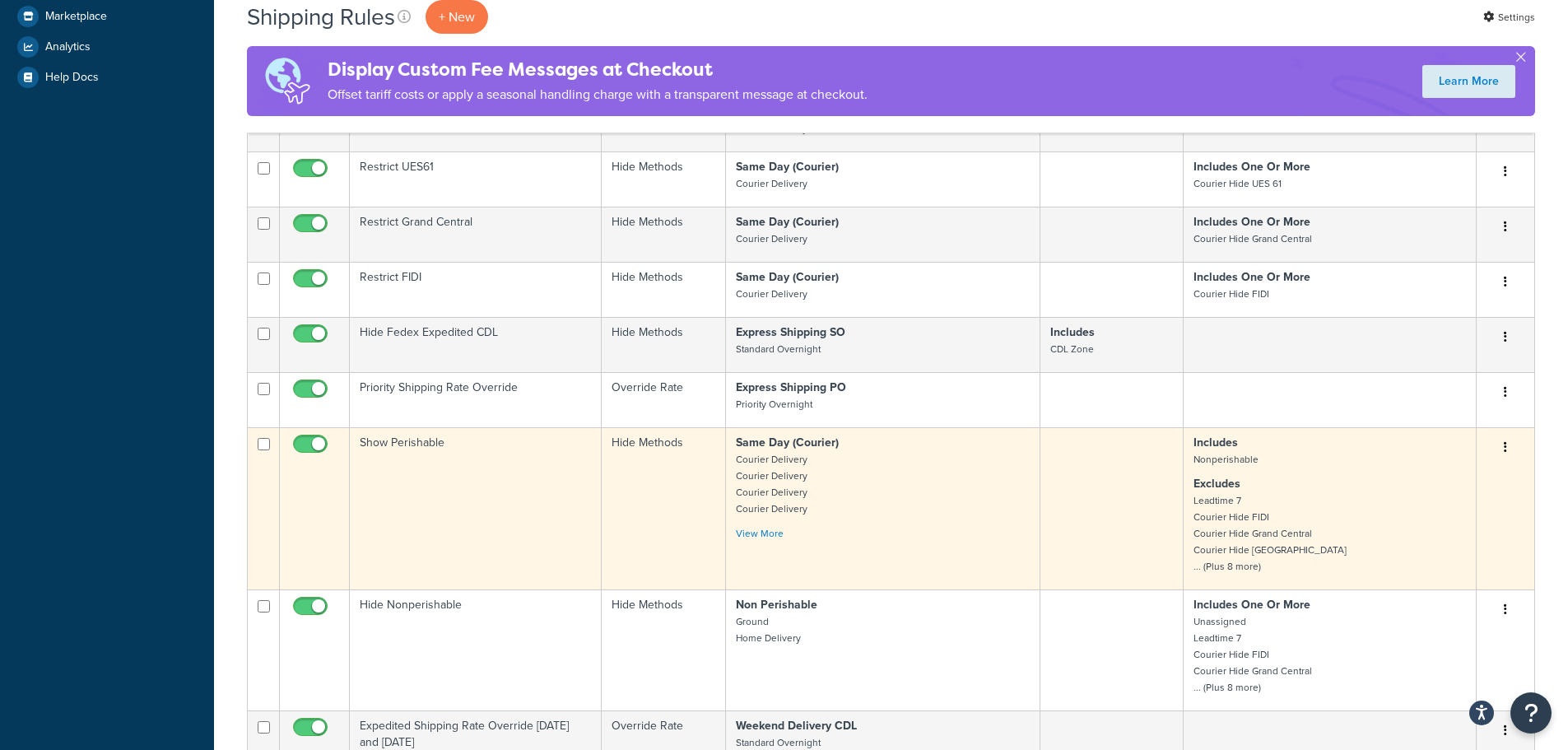
click at [426, 464] on td "Show Perishable" at bounding box center [475, 508] width 252 height 162
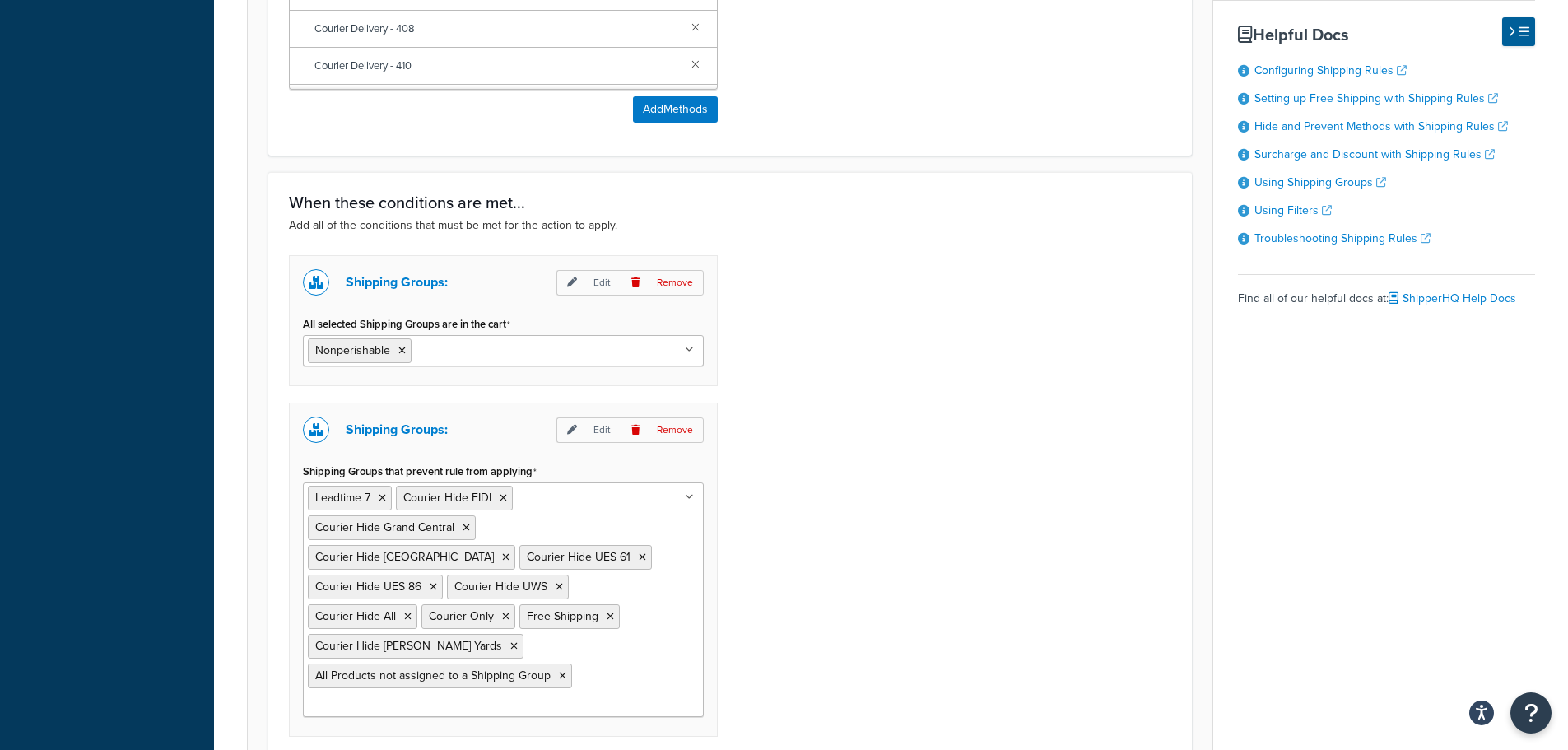
scroll to position [1152, 0]
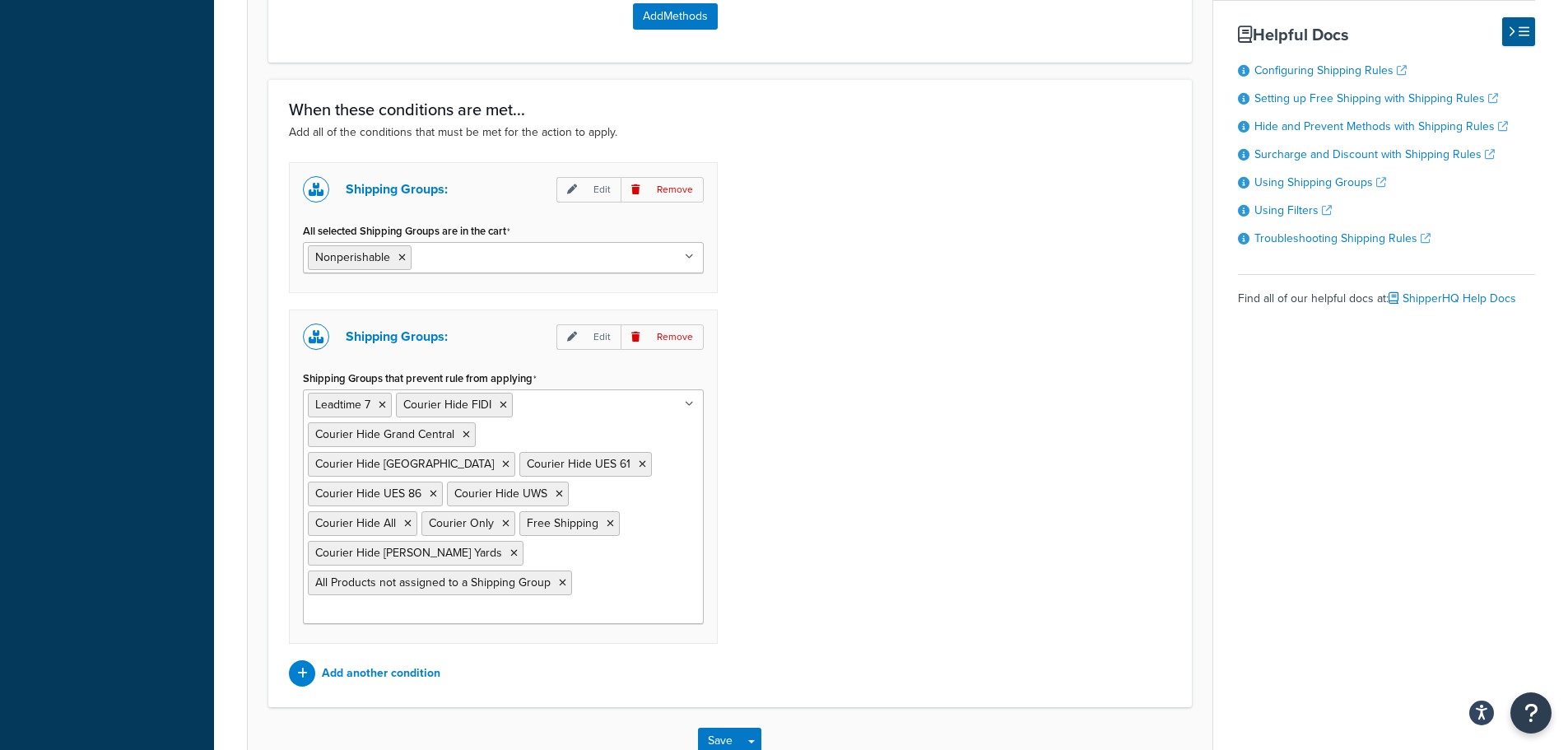
click at [656, 561] on ul "Leadtime 7 Courier Hide FIDI Courier Hide Grand Central Courier Hide Union Squa…" at bounding box center [504, 506] width 401 height 235
click at [854, 507] on div "Shipping Groups: Edit Remove All selected Shipping Groups are in the cart Nonpe…" at bounding box center [729, 424] width 907 height 524
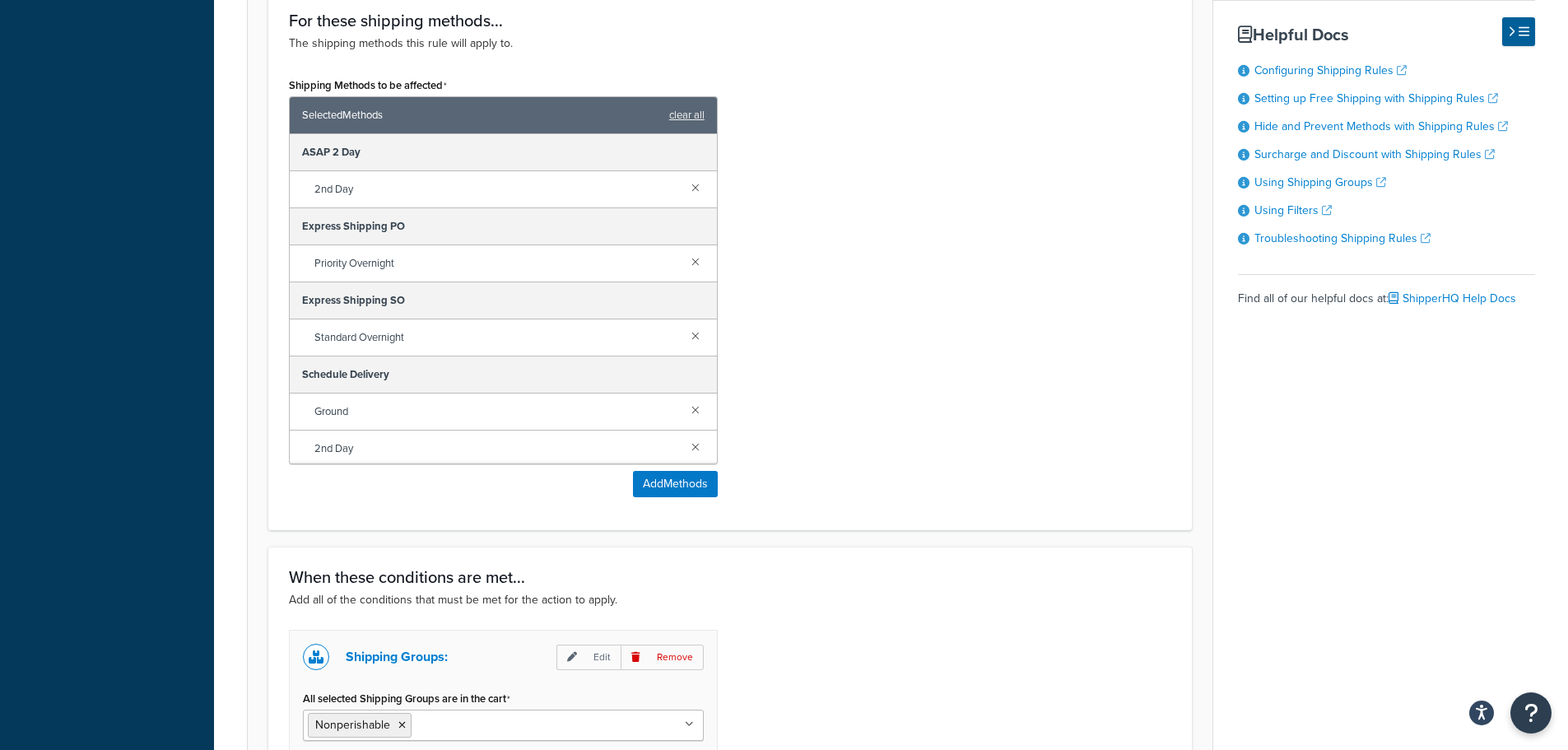
scroll to position [656, 0]
